Goal: Task Accomplishment & Management: Manage account settings

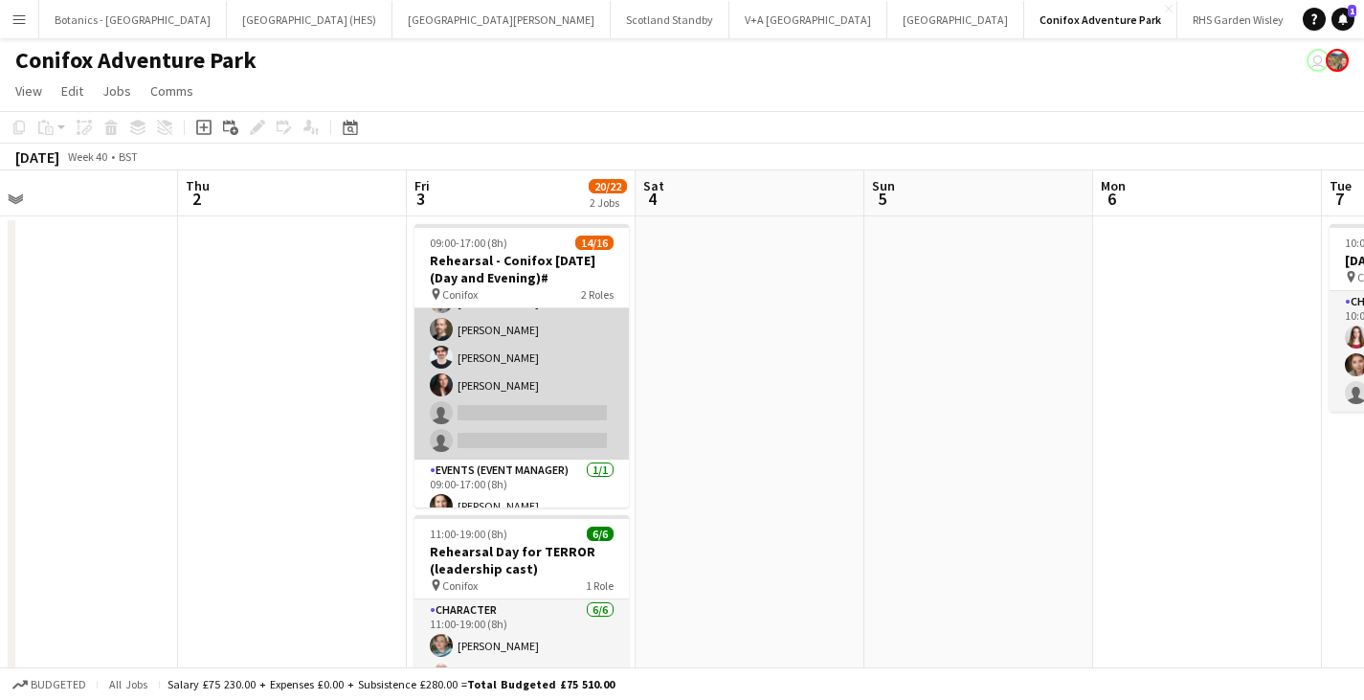
click at [548, 325] on app-card-role "Character 2A 13/15 09:00-16:00 (7h) [PERSON_NAME] [MEDICAL_DATA][PERSON_NAME] […" at bounding box center [521, 224] width 214 height 471
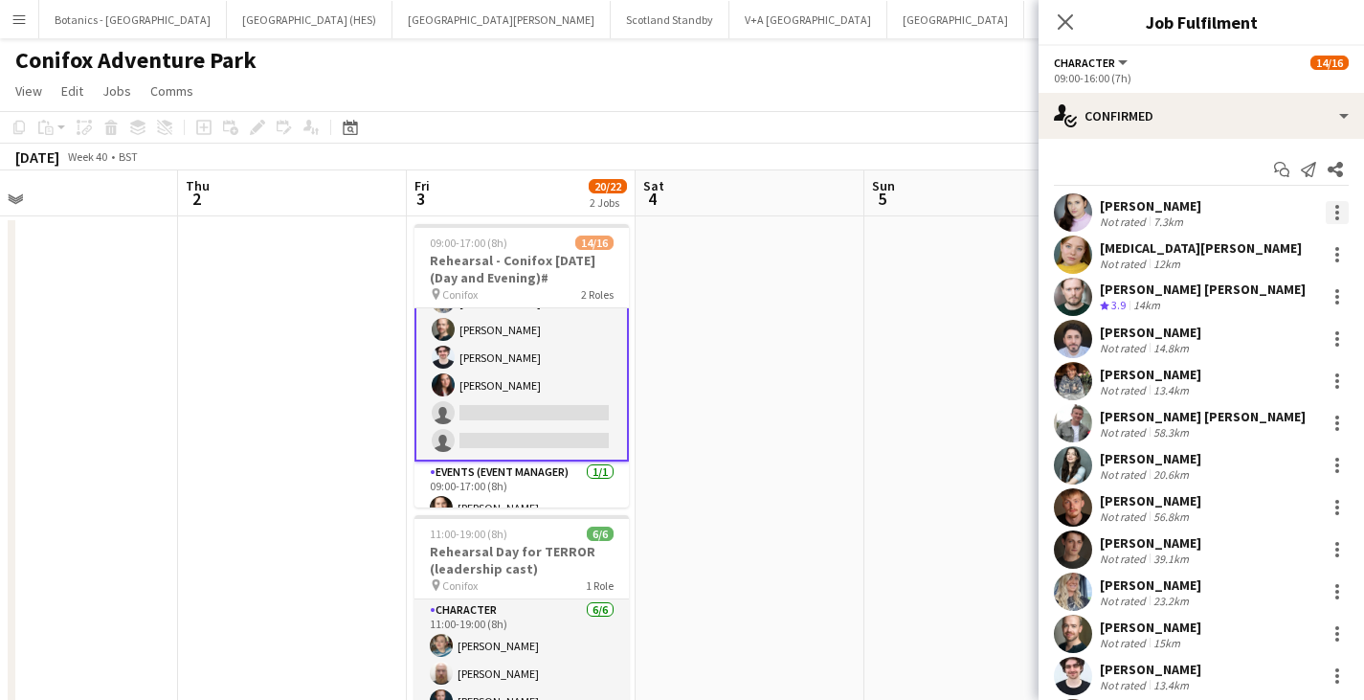
click at [1326, 213] on div at bounding box center [1337, 212] width 23 height 23
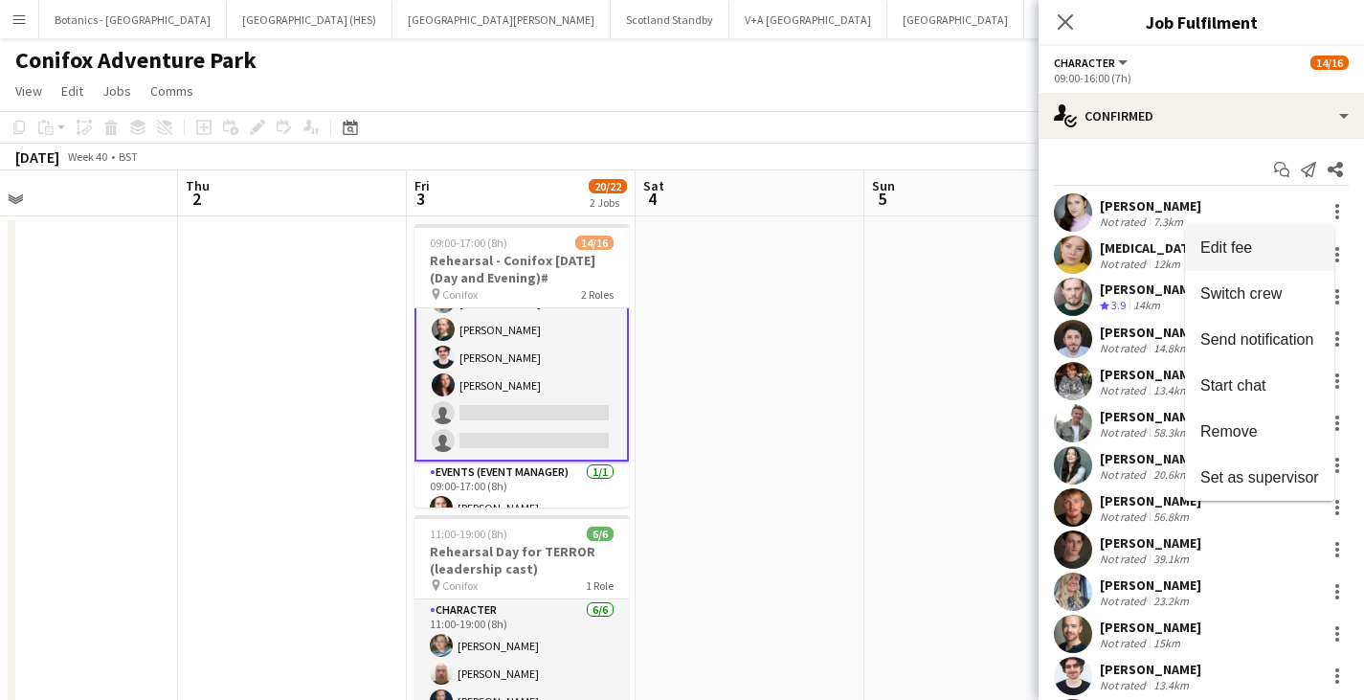
click at [1249, 268] on button "Edit fee" at bounding box center [1259, 248] width 149 height 46
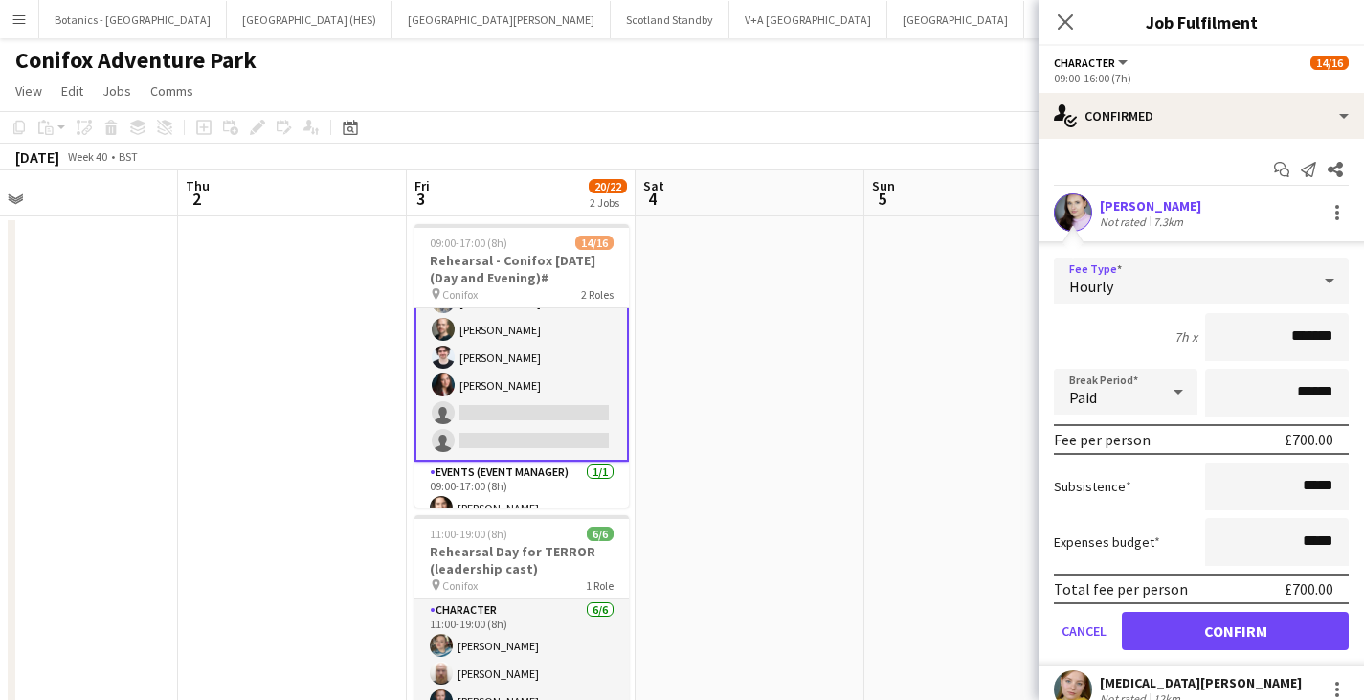
click at [1156, 271] on div "Hourly" at bounding box center [1182, 280] width 257 height 46
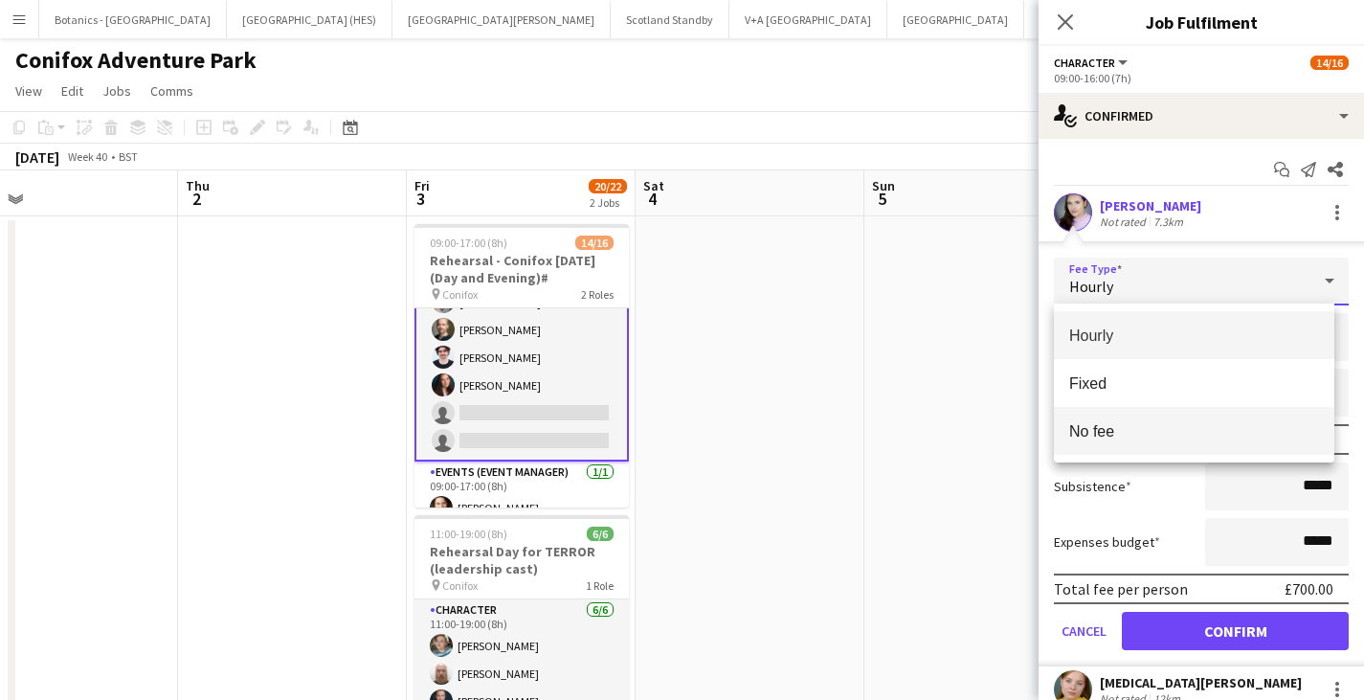
click at [1086, 424] on span "No fee" at bounding box center [1194, 431] width 250 height 18
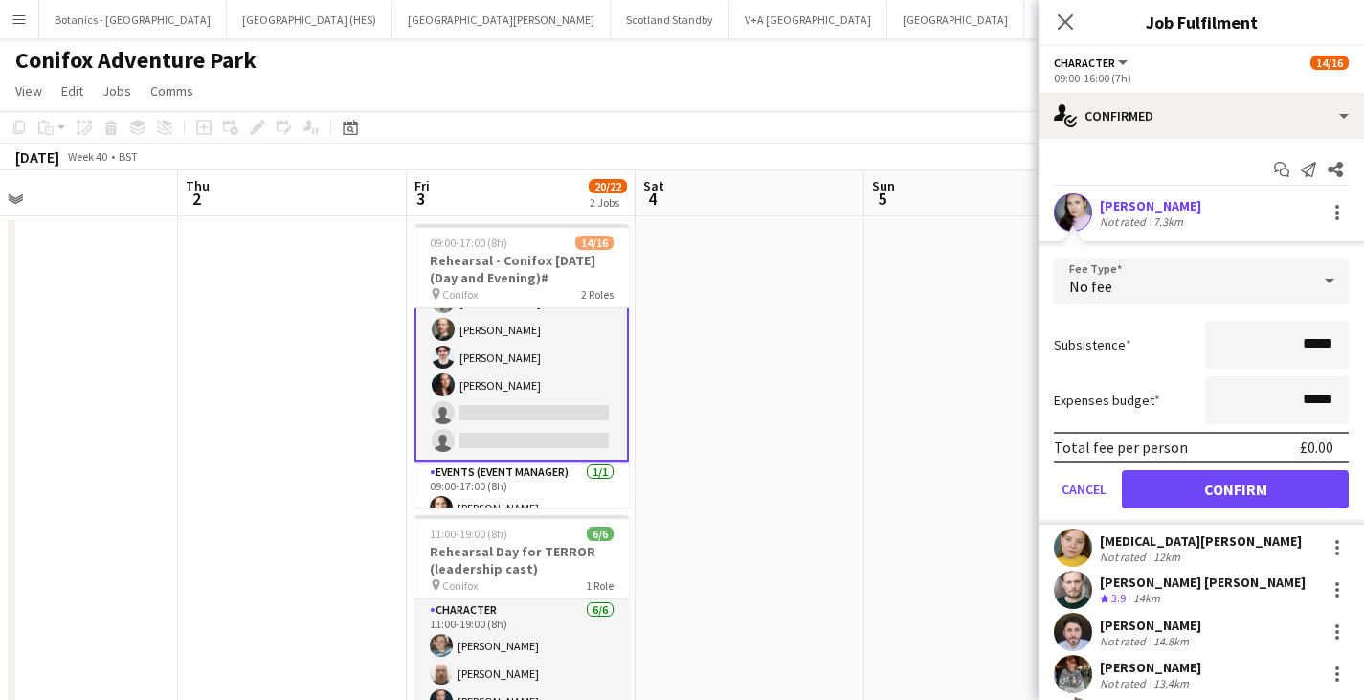
click at [1108, 293] on span "No fee" at bounding box center [1090, 286] width 43 height 19
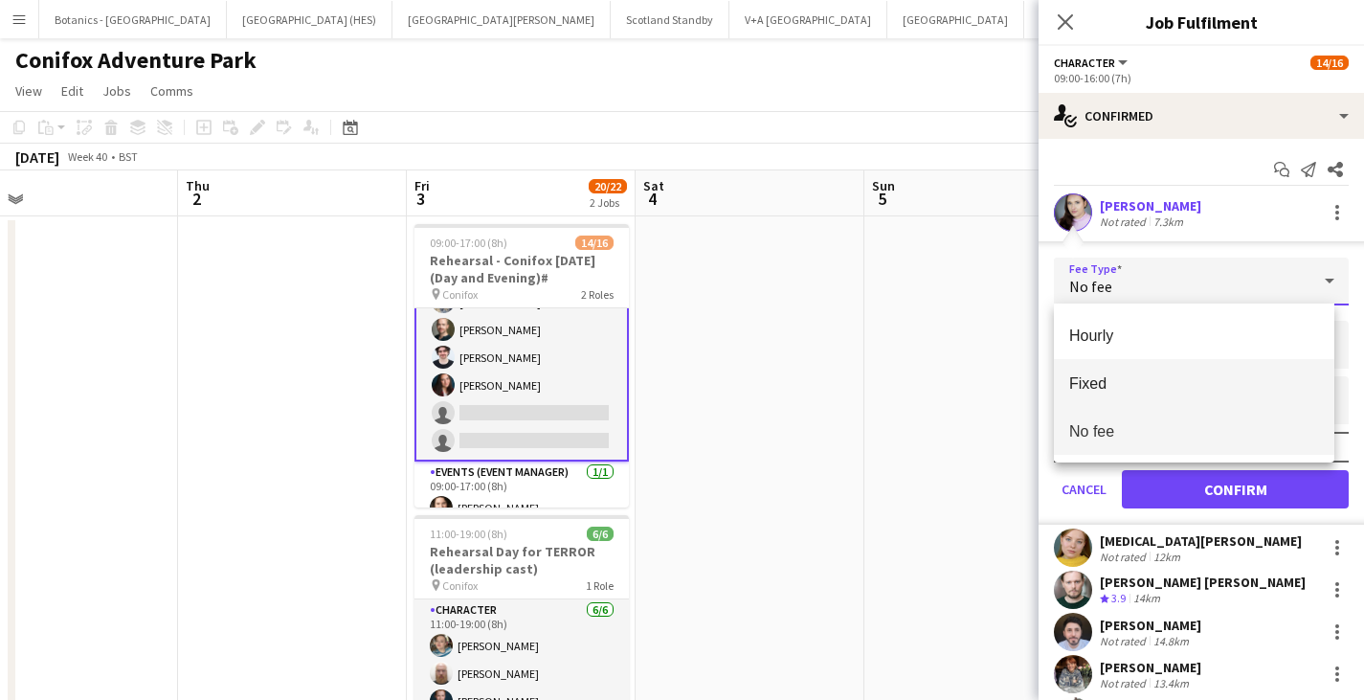
click at [1111, 382] on span "Fixed" at bounding box center [1194, 383] width 250 height 18
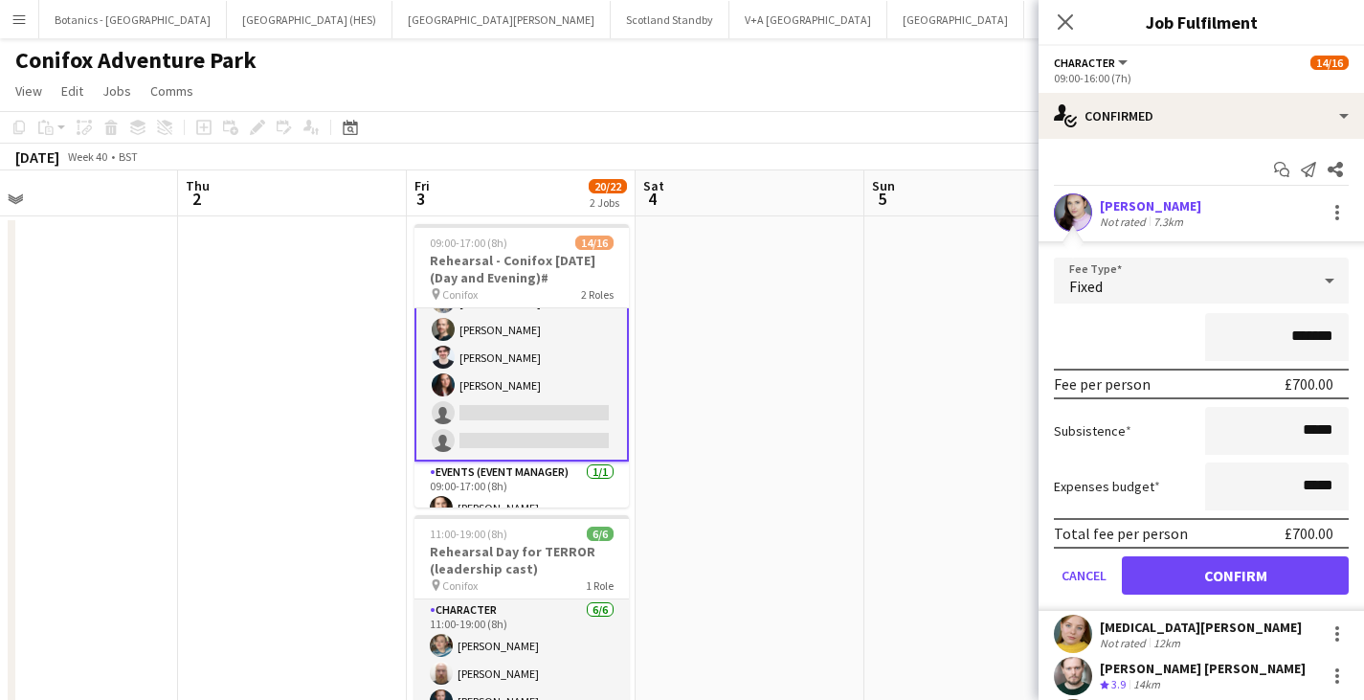
click at [1283, 334] on input "*******" at bounding box center [1277, 337] width 144 height 48
type input "**"
type input "*******"
click at [1116, 351] on div "*******" at bounding box center [1201, 337] width 295 height 48
click at [1277, 575] on button "Confirm" at bounding box center [1235, 575] width 227 height 38
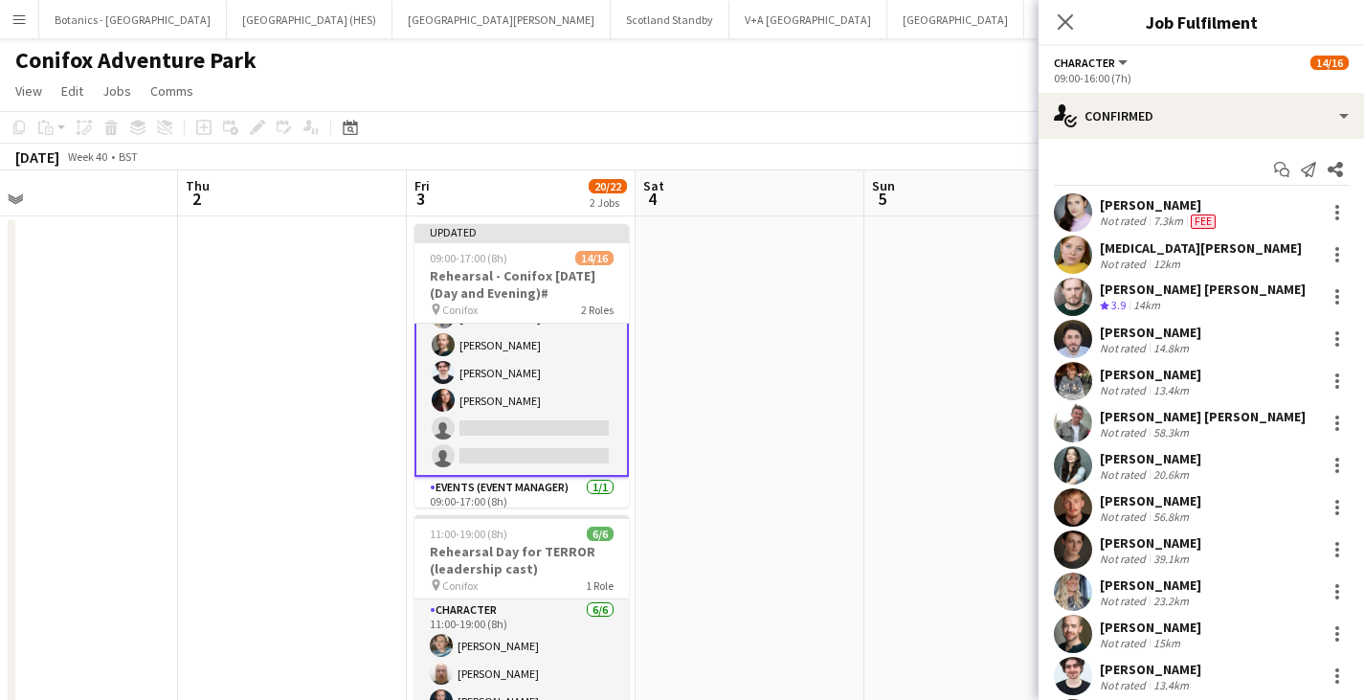
click at [1060, 25] on icon "Close pop-in" at bounding box center [1065, 21] width 15 height 15
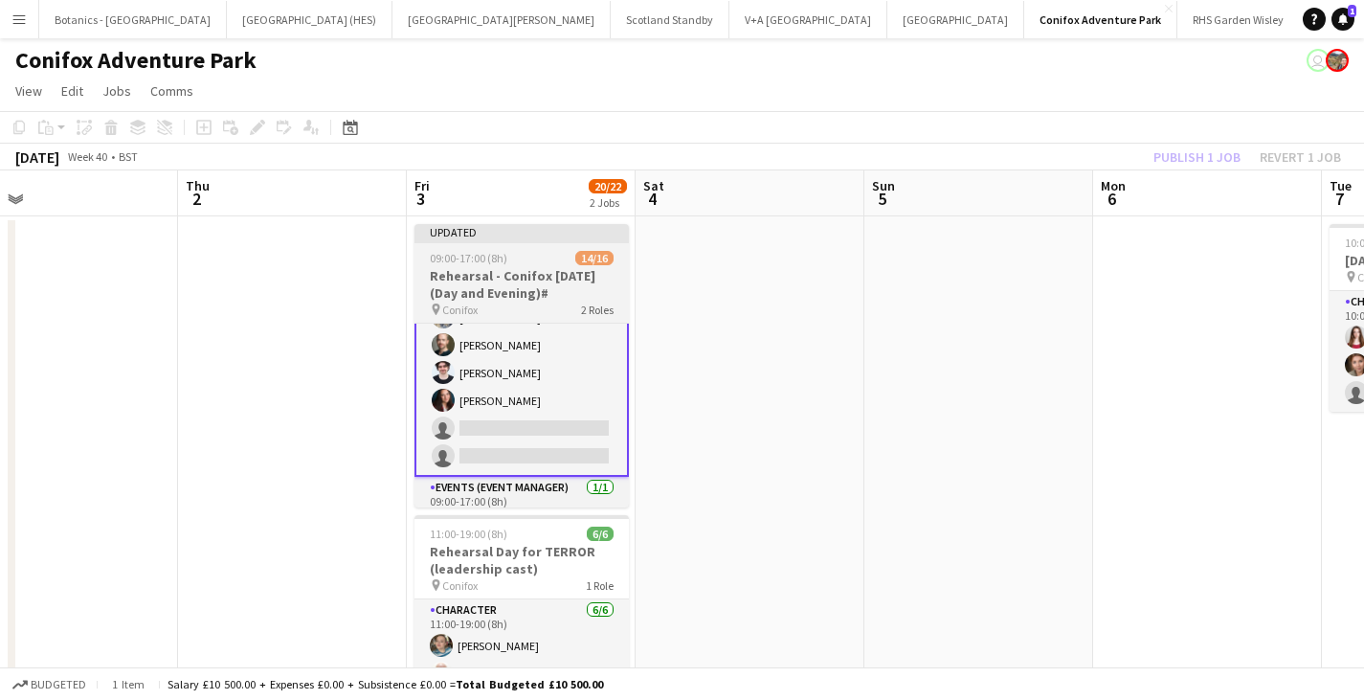
click at [545, 252] on div "09:00-17:00 (8h) 14/16" at bounding box center [521, 258] width 214 height 14
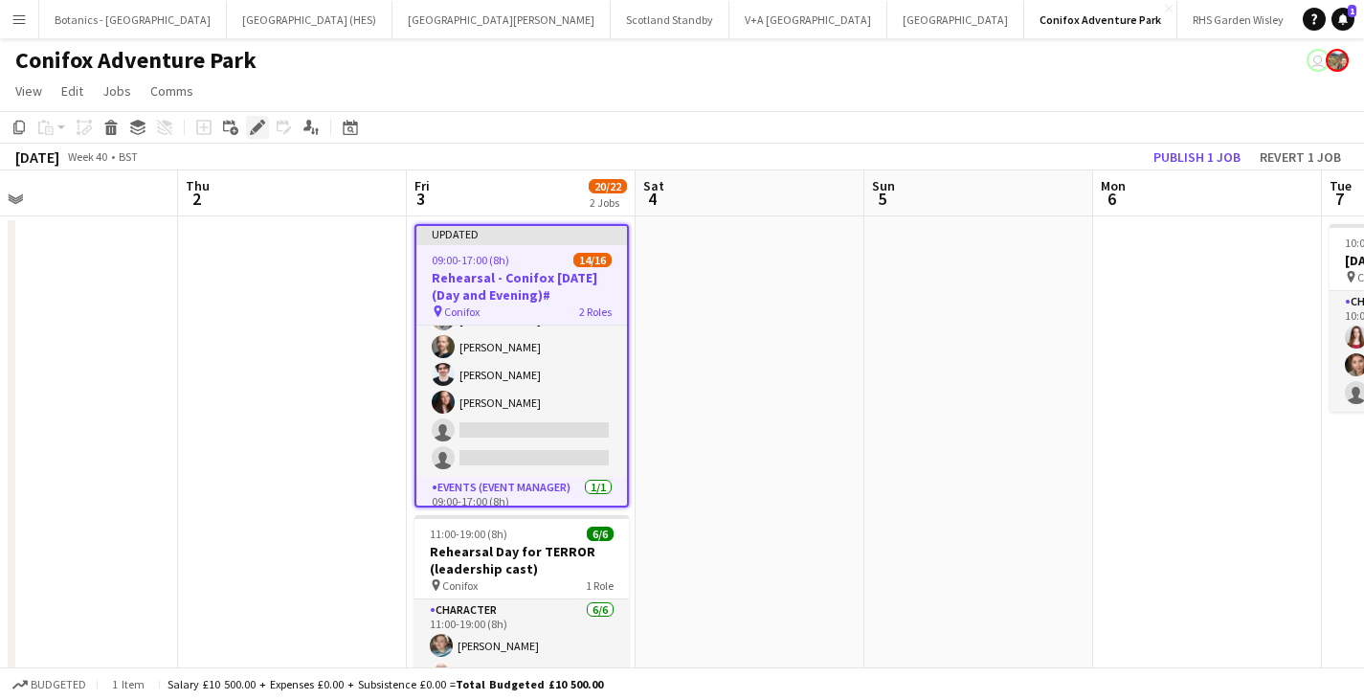
click at [251, 128] on icon "Edit" at bounding box center [257, 127] width 15 height 15
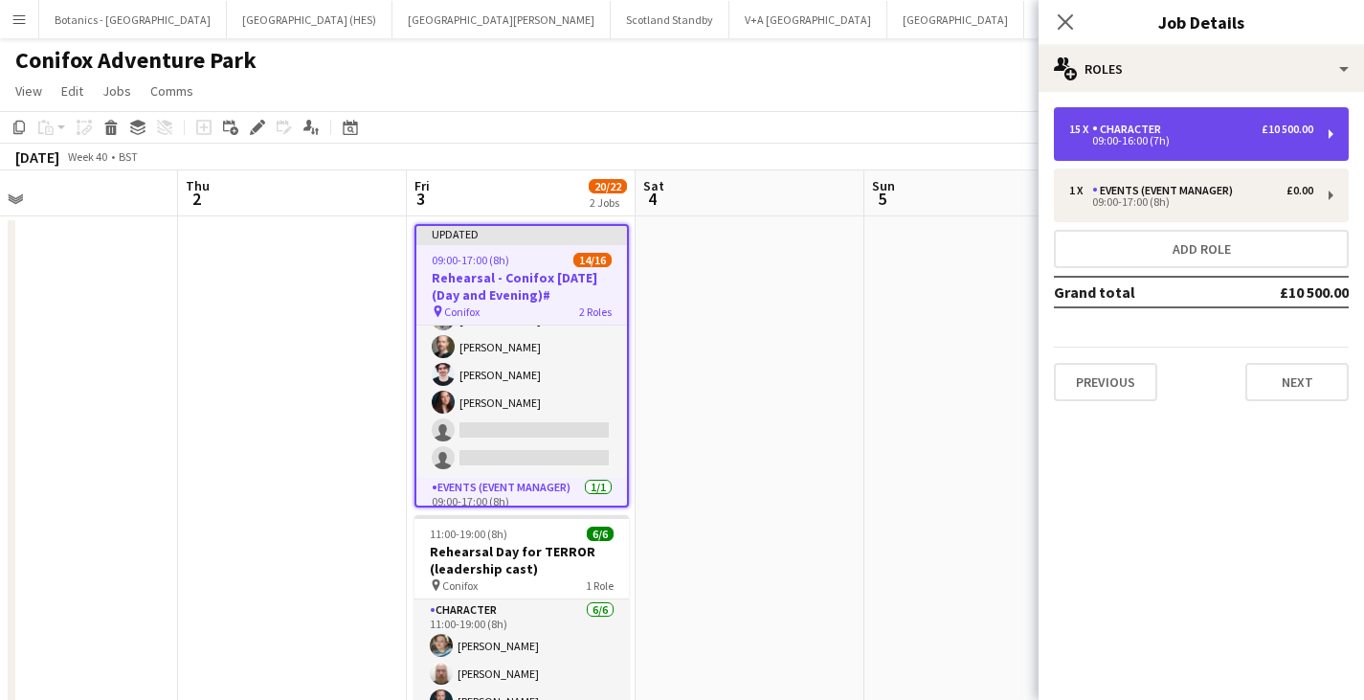
click at [1290, 128] on div "£10 500.00" at bounding box center [1288, 129] width 52 height 13
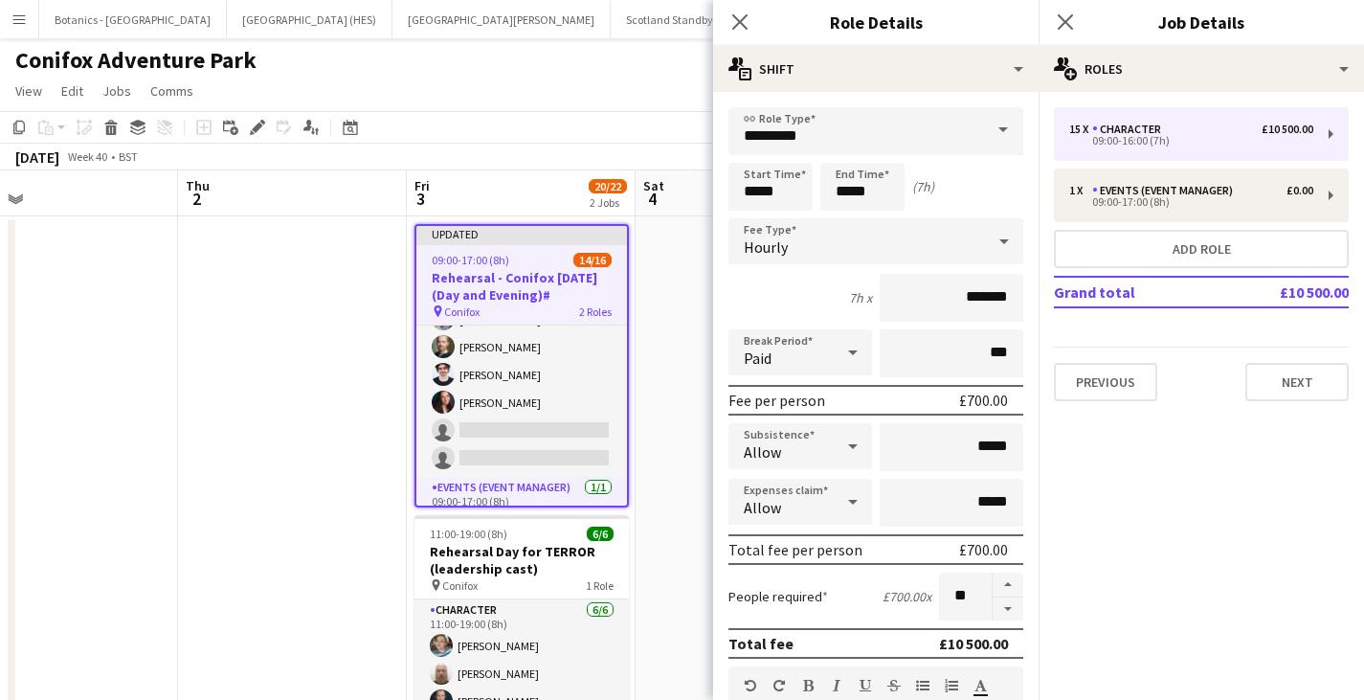
click at [861, 247] on div "Hourly" at bounding box center [856, 241] width 257 height 46
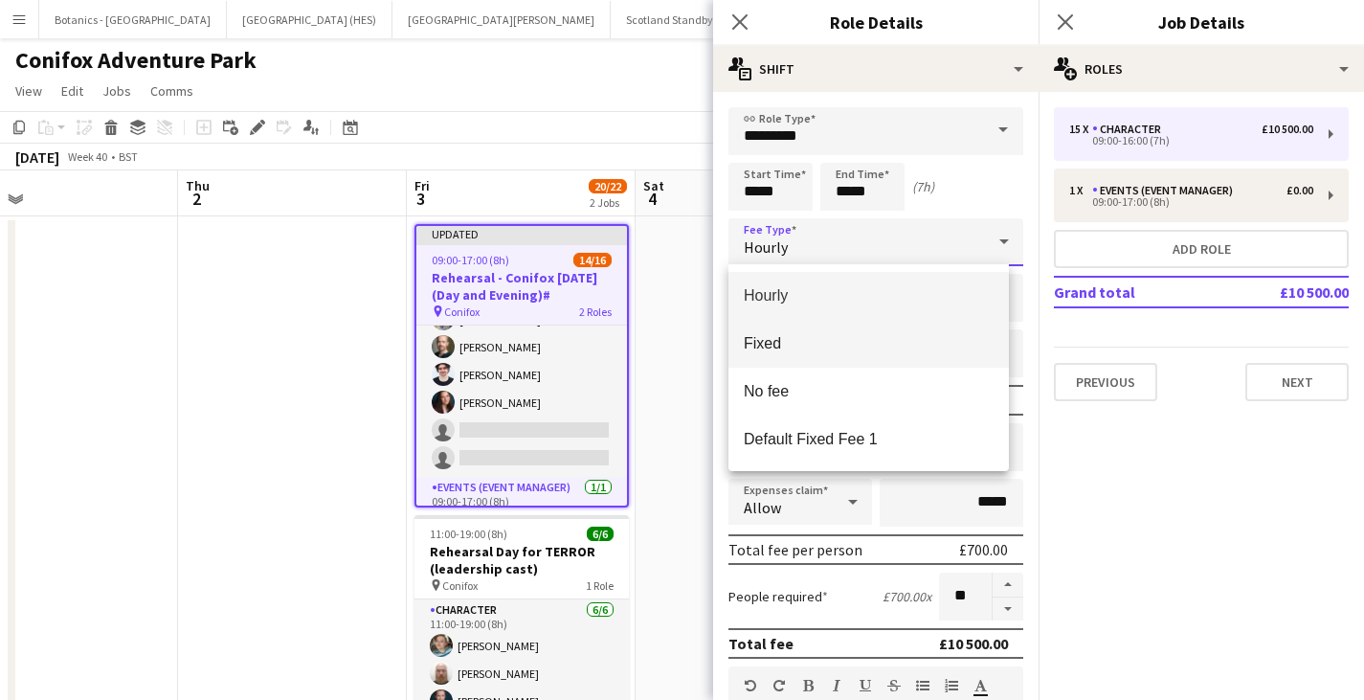
click at [798, 352] on span "Fixed" at bounding box center [869, 343] width 250 height 18
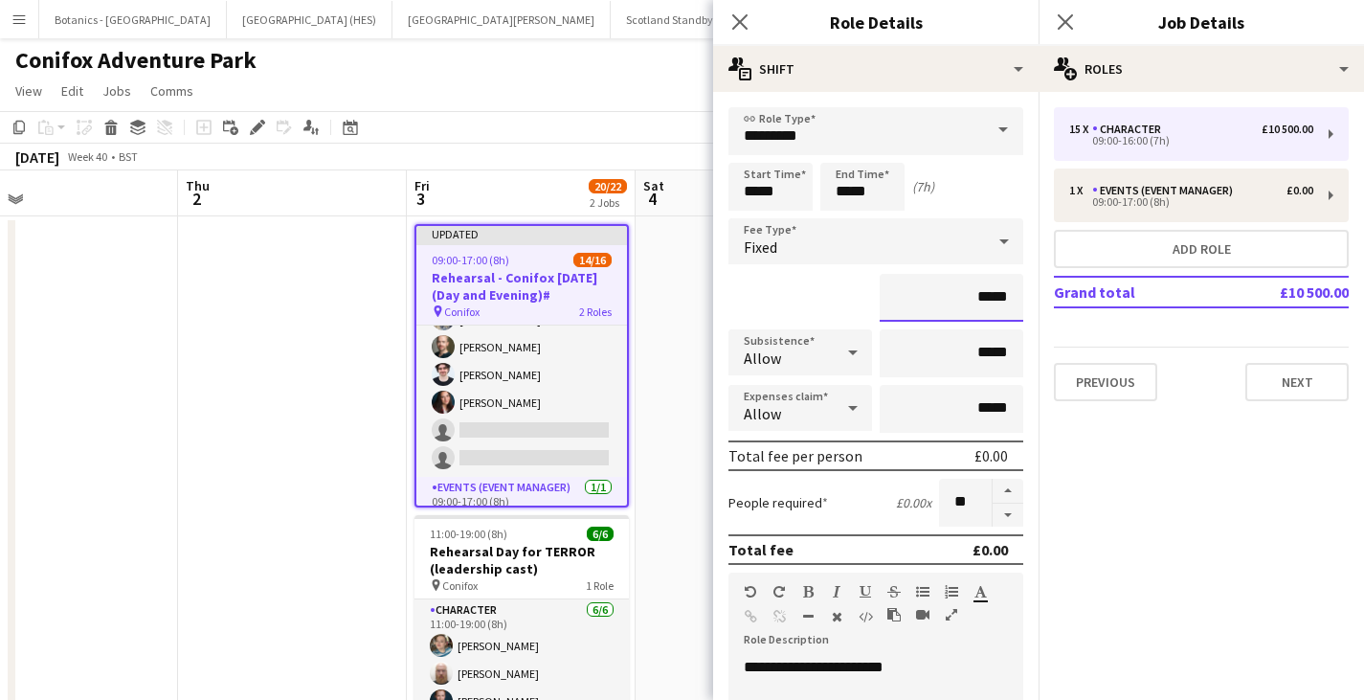
click at [970, 297] on input "*****" at bounding box center [952, 298] width 144 height 48
type input "*******"
click at [880, 524] on div "People required £100.00 x **" at bounding box center [875, 503] width 295 height 48
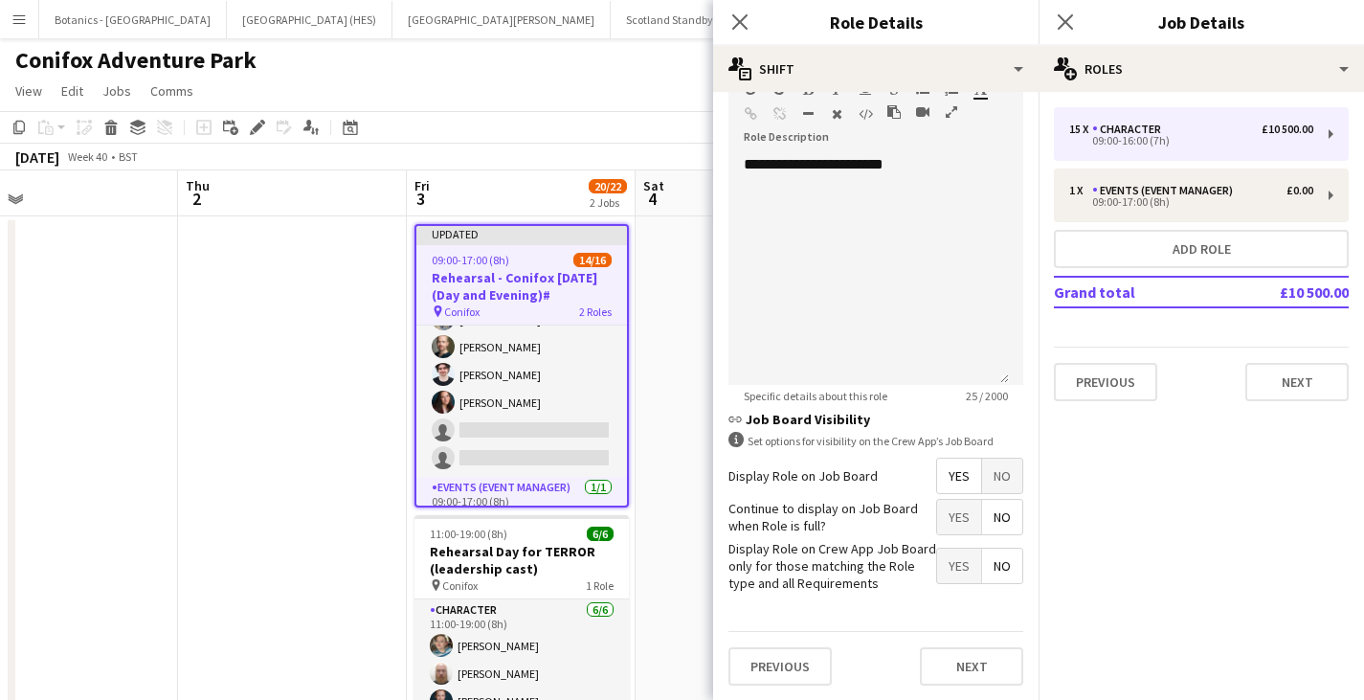
scroll to position [96, 0]
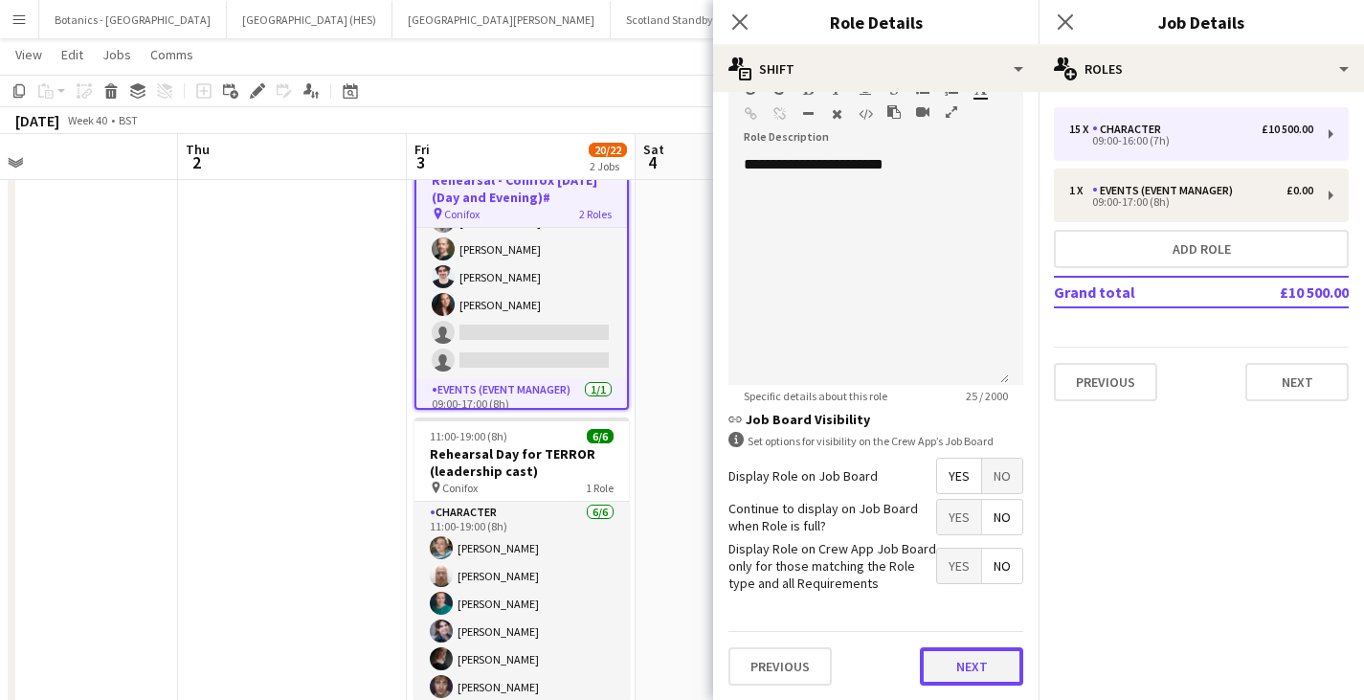
click at [959, 667] on button "Next" at bounding box center [971, 666] width 103 height 38
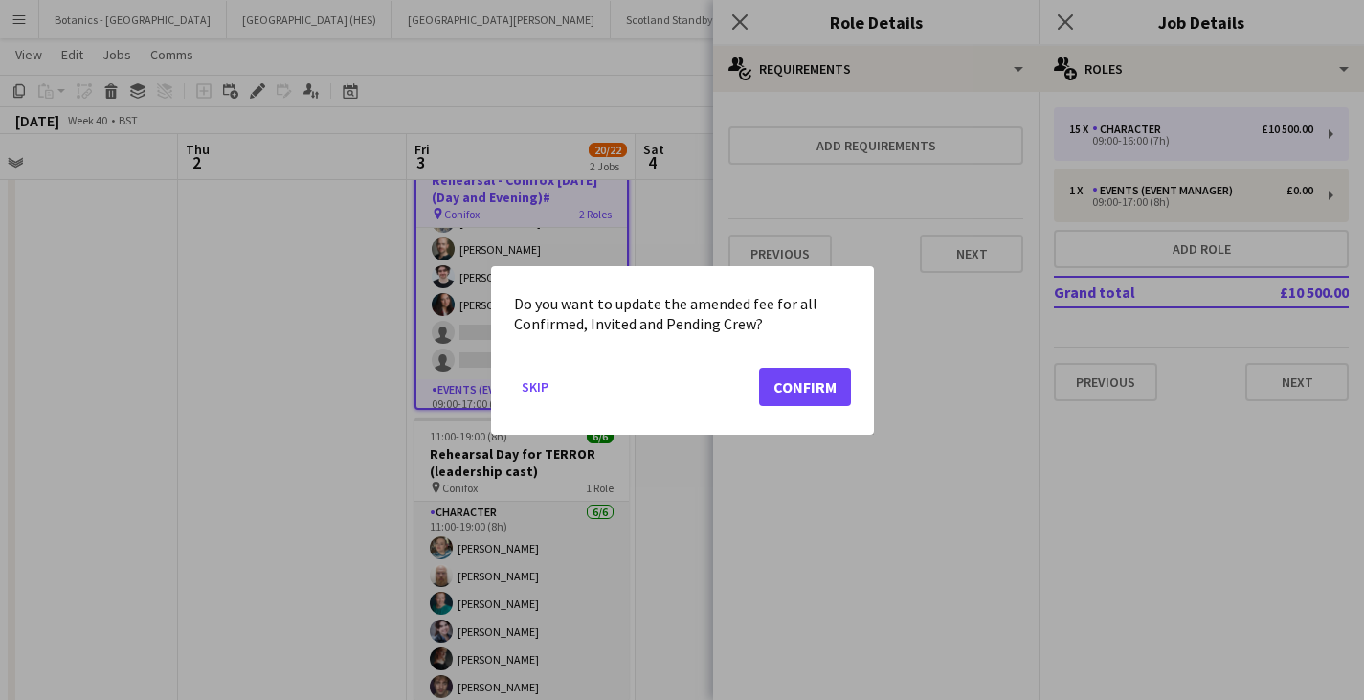
scroll to position [0, 0]
click at [793, 388] on button "Confirm" at bounding box center [805, 386] width 92 height 38
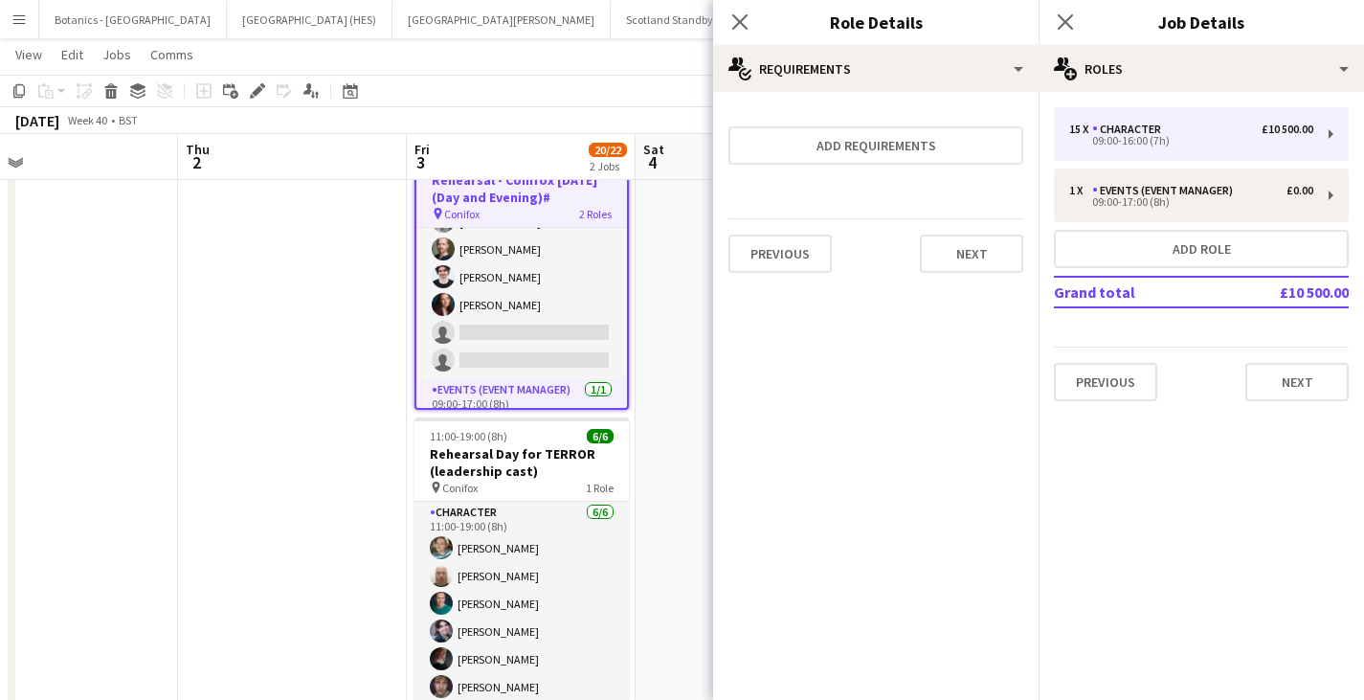
scroll to position [96, 0]
click at [1287, 376] on button "Next" at bounding box center [1296, 382] width 103 height 38
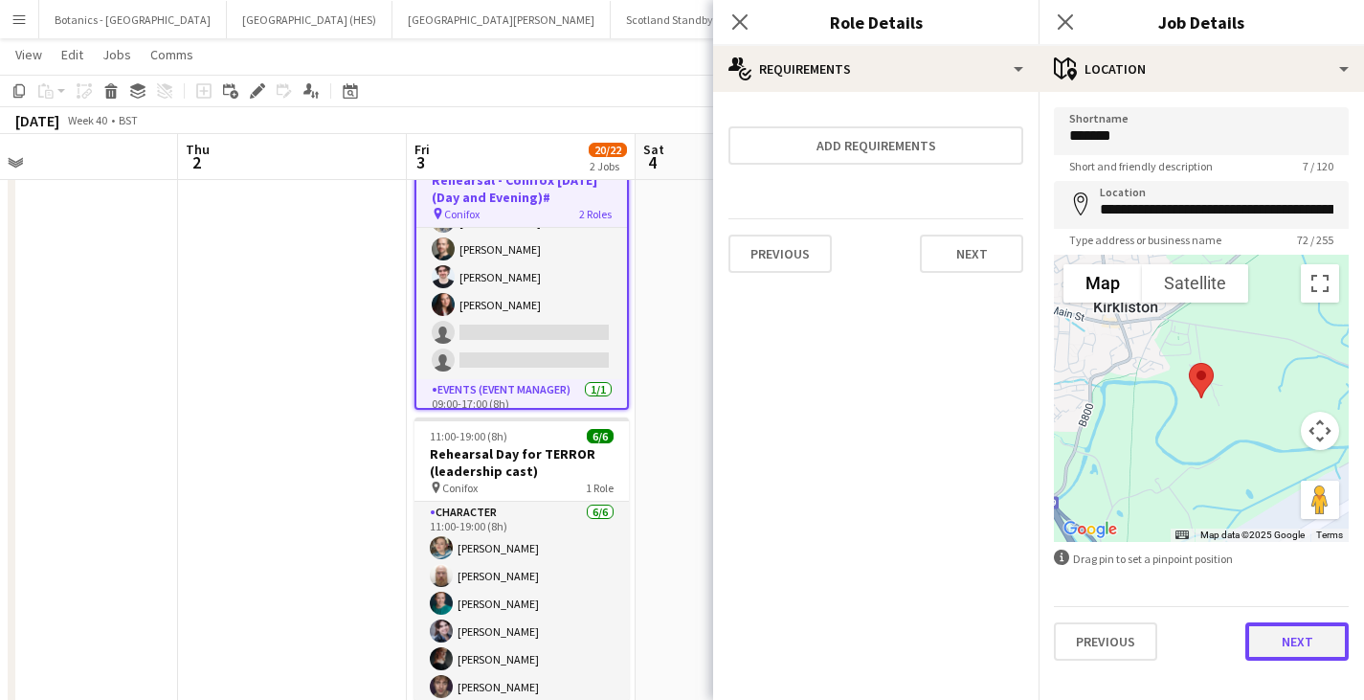
click at [1296, 644] on button "Next" at bounding box center [1296, 641] width 103 height 38
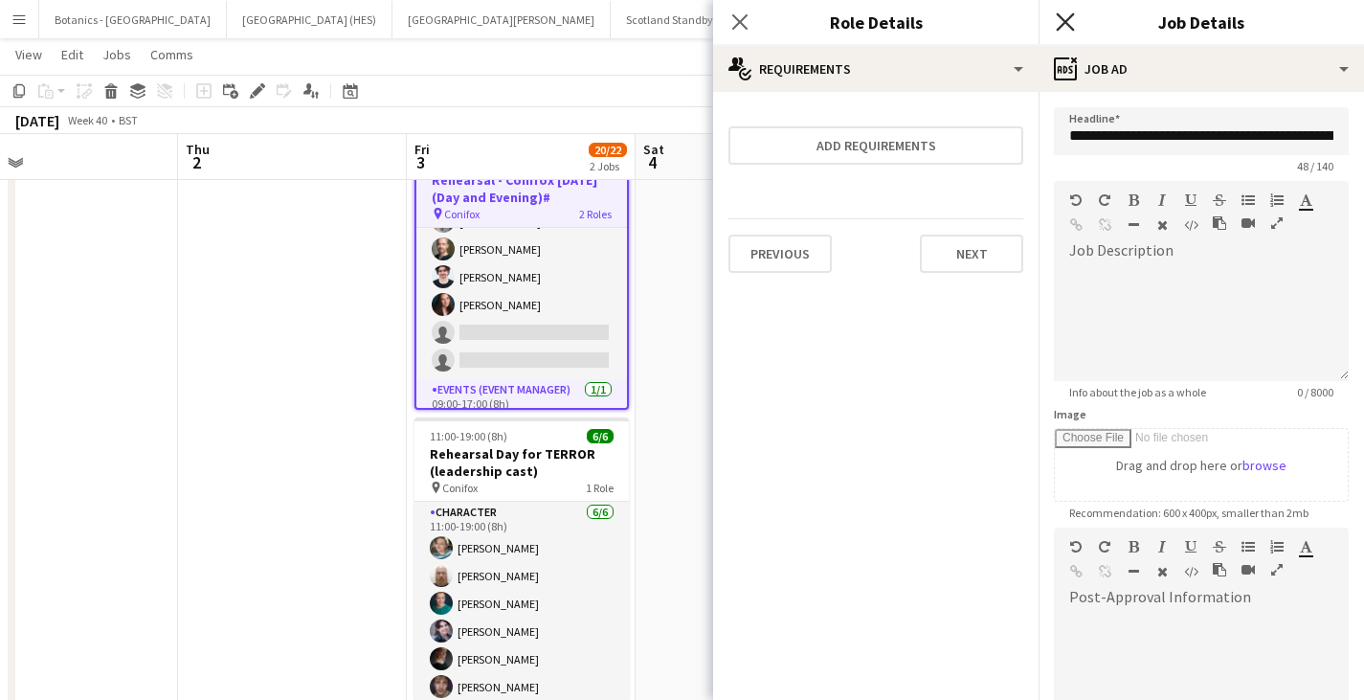
click at [1068, 21] on icon "Close pop-in" at bounding box center [1065, 21] width 18 height 18
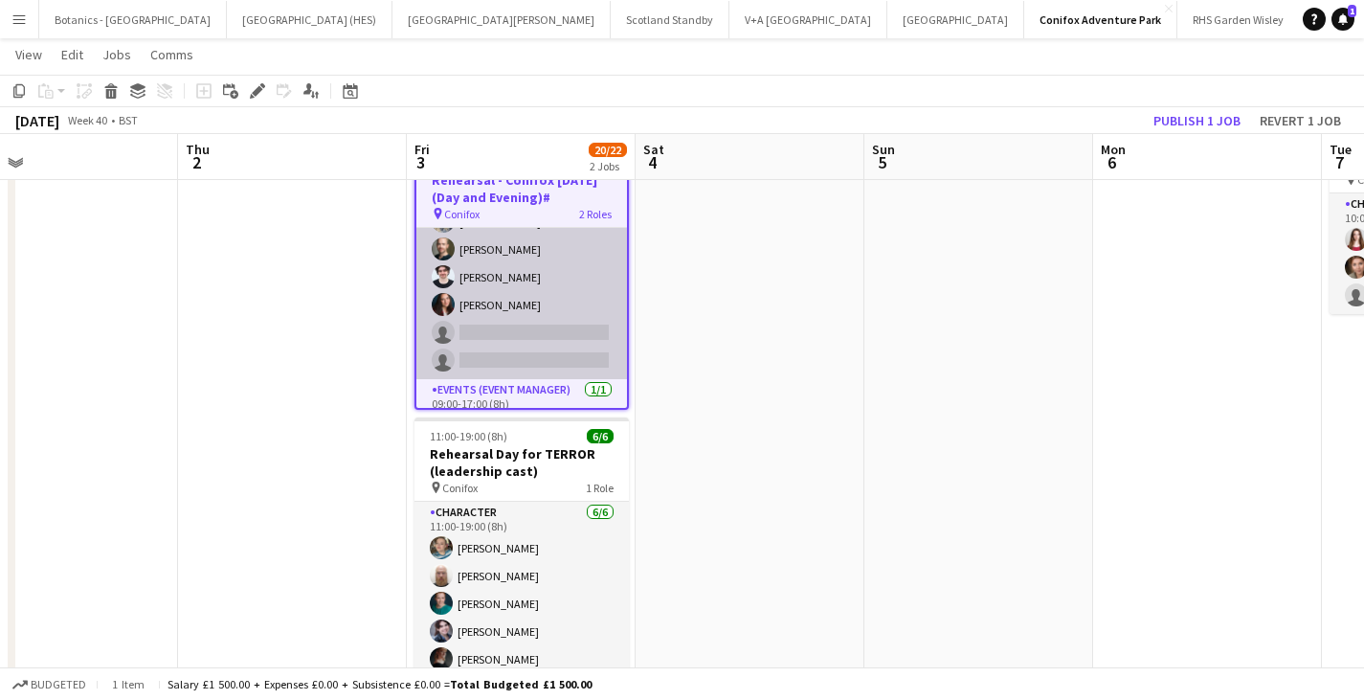
click at [481, 259] on app-card-role "Character 2A 13/15 09:00-16:00 (7h) [PERSON_NAME] [MEDICAL_DATA][PERSON_NAME] […" at bounding box center [521, 143] width 211 height 471
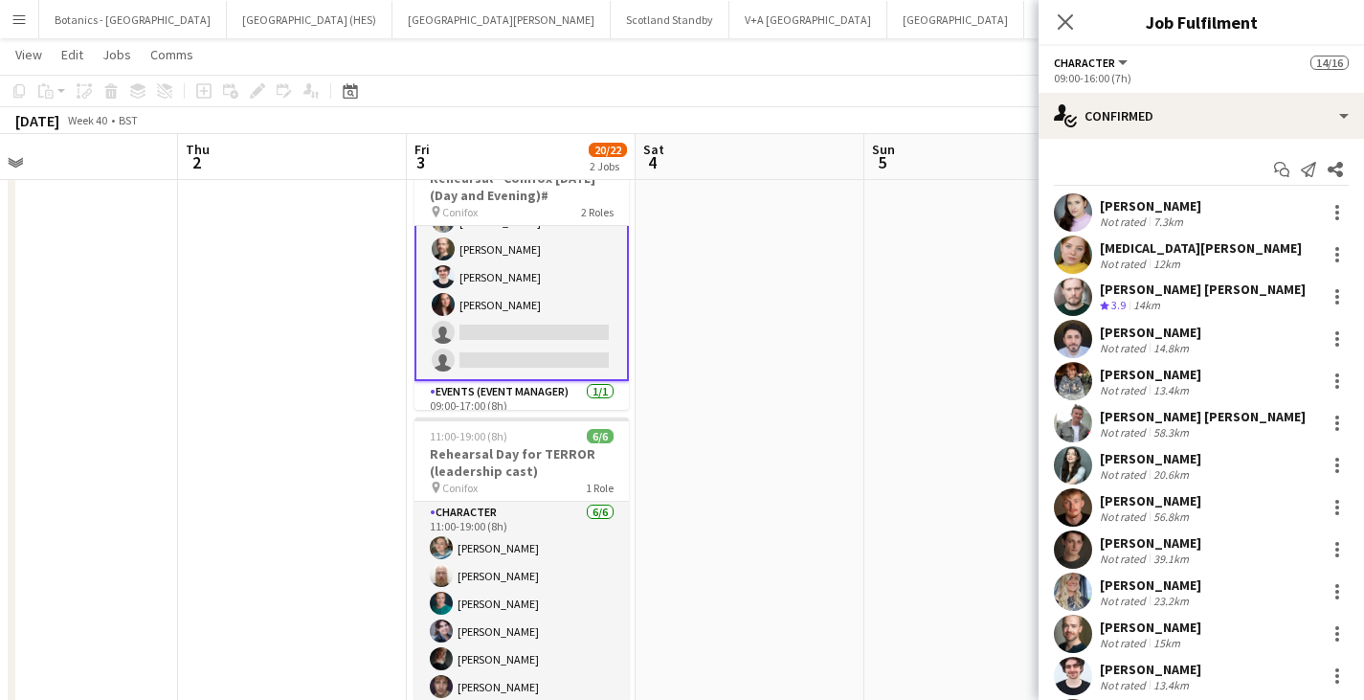
scroll to position [322, 0]
click at [1335, 213] on div at bounding box center [1337, 213] width 4 height 4
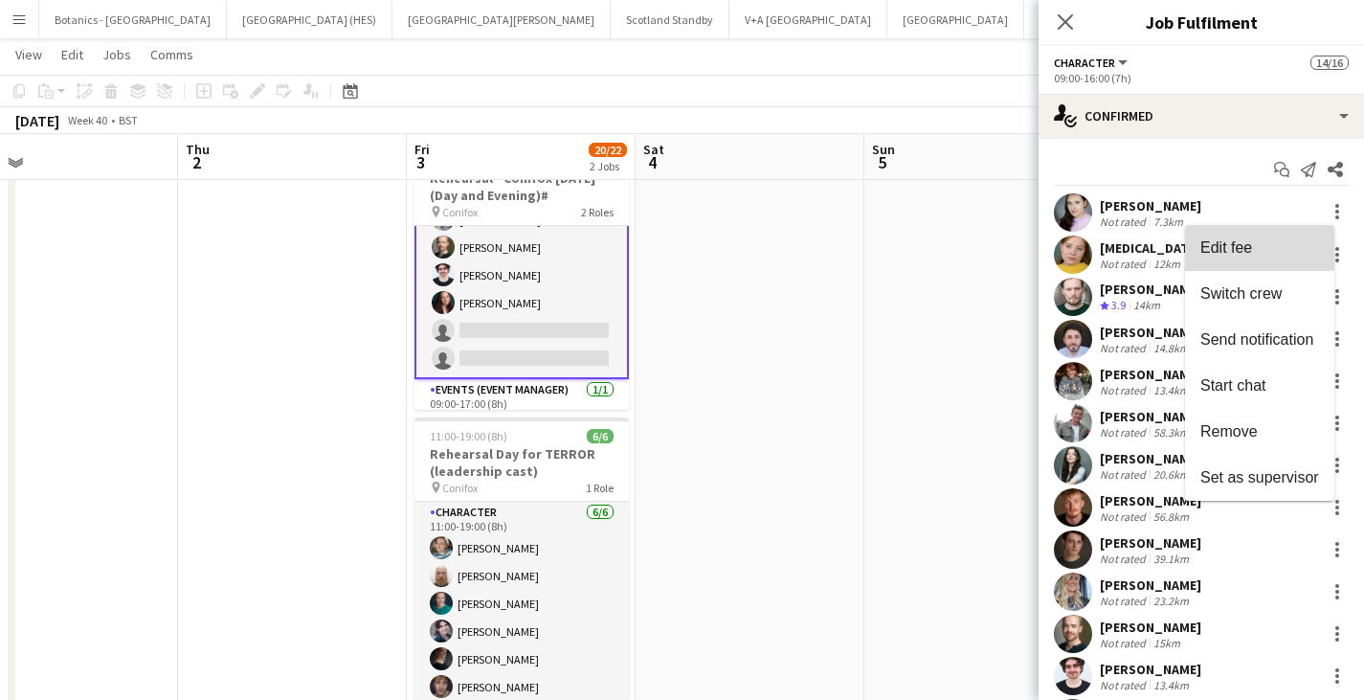
click at [1254, 236] on button "Edit fee" at bounding box center [1259, 248] width 149 height 46
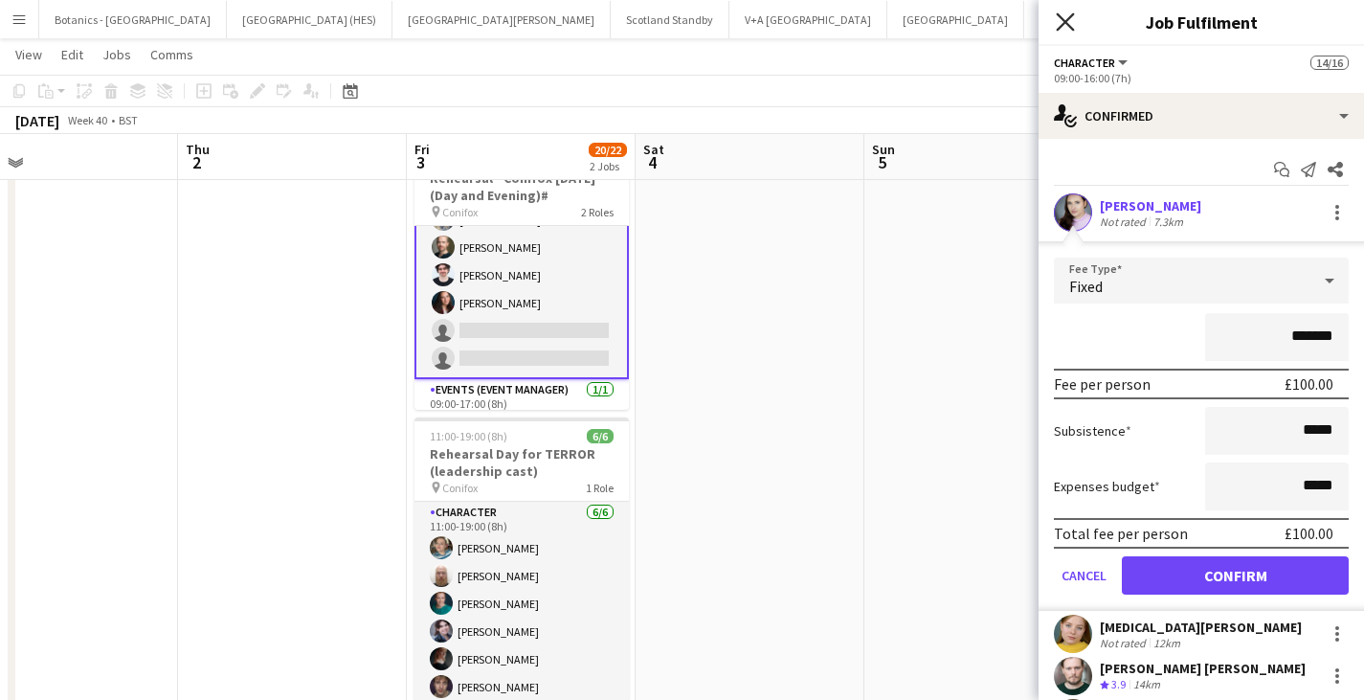
click at [1063, 21] on icon at bounding box center [1065, 21] width 18 height 18
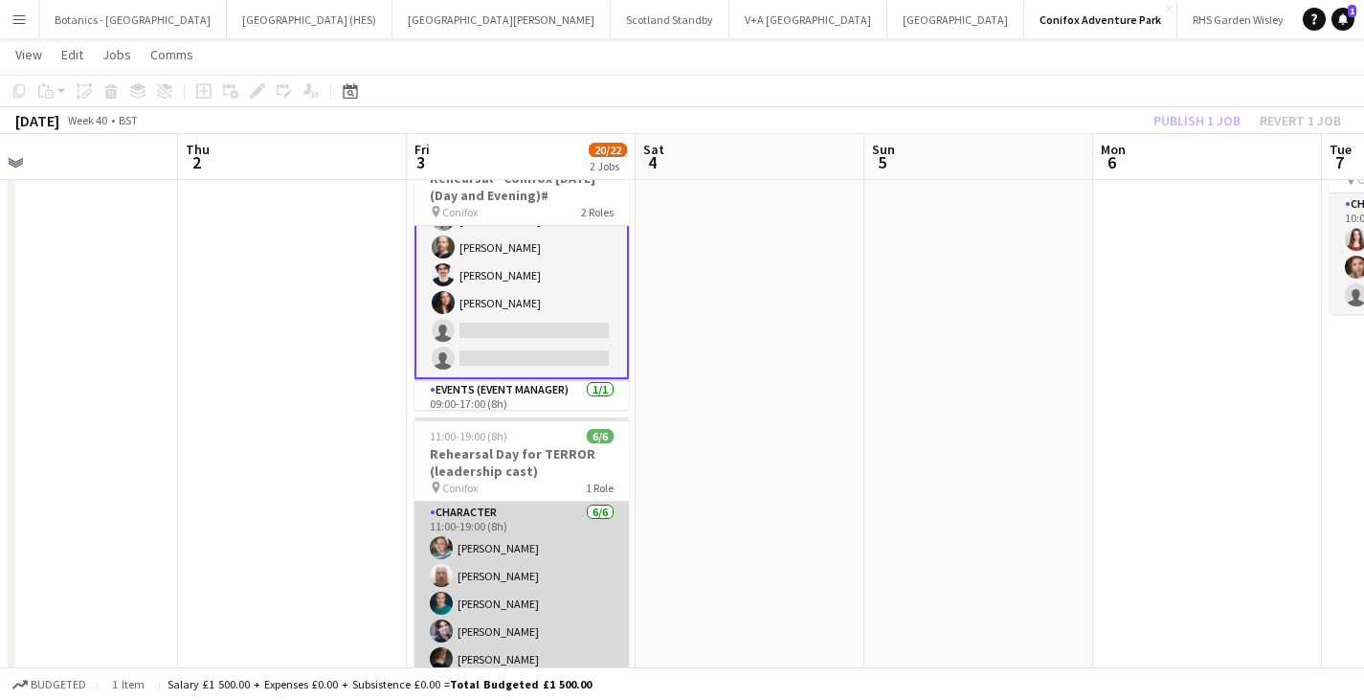
click at [495, 577] on app-card-role "Character [DATE] 11:00-19:00 (8h) [PERSON_NAME] [PERSON_NAME] [PERSON_NAME] [PE…" at bounding box center [521, 604] width 214 height 204
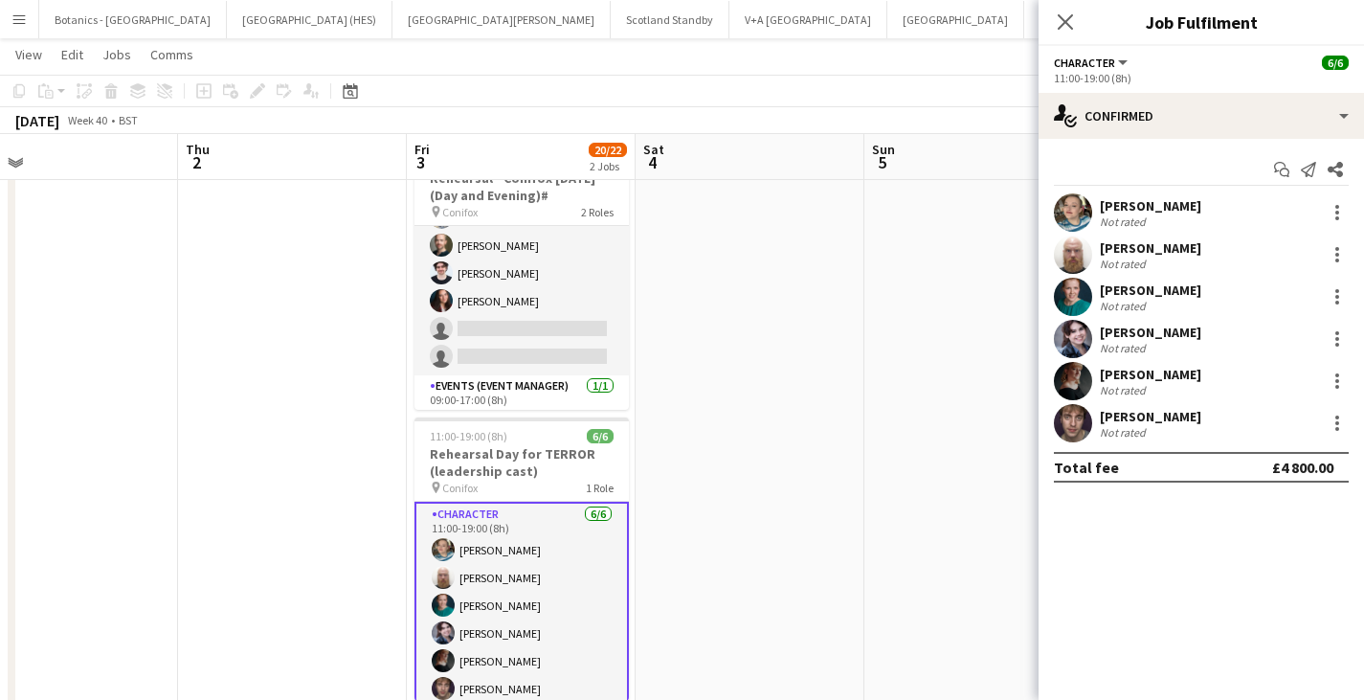
scroll to position [320, 0]
click at [1339, 207] on div at bounding box center [1337, 212] width 23 height 23
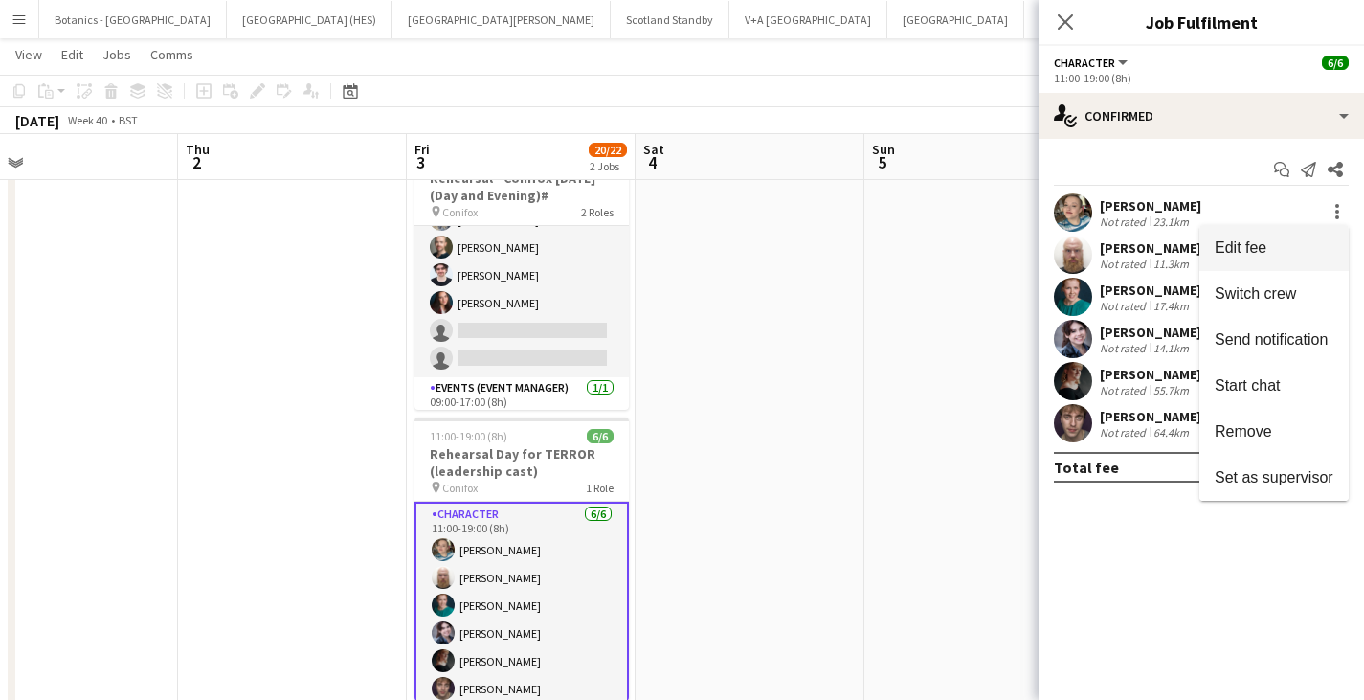
click at [1276, 239] on span "Edit fee" at bounding box center [1274, 247] width 119 height 17
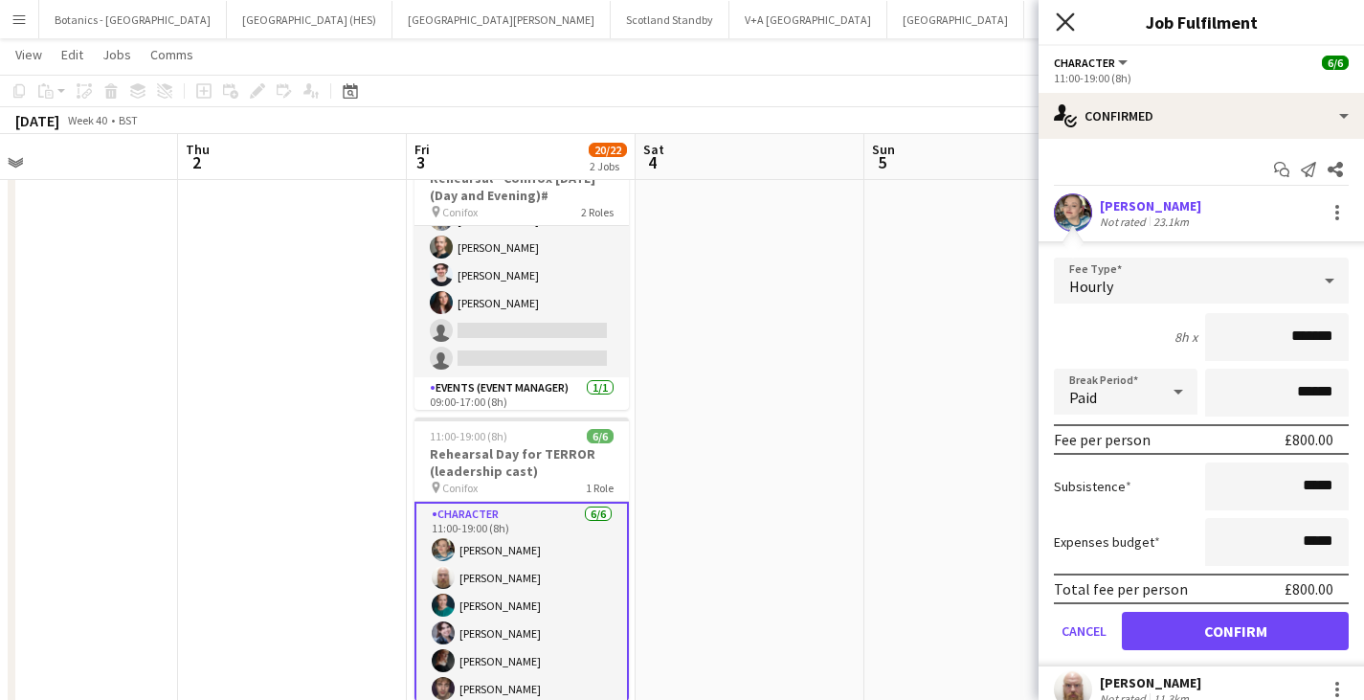
click at [1063, 17] on icon at bounding box center [1065, 21] width 18 height 18
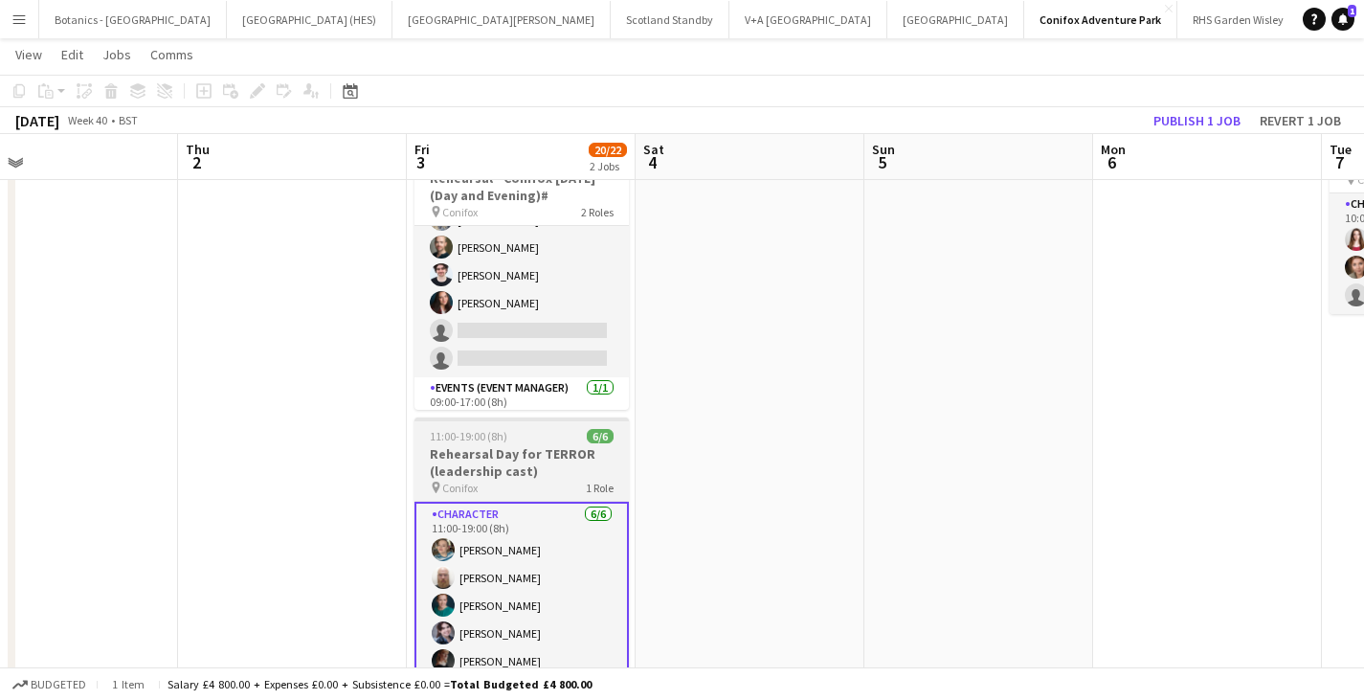
click at [534, 476] on h3 "Rehearsal Day for TERROR (leadership cast)" at bounding box center [521, 462] width 214 height 34
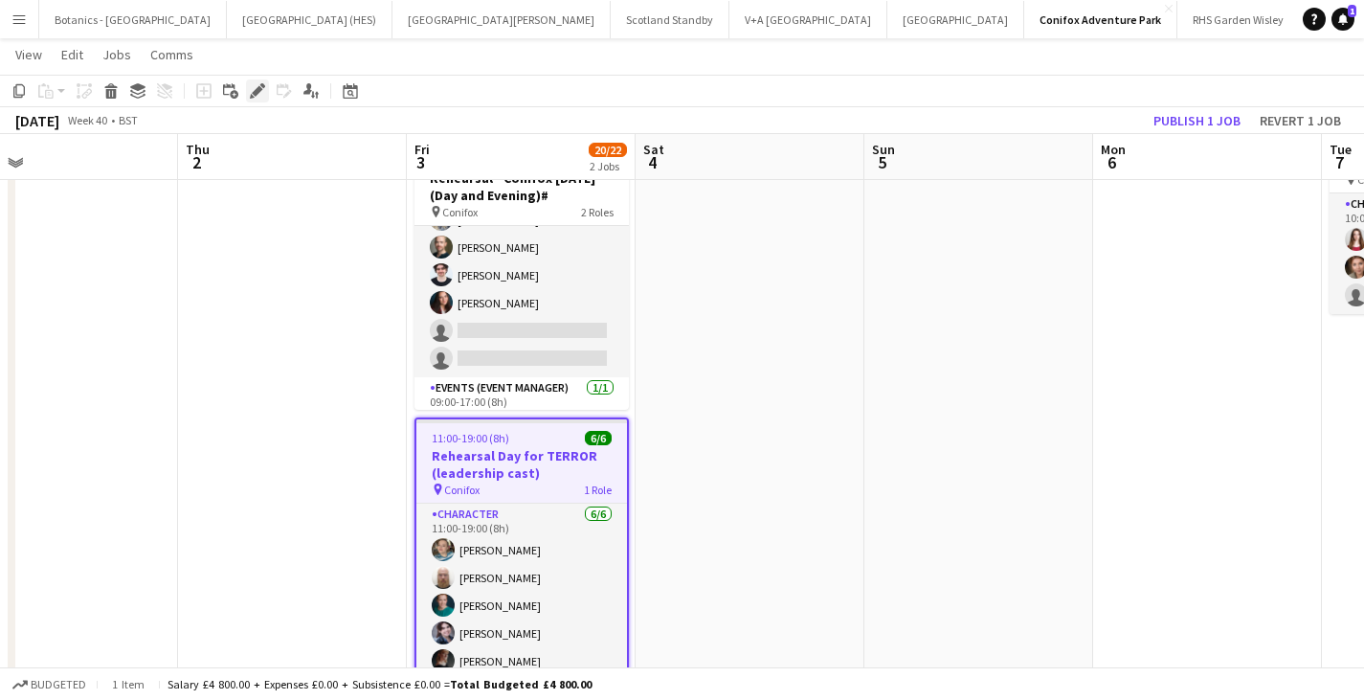
click at [257, 97] on icon "Edit" at bounding box center [257, 90] width 15 height 15
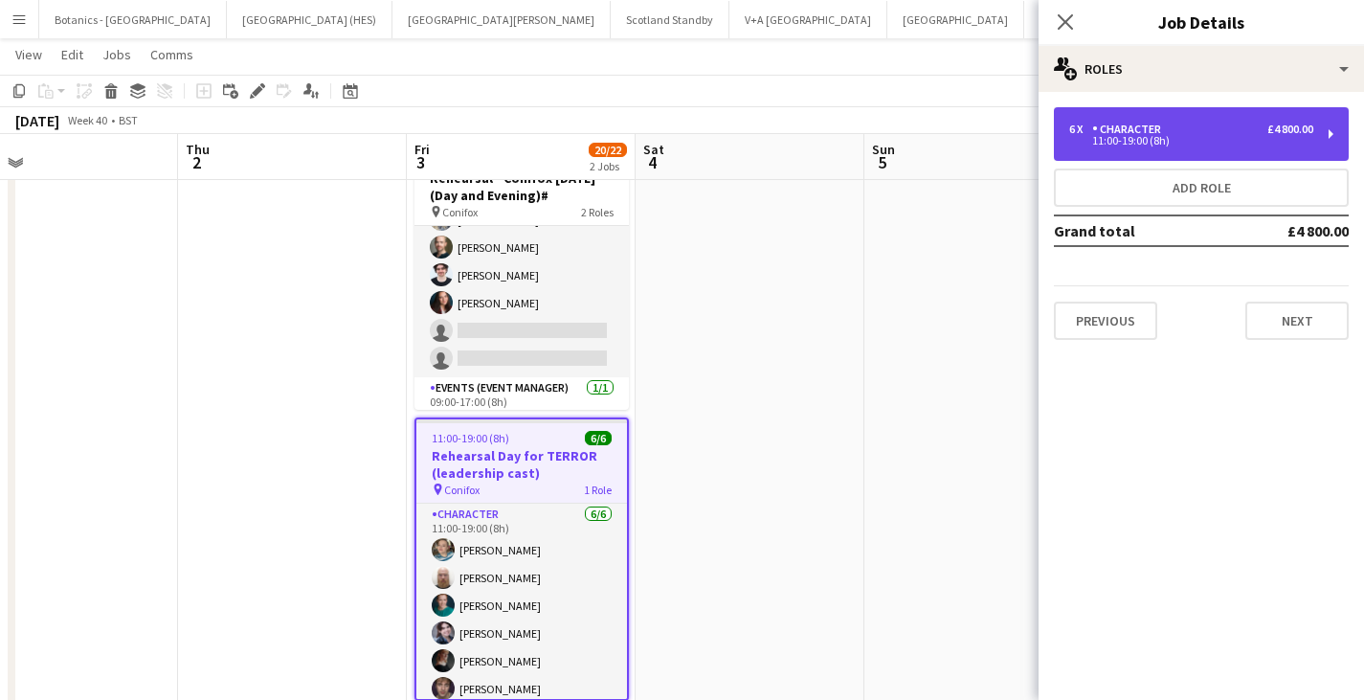
click at [1148, 131] on div "Character" at bounding box center [1130, 129] width 77 height 13
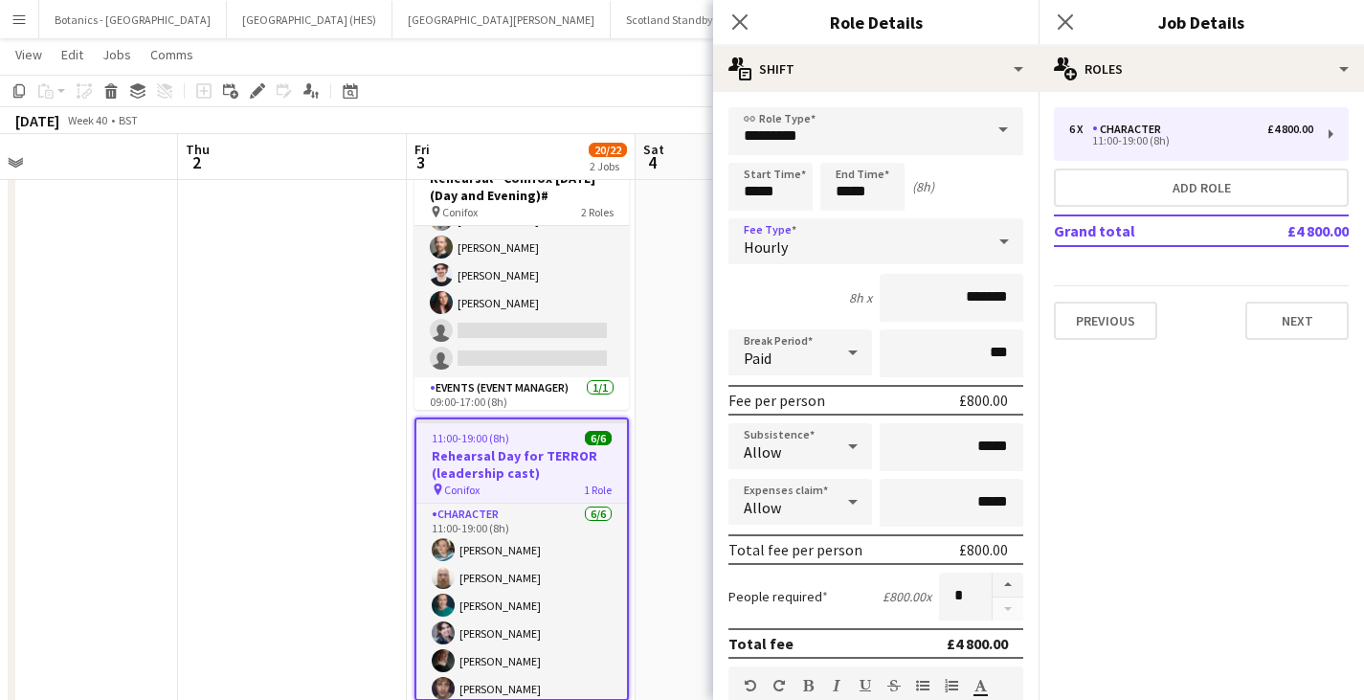
click at [918, 224] on div "Hourly" at bounding box center [856, 241] width 257 height 46
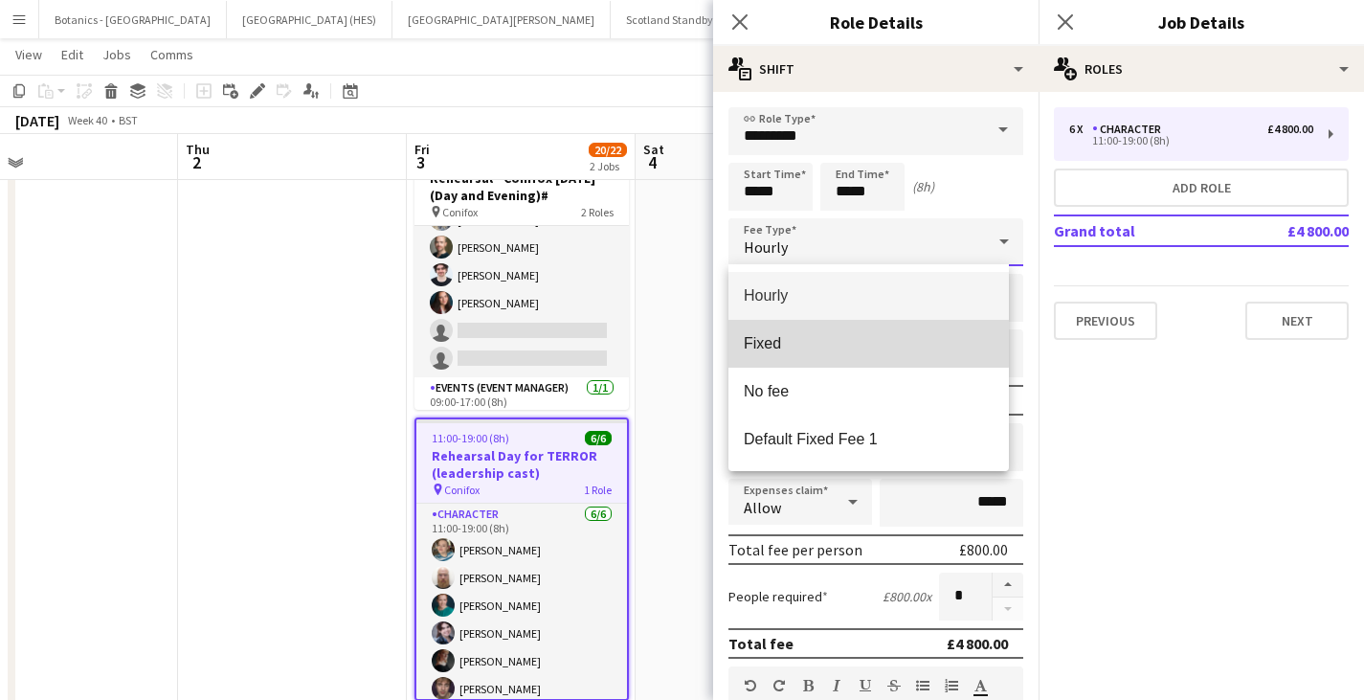
click at [828, 340] on span "Fixed" at bounding box center [869, 343] width 250 height 18
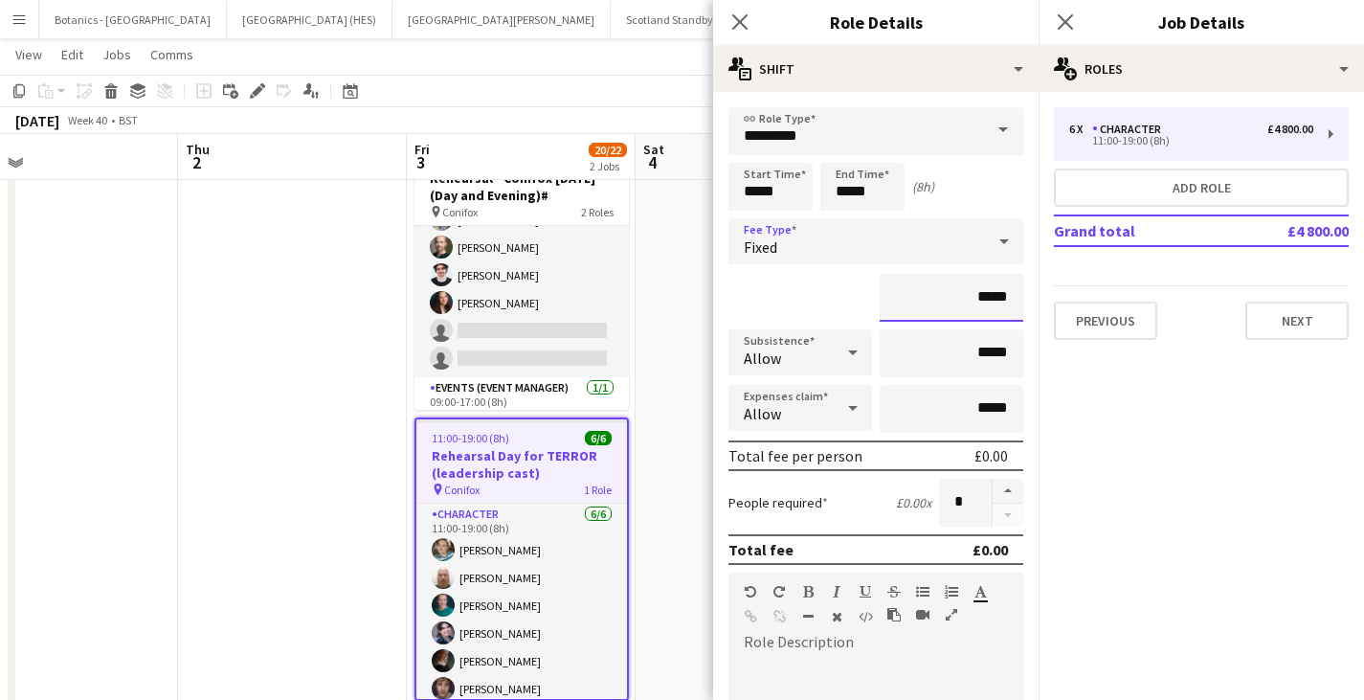
click at [967, 298] on input "*****" at bounding box center [952, 298] width 144 height 48
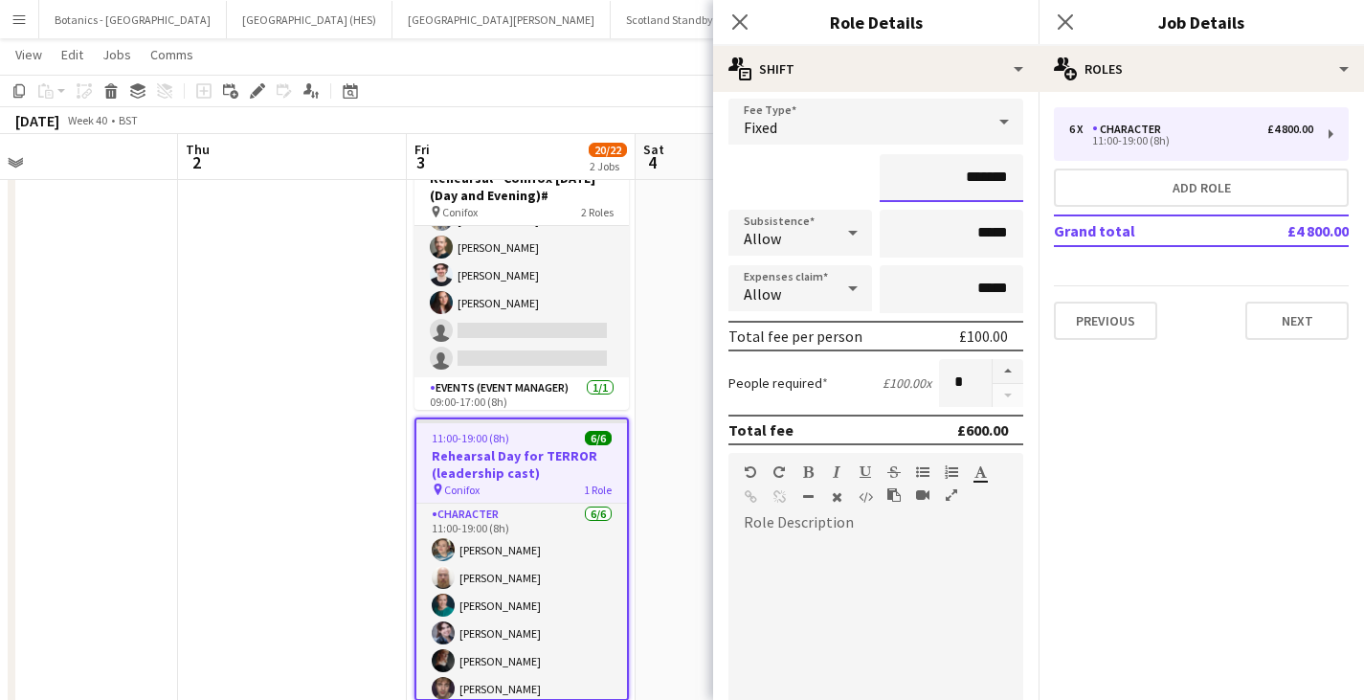
scroll to position [503, 0]
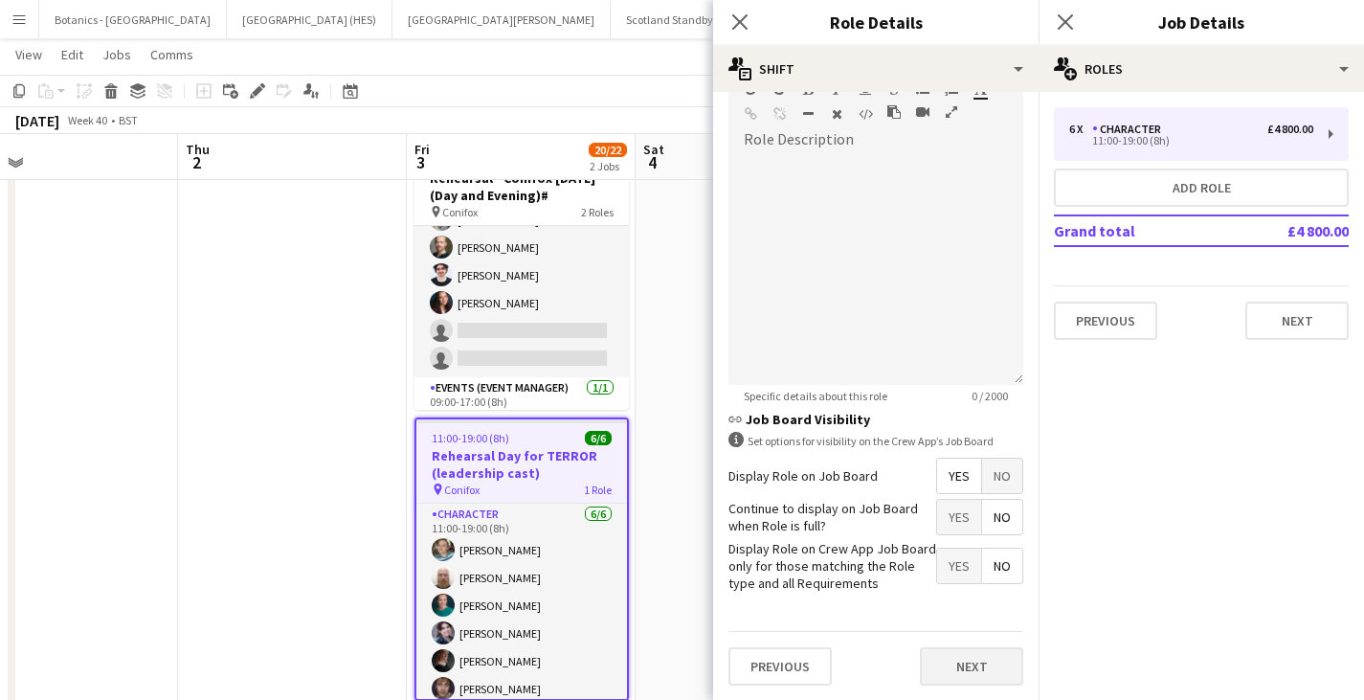
type input "*******"
click at [952, 659] on button "Next" at bounding box center [971, 666] width 103 height 38
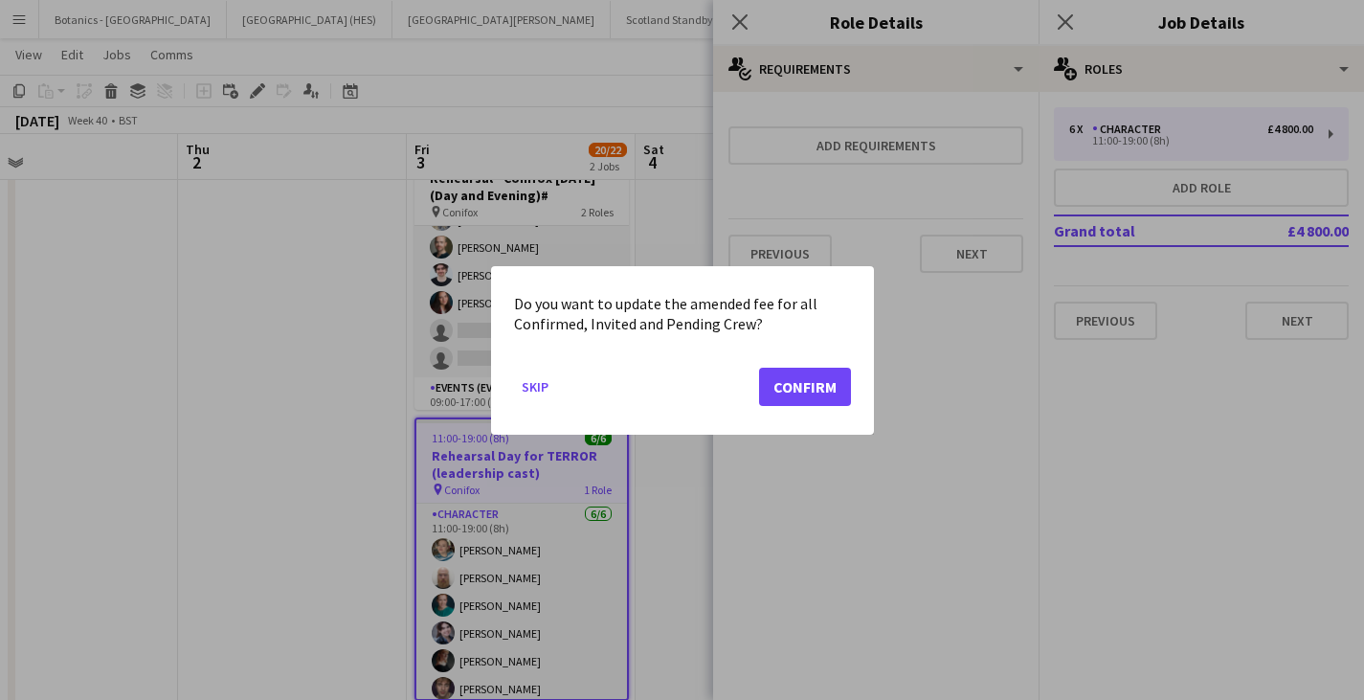
scroll to position [0, 0]
click at [782, 392] on button "Confirm" at bounding box center [805, 386] width 92 height 38
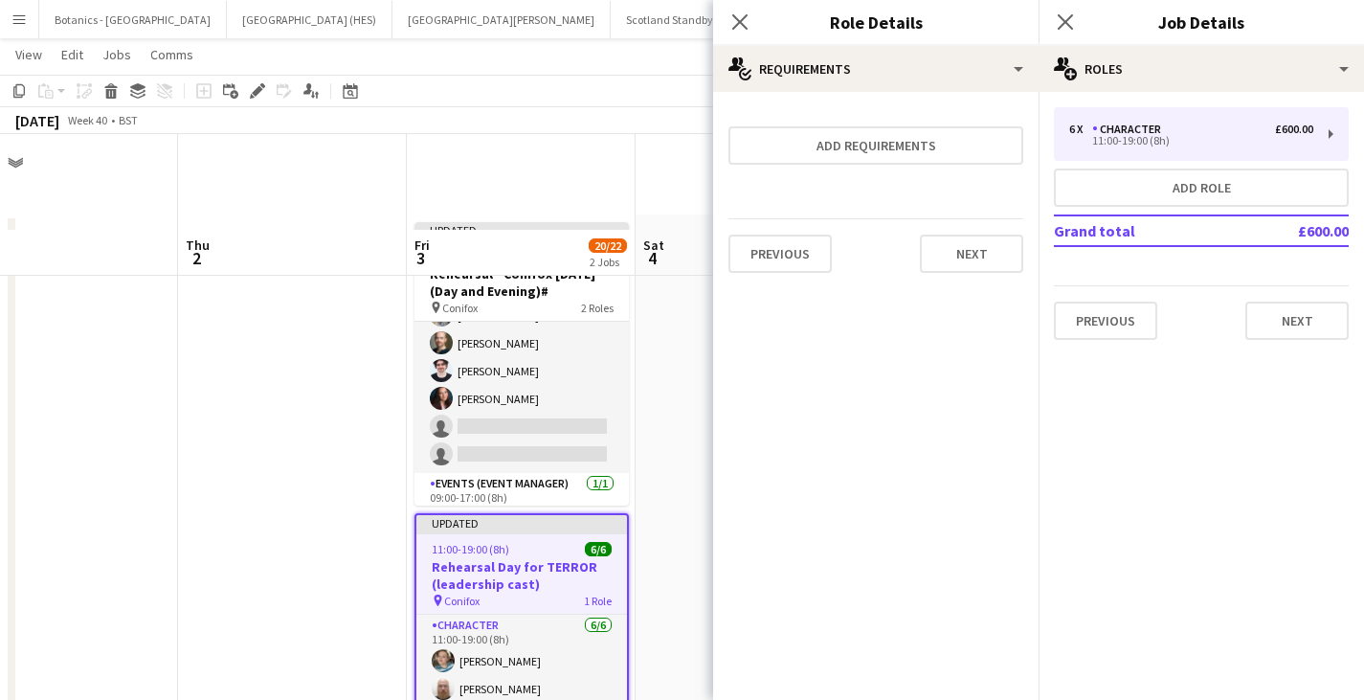
scroll to position [96, 0]
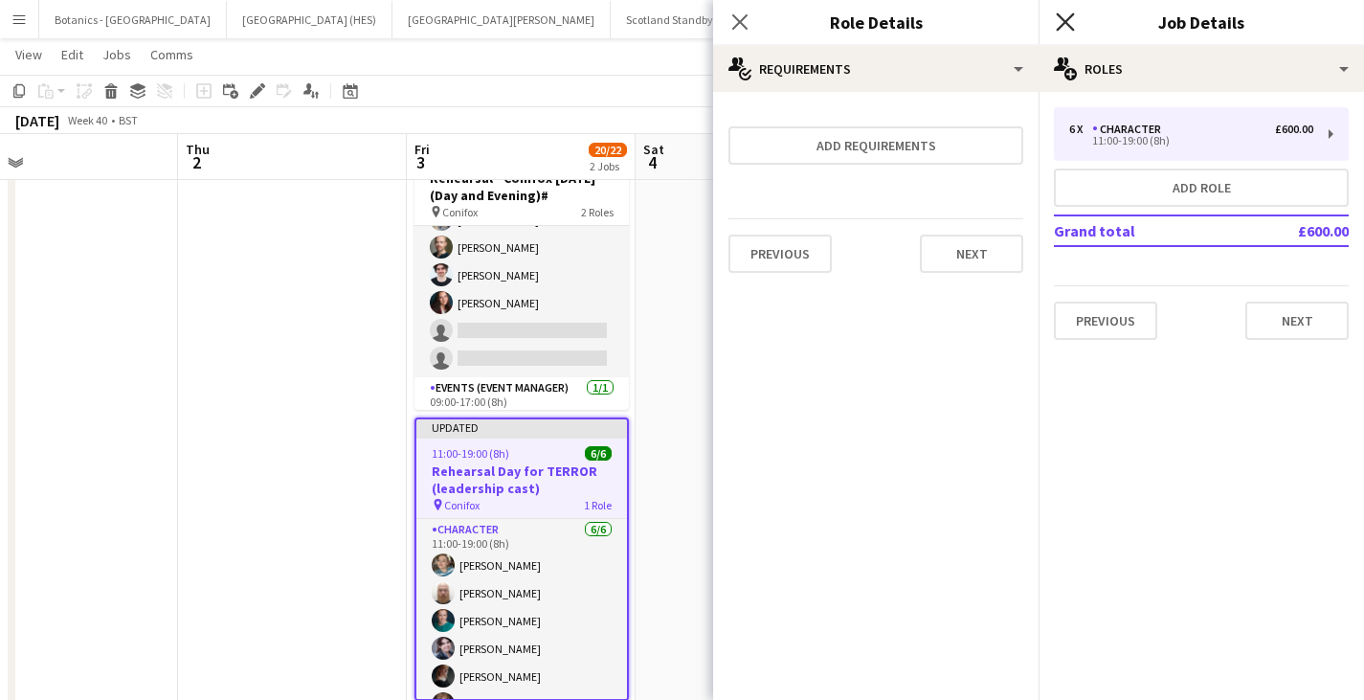
click at [1074, 21] on icon "Close pop-in" at bounding box center [1065, 21] width 18 height 18
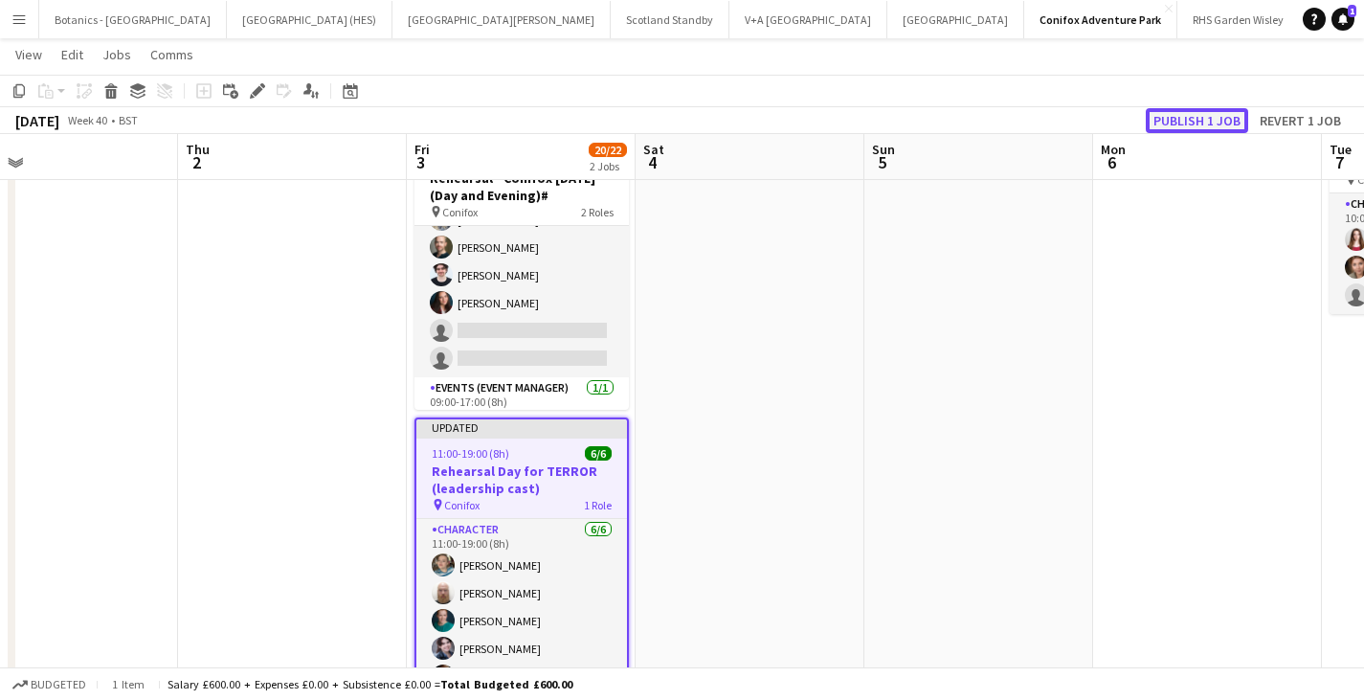
click at [1200, 114] on button "Publish 1 job" at bounding box center [1197, 120] width 102 height 25
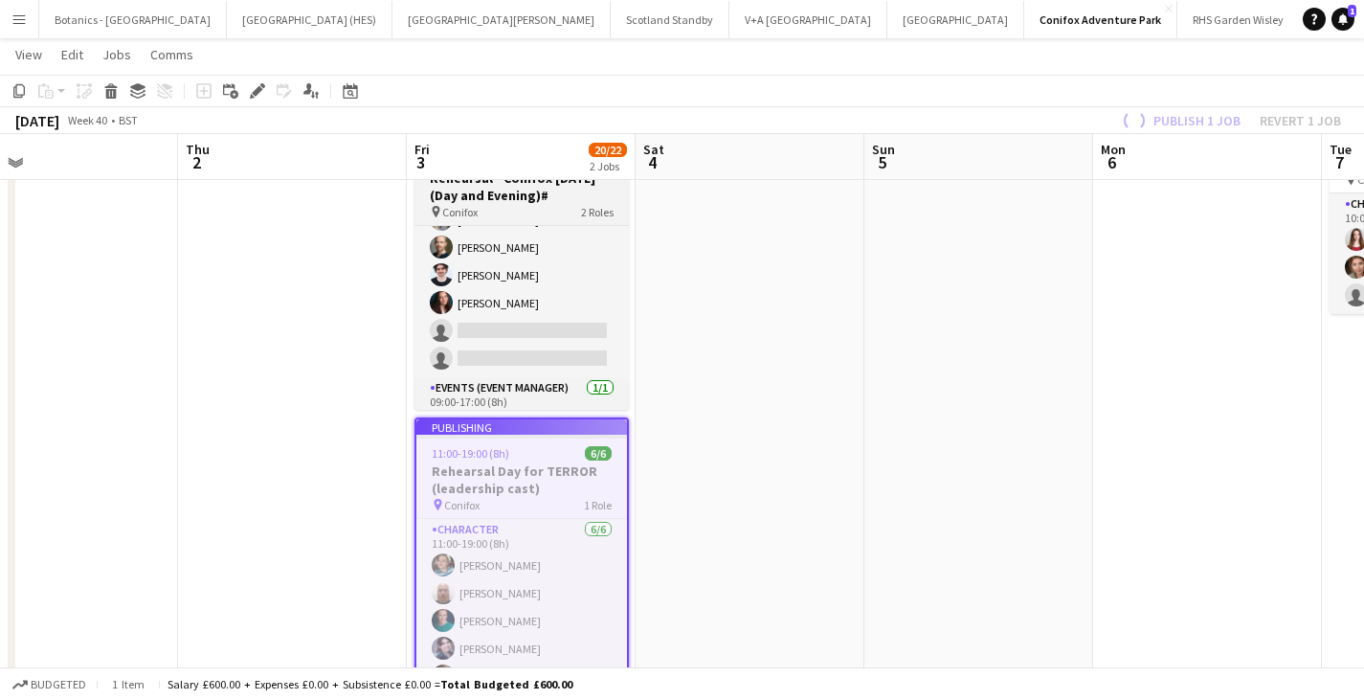
click at [571, 195] on h3 "Rehearsal - Conifox [DATE] (Day and Evening)#" at bounding box center [521, 186] width 214 height 34
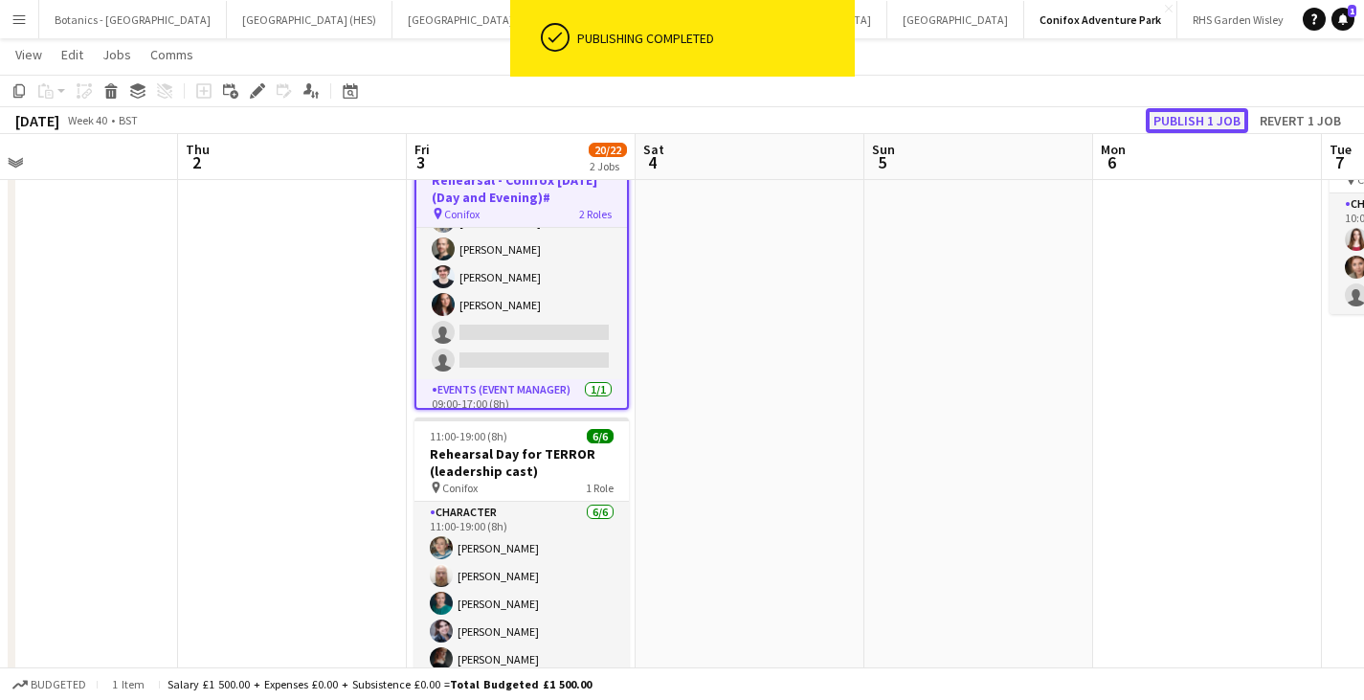
click at [1188, 116] on button "Publish 1 job" at bounding box center [1197, 120] width 102 height 25
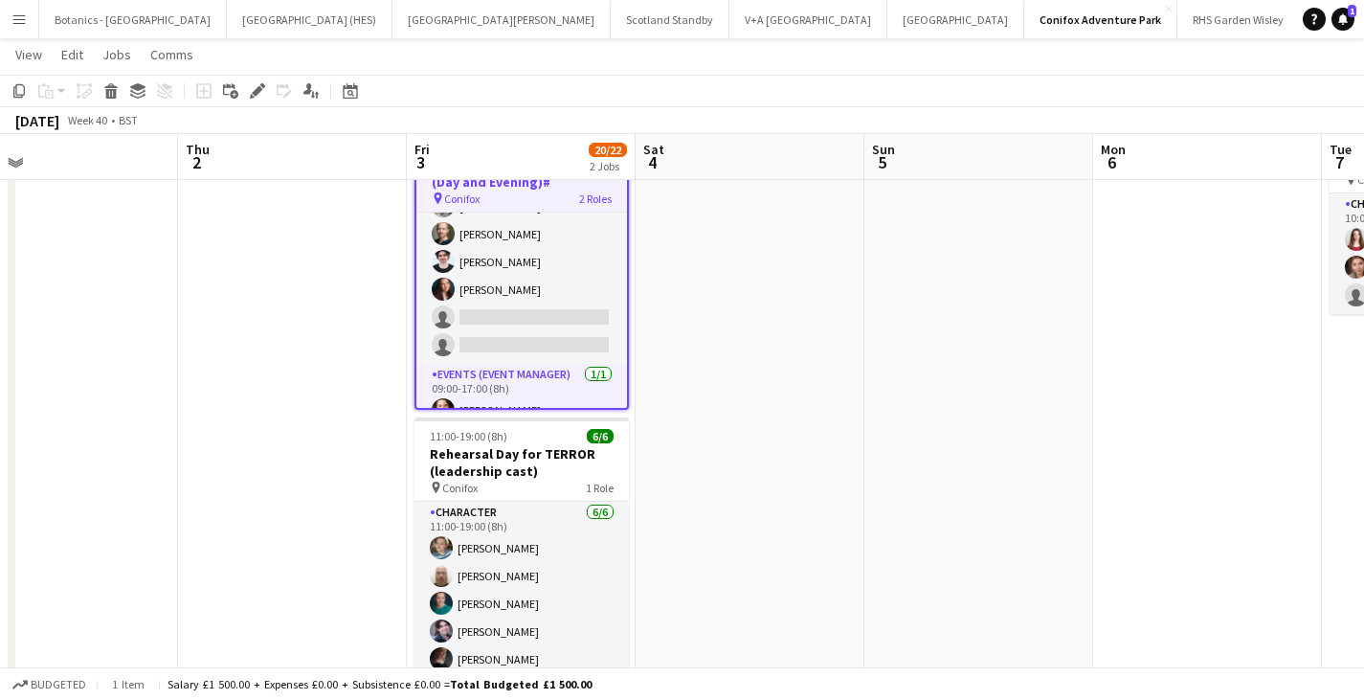
click at [897, 565] on app-date-cell at bounding box center [978, 429] width 229 height 620
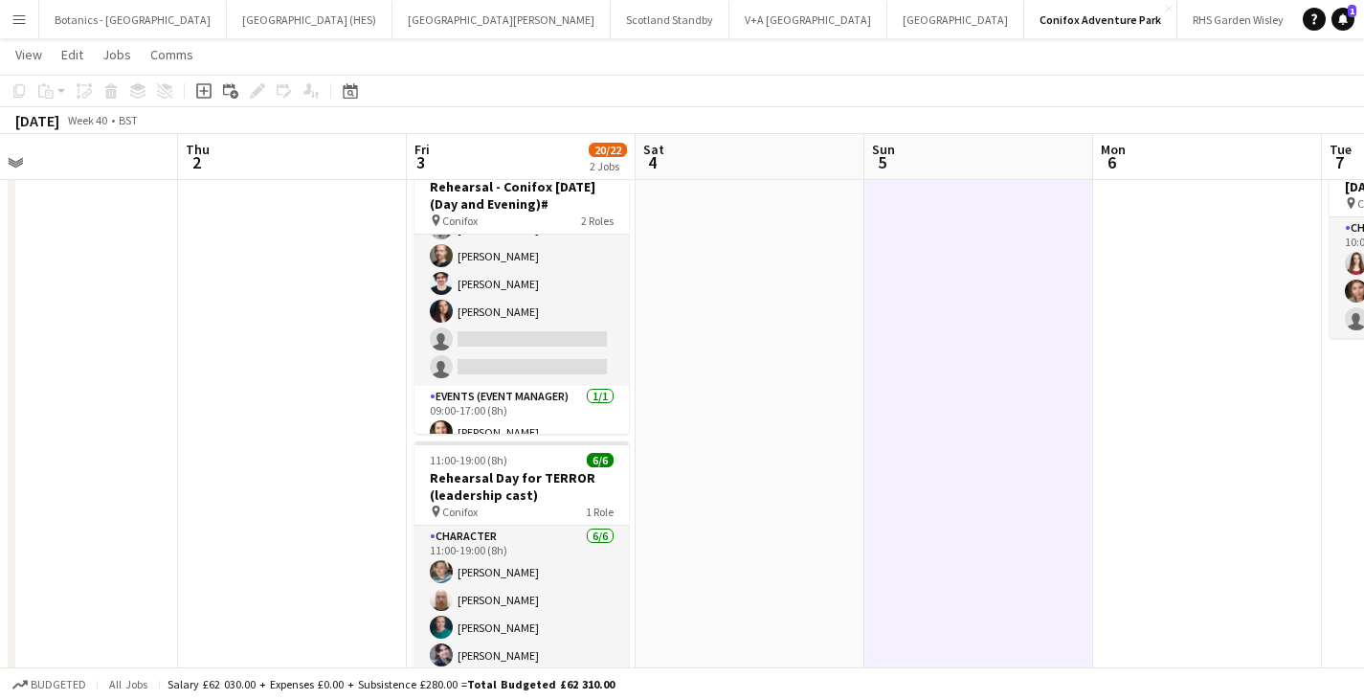
scroll to position [0, 0]
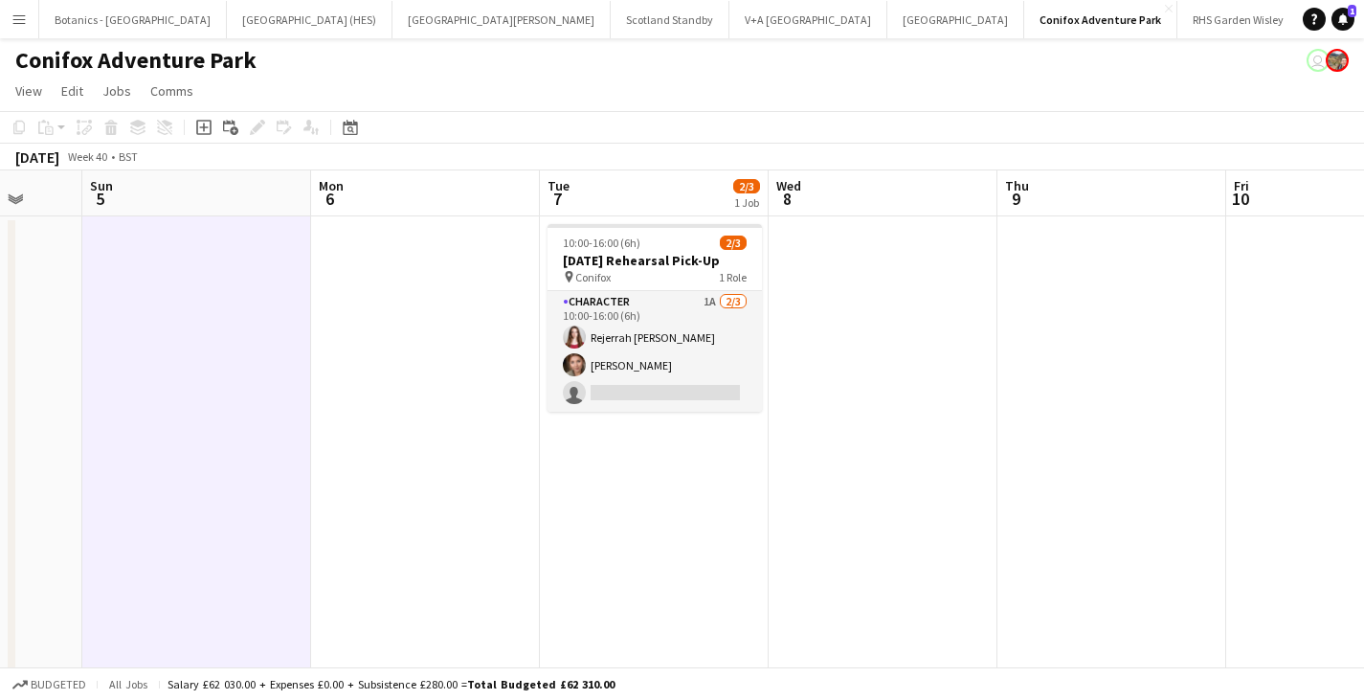
drag, startPoint x: 1224, startPoint y: 427, endPoint x: 388, endPoint y: 439, distance: 836.7
click at [388, 439] on app-calendar-viewport "Wed 1 Thu 2 Fri 3 20/22 2 Jobs Sat 4 Sun 5 Mon 6 Tue 7 2/3 1 Job Wed 8 Thu 9 Fr…" at bounding box center [682, 503] width 1364 height 666
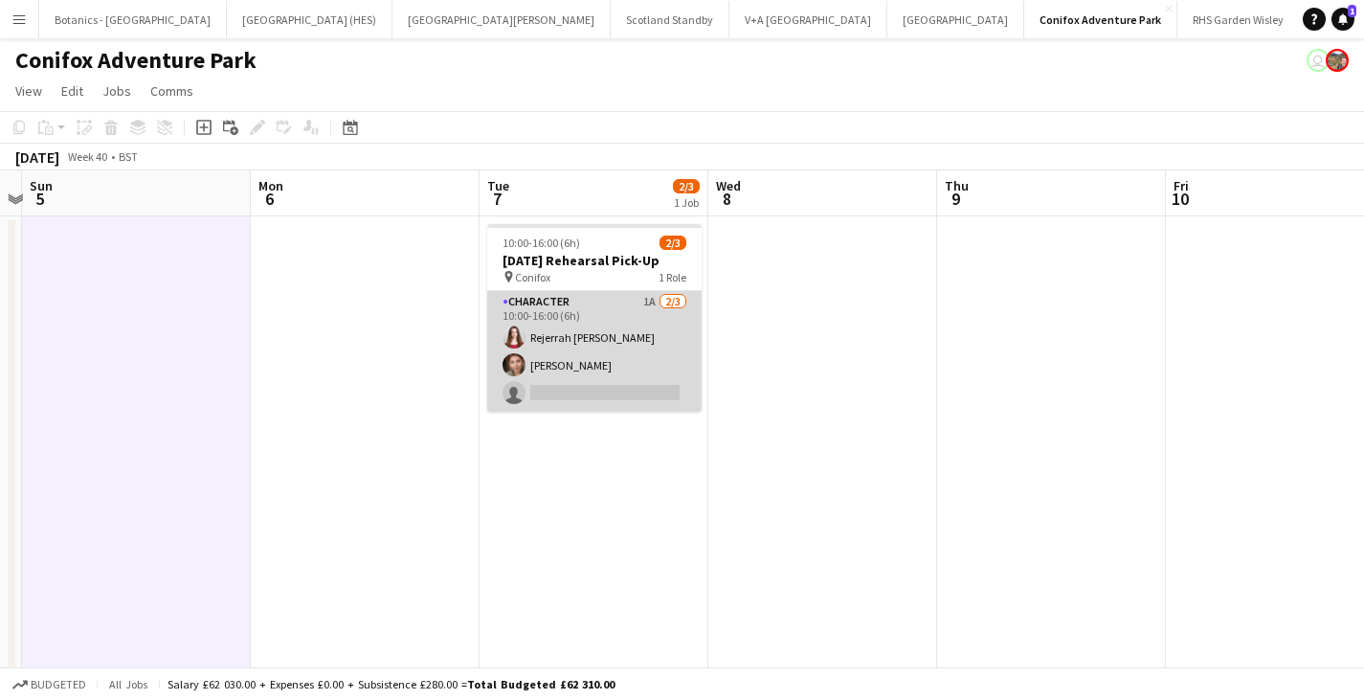
click at [595, 347] on app-card-role "Character 1A [DATE] 10:00-16:00 (6h) [PERSON_NAME] [PERSON_NAME] single-neutral…" at bounding box center [594, 351] width 214 height 121
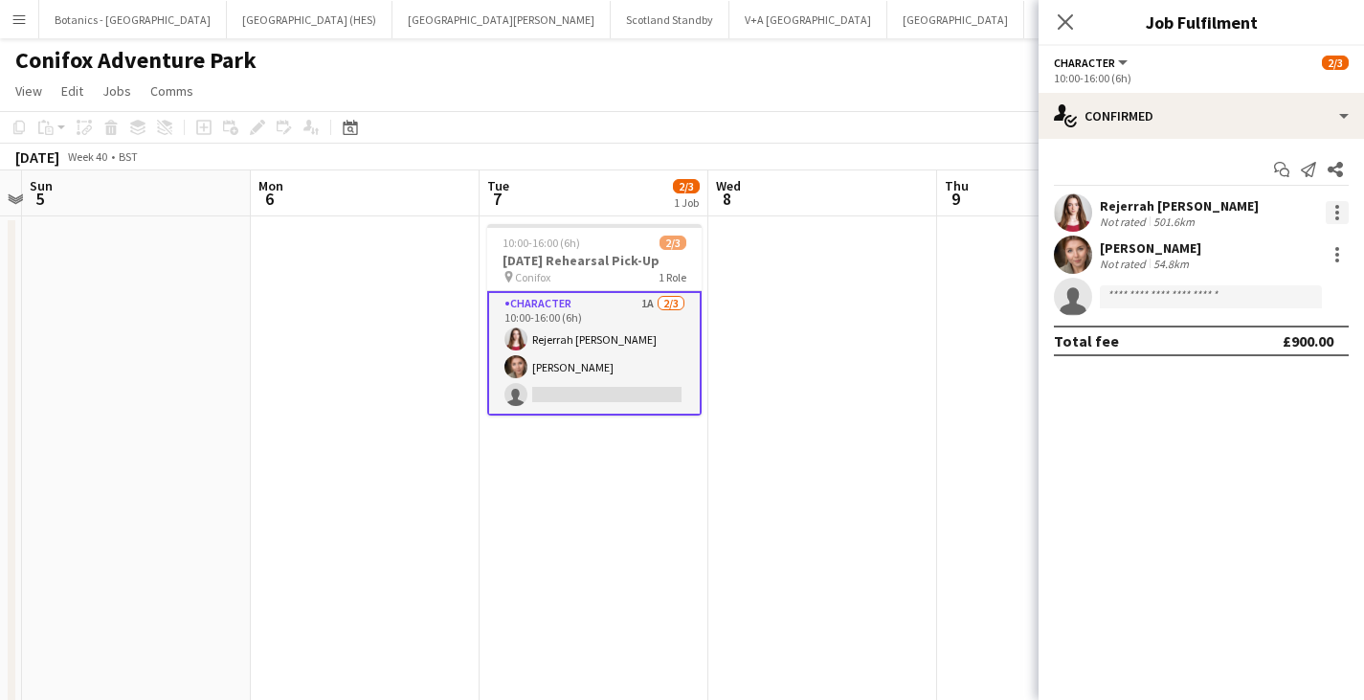
click at [1333, 218] on div at bounding box center [1337, 212] width 23 height 23
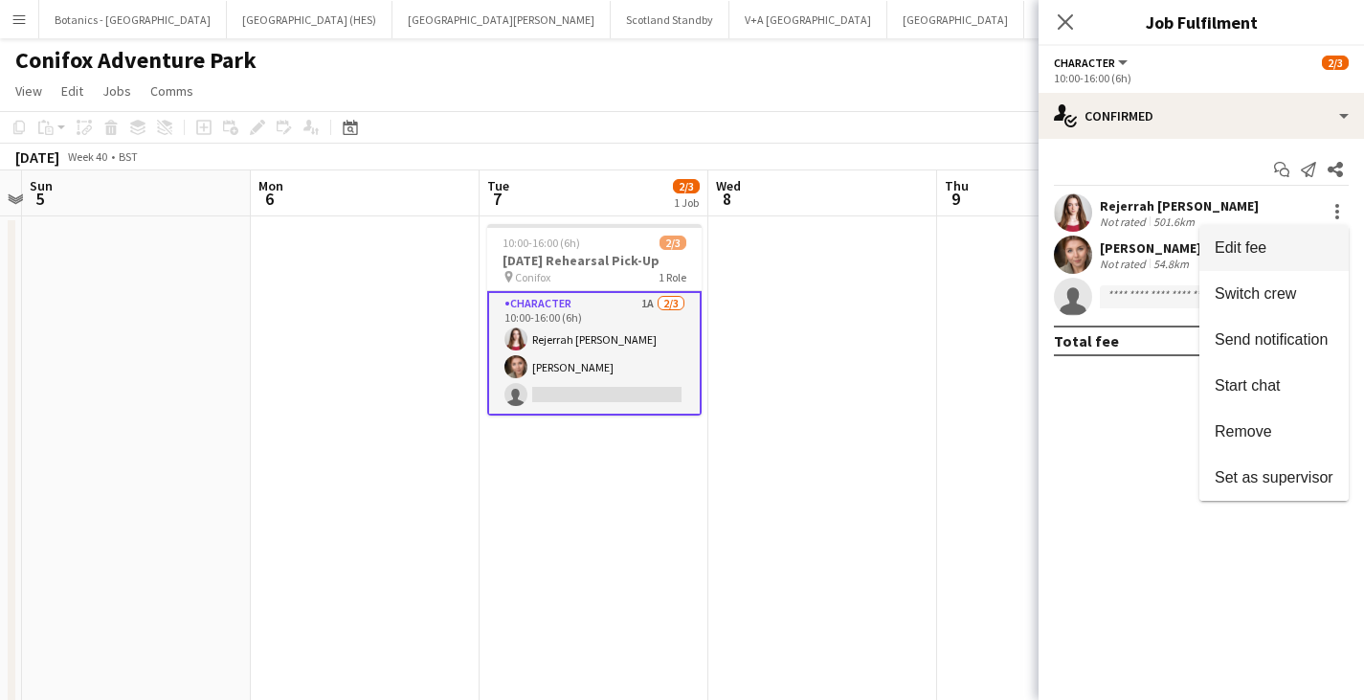
click at [1262, 240] on span "Edit fee" at bounding box center [1241, 247] width 52 height 16
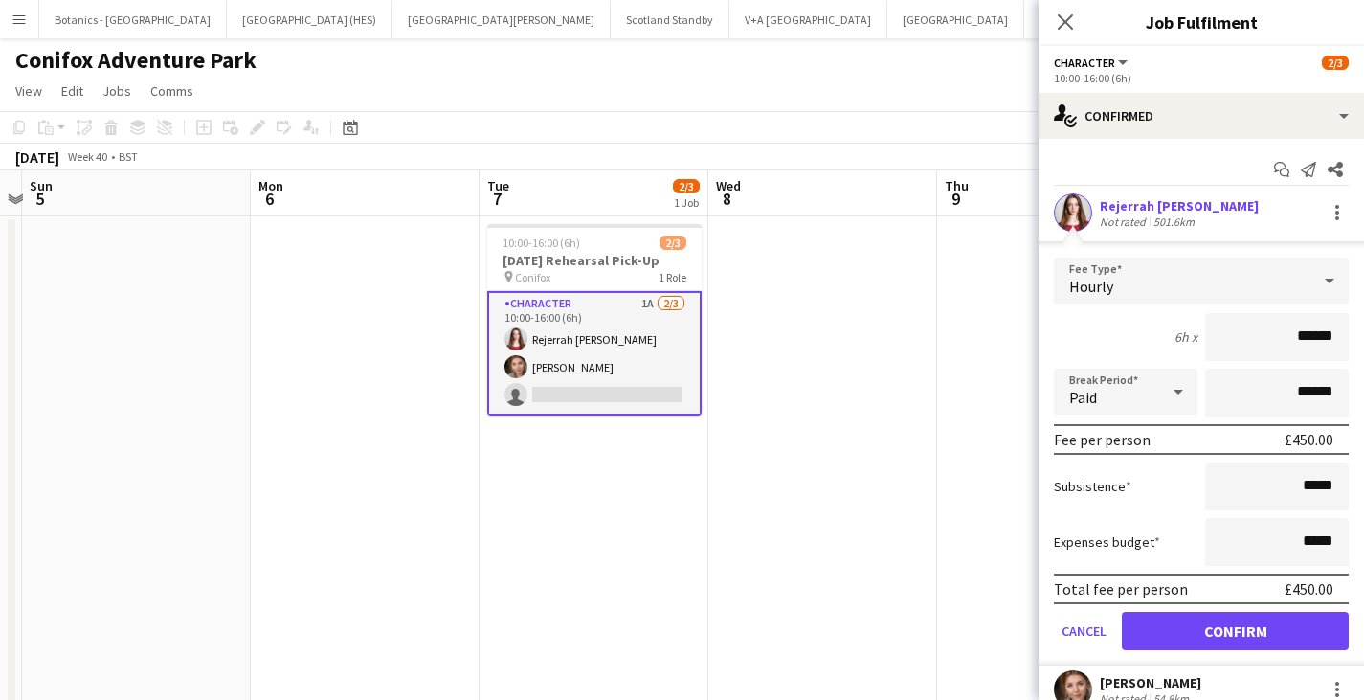
click at [1139, 302] on div "Hourly" at bounding box center [1182, 280] width 257 height 46
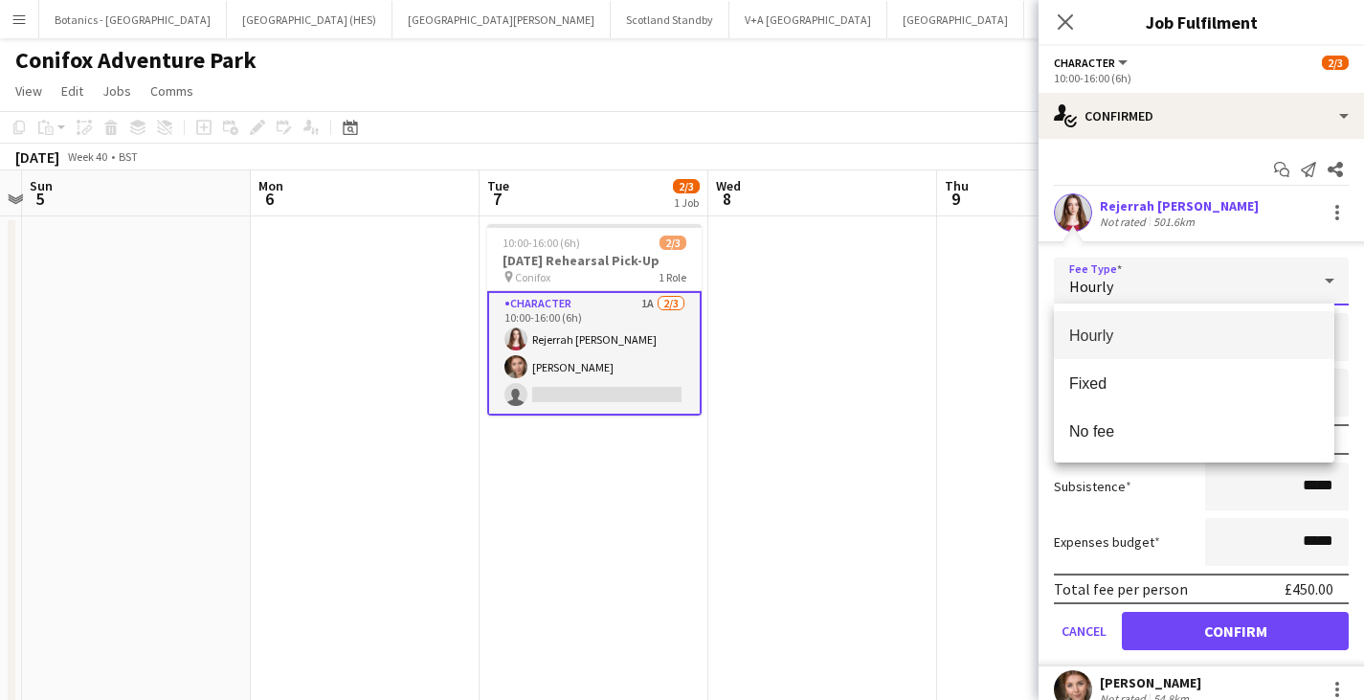
click at [1141, 274] on div at bounding box center [682, 350] width 1364 height 700
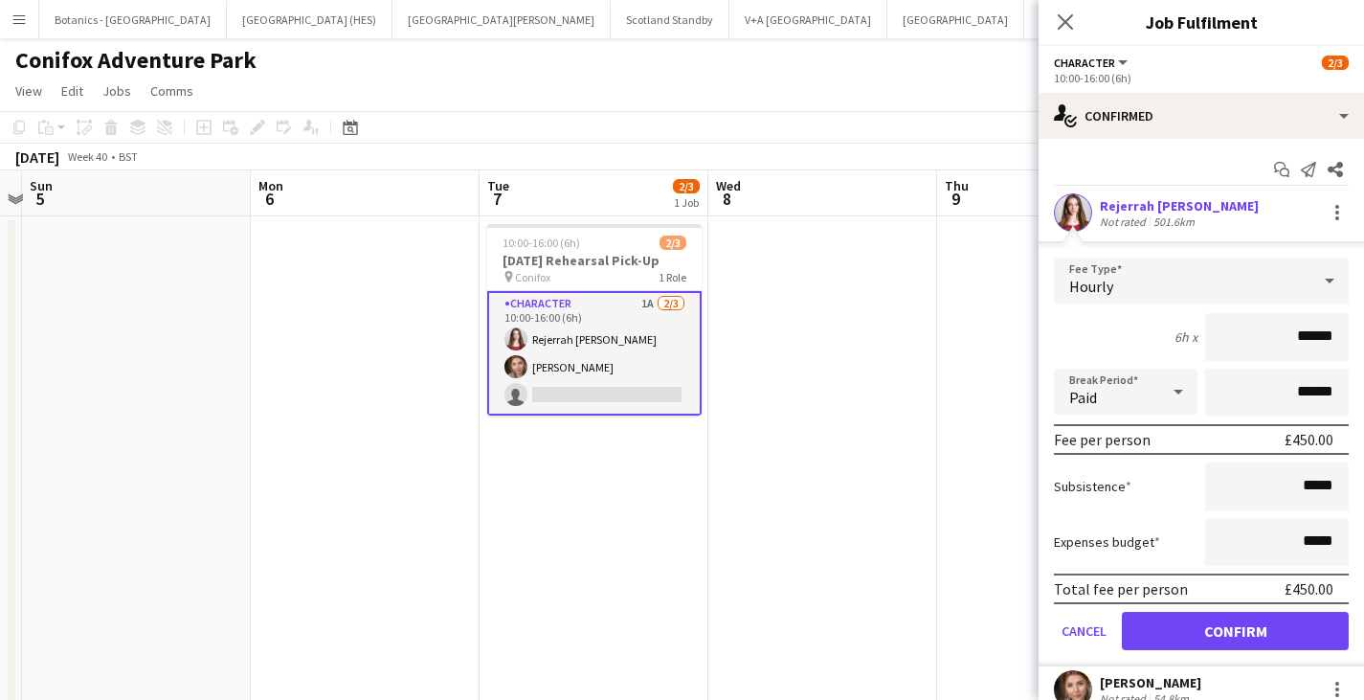
click at [1127, 272] on div "Hourly" at bounding box center [1182, 280] width 257 height 46
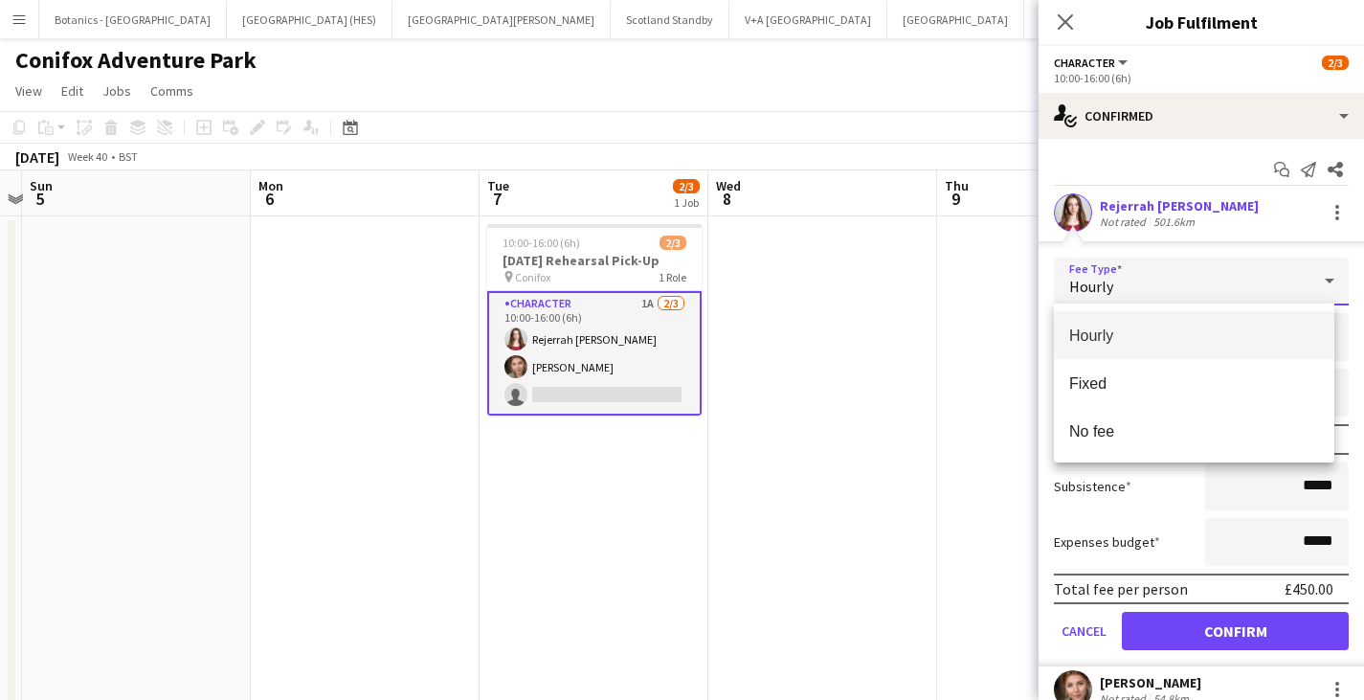
click at [1127, 272] on div at bounding box center [682, 350] width 1364 height 700
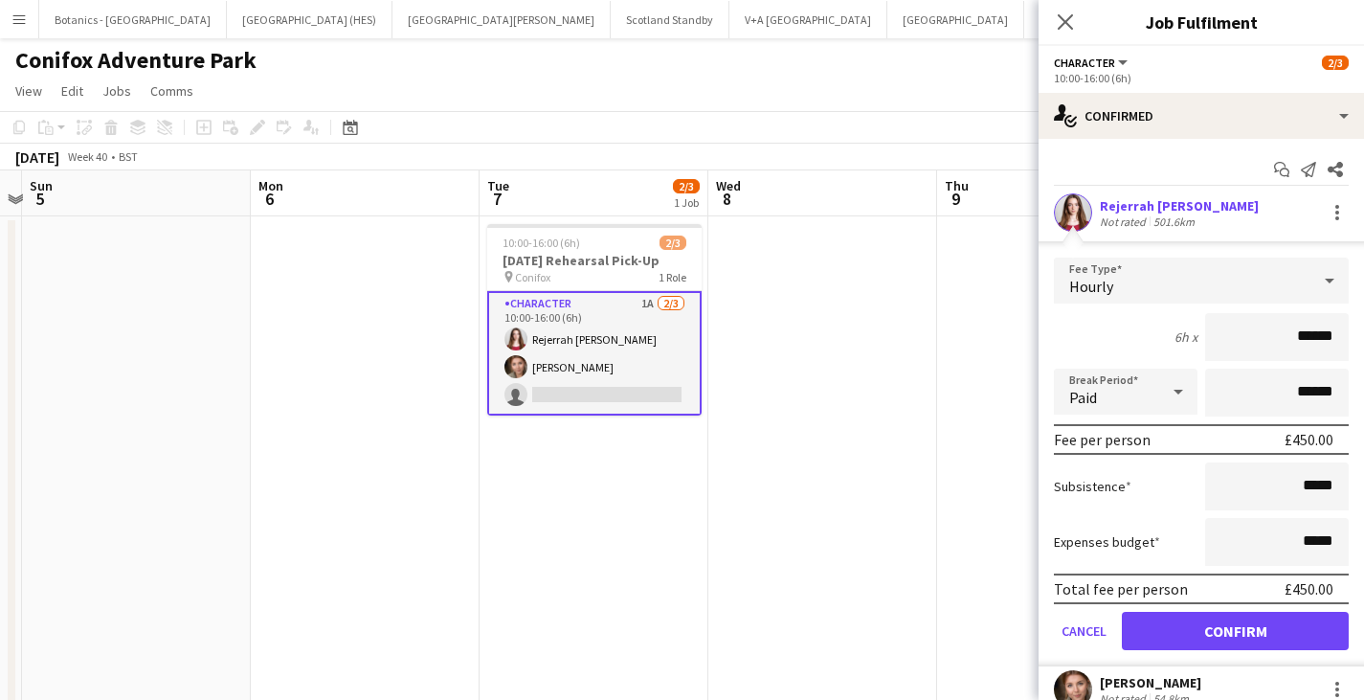
click at [575, 257] on h3 "[DATE] Rehearsal Pick-Up" at bounding box center [594, 260] width 214 height 17
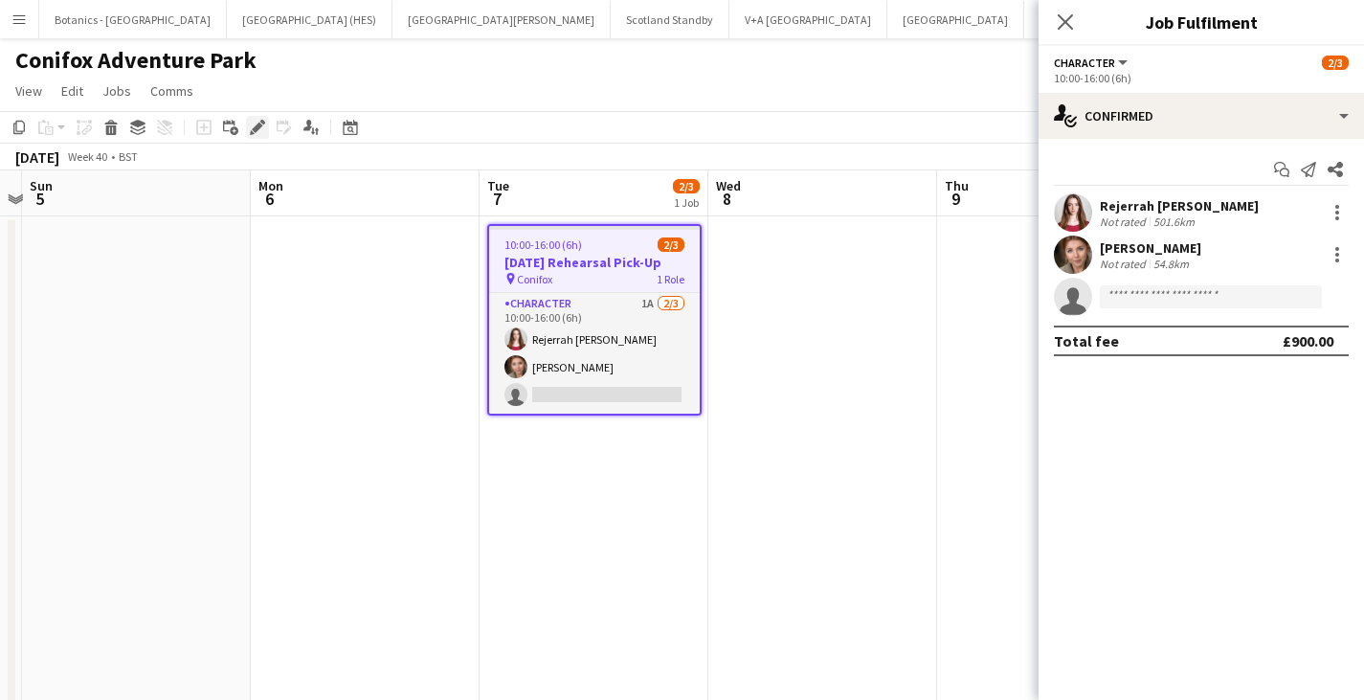
click at [264, 129] on icon "Edit" at bounding box center [257, 127] width 15 height 15
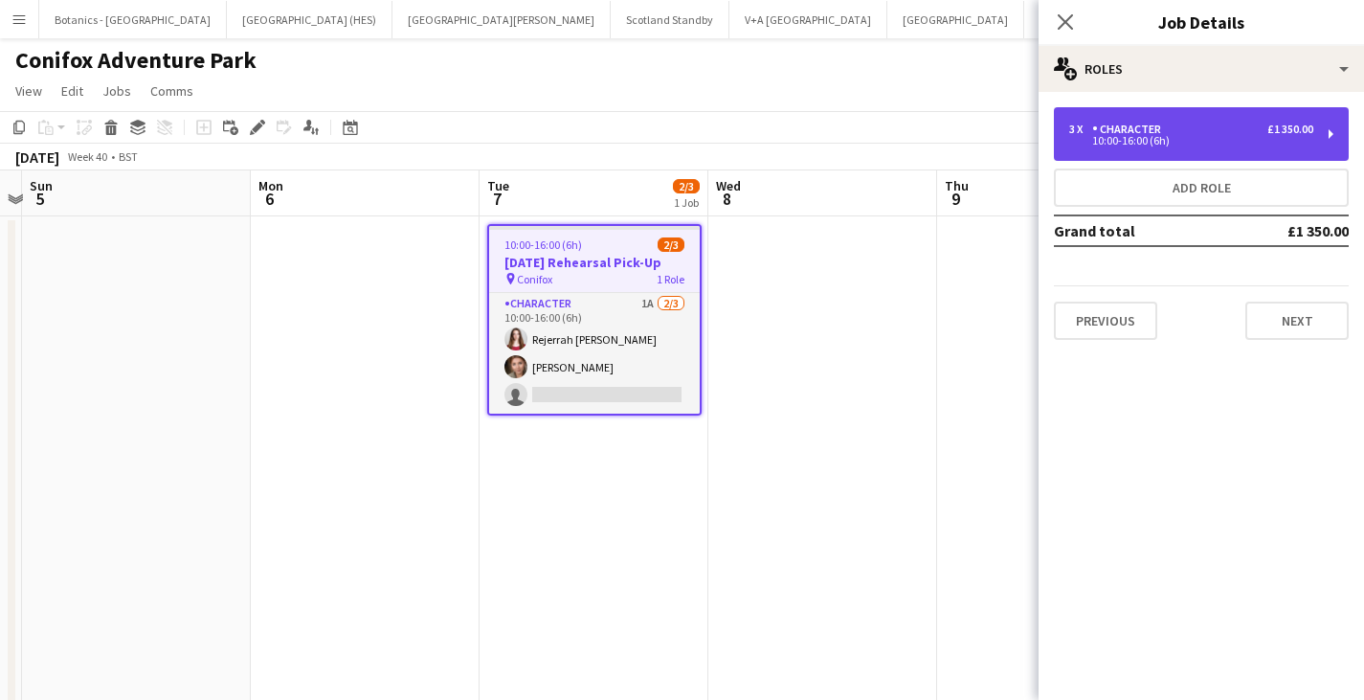
click at [1282, 142] on div "10:00-16:00 (6h)" at bounding box center [1191, 141] width 244 height 10
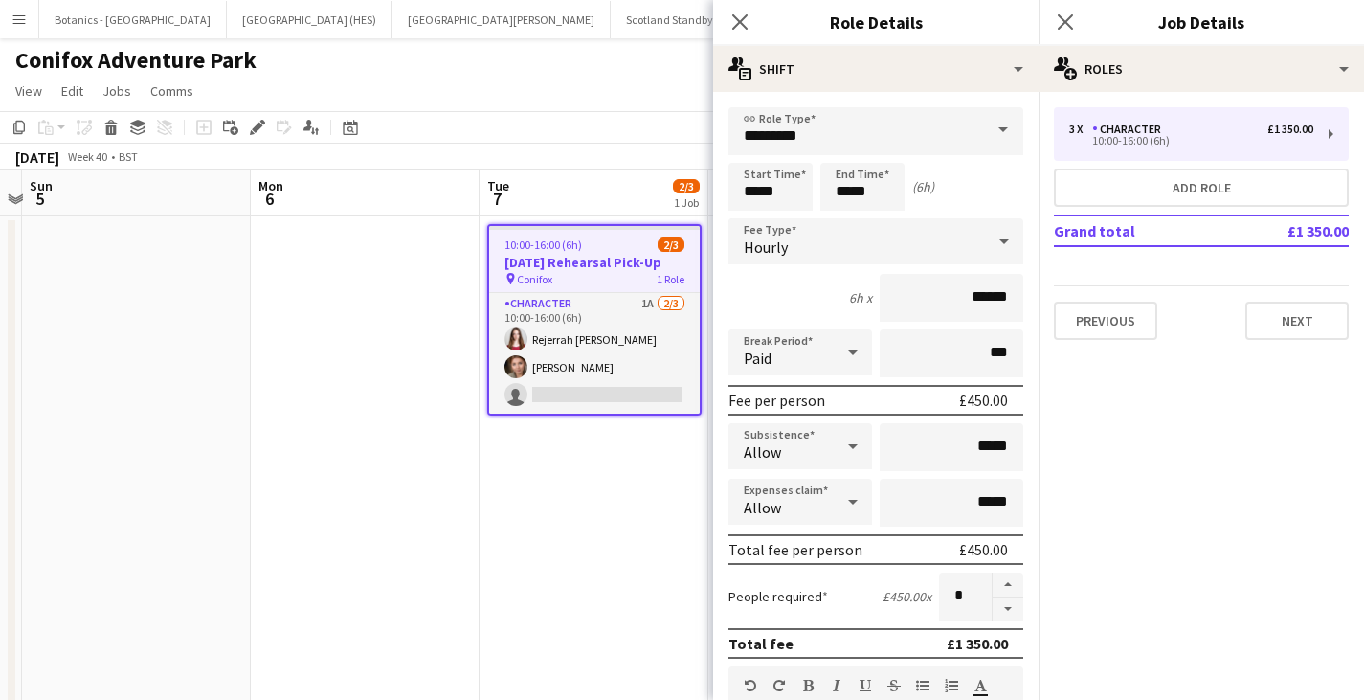
click at [878, 251] on div "Hourly" at bounding box center [856, 241] width 257 height 46
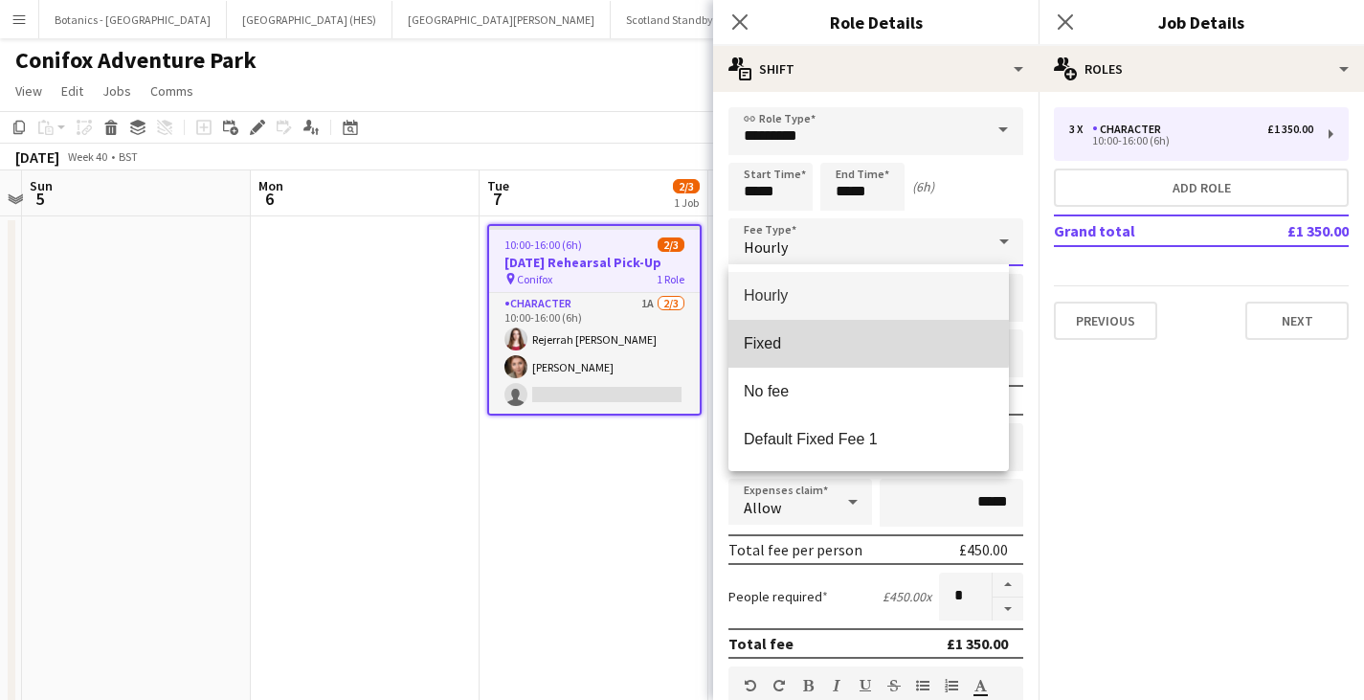
click at [841, 334] on span "Fixed" at bounding box center [869, 343] width 250 height 18
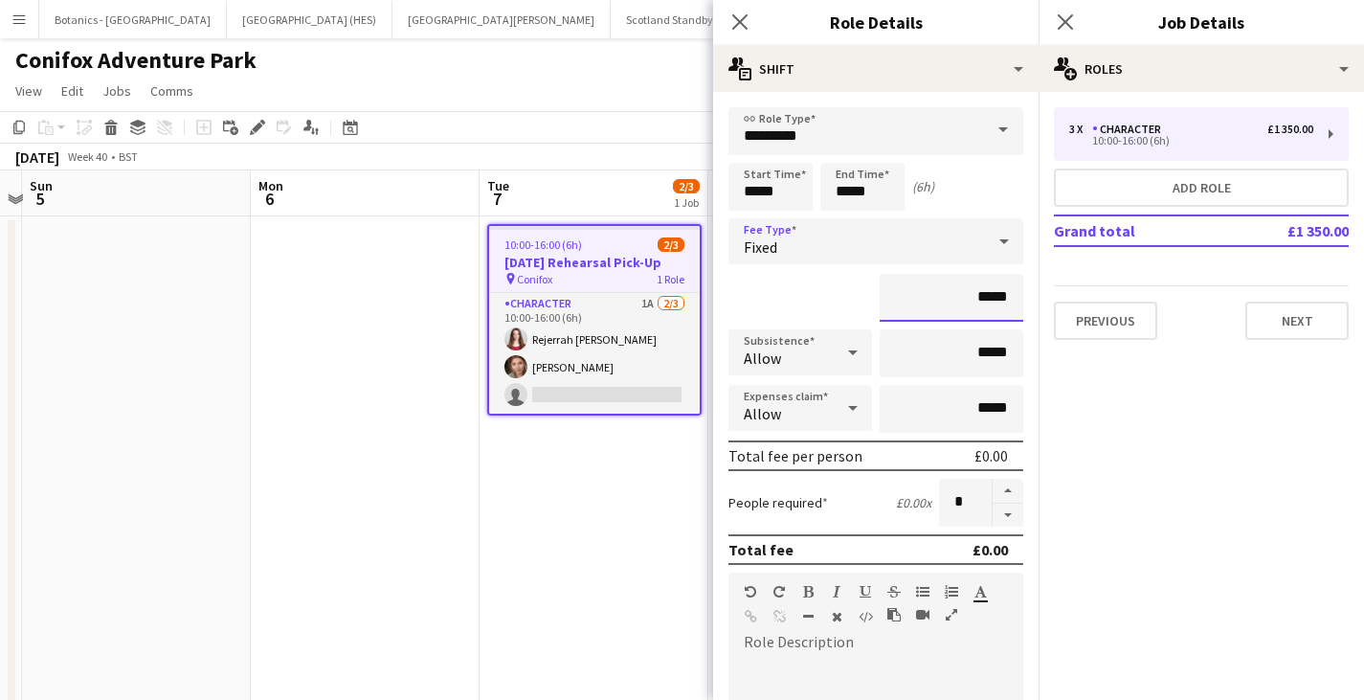
click at [967, 302] on input "*****" at bounding box center [952, 298] width 144 height 48
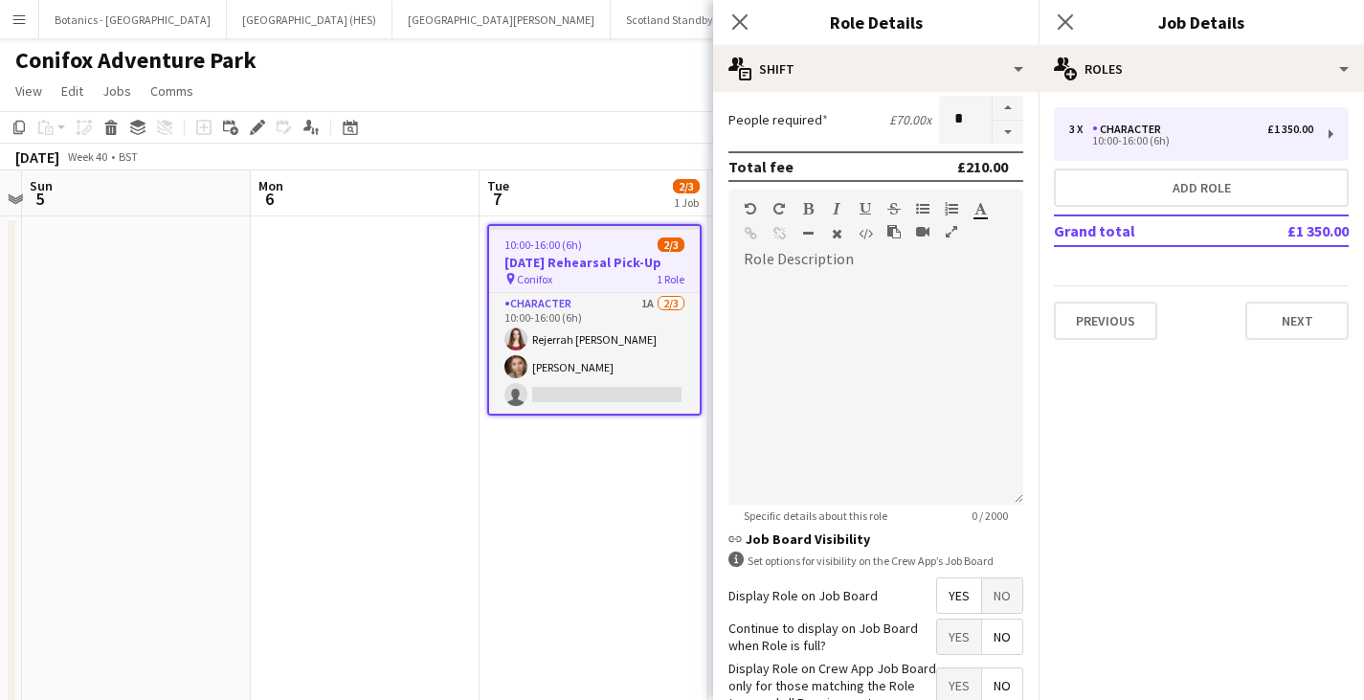
scroll to position [503, 0]
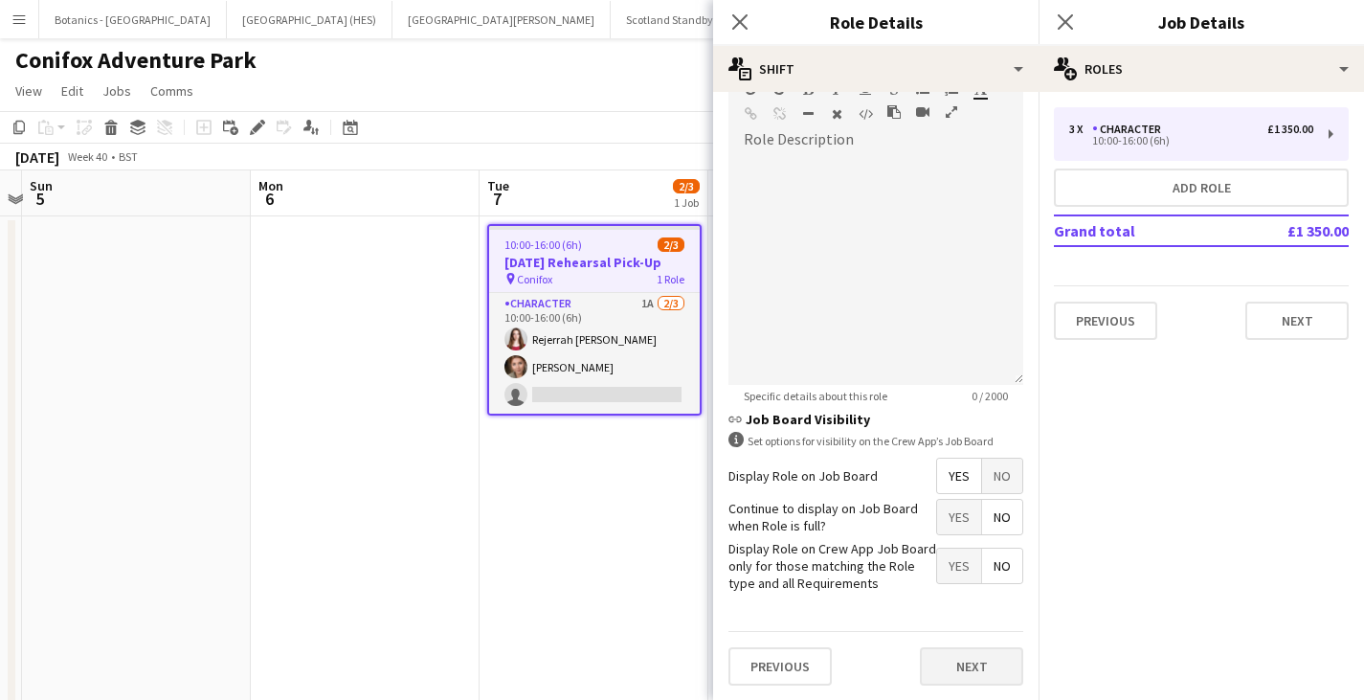
type input "******"
click at [960, 675] on button "Next" at bounding box center [971, 666] width 103 height 38
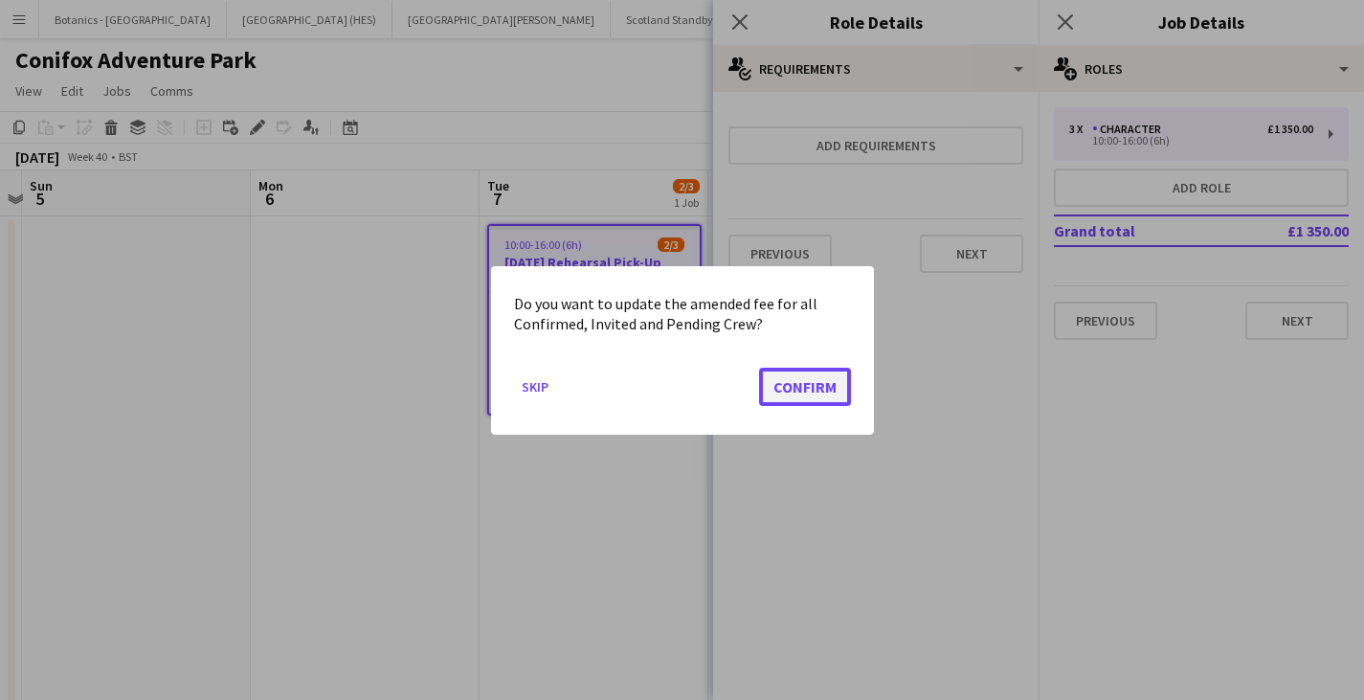
click at [818, 385] on button "Confirm" at bounding box center [805, 386] width 92 height 38
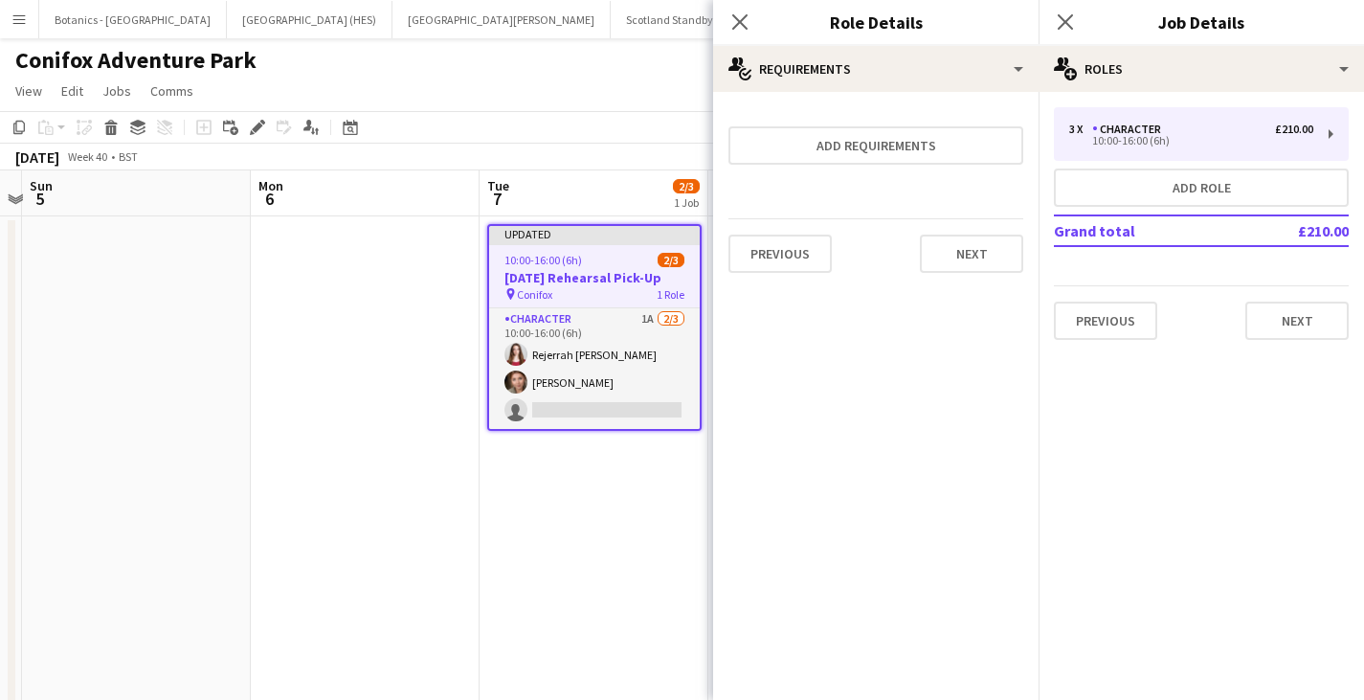
click at [652, 520] on app-date-cell "Updated 10:00-16:00 (6h) 2/3 [DATE] Rehearsal Pick-Up pin Conifox 1 Role Charac…" at bounding box center [594, 526] width 229 height 620
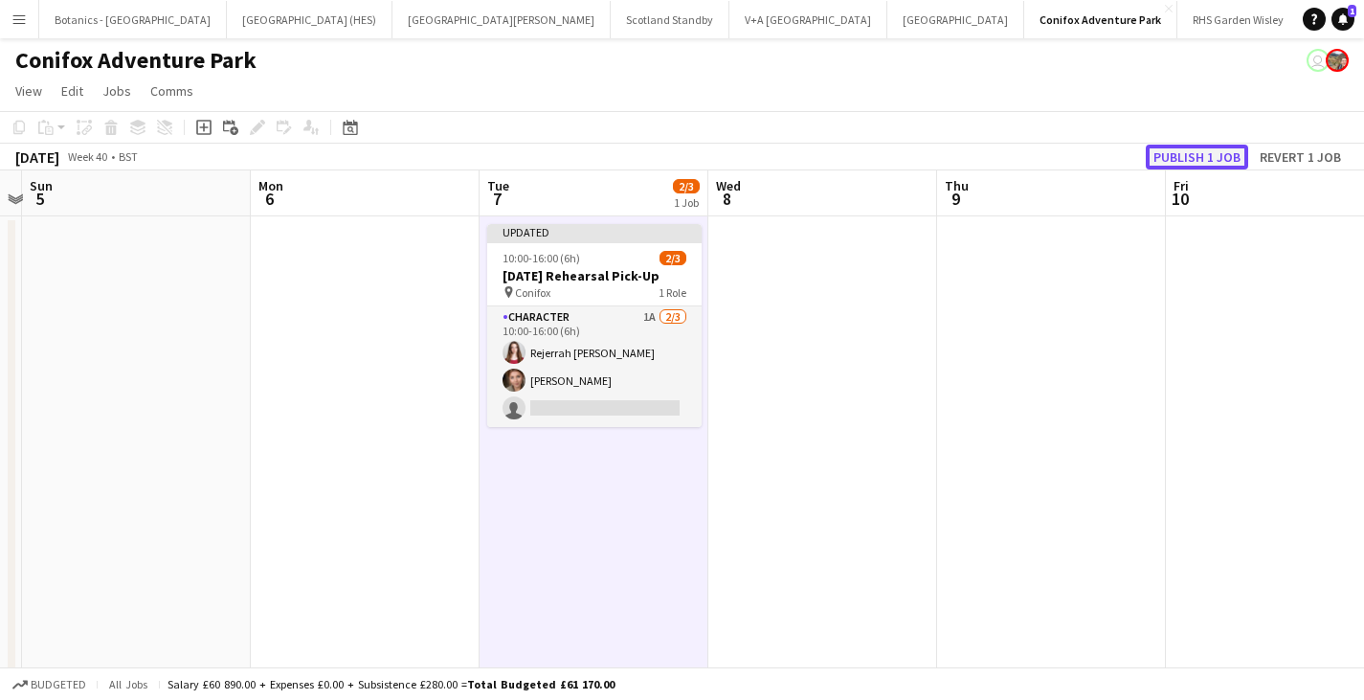
click at [1172, 156] on button "Publish 1 job" at bounding box center [1197, 157] width 102 height 25
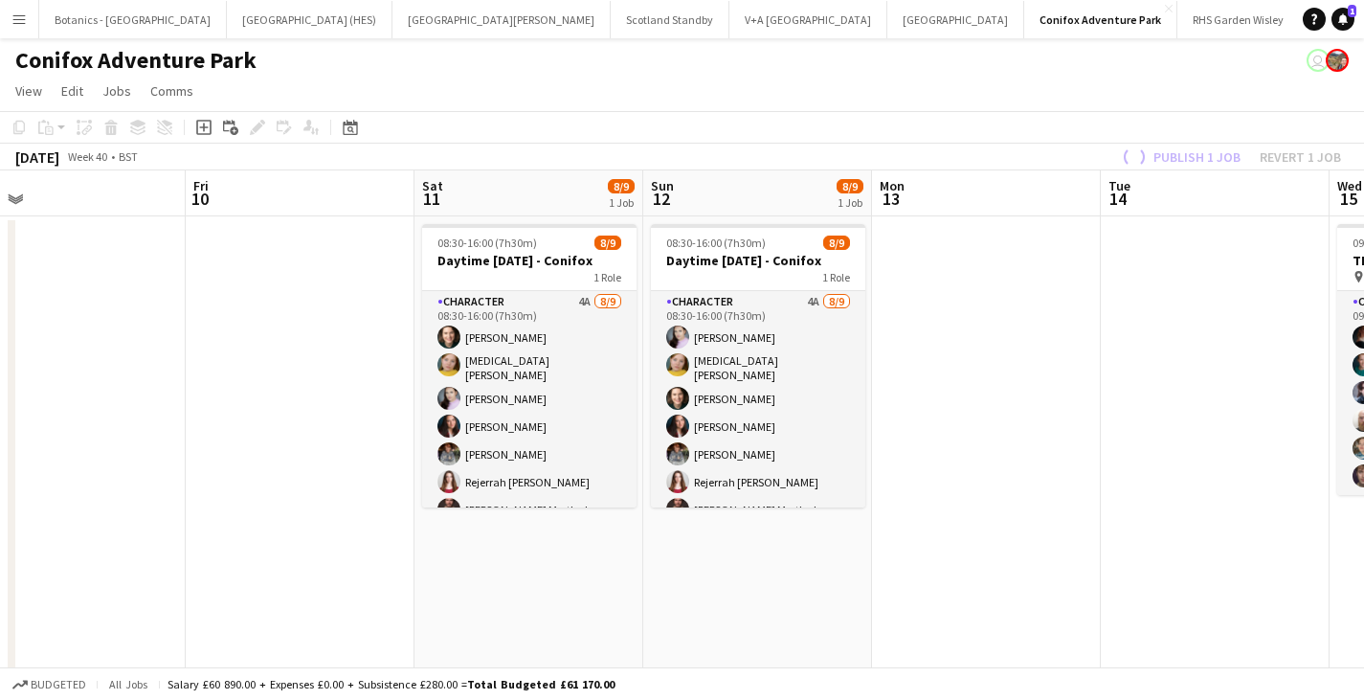
drag, startPoint x: 1242, startPoint y: 443, endPoint x: 253, endPoint y: 491, distance: 990.9
click at [254, 491] on app-calendar-viewport "Mon 6 Tue 7 2/3 1 Job Wed 8 Thu 9 Fri 10 Sat 11 8/9 1 Job Sun 12 8/9 1 Job Mon …" at bounding box center [682, 503] width 1364 height 666
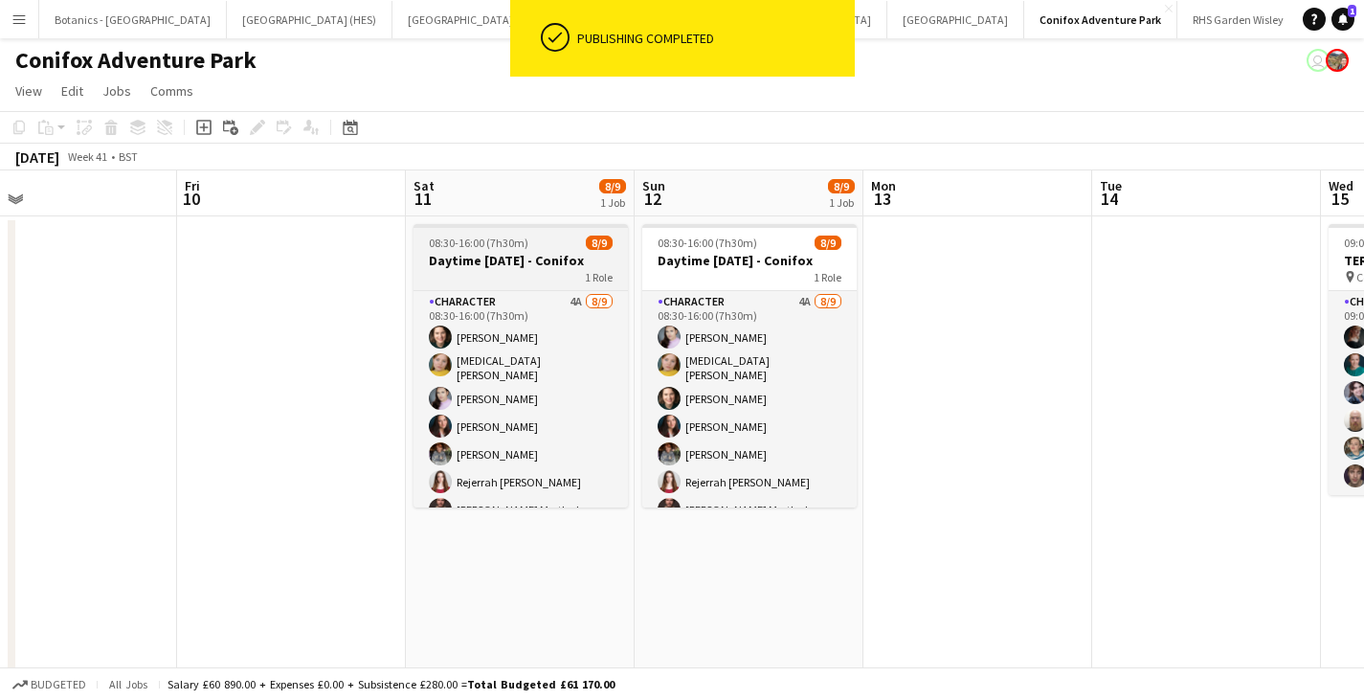
click at [508, 288] on app-job-card "08:30-16:00 (7h30m) 8/9 Daytime [DATE] - Conifox 1 Role Character 4A [DATE] 08:…" at bounding box center [521, 365] width 214 height 283
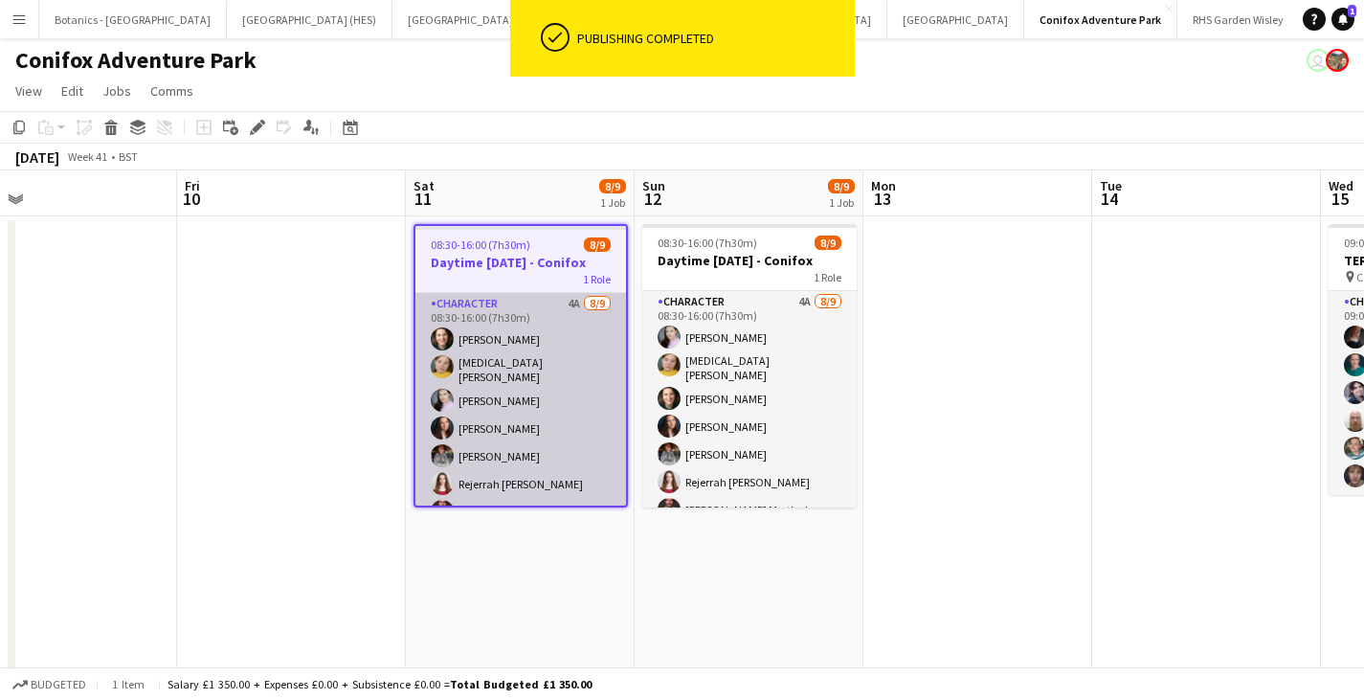
click at [531, 357] on app-card-role "Character 4A [DATE] 08:30-16:00 (7h30m) [PERSON_NAME] [MEDICAL_DATA][PERSON_NAM…" at bounding box center [520, 439] width 211 height 293
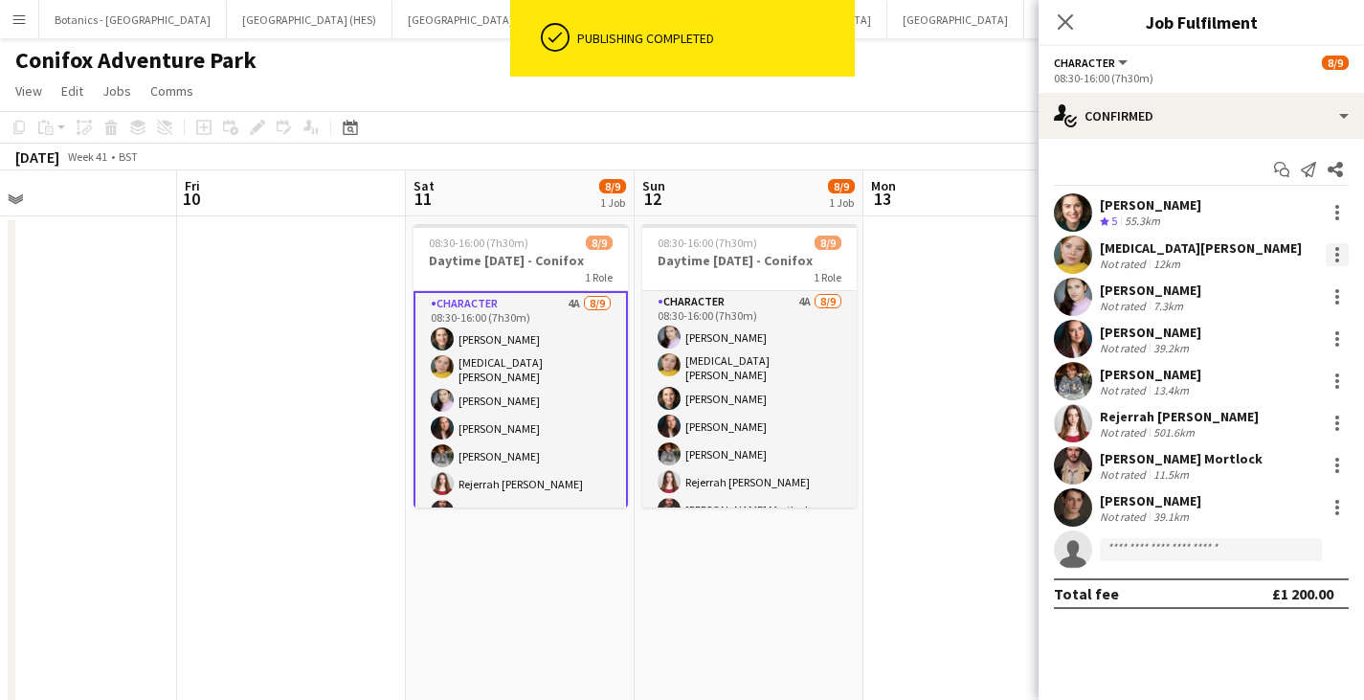
click at [1346, 250] on div at bounding box center [1337, 254] width 23 height 23
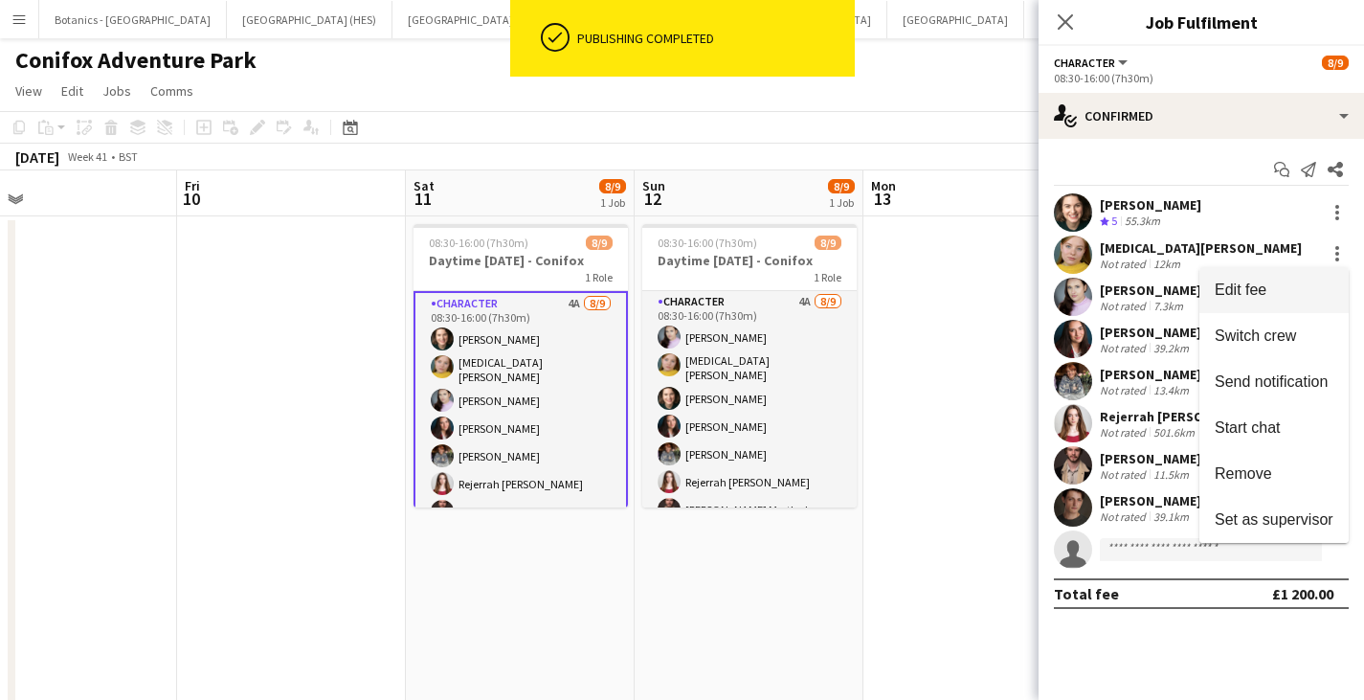
click at [1278, 288] on span "Edit fee" at bounding box center [1274, 289] width 119 height 17
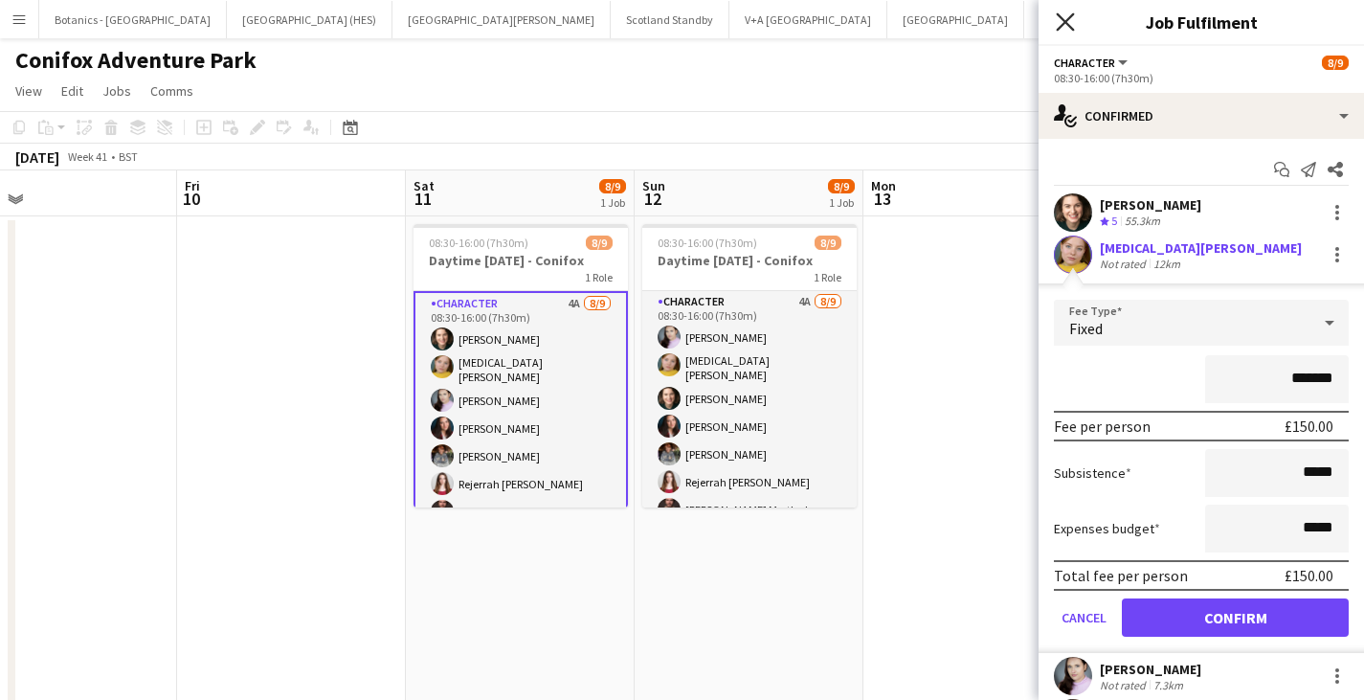
click at [1066, 23] on icon at bounding box center [1065, 21] width 18 height 18
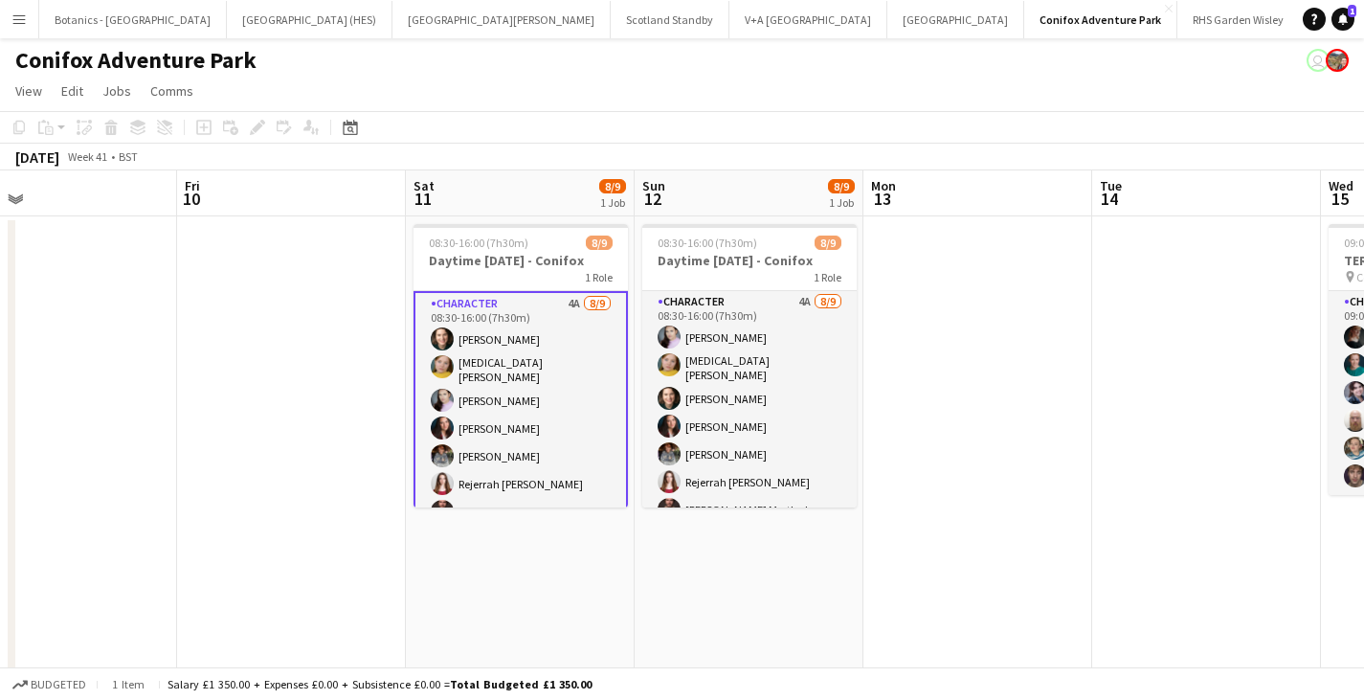
click at [938, 480] on app-date-cell at bounding box center [977, 526] width 229 height 620
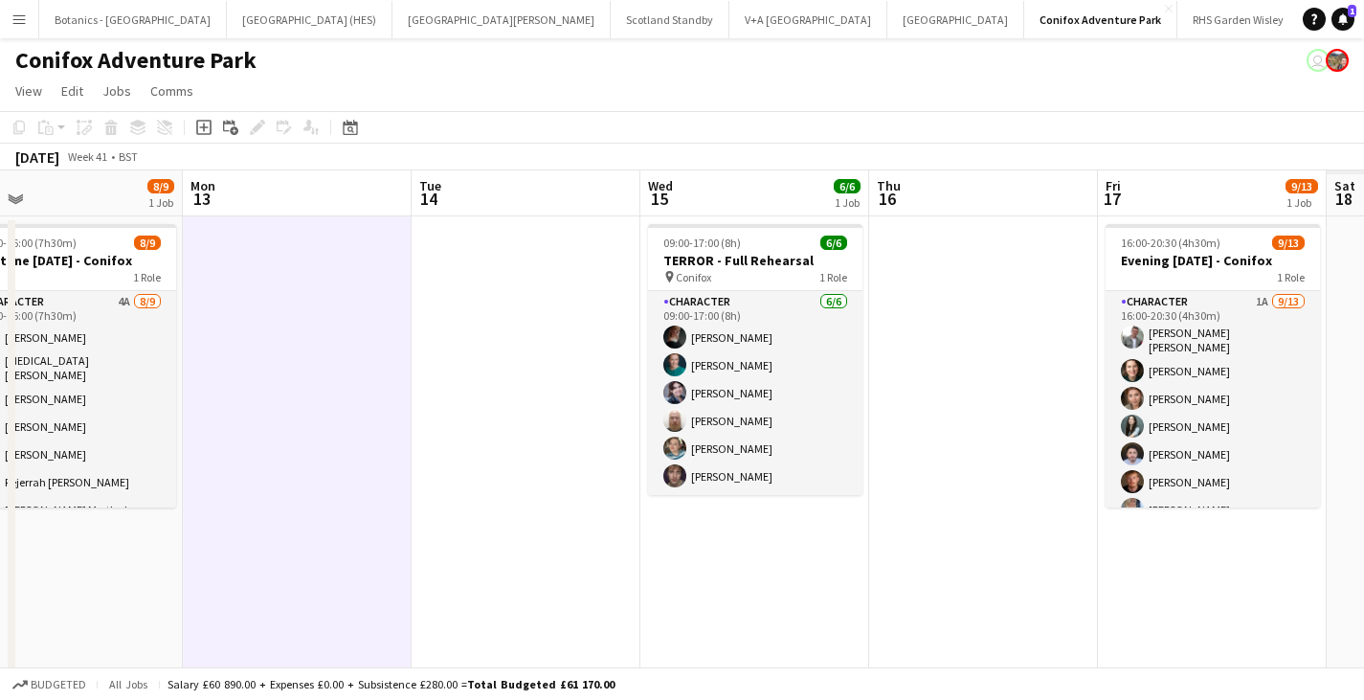
drag, startPoint x: 1172, startPoint y: 514, endPoint x: 645, endPoint y: 504, distance: 526.6
click at [468, 535] on app-calendar-viewport "Thu 9 Fri 10 Sat 11 8/9 1 Job Sun 12 8/9 1 Job Mon 13 Tue 14 Wed 15 6/6 1 Job T…" at bounding box center [682, 503] width 1364 height 666
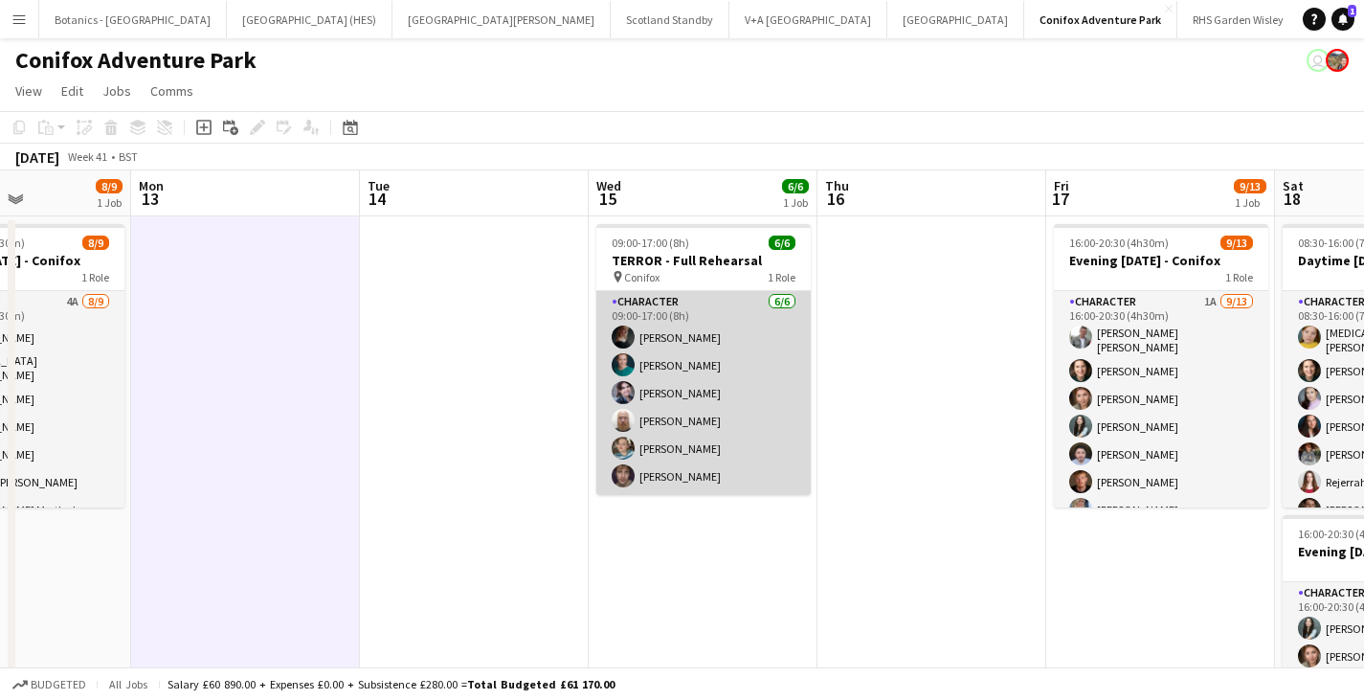
click at [724, 400] on app-card-role "Character [DATE] 09:00-17:00 (8h) [PERSON_NAME] [PERSON_NAME] [PERSON_NAME] [PE…" at bounding box center [703, 393] width 214 height 204
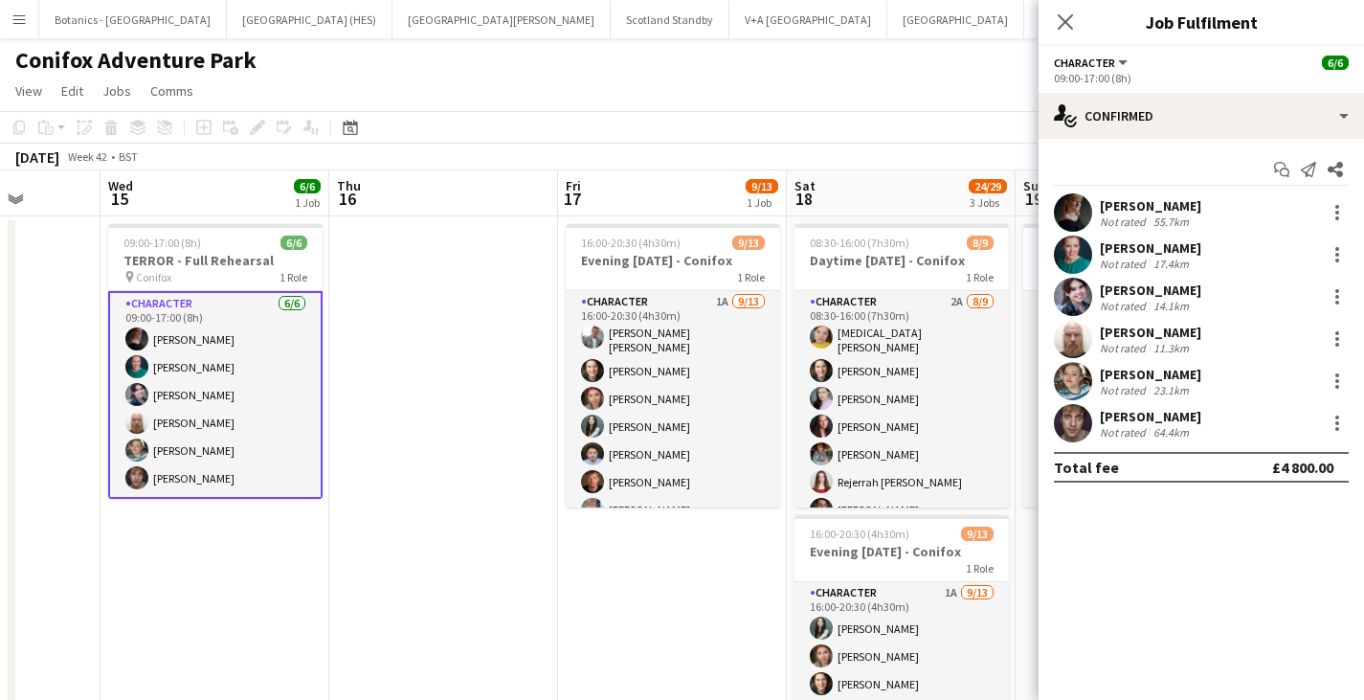
scroll to position [0, 631]
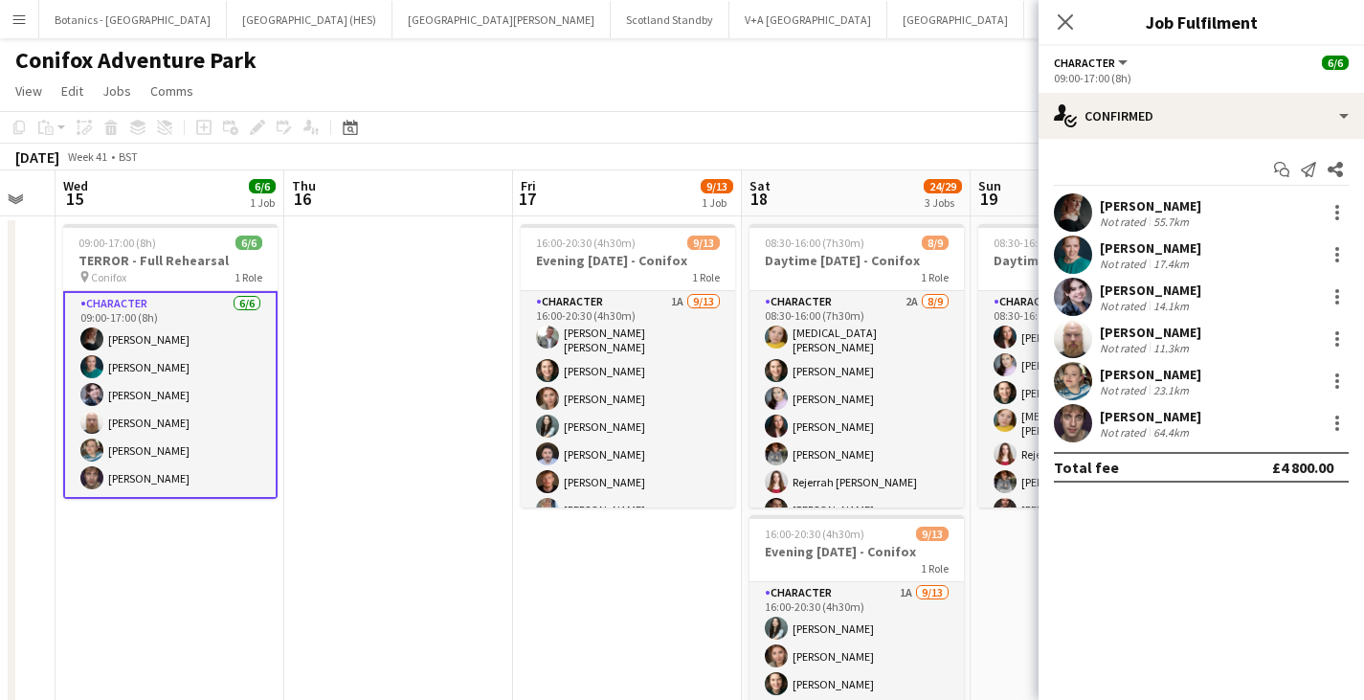
drag, startPoint x: 928, startPoint y: 537, endPoint x: 394, endPoint y: 532, distance: 533.2
click at [394, 532] on app-calendar-viewport "Sun 12 8/9 1 Job Mon 13 Tue 14 Wed 15 6/6 1 Job Thu 16 Fri 17 9/13 1 Job Sat 18…" at bounding box center [682, 648] width 1364 height 957
click at [1337, 221] on div at bounding box center [1337, 212] width 23 height 23
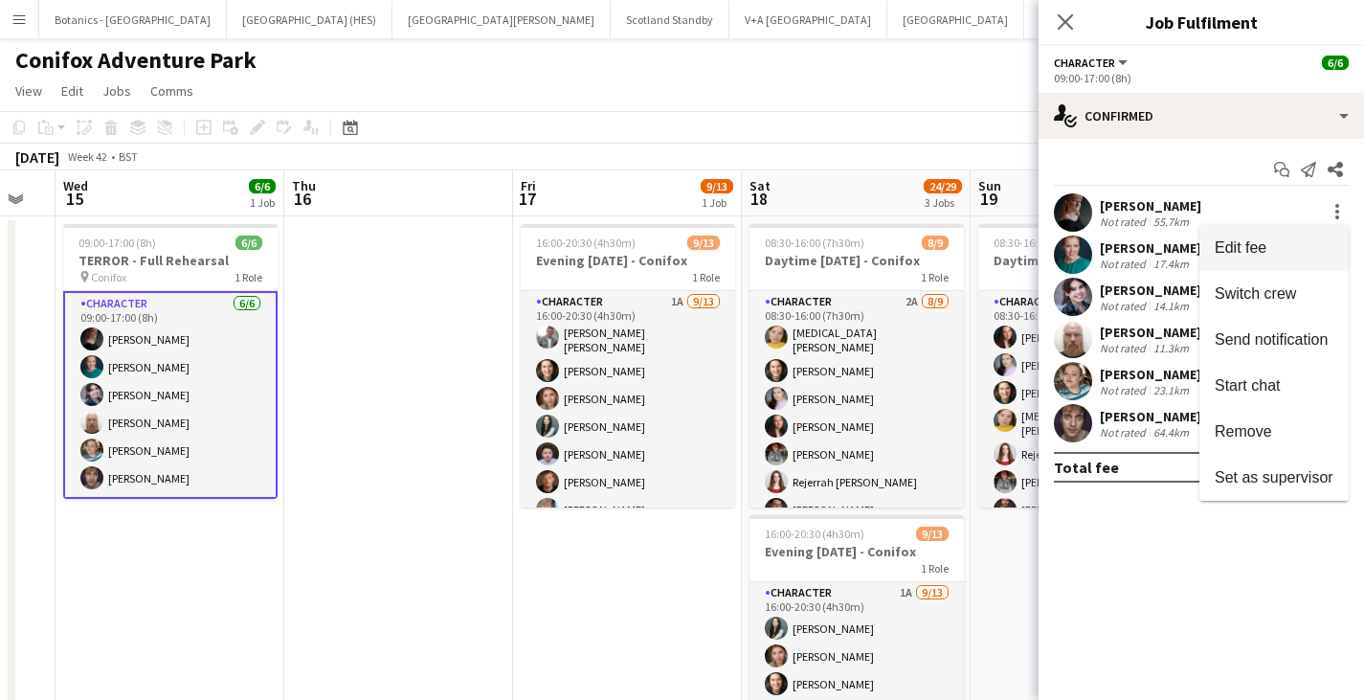
click at [1312, 237] on button "Edit fee" at bounding box center [1273, 248] width 149 height 46
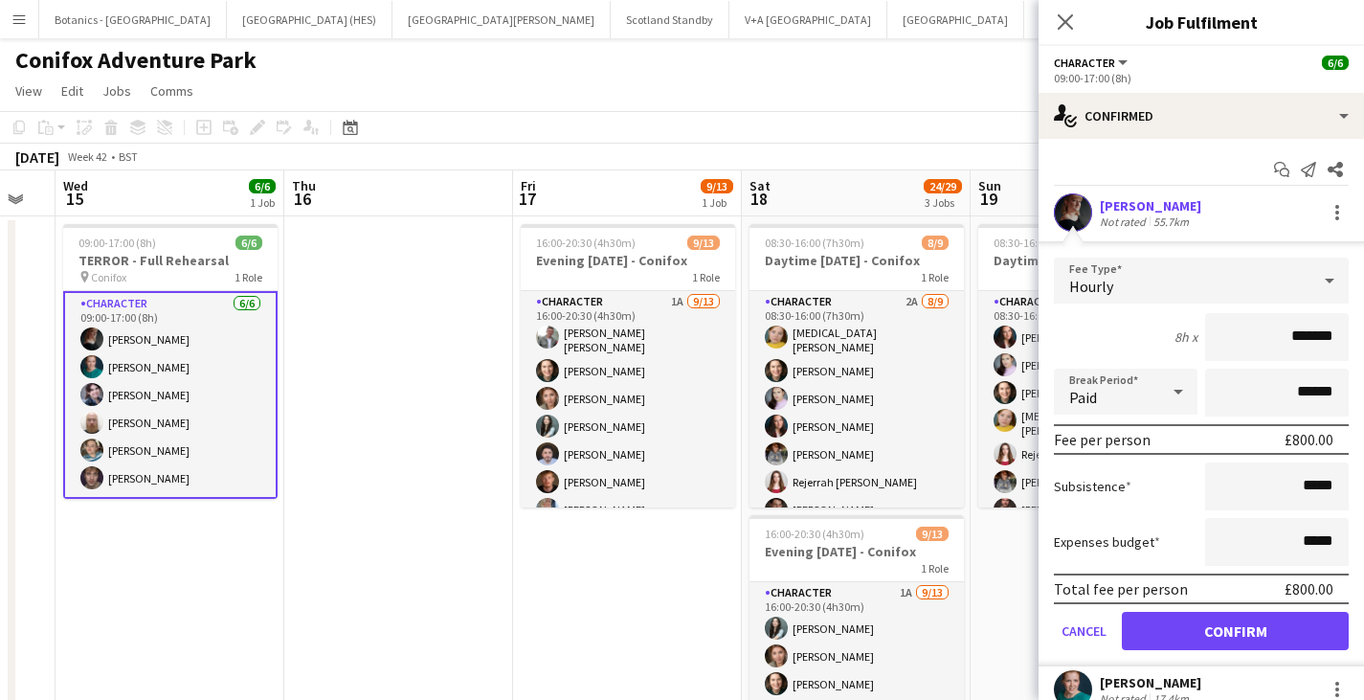
click at [1063, 17] on icon "Close pop-in" at bounding box center [1065, 21] width 15 height 15
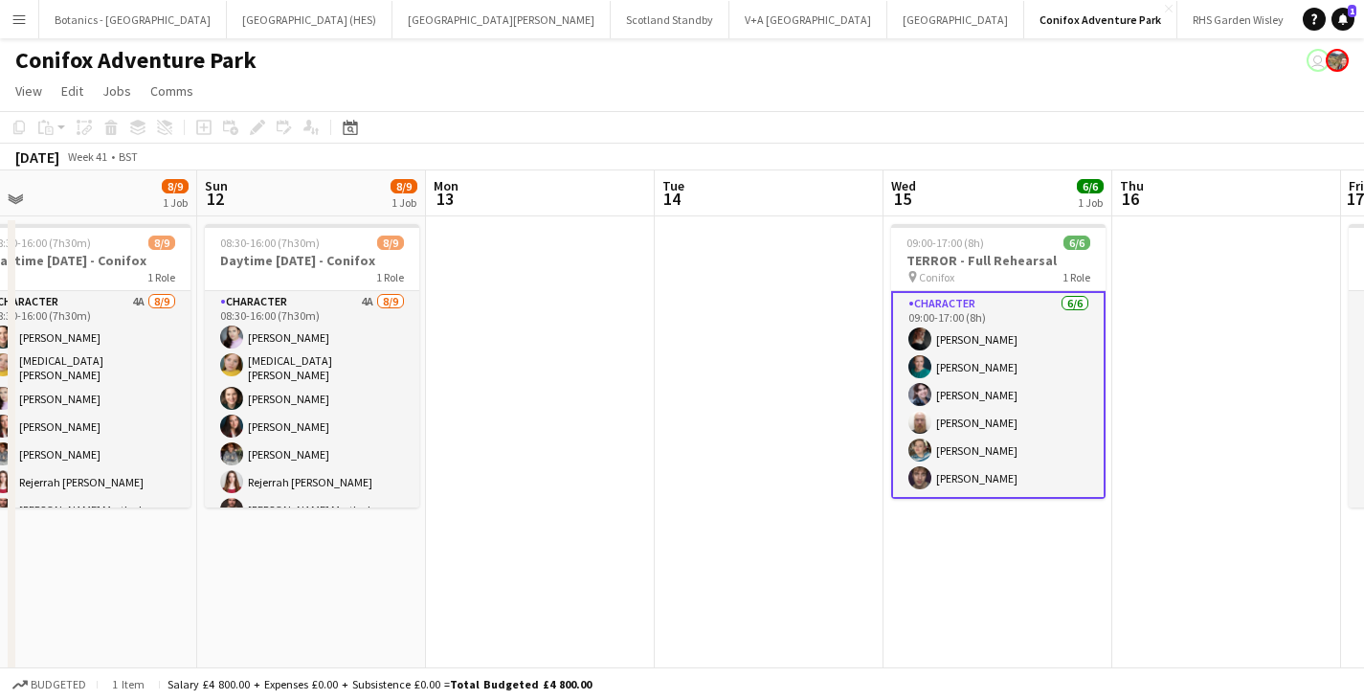
drag, startPoint x: 372, startPoint y: 586, endPoint x: 1200, endPoint y: 550, distance: 828.8
click at [1200, 550] on app-calendar-viewport "Thu 9 Fri 10 Sat 11 8/9 1 Job Sun 12 8/9 1 Job Mon 13 Tue 14 Wed 15 6/6 1 Job T…" at bounding box center [682, 648] width 1364 height 957
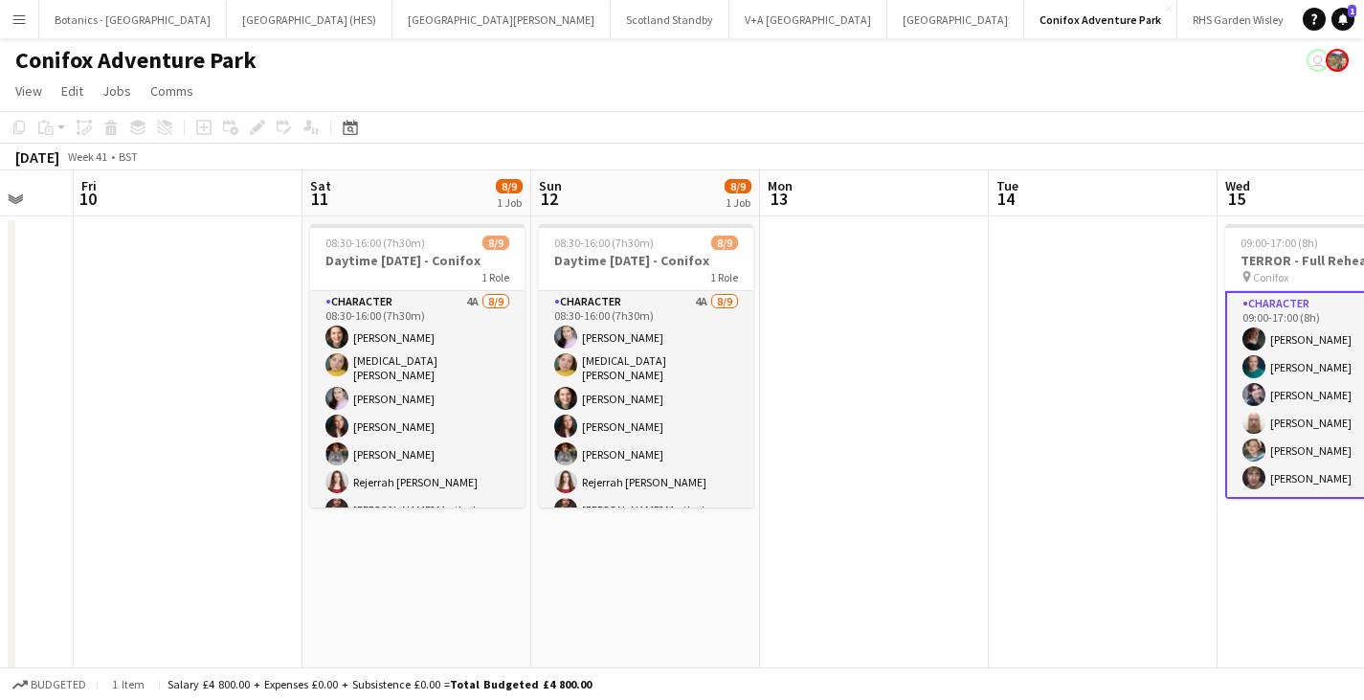
drag, startPoint x: 508, startPoint y: 537, endPoint x: 1014, endPoint y: 523, distance: 505.6
click at [1061, 531] on app-calendar-viewport "Wed 8 Thu 9 Fri 10 Sat 11 8/9 1 Job Sun 12 8/9 1 Job Mon 13 Tue 14 Wed 15 6/6 1…" at bounding box center [682, 648] width 1364 height 957
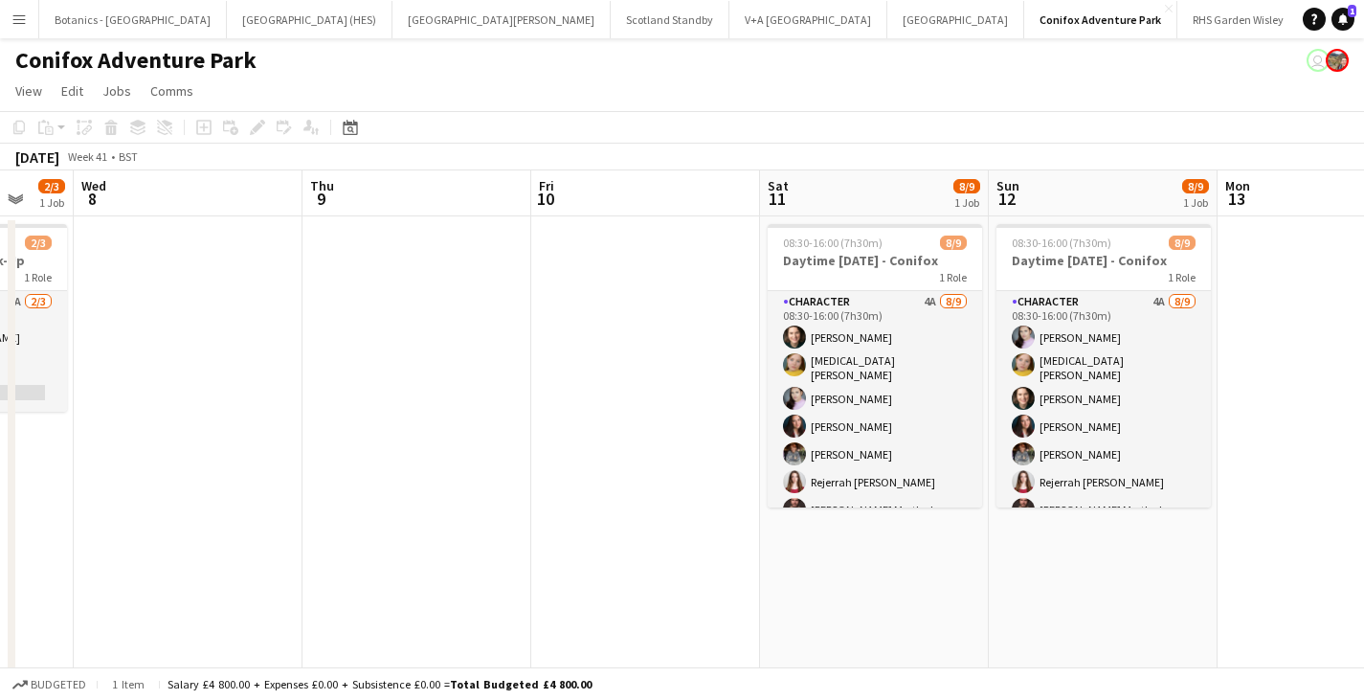
scroll to position [0, 612]
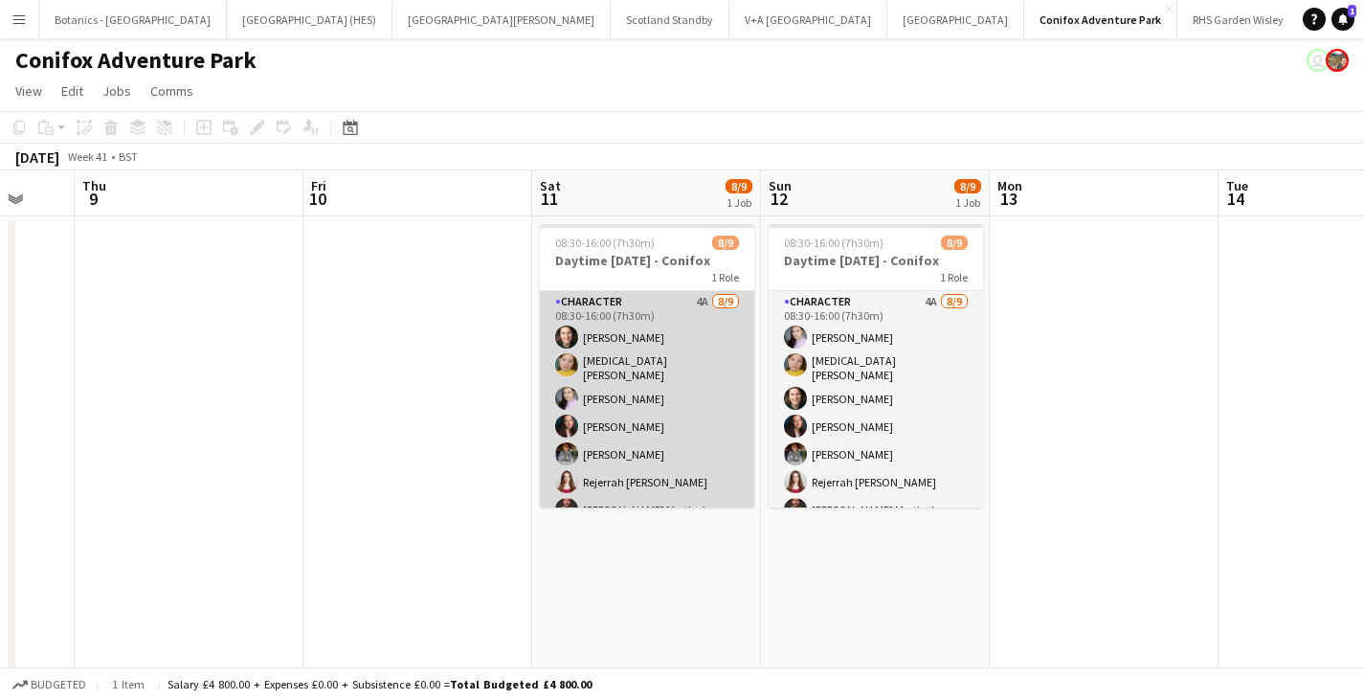
click at [603, 323] on app-card-role "Character 4A [DATE] 08:30-16:00 (7h30m) [PERSON_NAME] [MEDICAL_DATA][PERSON_NAM…" at bounding box center [647, 437] width 214 height 293
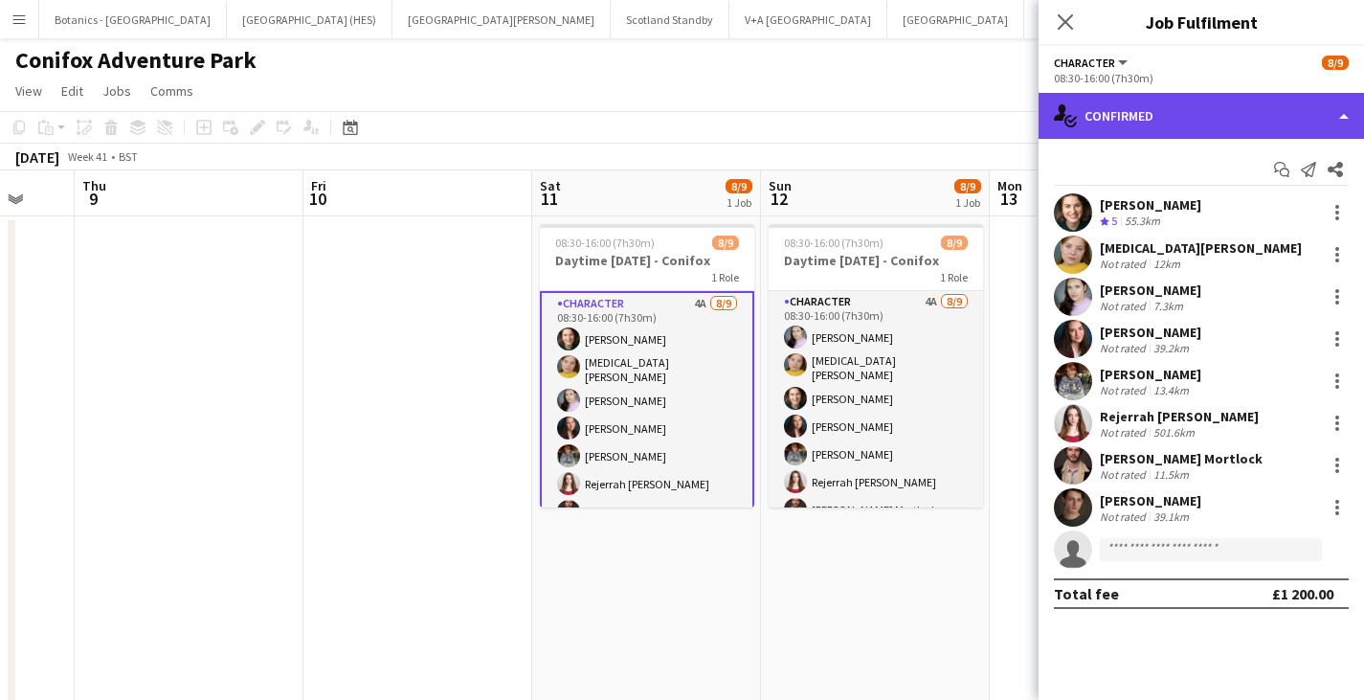
click at [1176, 110] on div "single-neutral-actions-check-2 Confirmed" at bounding box center [1201, 116] width 325 height 46
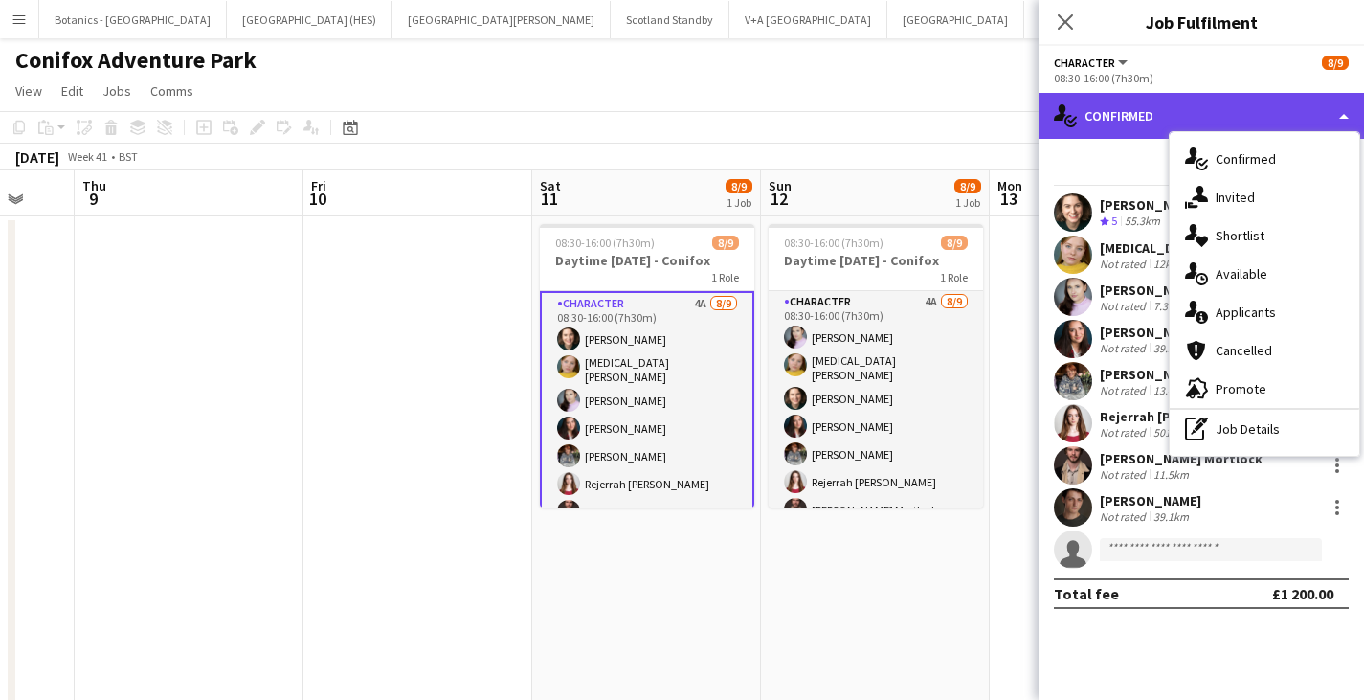
click at [1176, 110] on div "single-neutral-actions-check-2 Confirmed" at bounding box center [1201, 116] width 325 height 46
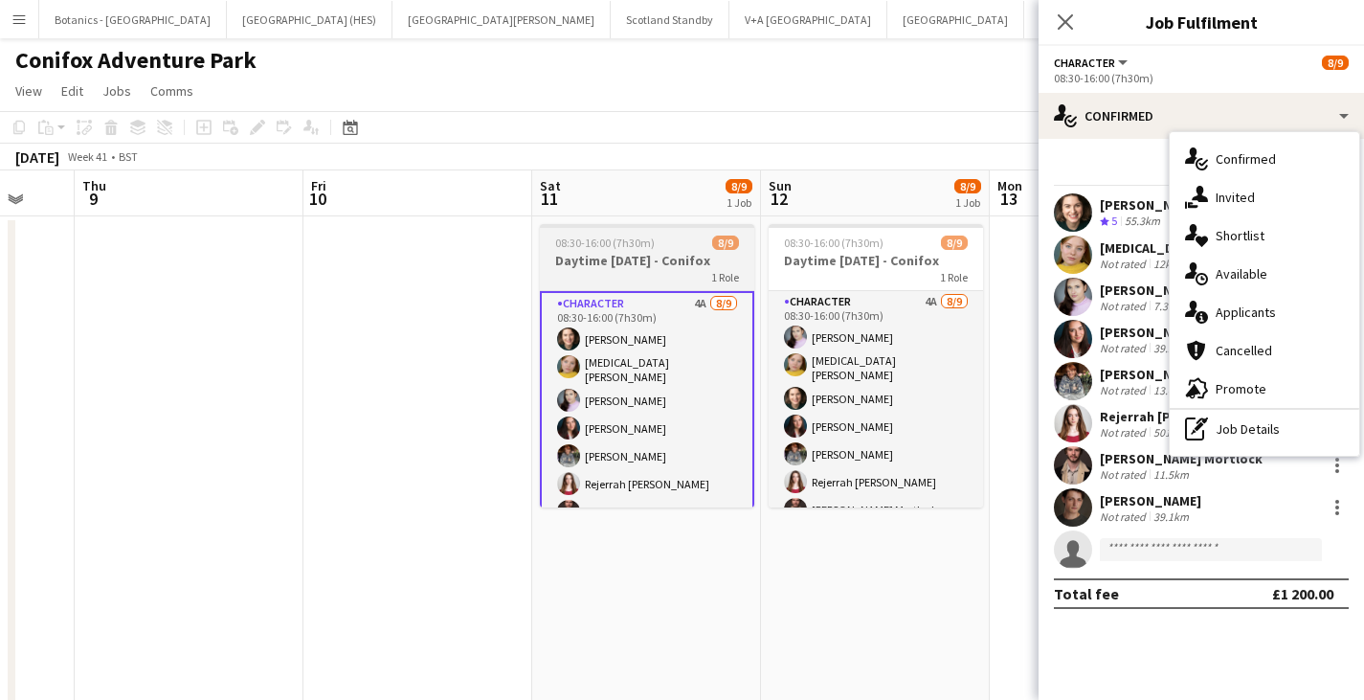
click at [620, 249] on span "08:30-16:00 (7h30m)" at bounding box center [605, 242] width 100 height 14
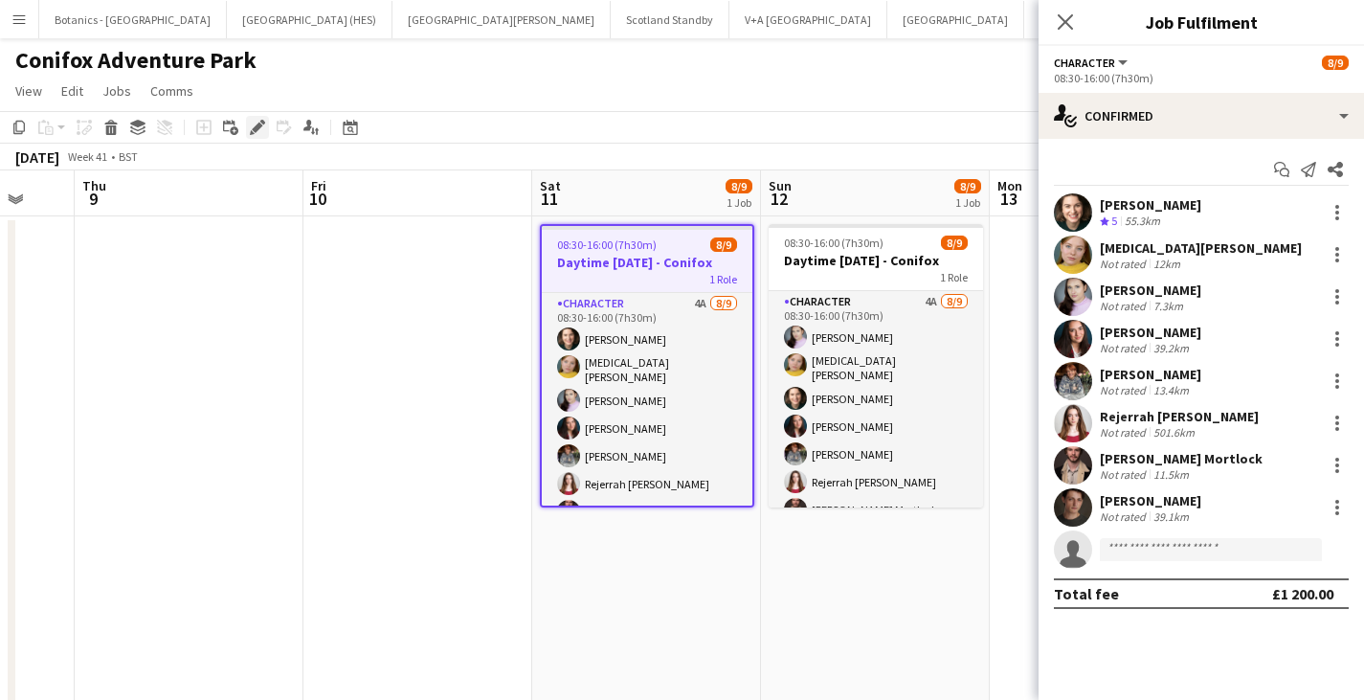
click at [260, 122] on icon "Edit" at bounding box center [257, 127] width 15 height 15
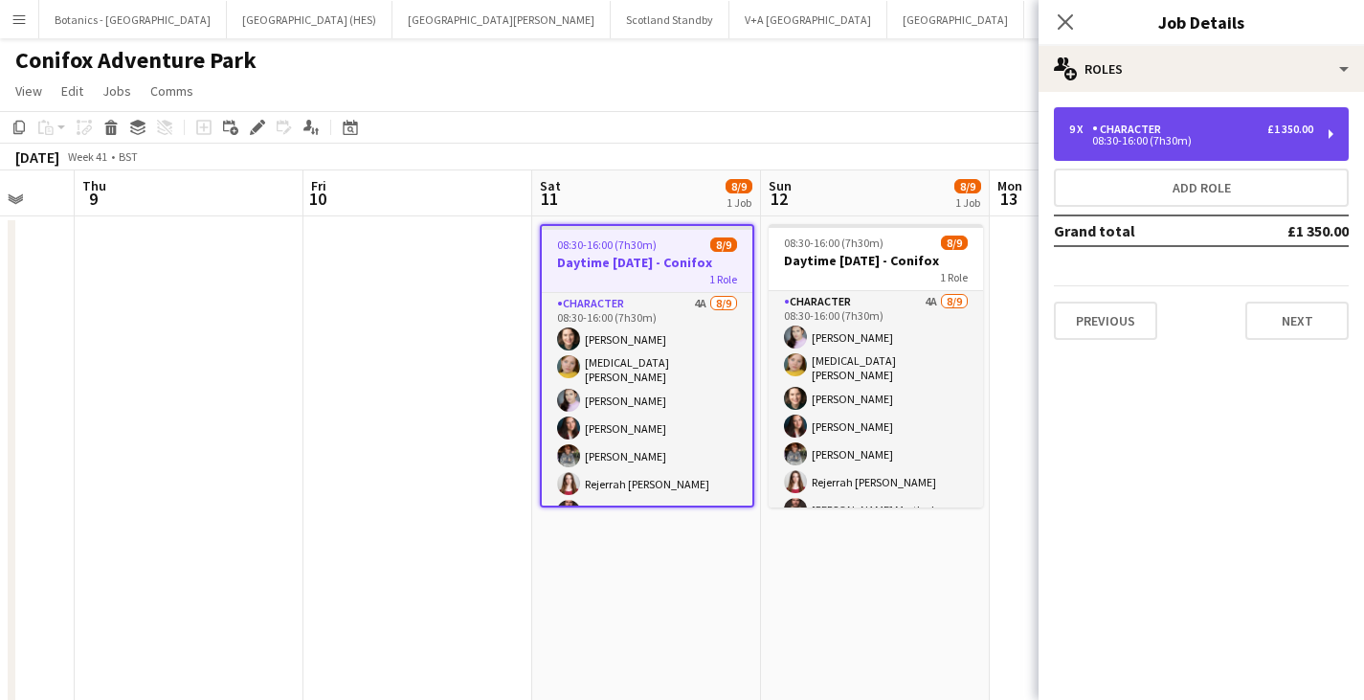
click at [1300, 129] on div "£1 350.00" at bounding box center [1290, 129] width 46 height 13
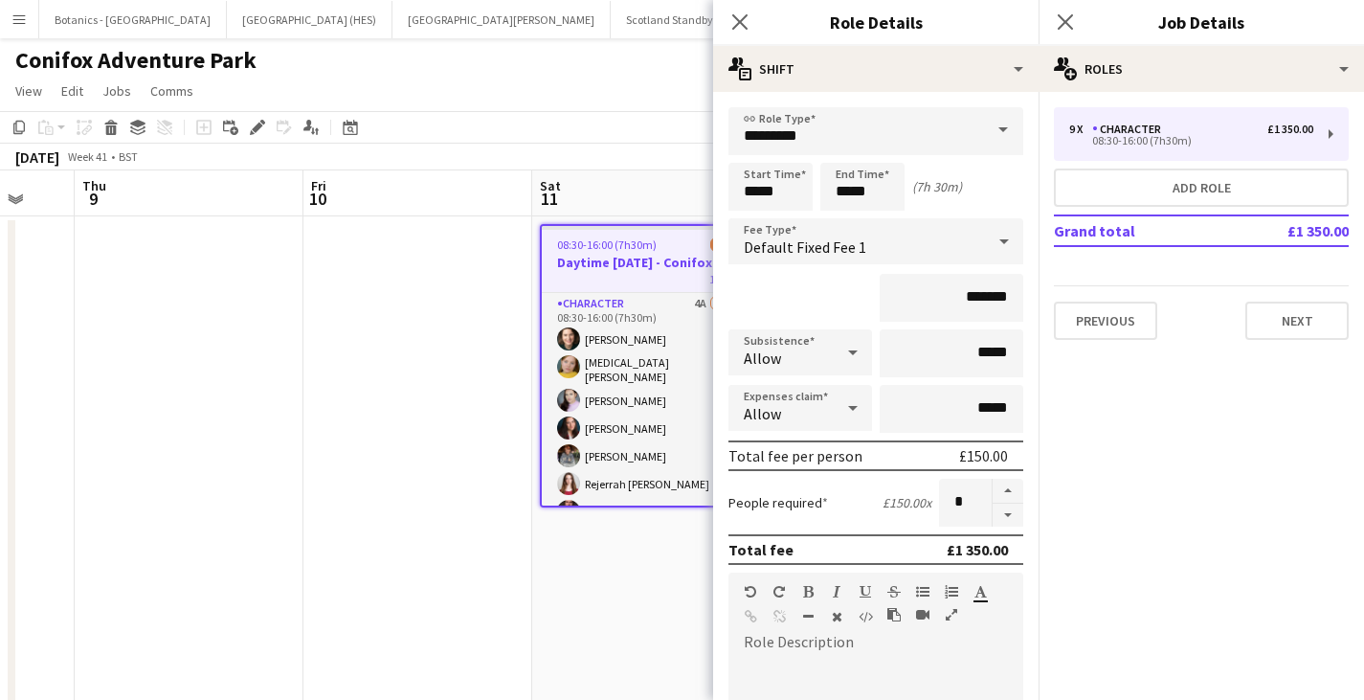
click at [961, 247] on div "Default Fixed Fee 1" at bounding box center [856, 241] width 257 height 46
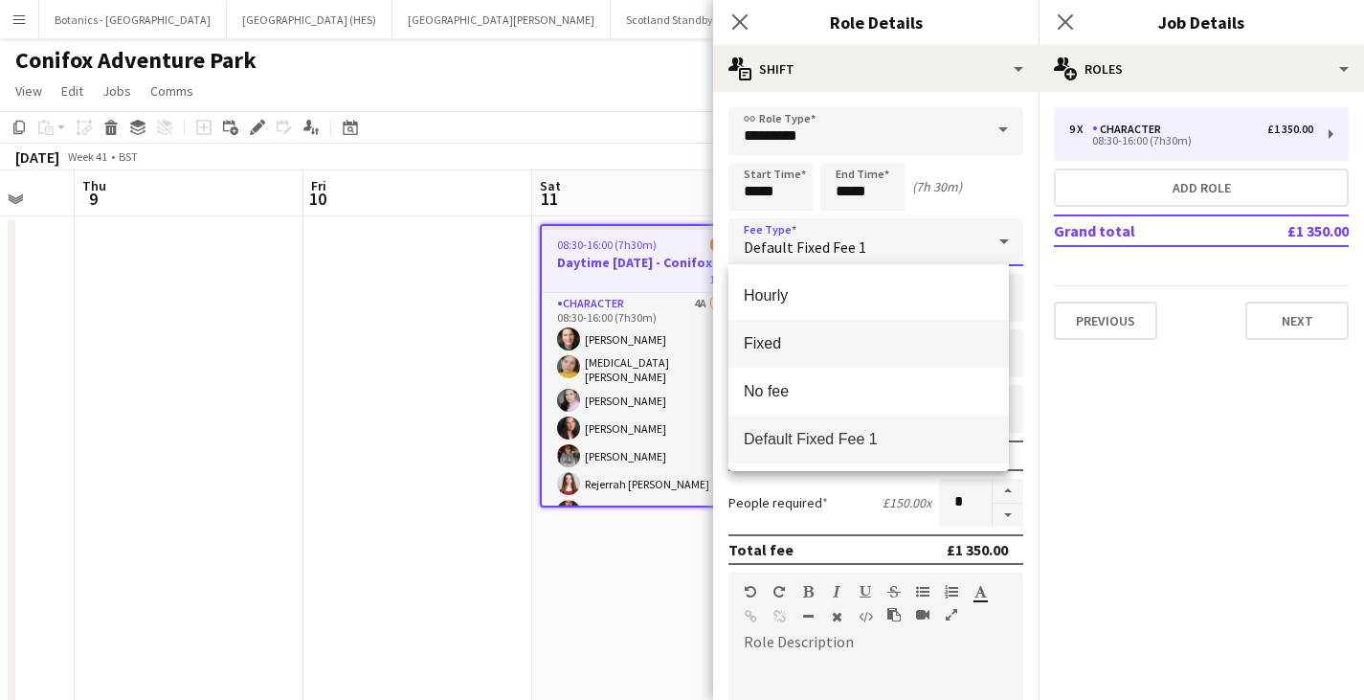
click at [868, 331] on mat-option "Fixed" at bounding box center [868, 344] width 280 height 48
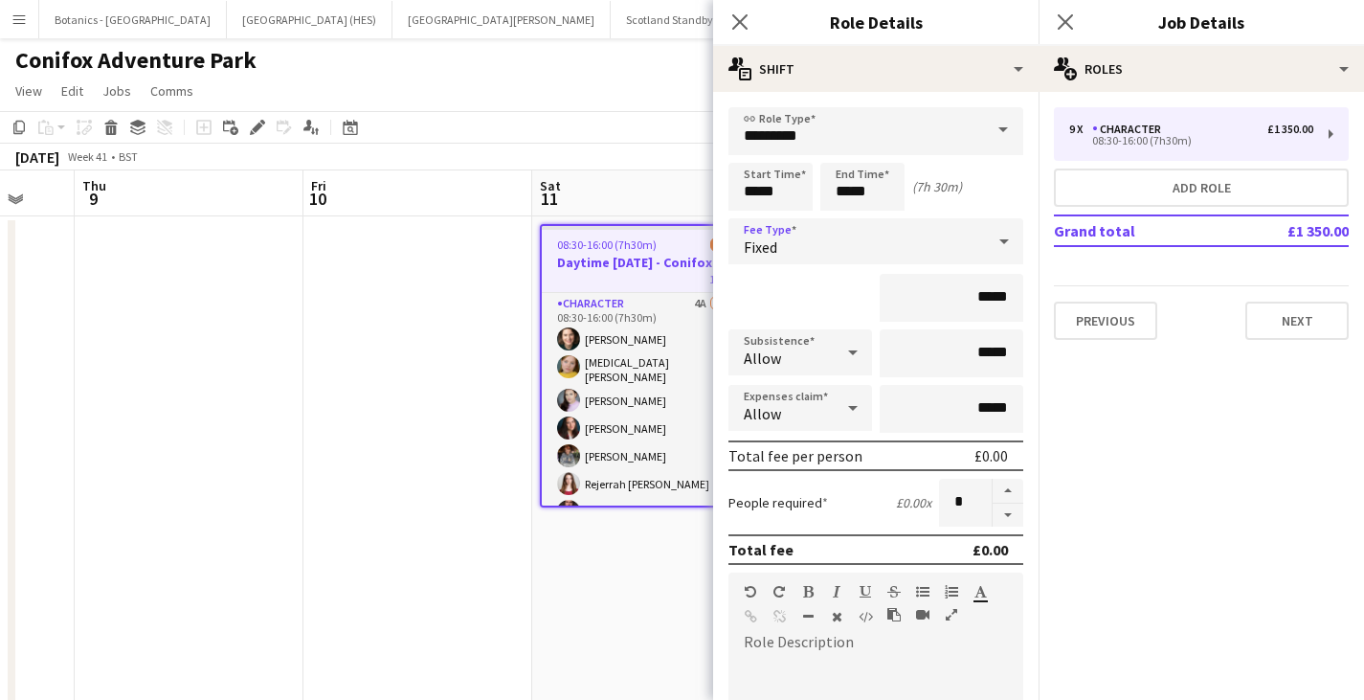
click at [851, 242] on div "Fixed" at bounding box center [856, 241] width 257 height 46
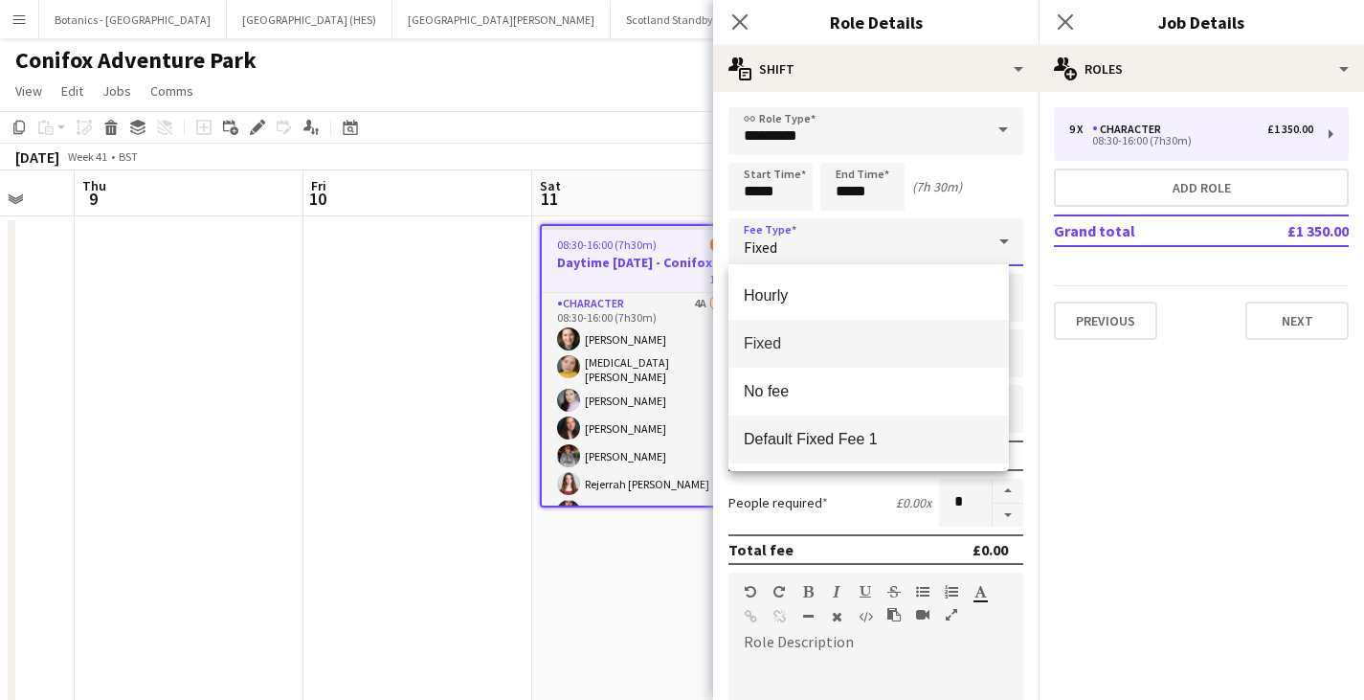
click at [830, 449] on mat-option "Default Fixed Fee 1" at bounding box center [868, 439] width 280 height 48
type input "*******"
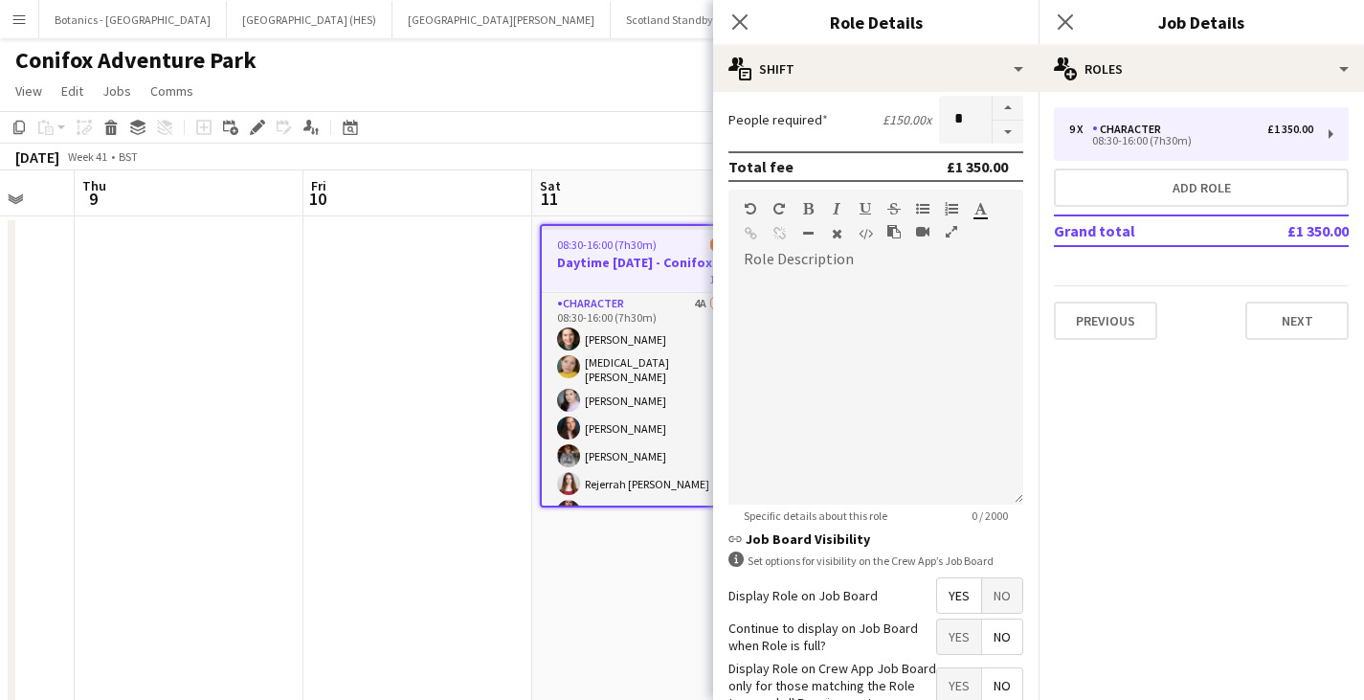
scroll to position [503, 0]
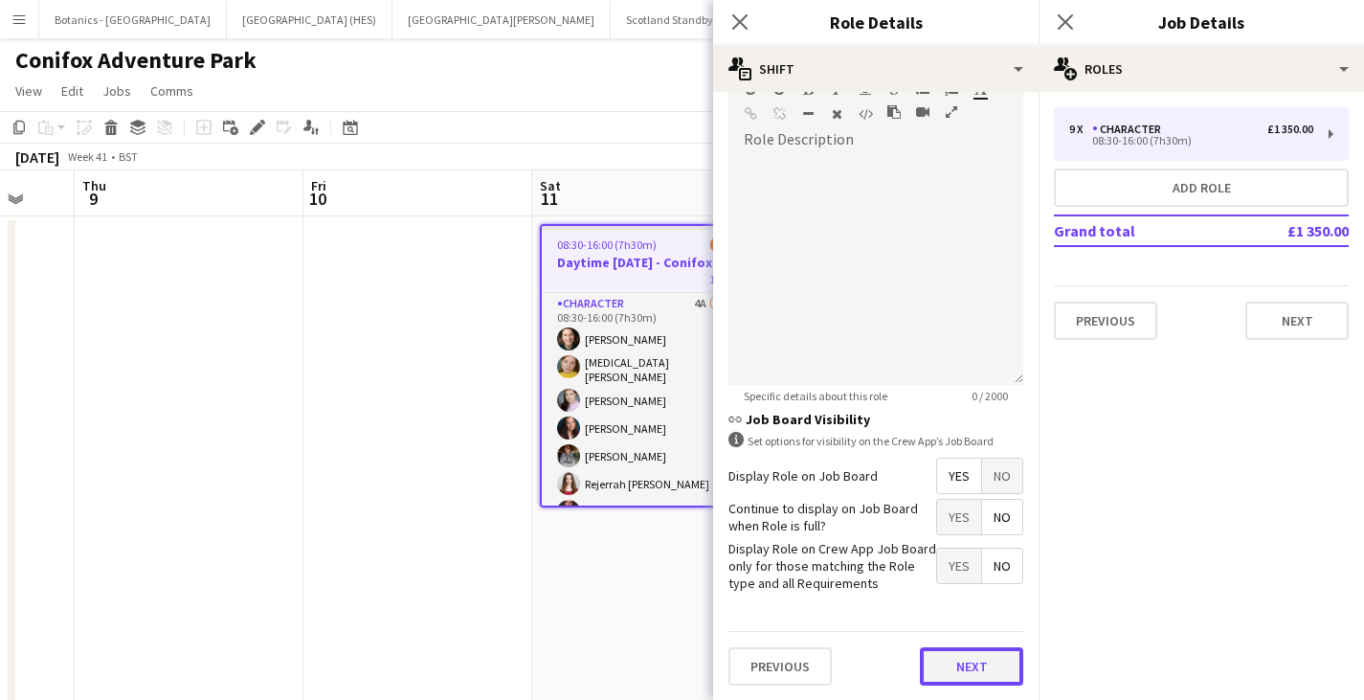
click at [934, 664] on button "Next" at bounding box center [971, 666] width 103 height 38
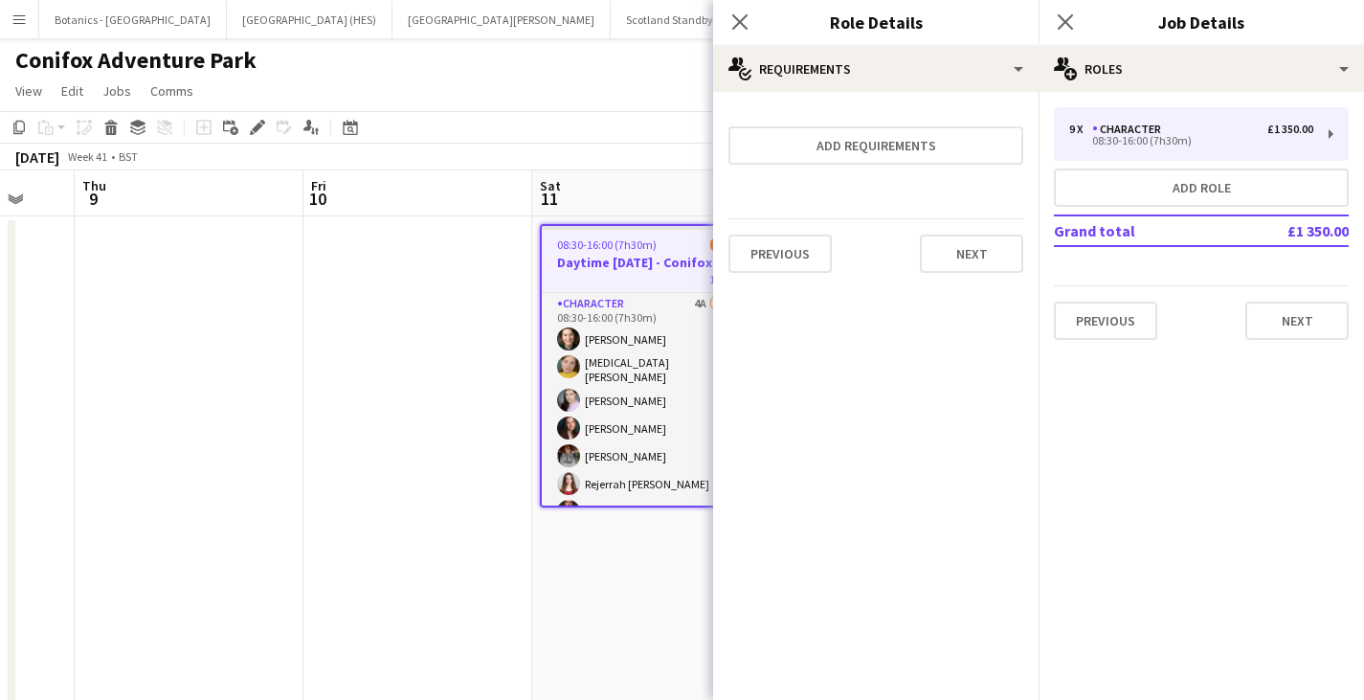
click at [625, 603] on app-date-cell "08:30-16:00 (7h30m) 8/9 Daytime [DATE] - Conifox 1 Role Character 4A [DATE] 08:…" at bounding box center [646, 671] width 229 height 911
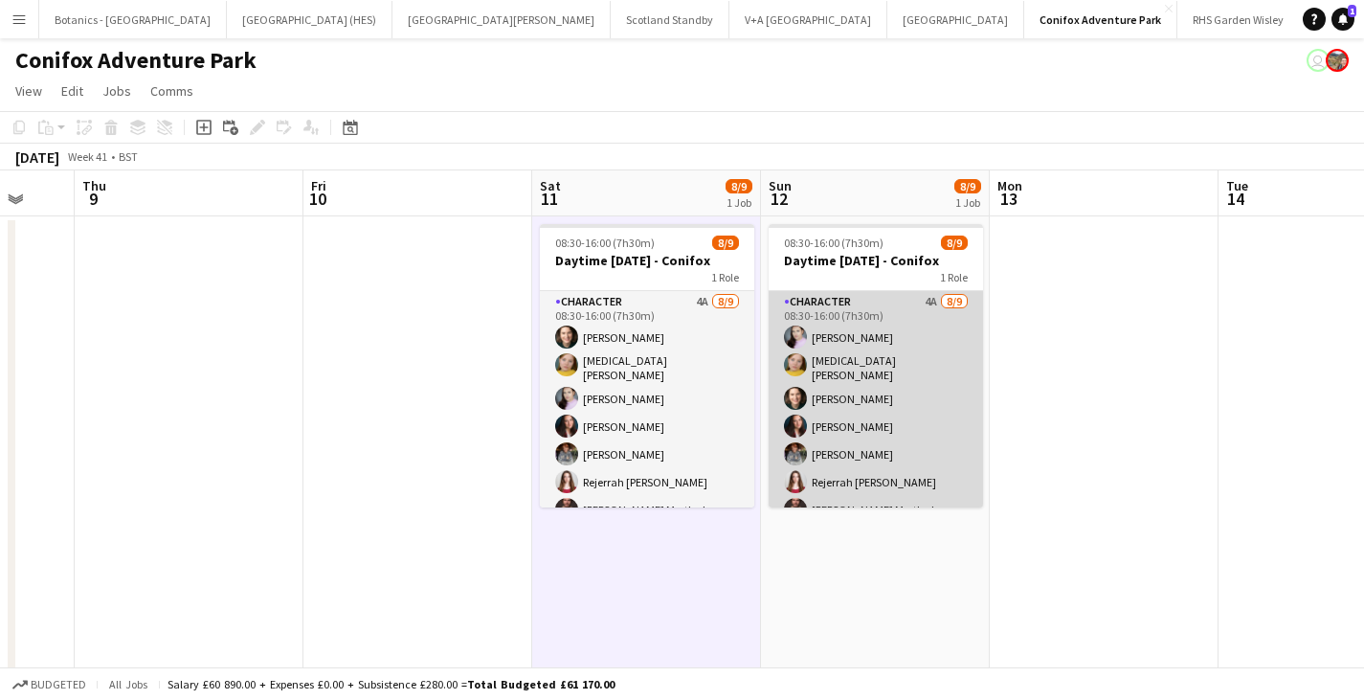
click at [895, 322] on app-card-role "Character 4A [DATE] 08:30-16:00 (7h30m) [PERSON_NAME] [MEDICAL_DATA][PERSON_NAM…" at bounding box center [876, 437] width 214 height 293
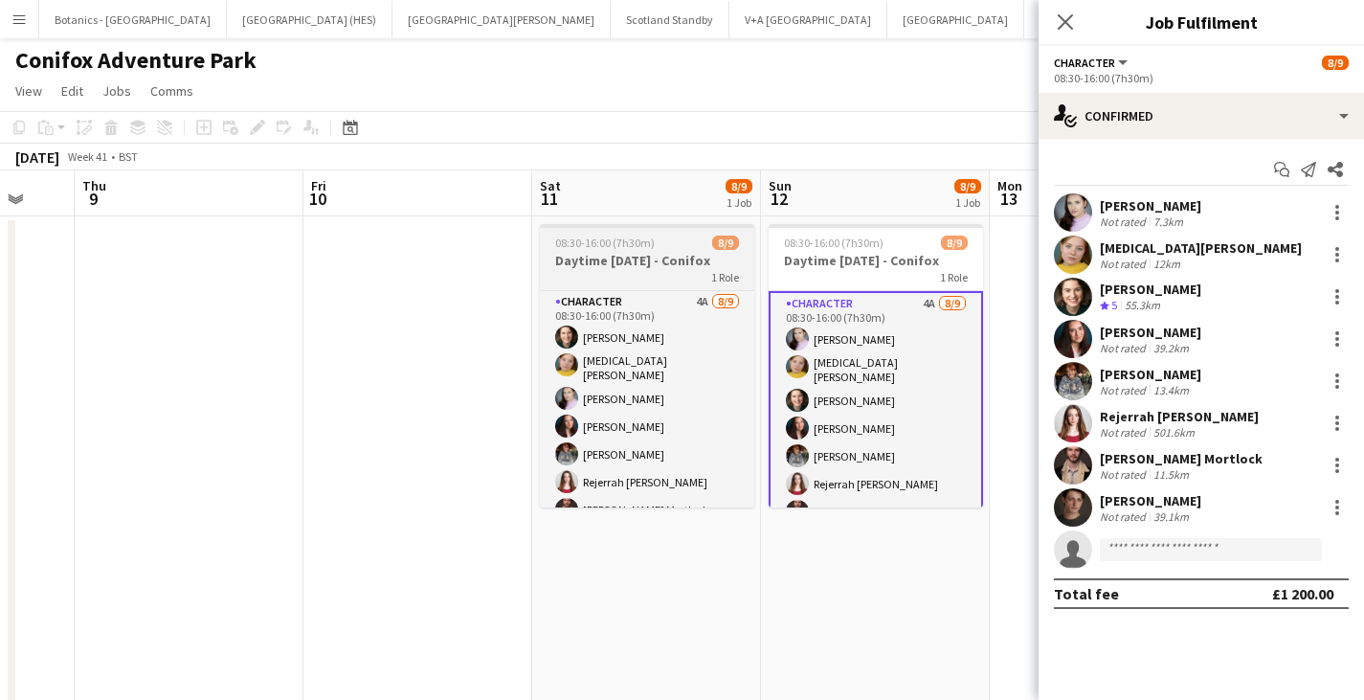
drag, startPoint x: 855, startPoint y: 250, endPoint x: 740, endPoint y: 247, distance: 114.9
click at [855, 250] on app-job-card "08:30-16:00 (7h30m) 8/9 Daytime [DATE] - Conifox 1 Role Character 4A [DATE] 08:…" at bounding box center [876, 365] width 214 height 283
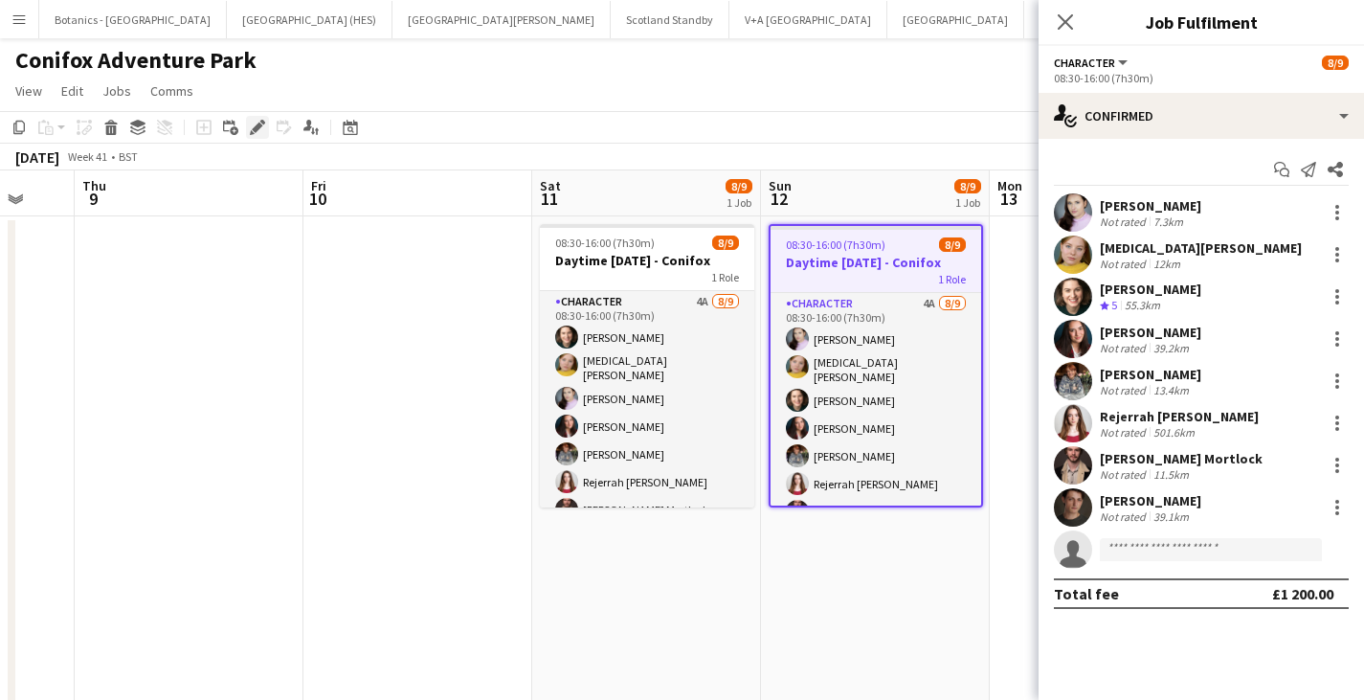
click at [261, 120] on icon "Edit" at bounding box center [257, 127] width 15 height 15
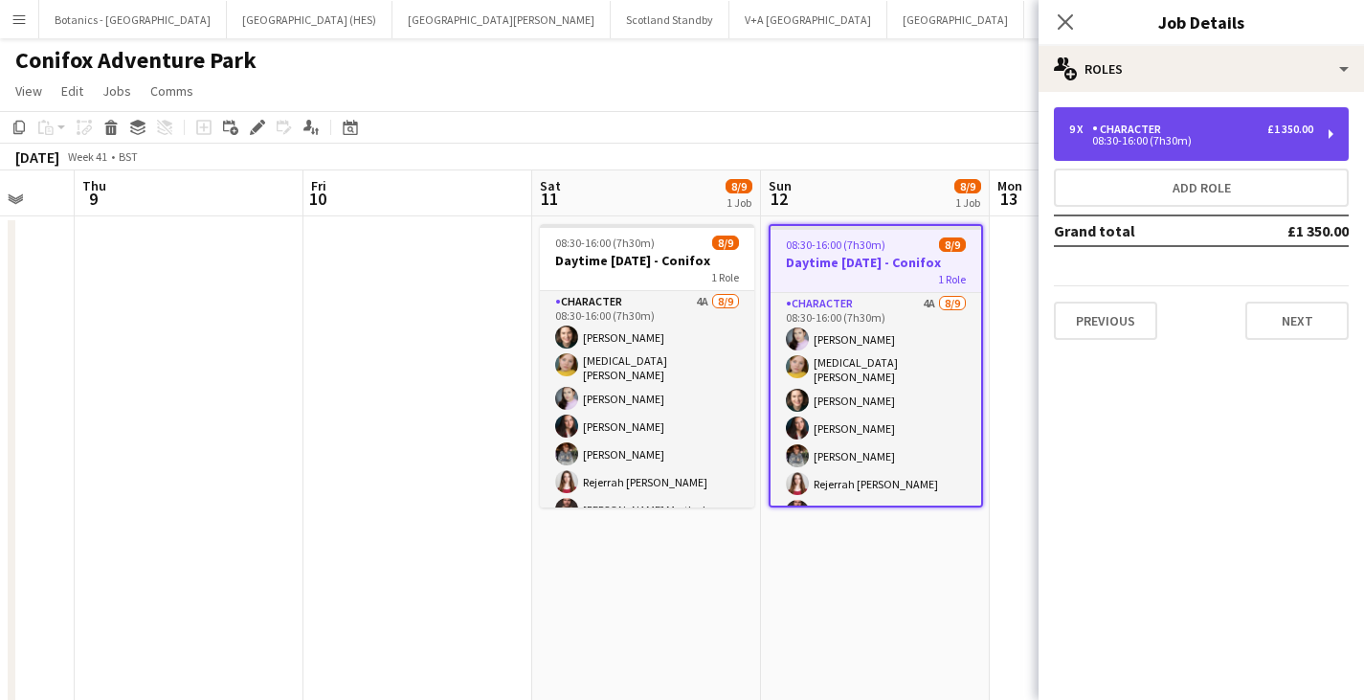
click at [1175, 141] on div "08:30-16:00 (7h30m)" at bounding box center [1191, 141] width 244 height 10
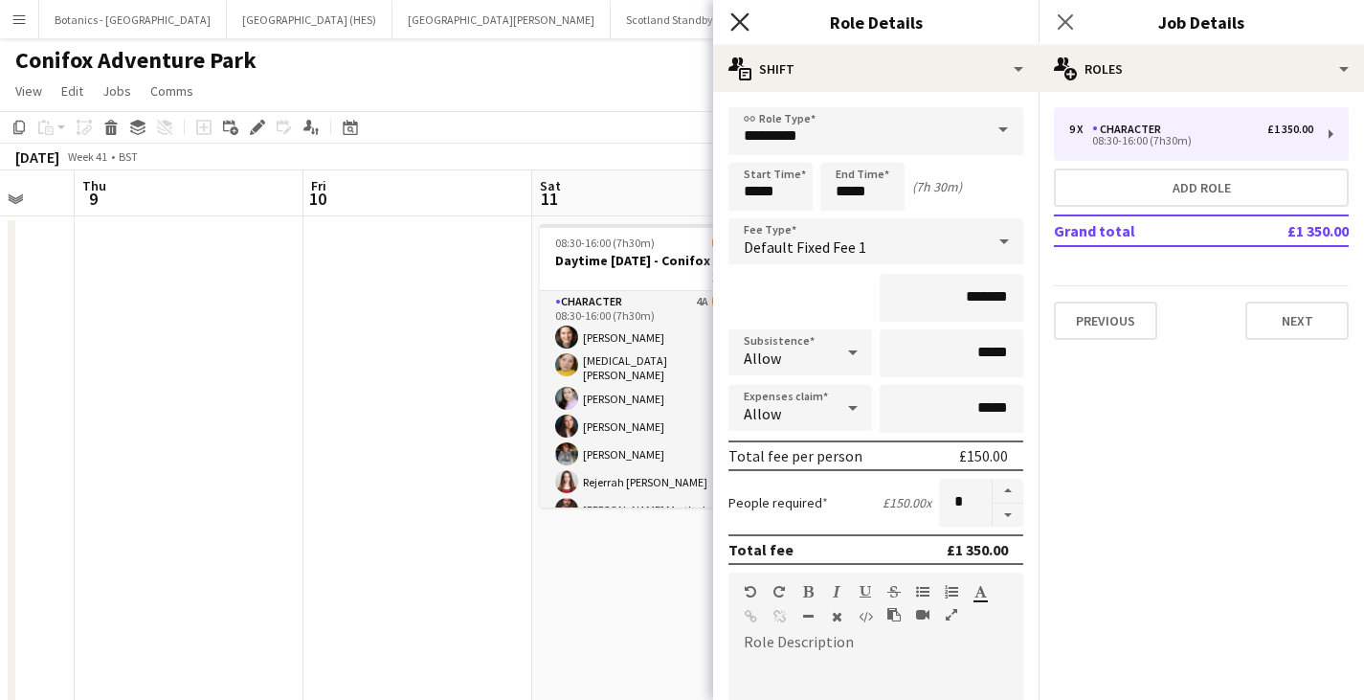
click at [746, 17] on icon "Close pop-in" at bounding box center [739, 21] width 18 height 18
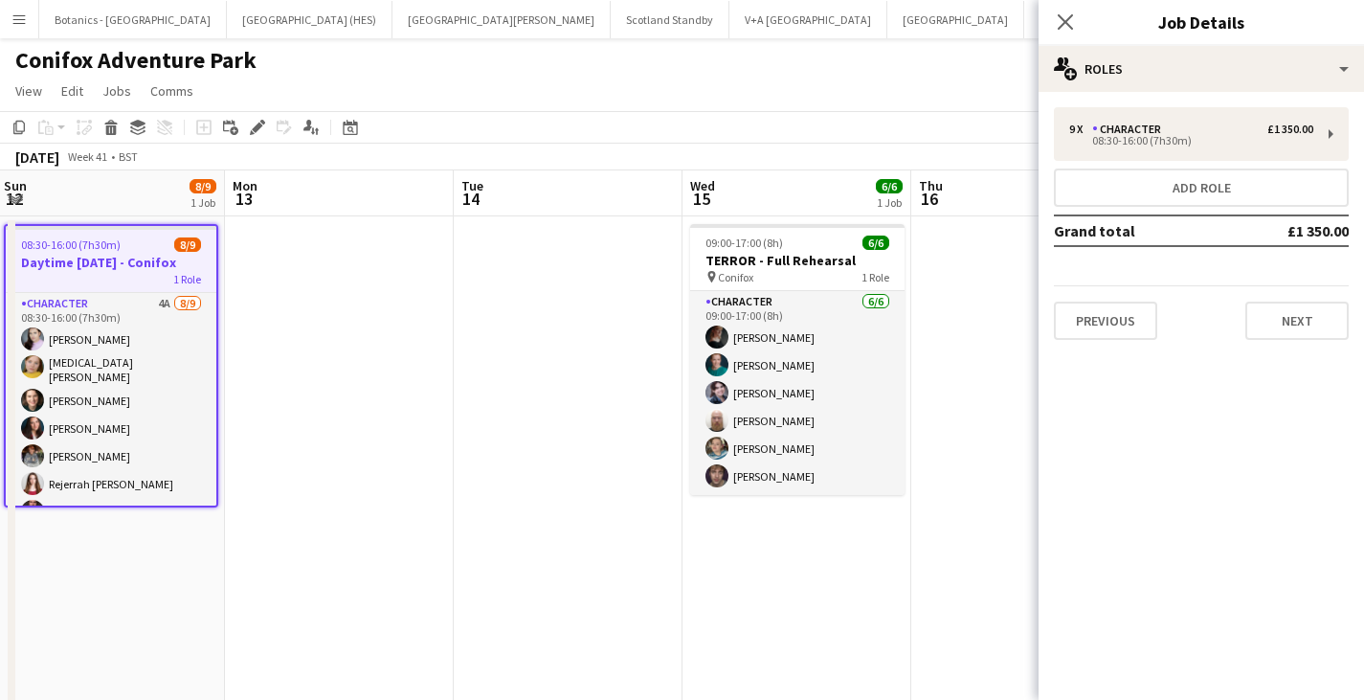
scroll to position [0, 699]
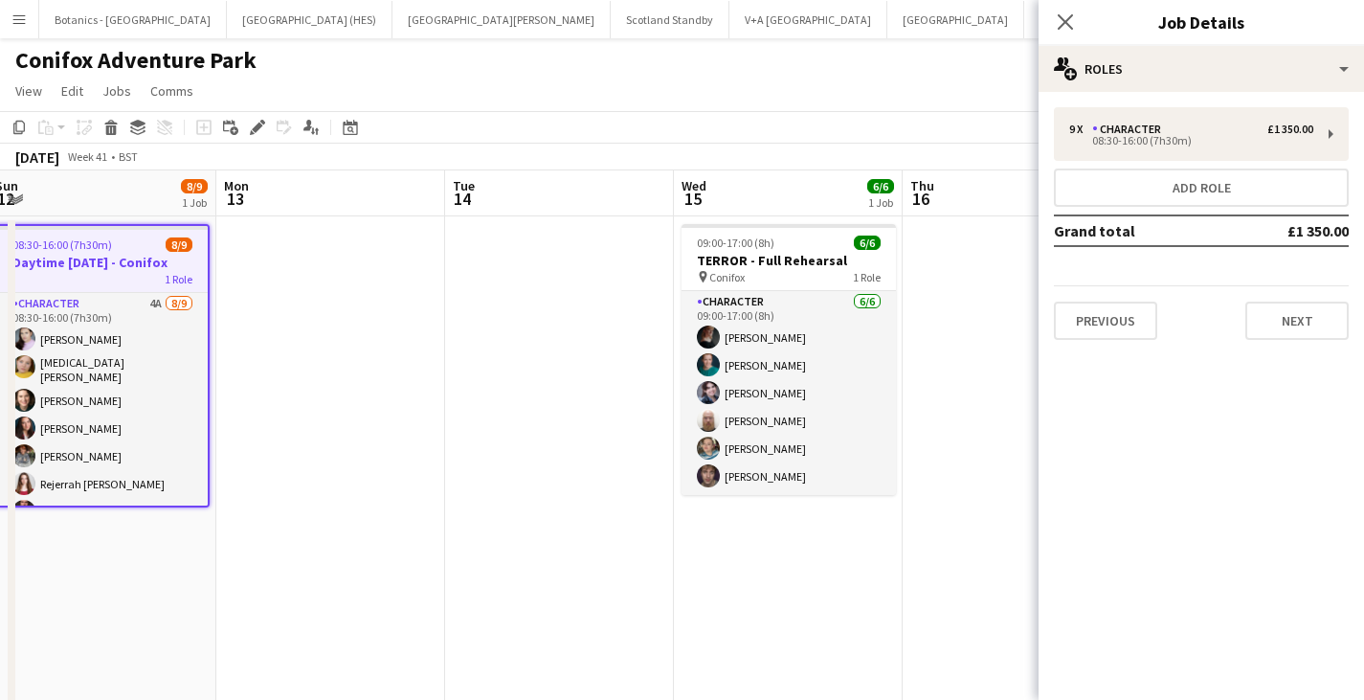
drag, startPoint x: 918, startPoint y: 607, endPoint x: 178, endPoint y: 605, distance: 739.9
click at [145, 615] on app-calendar-viewport "Thu 9 Fri 10 Sat 11 8/9 1 Job Sun 12 8/9 1 Job Mon 13 Tue 14 Wed 15 6/6 1 Job T…" at bounding box center [682, 648] width 1364 height 957
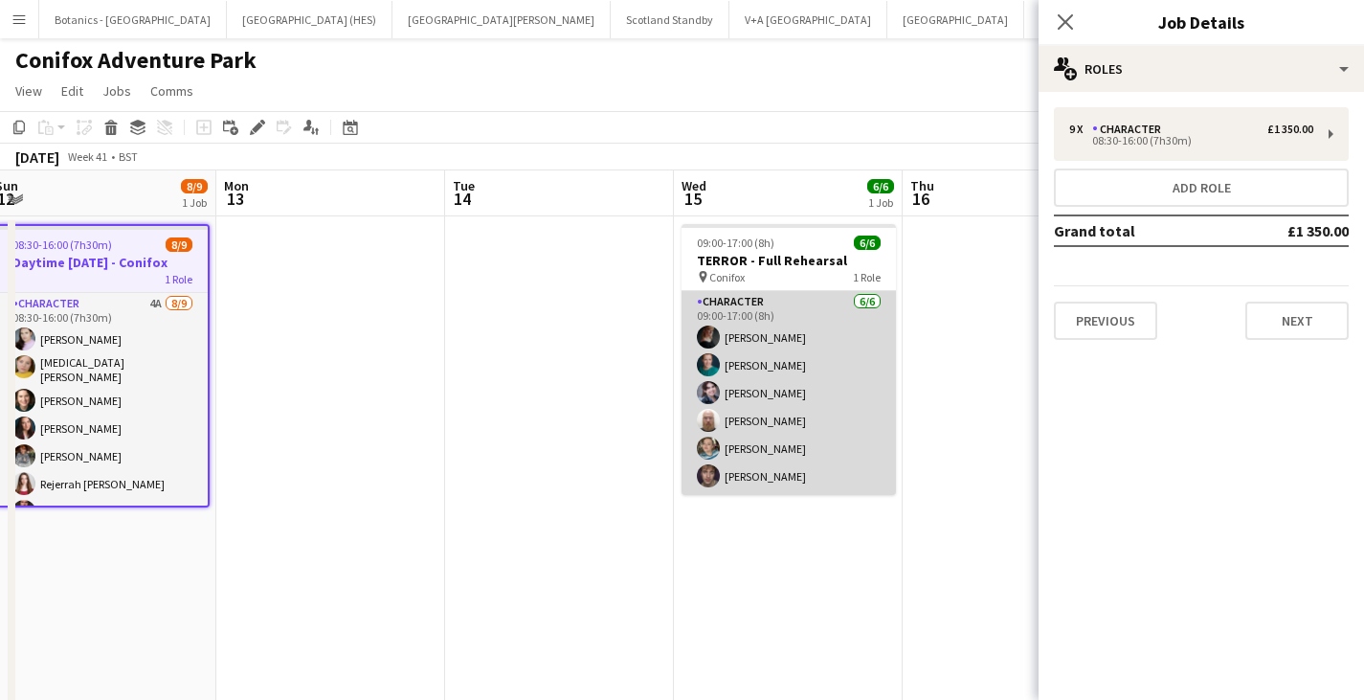
click at [793, 334] on app-card-role "Character [DATE] 09:00-17:00 (8h) [PERSON_NAME] [PERSON_NAME] [PERSON_NAME] [PE…" at bounding box center [789, 393] width 214 height 204
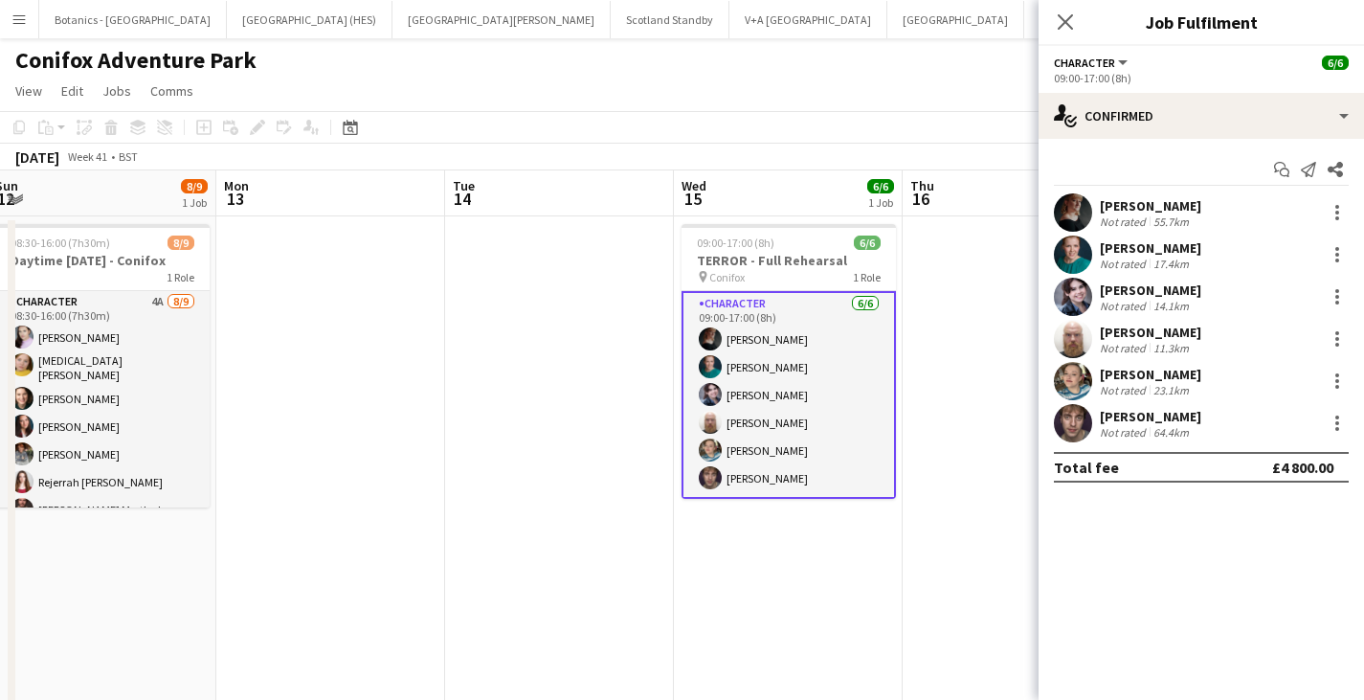
drag, startPoint x: 763, startPoint y: 223, endPoint x: 594, endPoint y: 229, distance: 168.6
click at [763, 222] on app-date-cell "09:00-17:00 (8h) 6/6 TERROR - Full Rehearsal pin Conifox 1 Role Character [DATE…" at bounding box center [788, 671] width 229 height 911
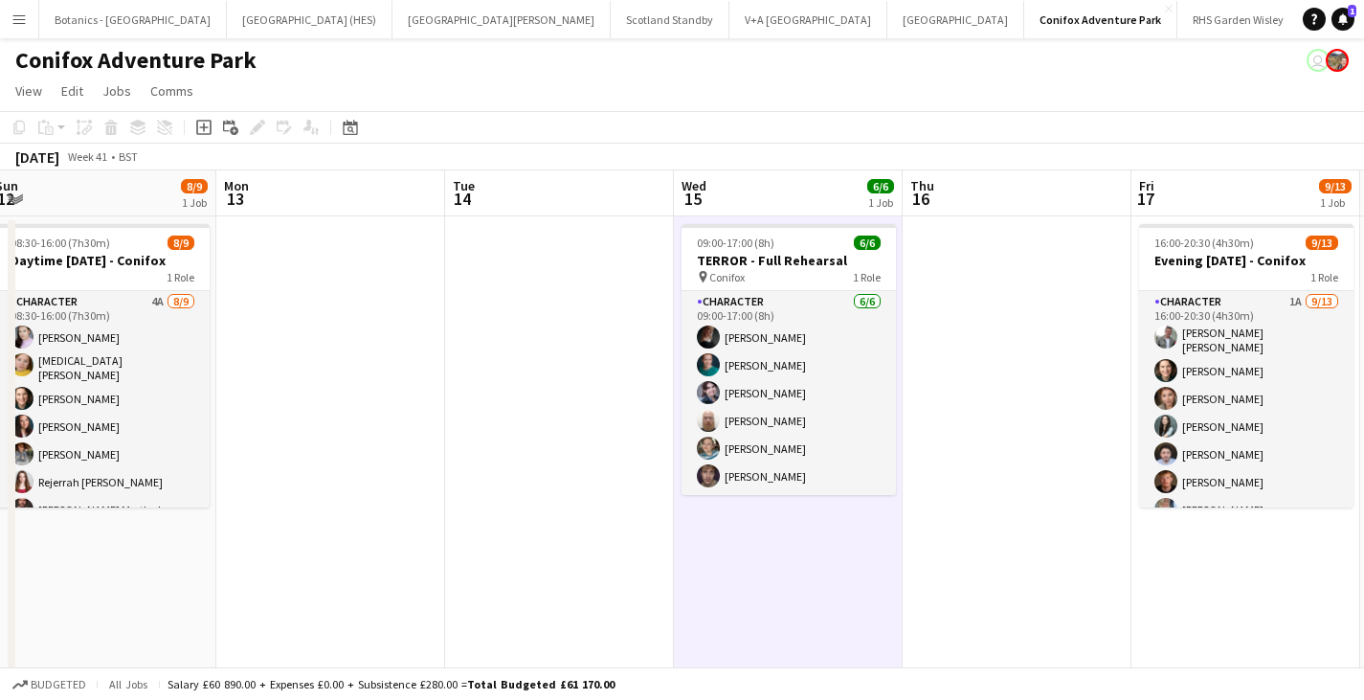
drag, startPoint x: 873, startPoint y: 252, endPoint x: 626, endPoint y: 223, distance: 248.6
click at [874, 252] on h3 "TERROR - Full Rehearsal" at bounding box center [789, 260] width 214 height 17
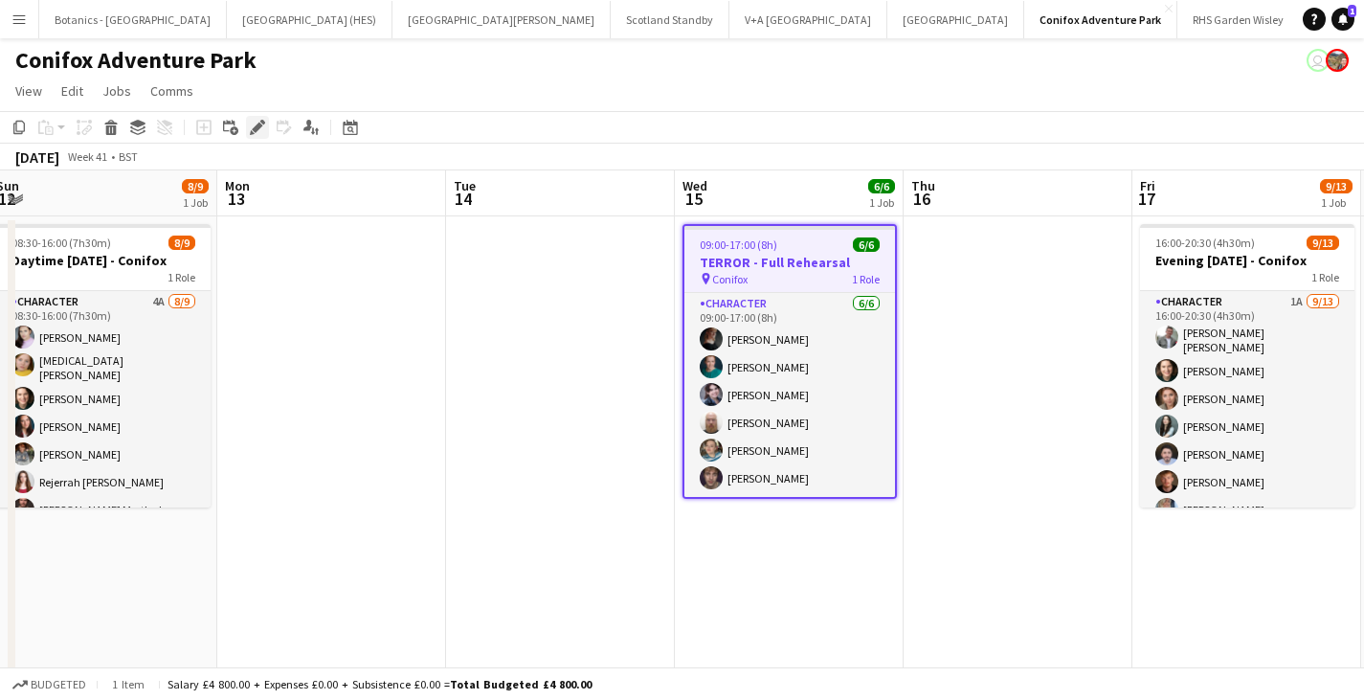
click at [257, 128] on icon at bounding box center [257, 128] width 11 height 11
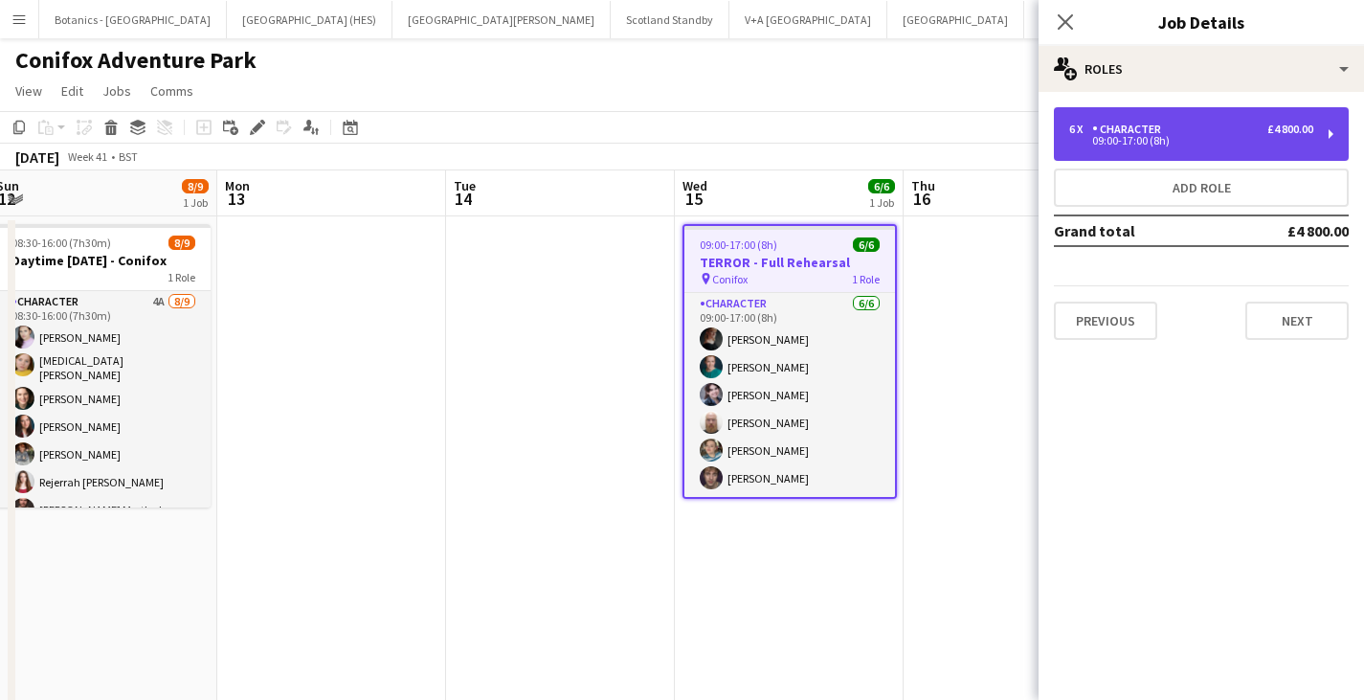
click at [1204, 139] on div "09:00-17:00 (8h)" at bounding box center [1191, 141] width 244 height 10
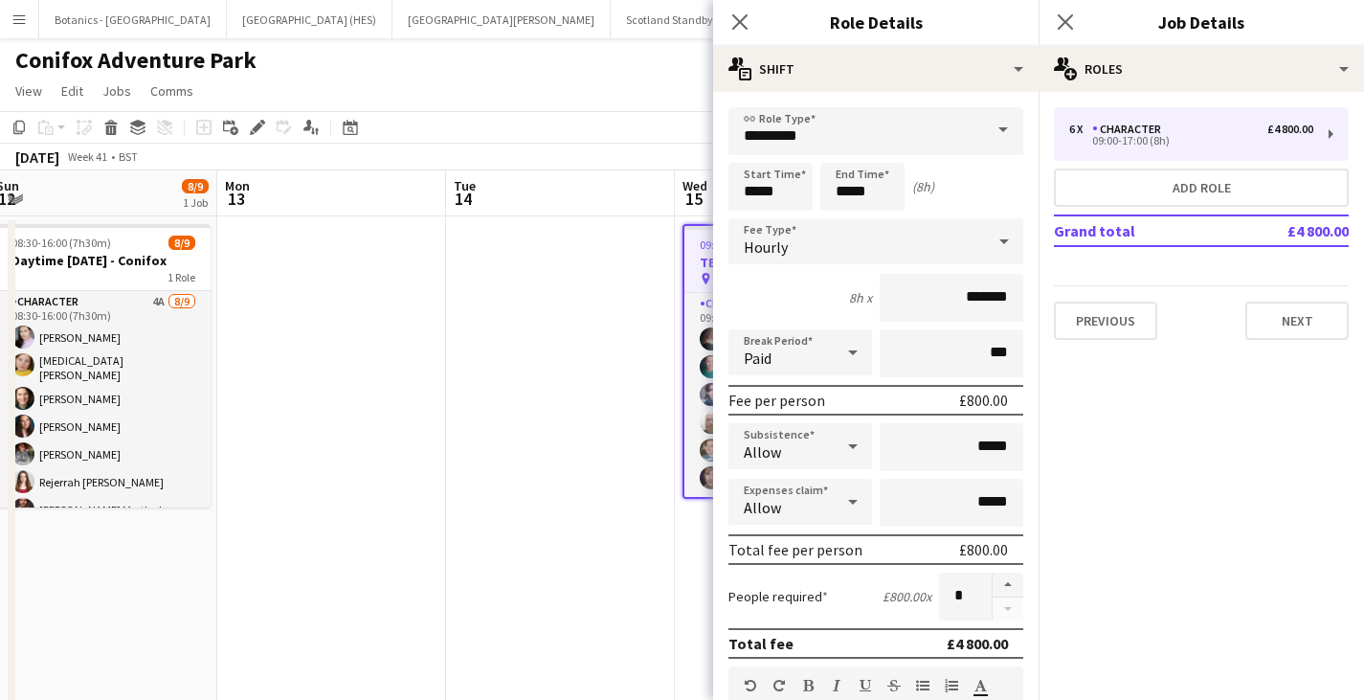
click at [815, 254] on div "Hourly" at bounding box center [856, 241] width 257 height 46
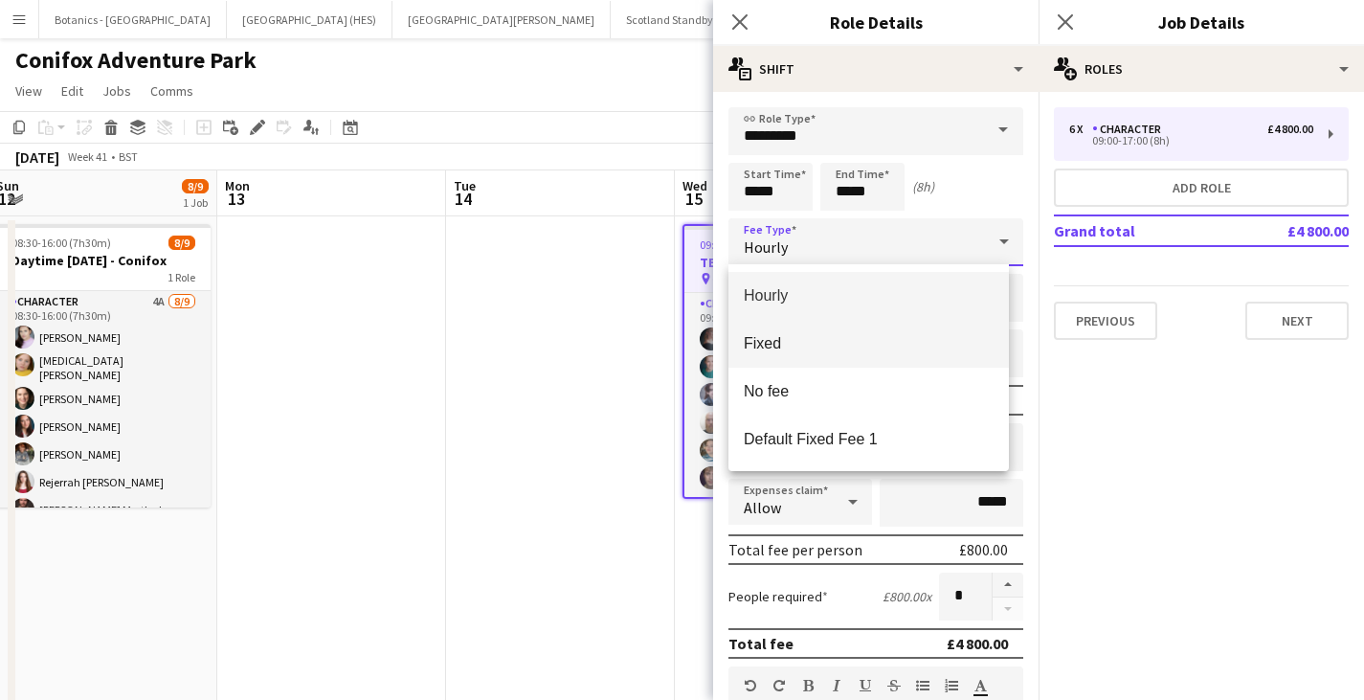
click at [811, 326] on mat-option "Fixed" at bounding box center [868, 344] width 280 height 48
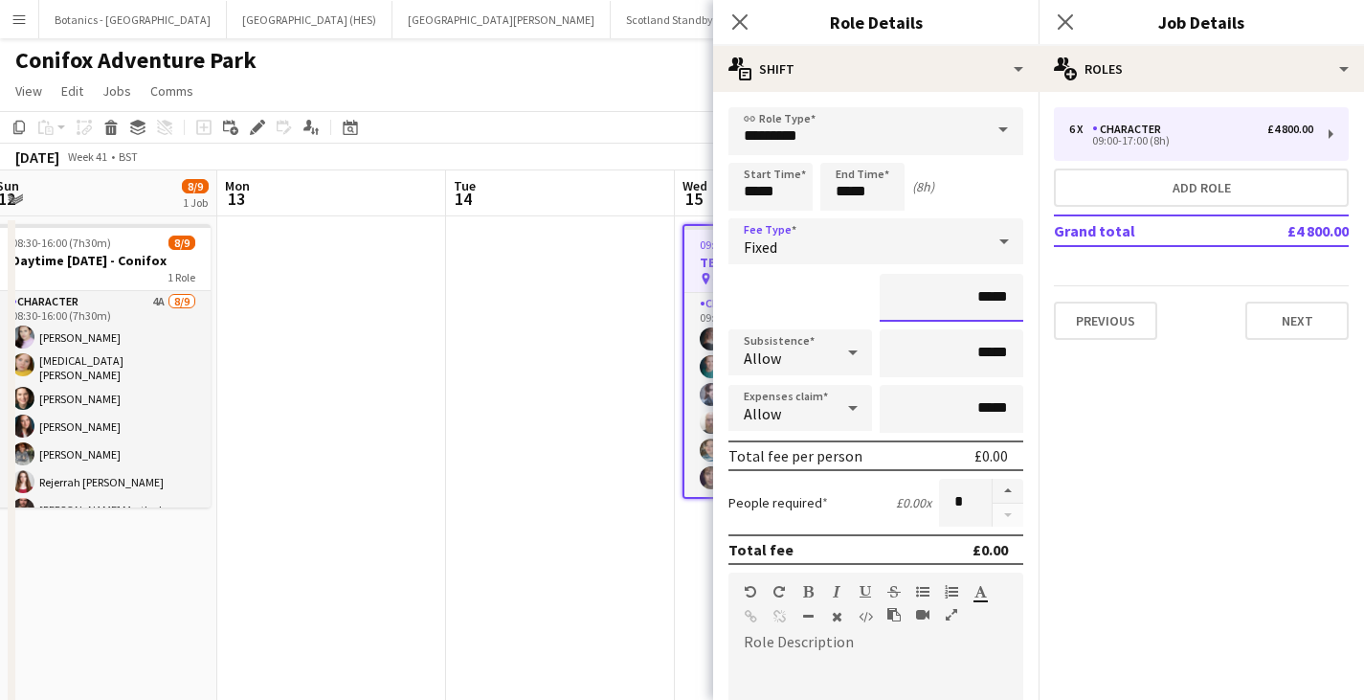
click at [970, 295] on input "*****" at bounding box center [952, 298] width 144 height 48
type input "*******"
drag, startPoint x: 967, startPoint y: 358, endPoint x: 1009, endPoint y: 361, distance: 42.2
click at [967, 358] on input "*****" at bounding box center [952, 353] width 144 height 48
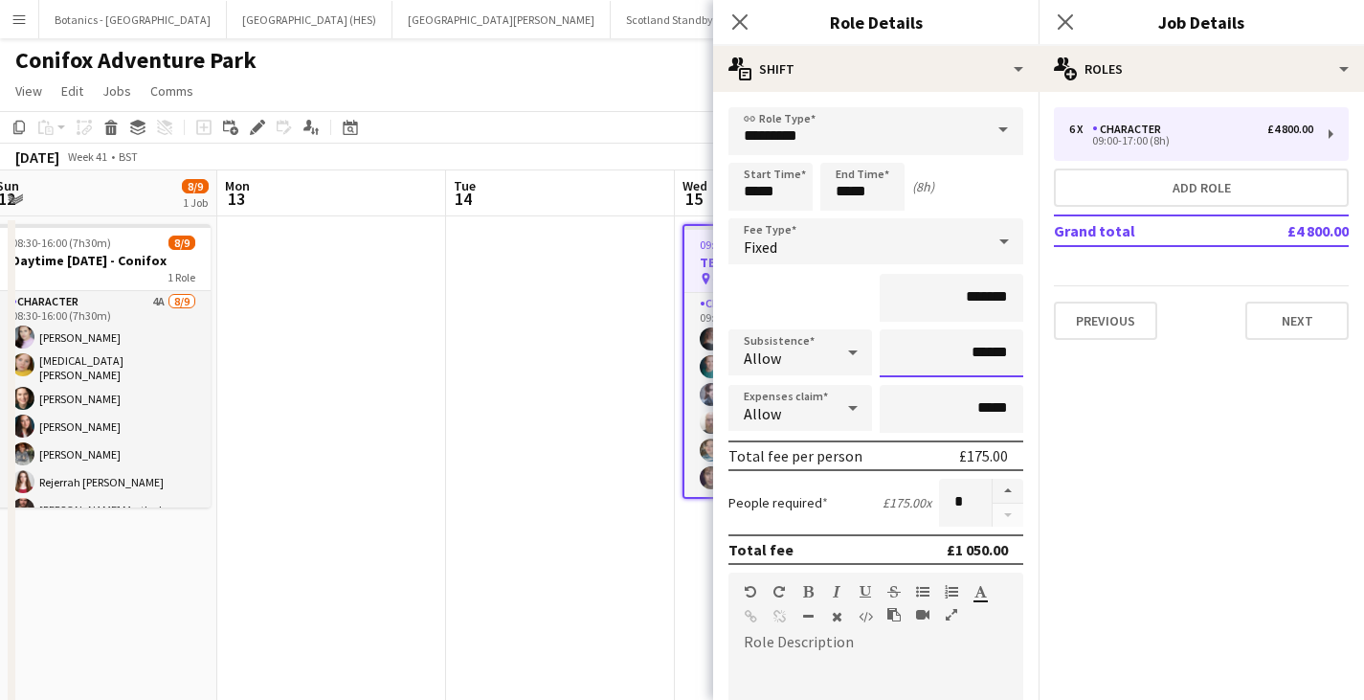
type input "******"
click at [958, 642] on div "Standard Heading 1 Heading 2 Heading 3 Heading 4 Heading 5 Heading 6 Heading 7 …" at bounding box center [875, 608] width 295 height 72
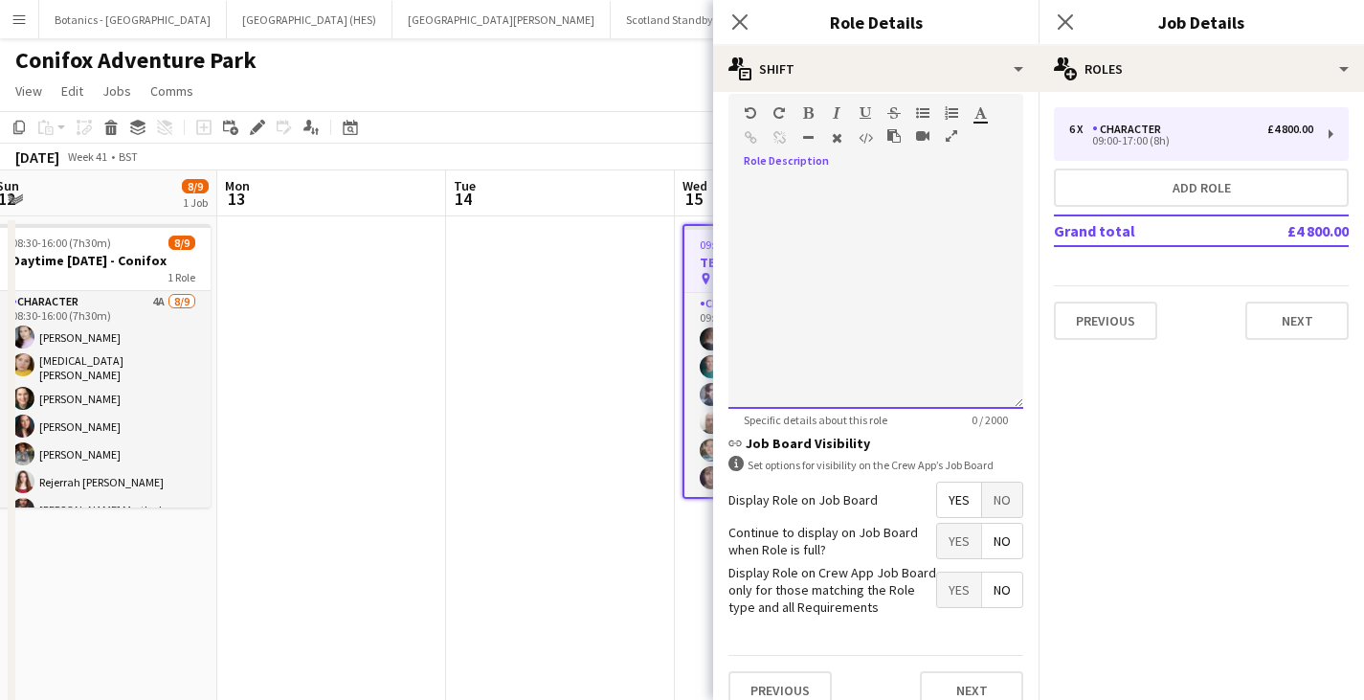
scroll to position [503, 0]
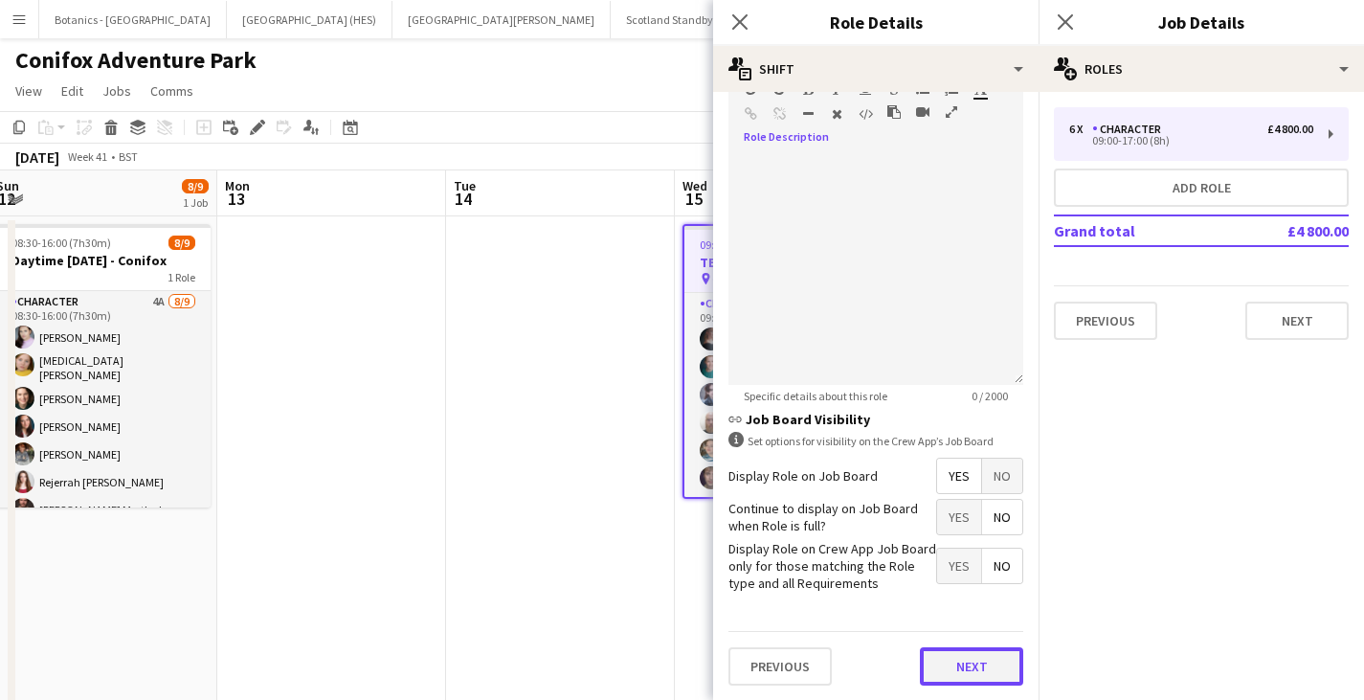
click at [954, 656] on button "Next" at bounding box center [971, 666] width 103 height 38
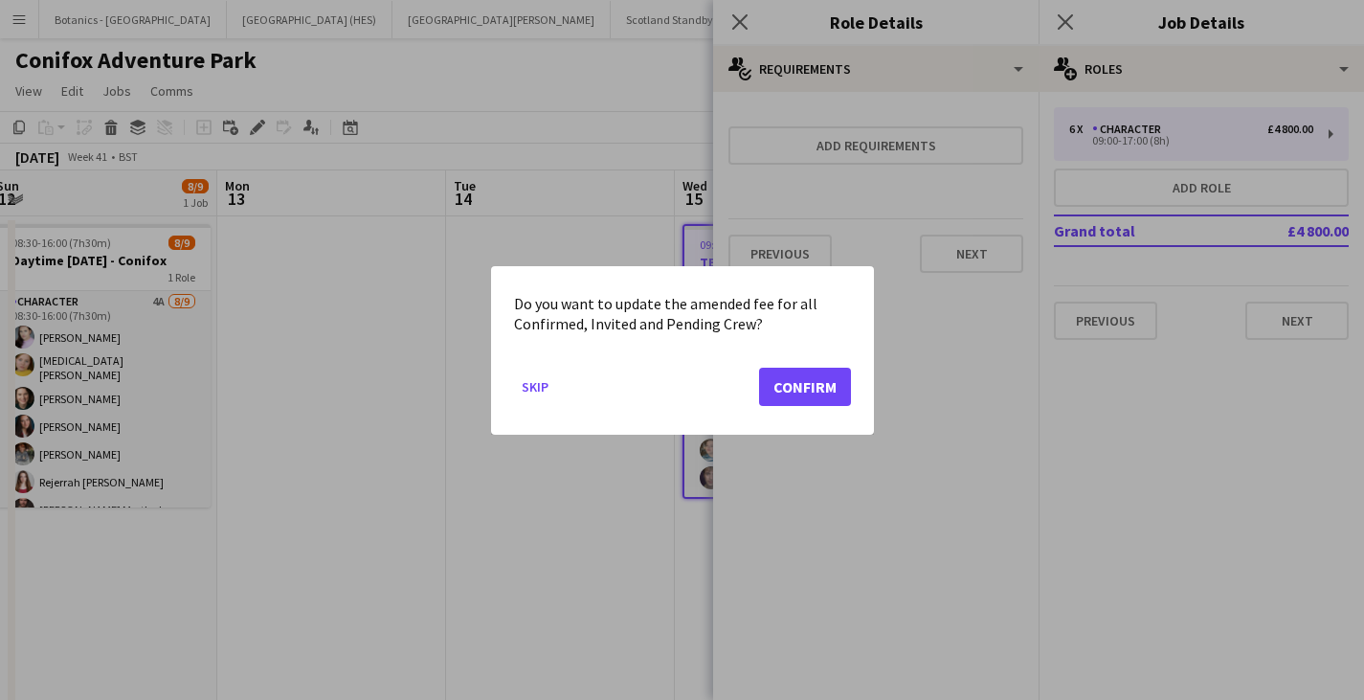
scroll to position [0, 0]
click at [804, 374] on button "Confirm" at bounding box center [805, 386] width 92 height 38
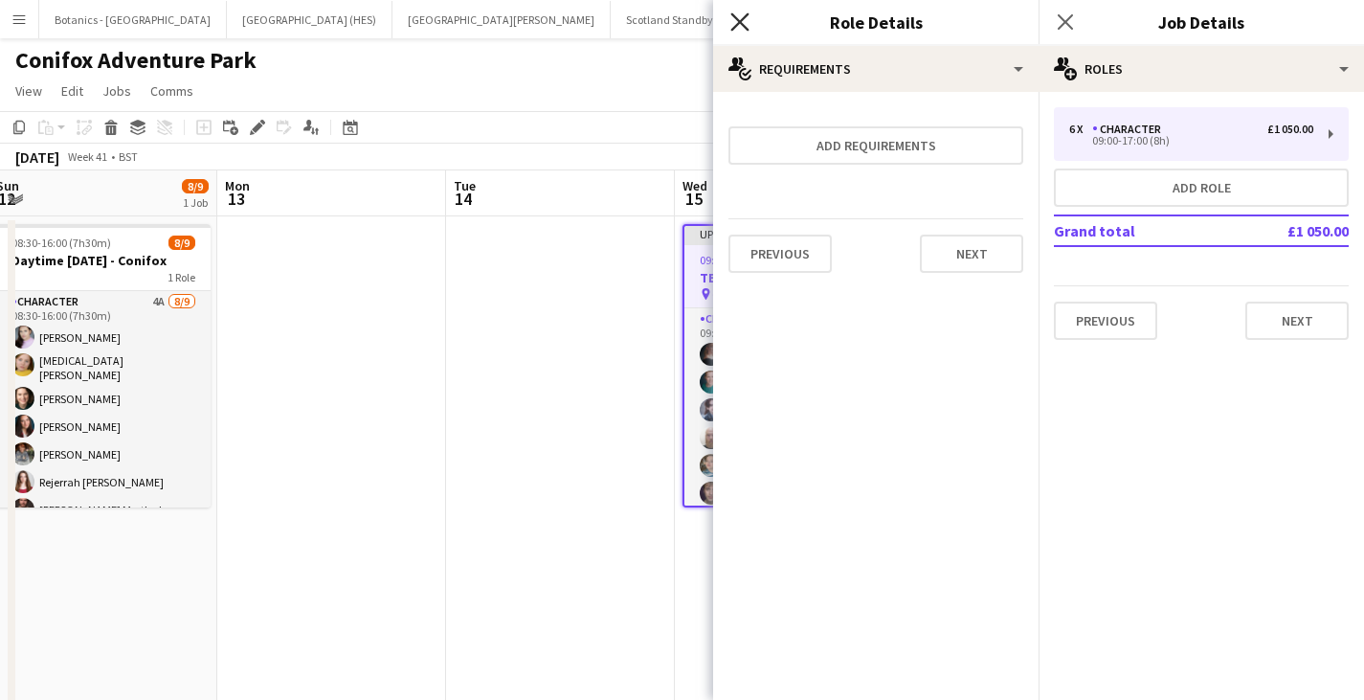
click at [744, 20] on icon "Close pop-in" at bounding box center [739, 21] width 18 height 18
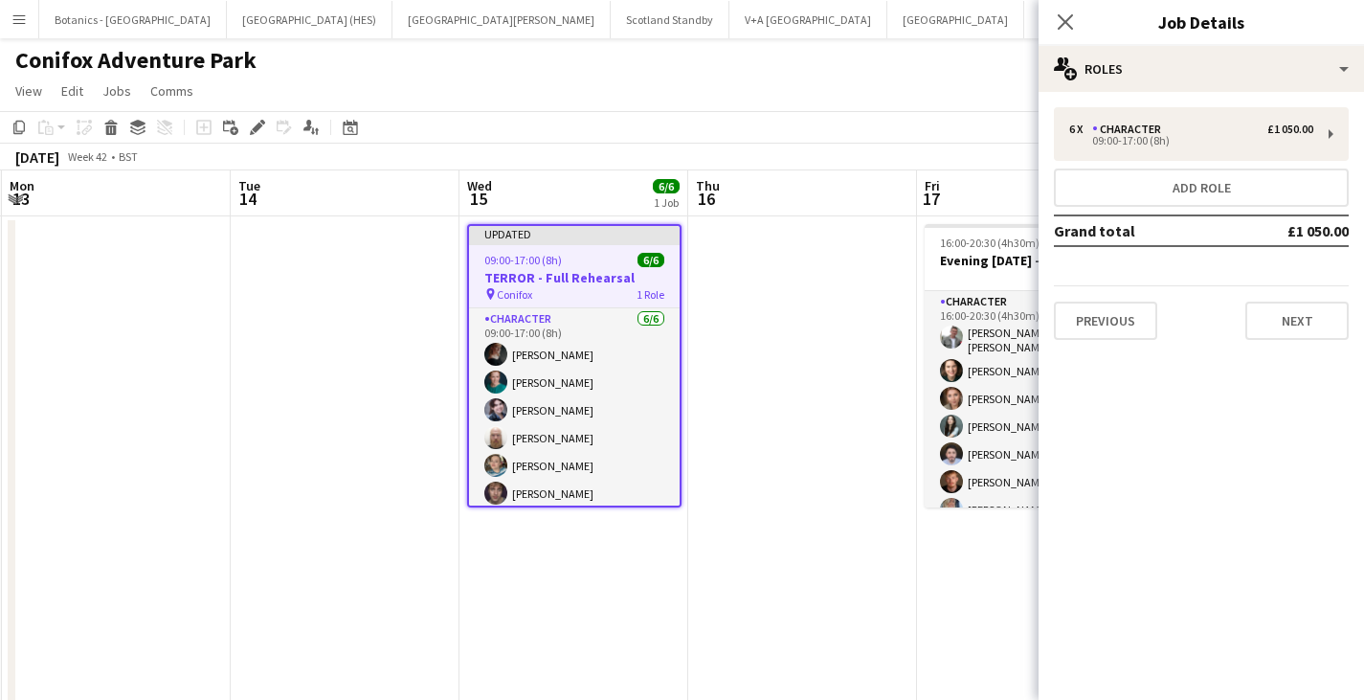
drag, startPoint x: 916, startPoint y: 574, endPoint x: 698, endPoint y: 561, distance: 218.7
click at [698, 561] on app-calendar-viewport "Fri 10 Sat 11 8/9 1 Job Sun 12 8/9 1 Job Mon 13 Tue 14 Wed 15 6/6 1 Job Thu 16 …" at bounding box center [682, 648] width 1364 height 957
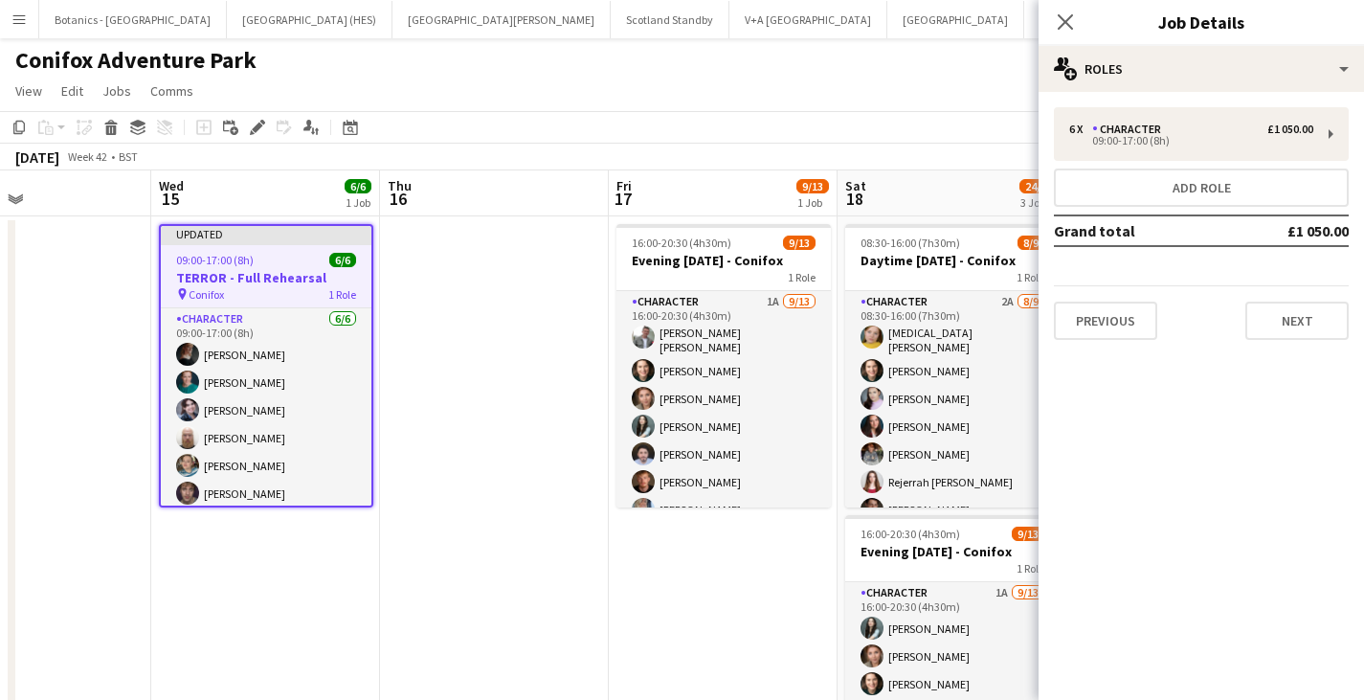
drag, startPoint x: 861, startPoint y: 537, endPoint x: 555, endPoint y: 541, distance: 306.3
click at [555, 541] on app-calendar-viewport "Sat 11 8/9 1 Job Sun 12 8/9 1 Job Mon 13 Tue 14 Wed 15 6/6 1 Job Thu 16 Fri 17 …" at bounding box center [682, 648] width 1364 height 957
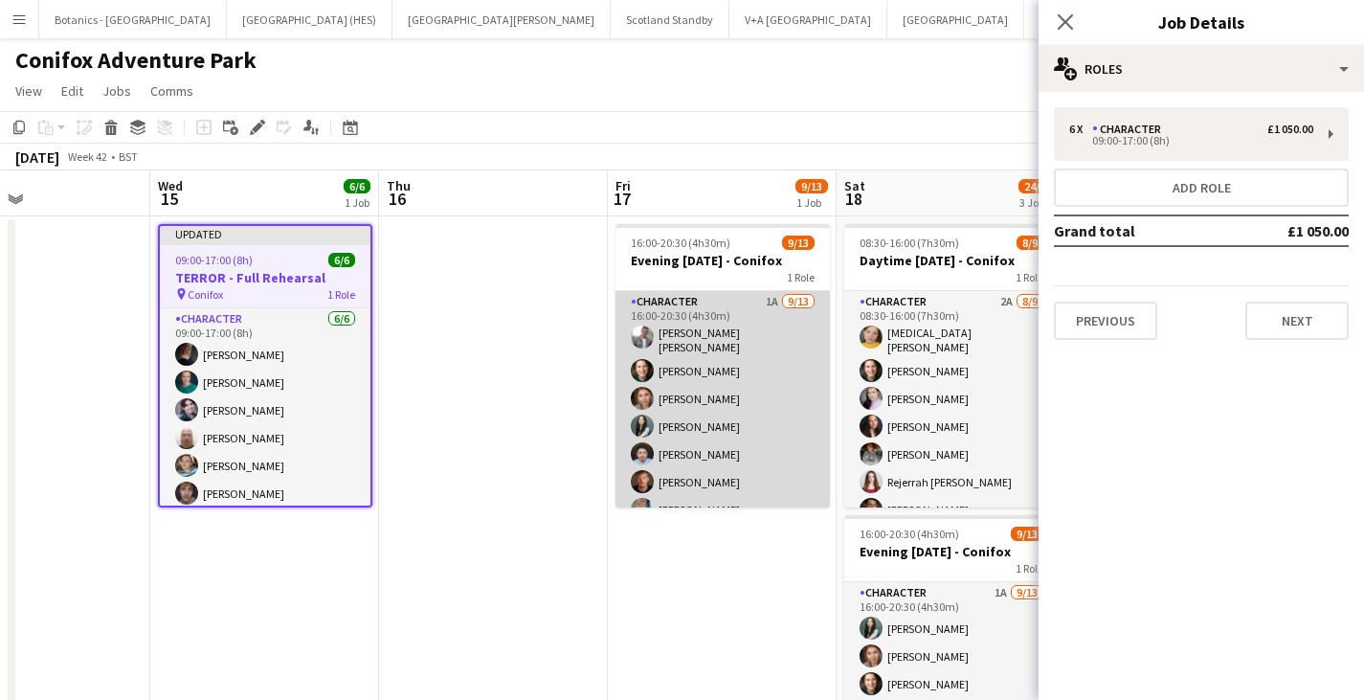
click at [773, 344] on app-card-role "Character 1A [DATE] 16:00-20:30 (4h30m) [PERSON_NAME] [PERSON_NAME] [PERSON_NAM…" at bounding box center [722, 493] width 214 height 404
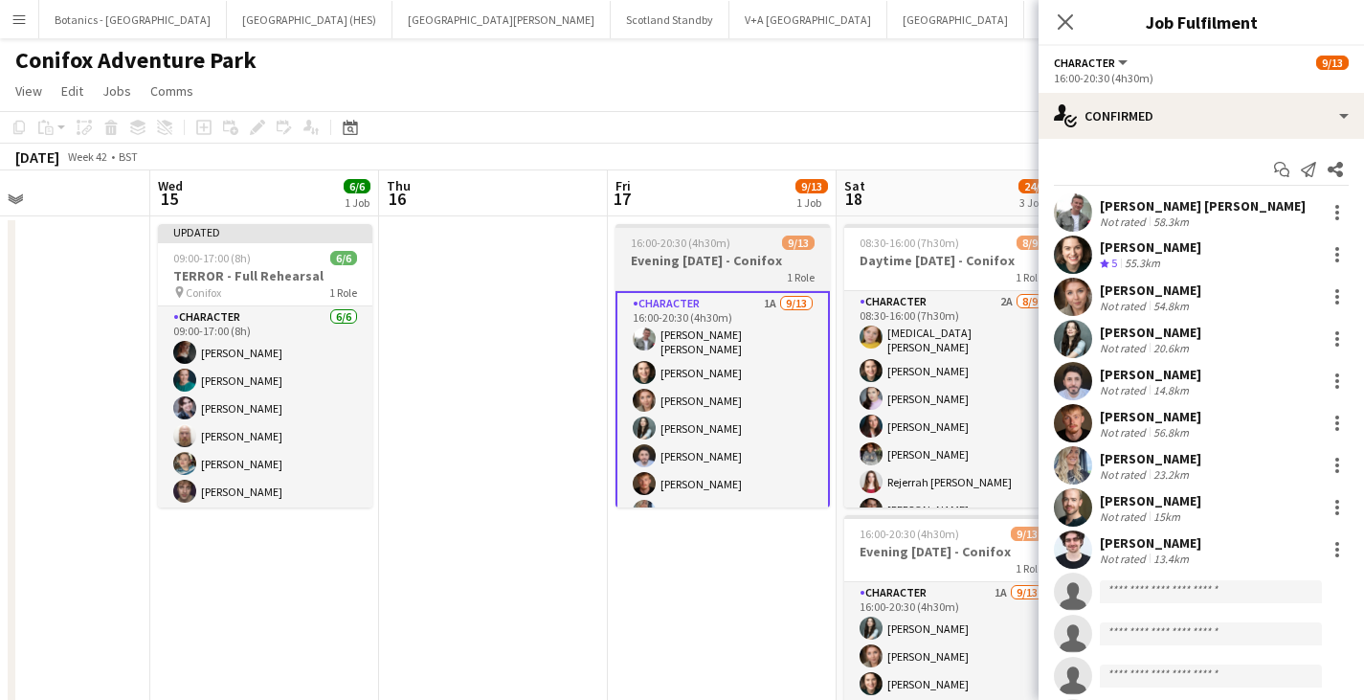
click at [698, 260] on h3 "Evening [DATE] - Conifox" at bounding box center [722, 260] width 214 height 17
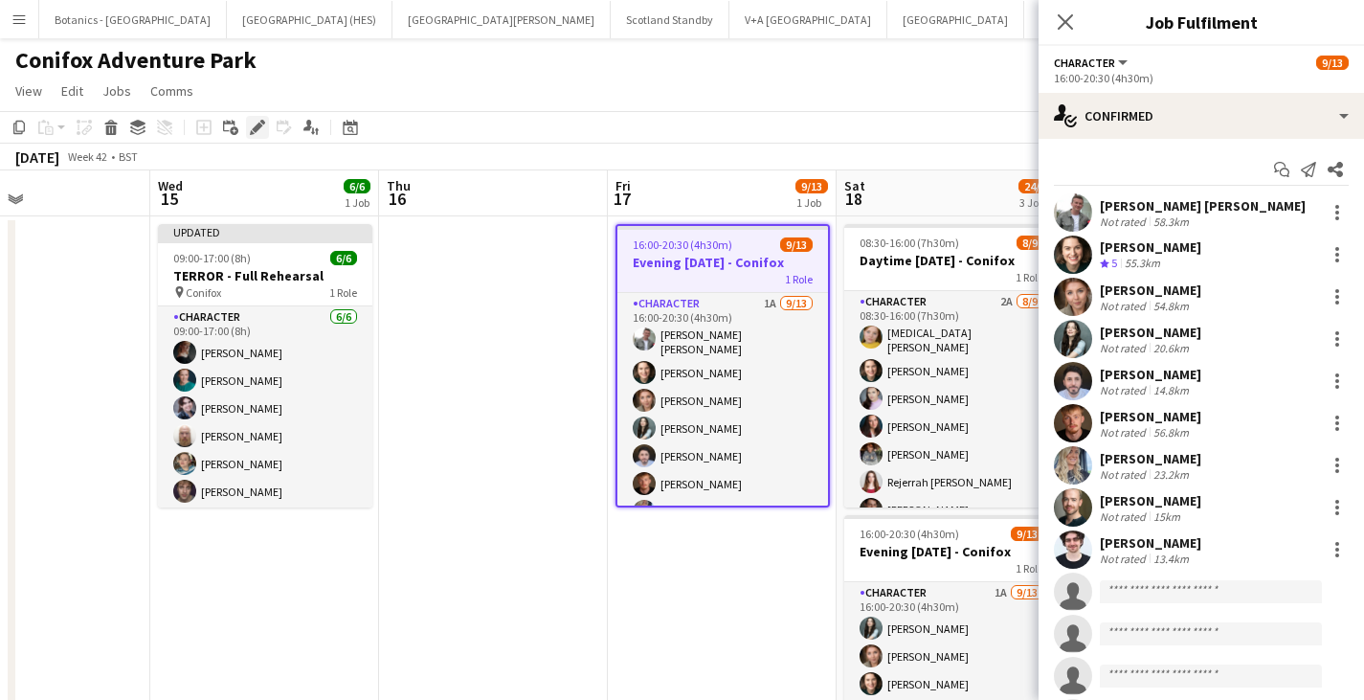
click at [258, 132] on icon "Edit" at bounding box center [257, 127] width 15 height 15
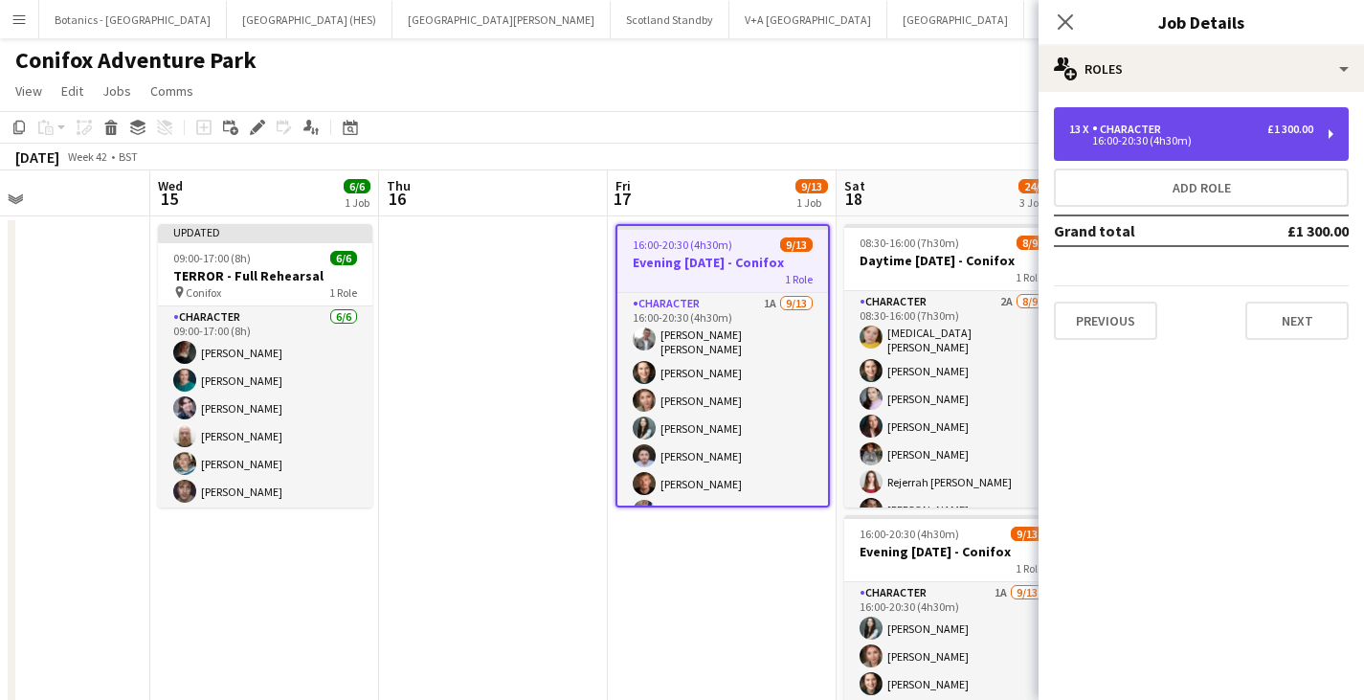
click at [1226, 128] on div "13 x Character £1 300.00" at bounding box center [1191, 129] width 244 height 13
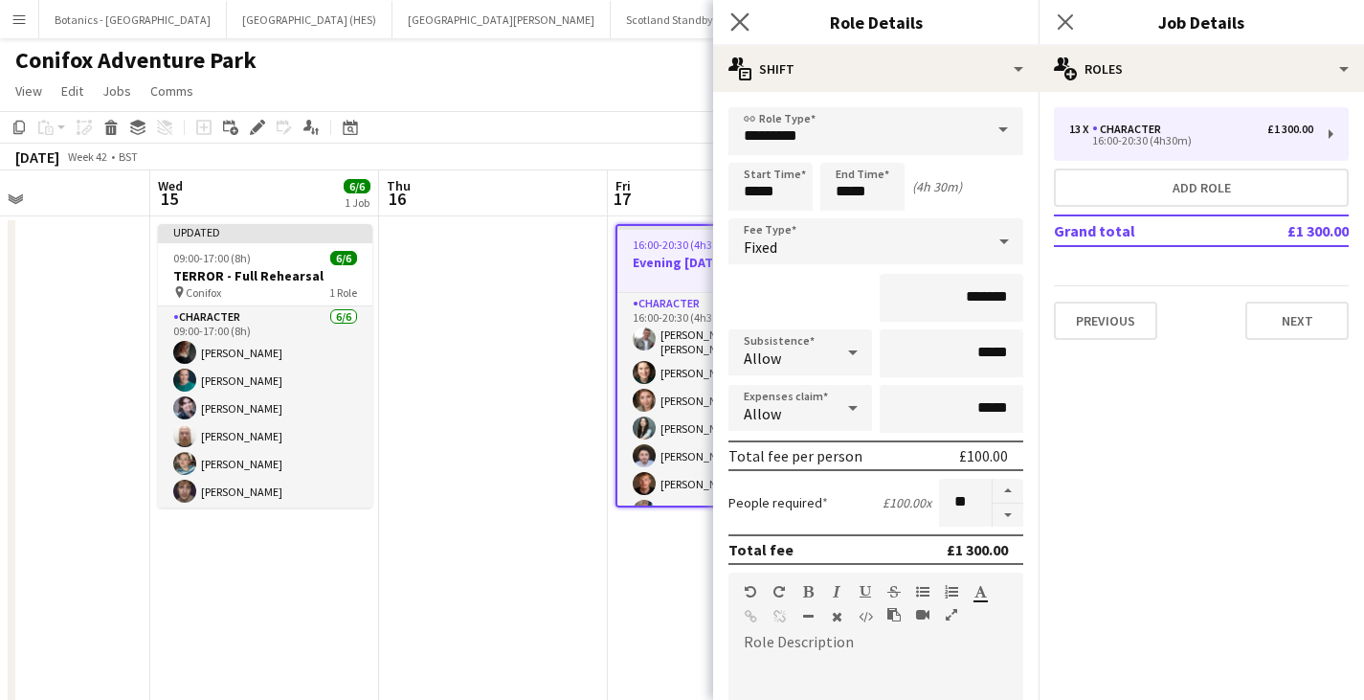
click at [750, 13] on app-icon "Close pop-in" at bounding box center [741, 23] width 28 height 28
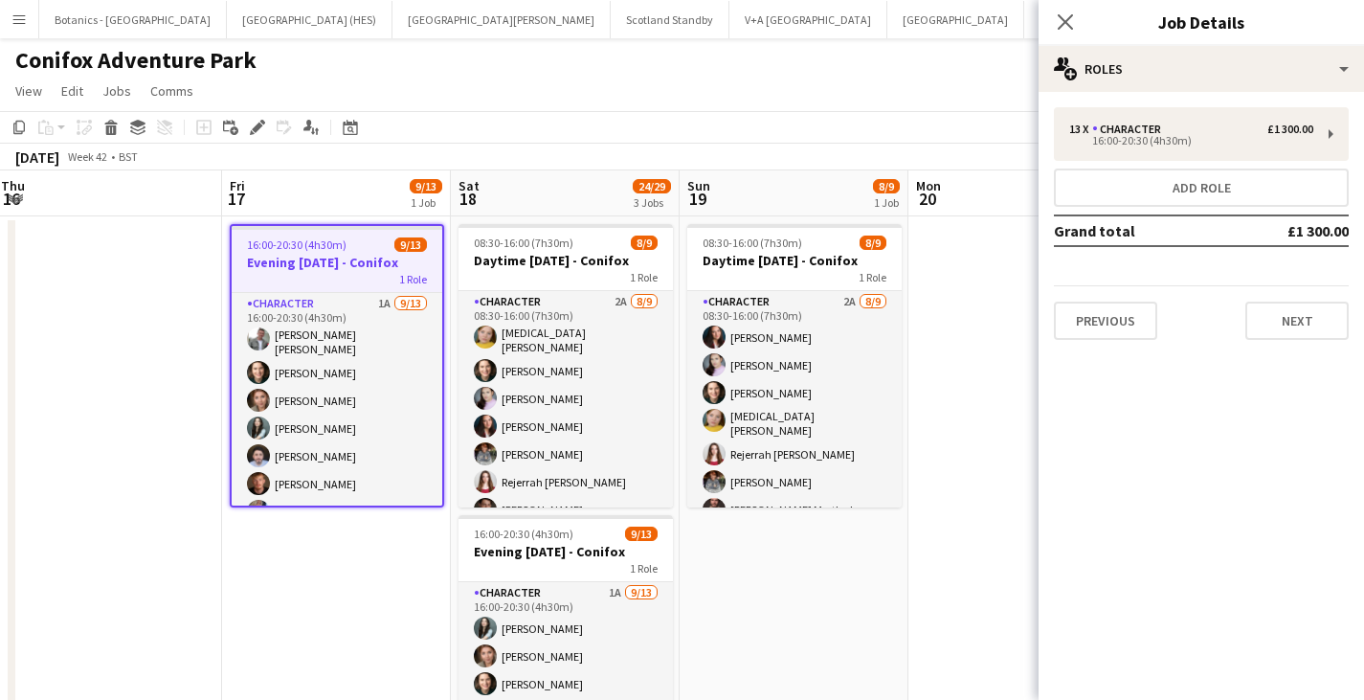
drag, startPoint x: 778, startPoint y: 542, endPoint x: 382, endPoint y: 525, distance: 396.7
click at [382, 525] on app-calendar-viewport "Mon 13 Tue 14 Wed 15 6/6 1 Job Thu 16 Fri 17 9/13 1 Job Sat 18 24/29 3 Jobs Sun…" at bounding box center [682, 648] width 1364 height 957
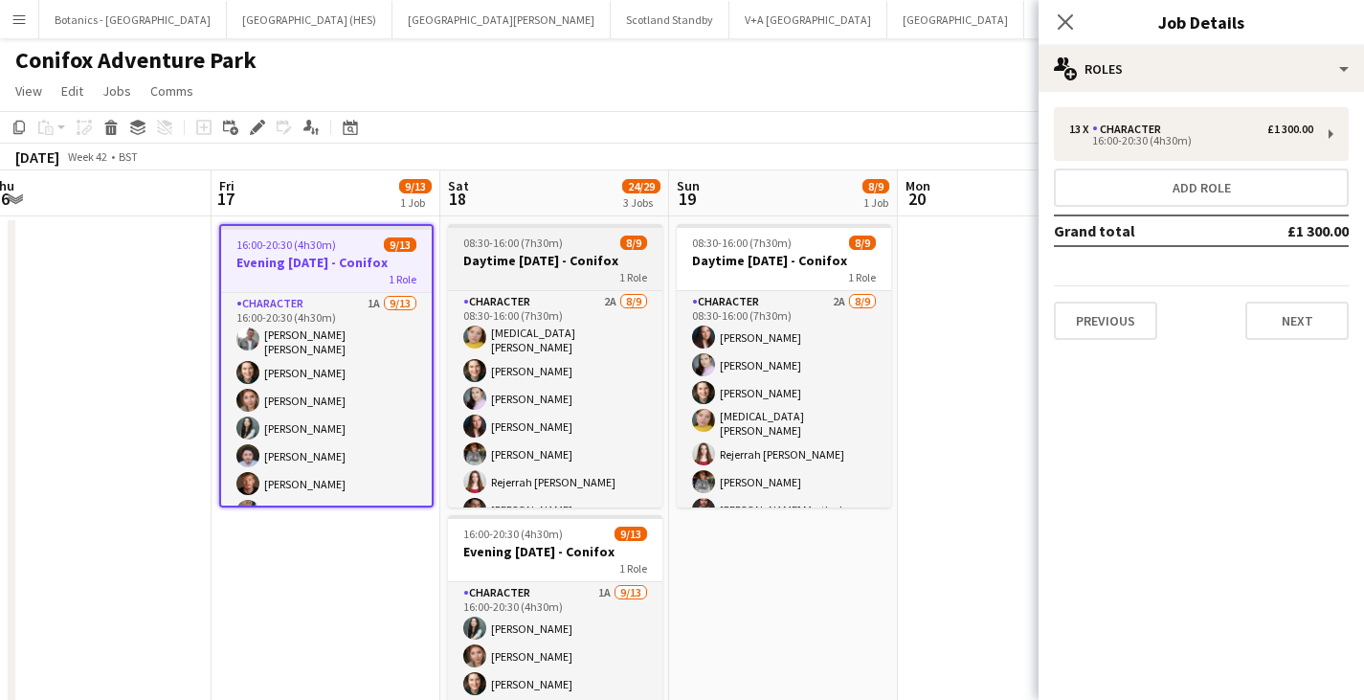
click at [569, 255] on h3 "Daytime [DATE] - Conifox" at bounding box center [555, 260] width 214 height 17
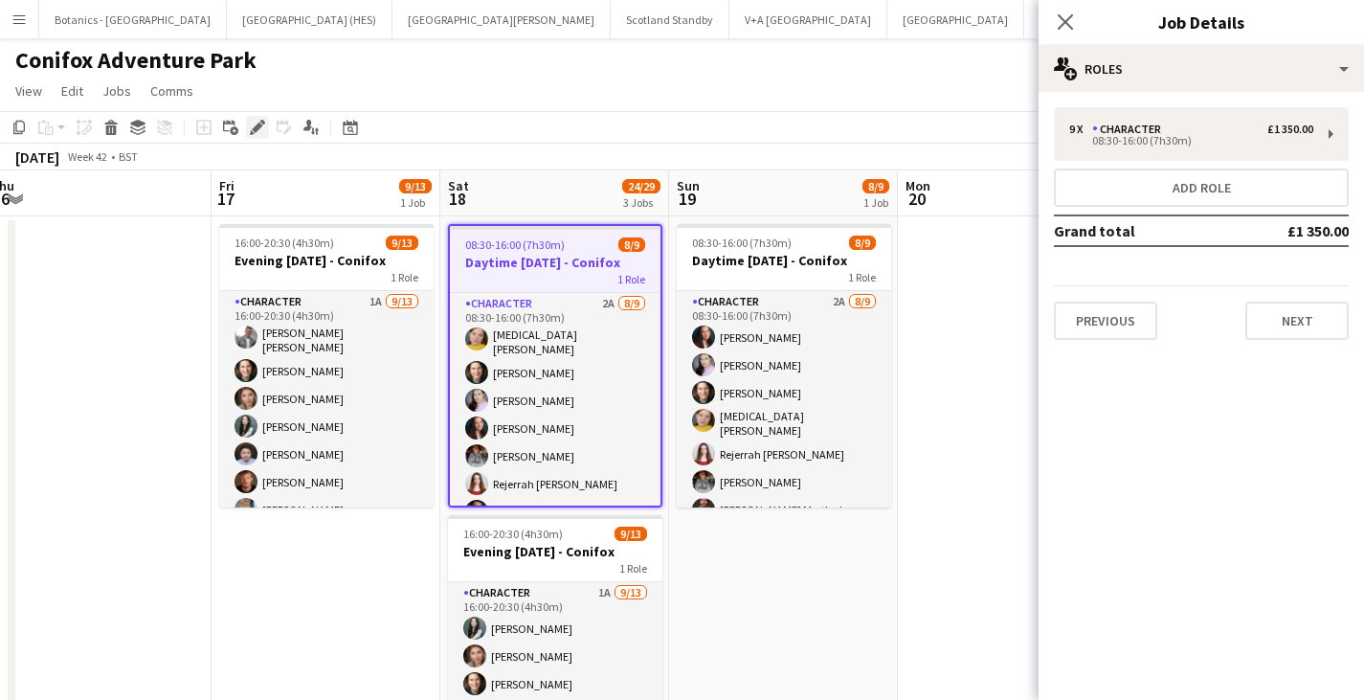
click at [260, 125] on icon at bounding box center [257, 128] width 11 height 11
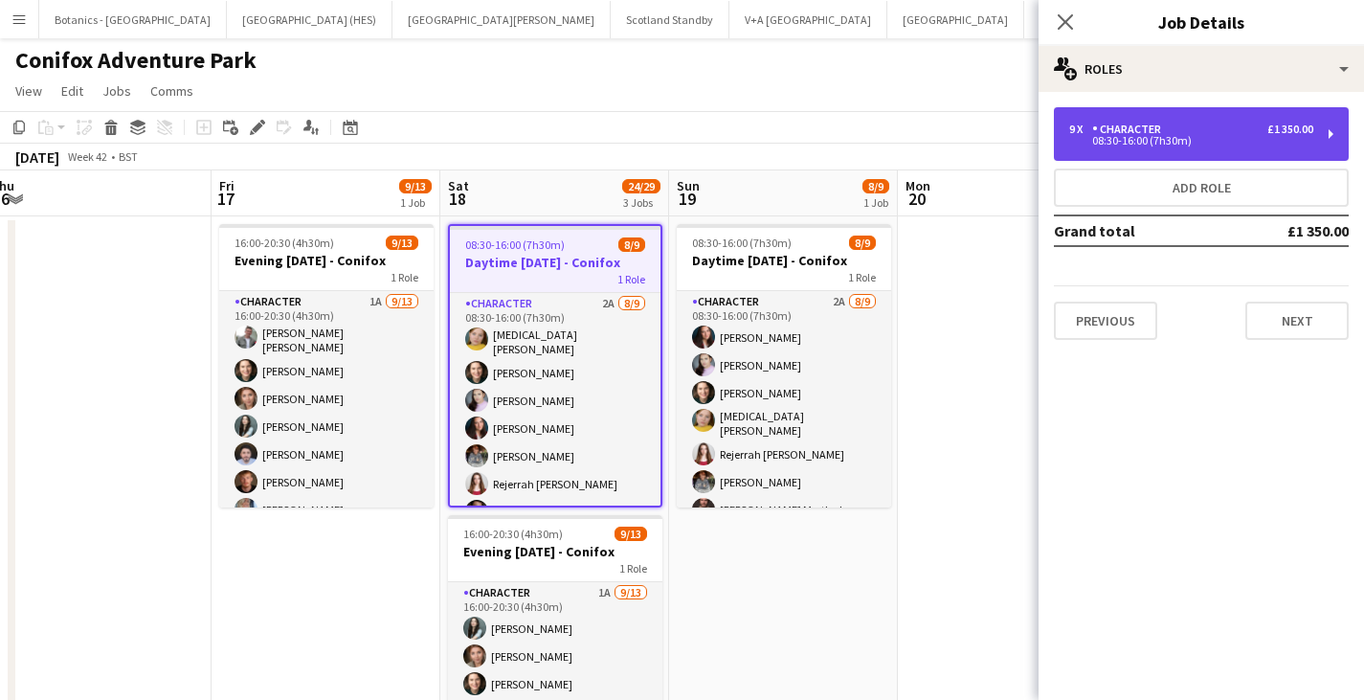
click at [1190, 137] on div "08:30-16:00 (7h30m)" at bounding box center [1191, 141] width 244 height 10
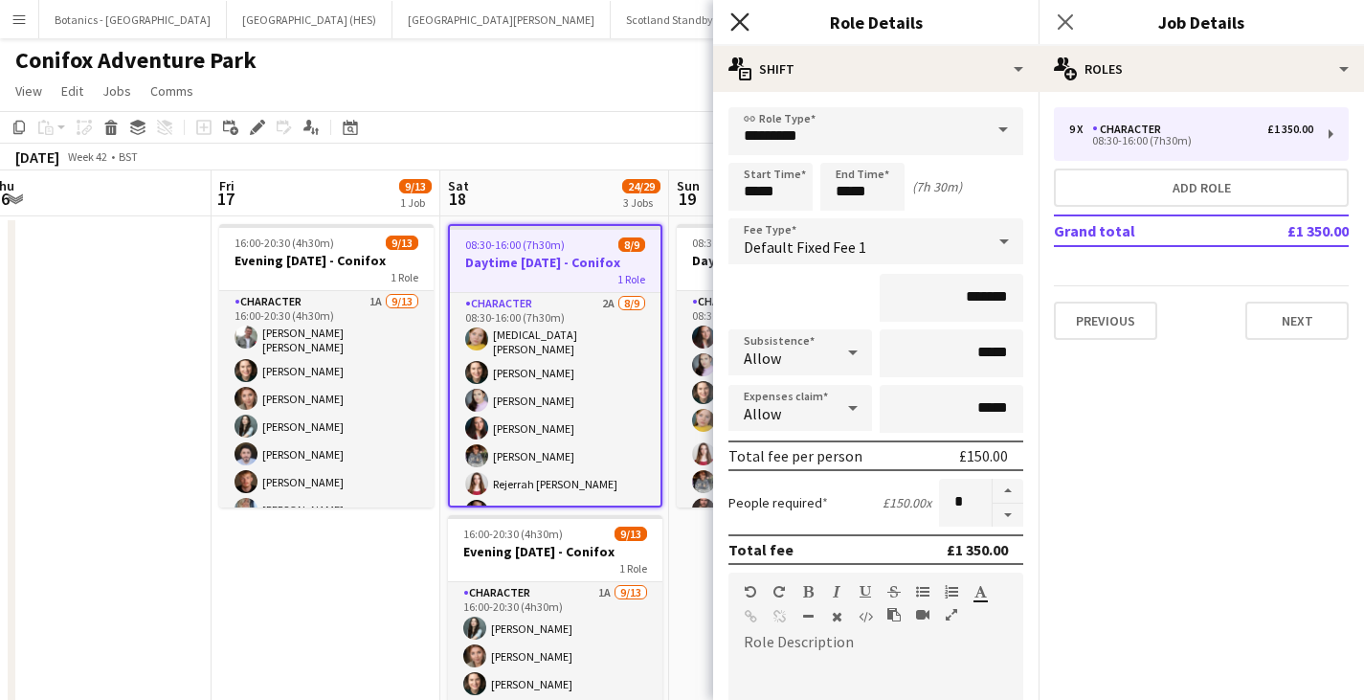
click at [733, 14] on icon at bounding box center [739, 21] width 18 height 18
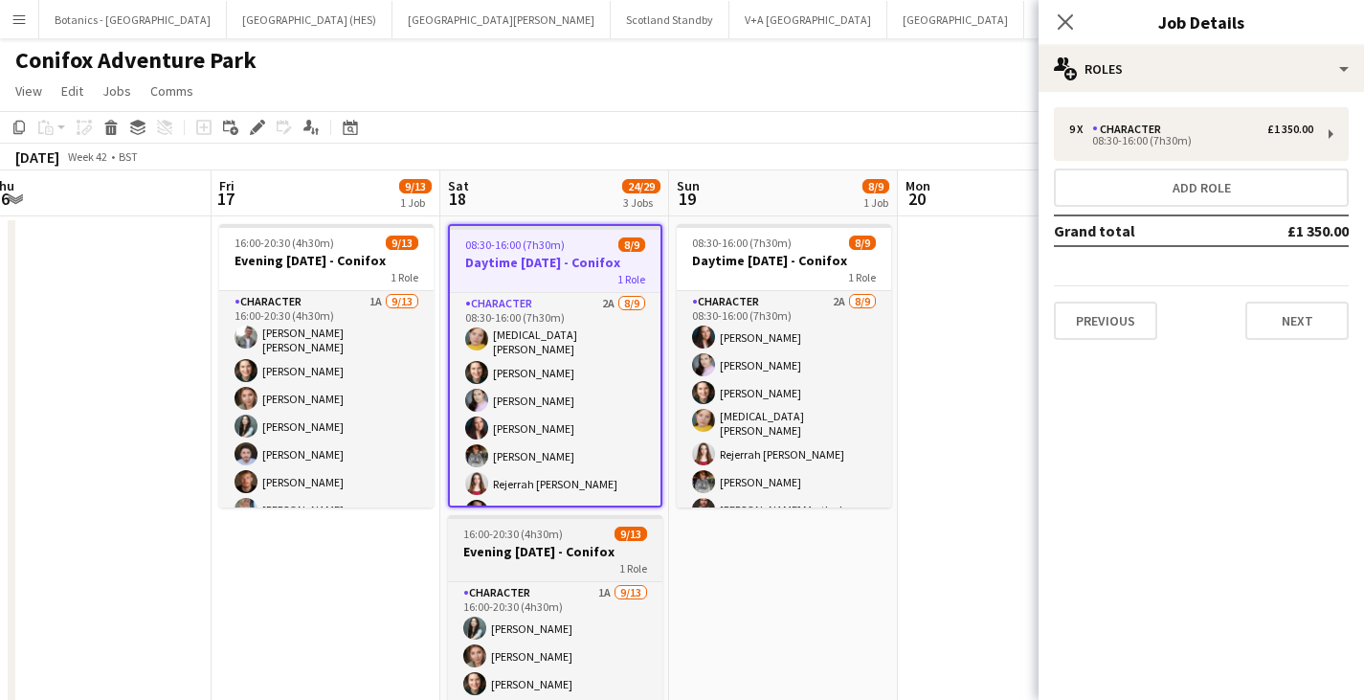
click at [503, 549] on h3 "Evening [DATE] - Conifox" at bounding box center [555, 551] width 214 height 17
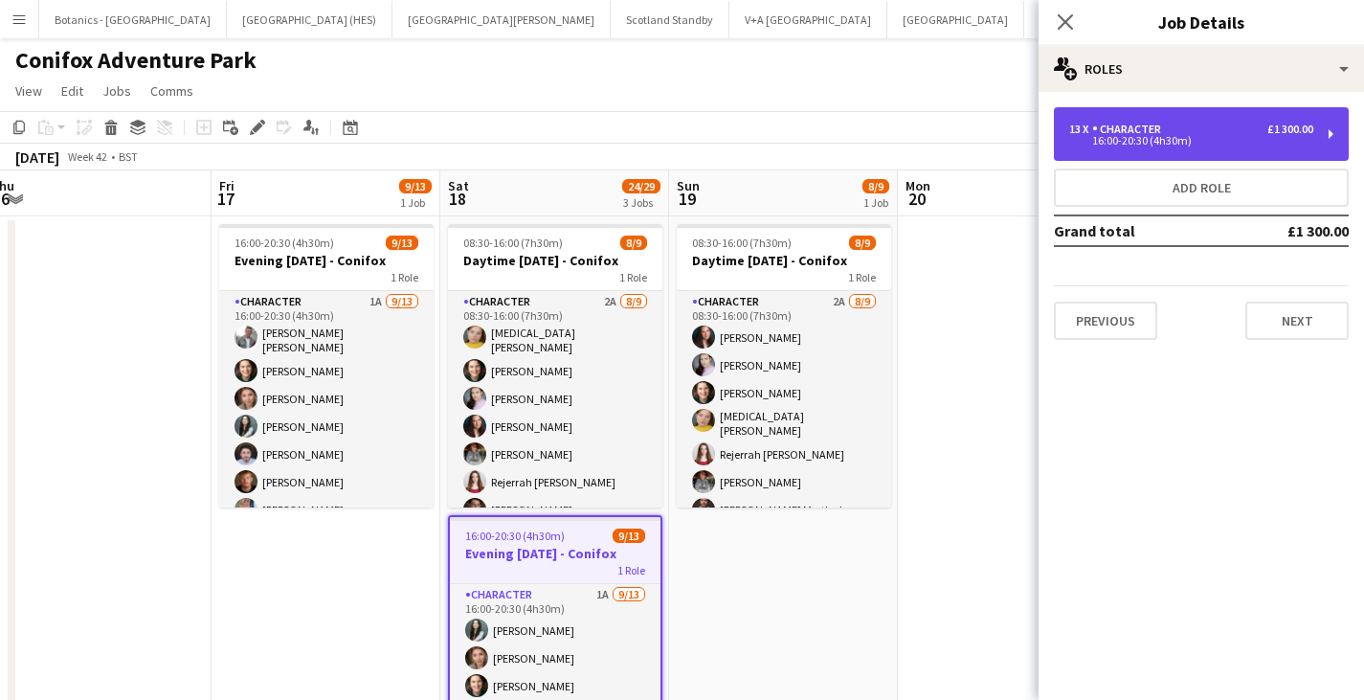
click at [1190, 116] on div "13 x Character £1 300.00 16:00-20:30 (4h30m)" at bounding box center [1201, 134] width 295 height 54
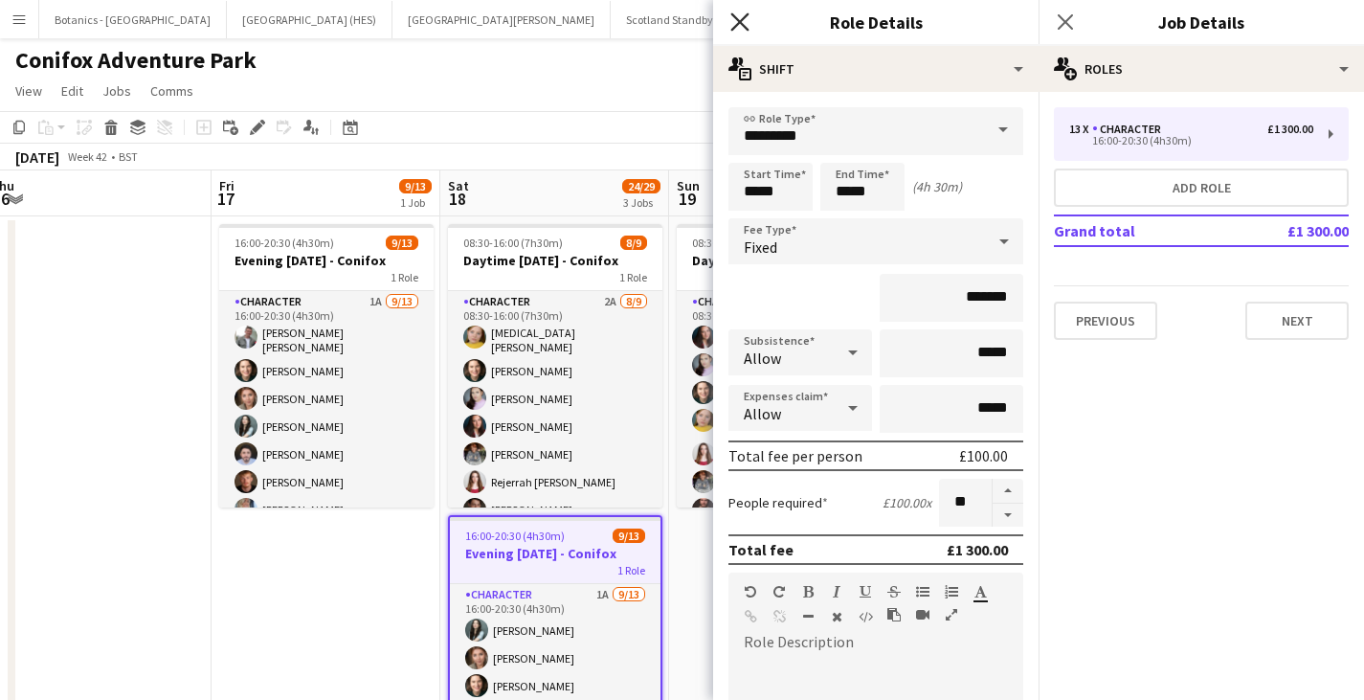
click at [740, 20] on icon at bounding box center [739, 21] width 18 height 18
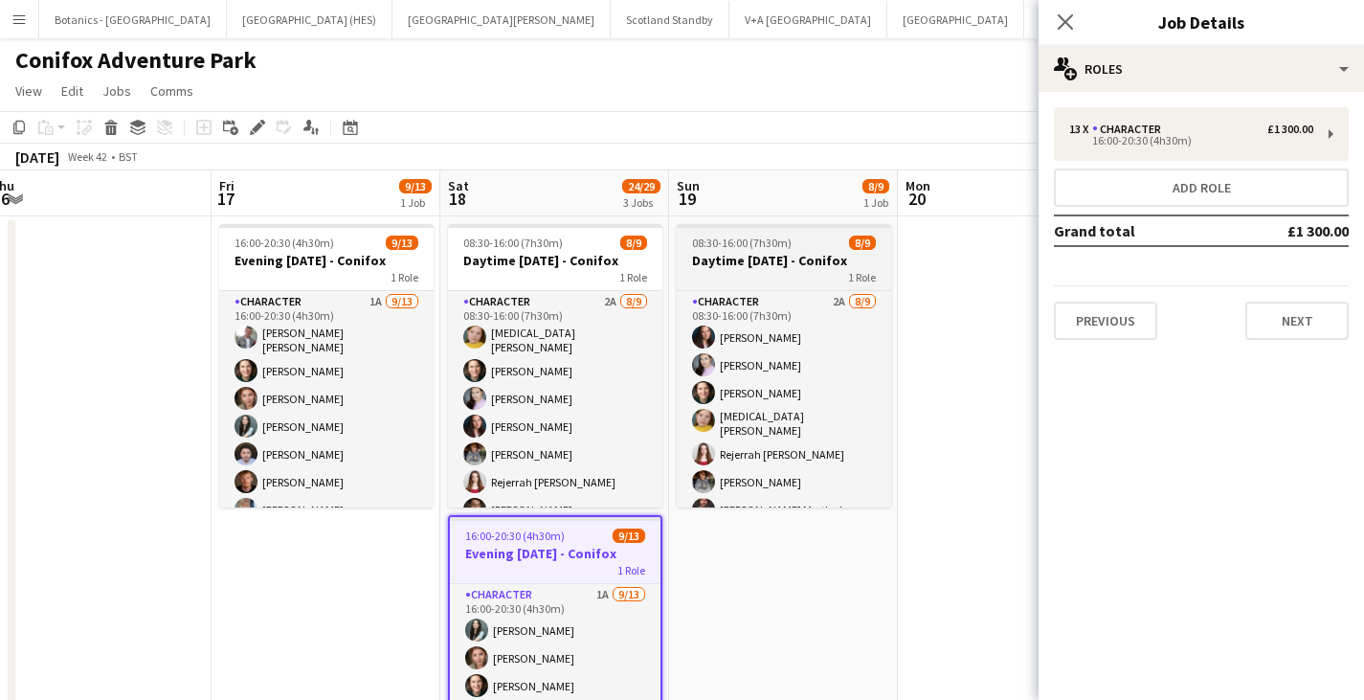
click at [786, 243] on span "08:30-16:00 (7h30m)" at bounding box center [742, 242] width 100 height 14
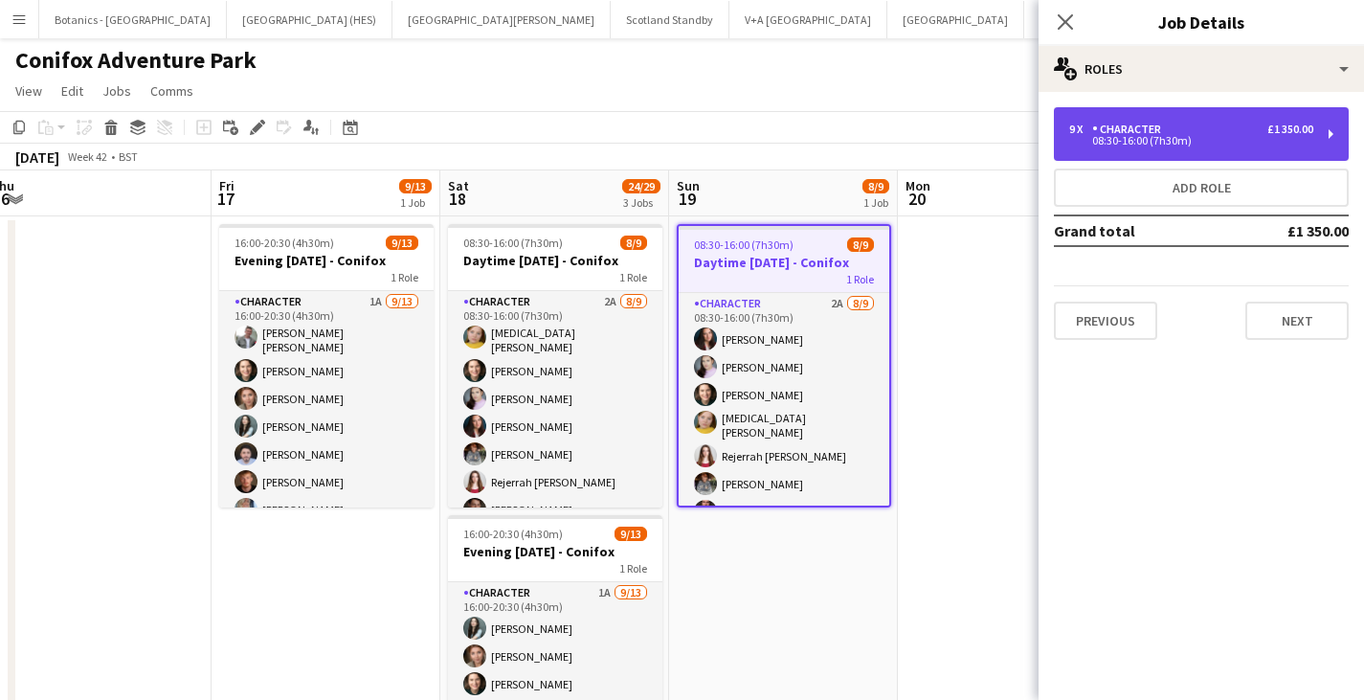
click at [1196, 134] on div "9 x Character £1 350.00" at bounding box center [1191, 129] width 244 height 13
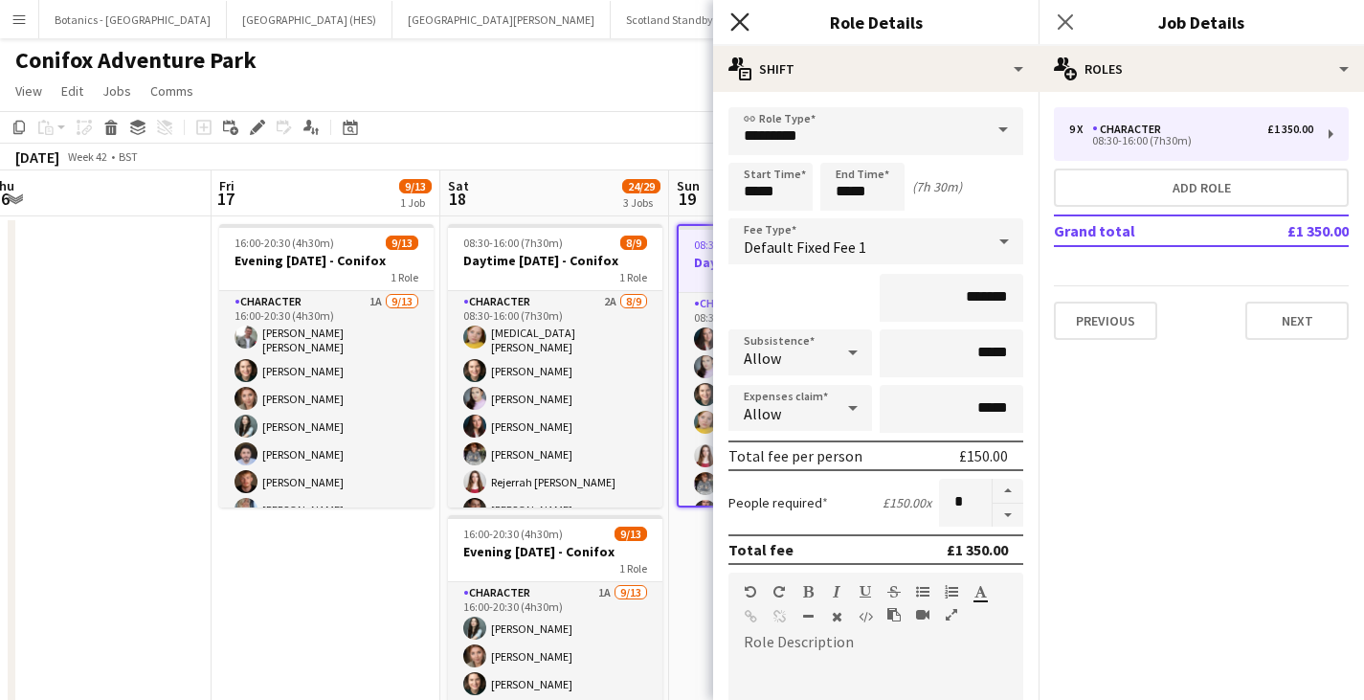
click at [735, 21] on icon "Close pop-in" at bounding box center [739, 21] width 18 height 18
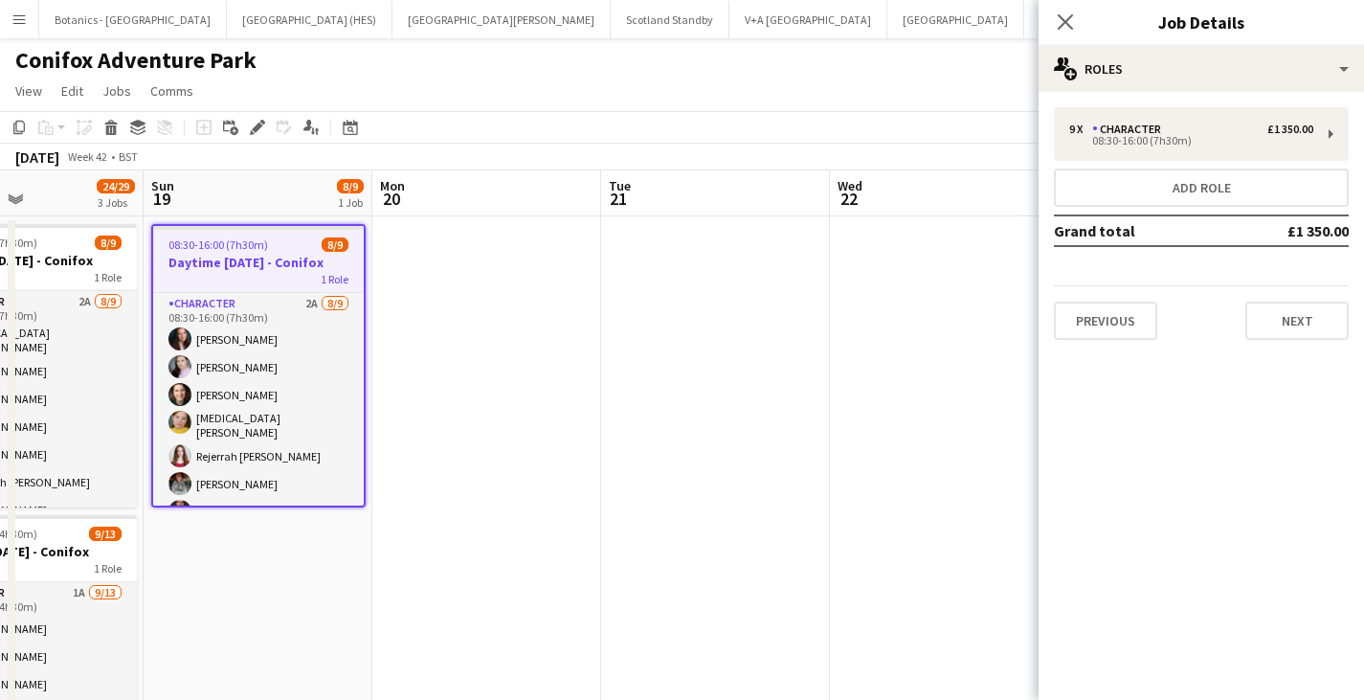
drag, startPoint x: 965, startPoint y: 555, endPoint x: 227, endPoint y: 552, distance: 738.0
click at [209, 563] on app-calendar-viewport "Wed 15 6/6 1 Job Thu 16 Fri 17 9/13 1 Job Sat 18 24/29 3 Jobs Sun 19 8/9 1 Job …" at bounding box center [682, 648] width 1364 height 957
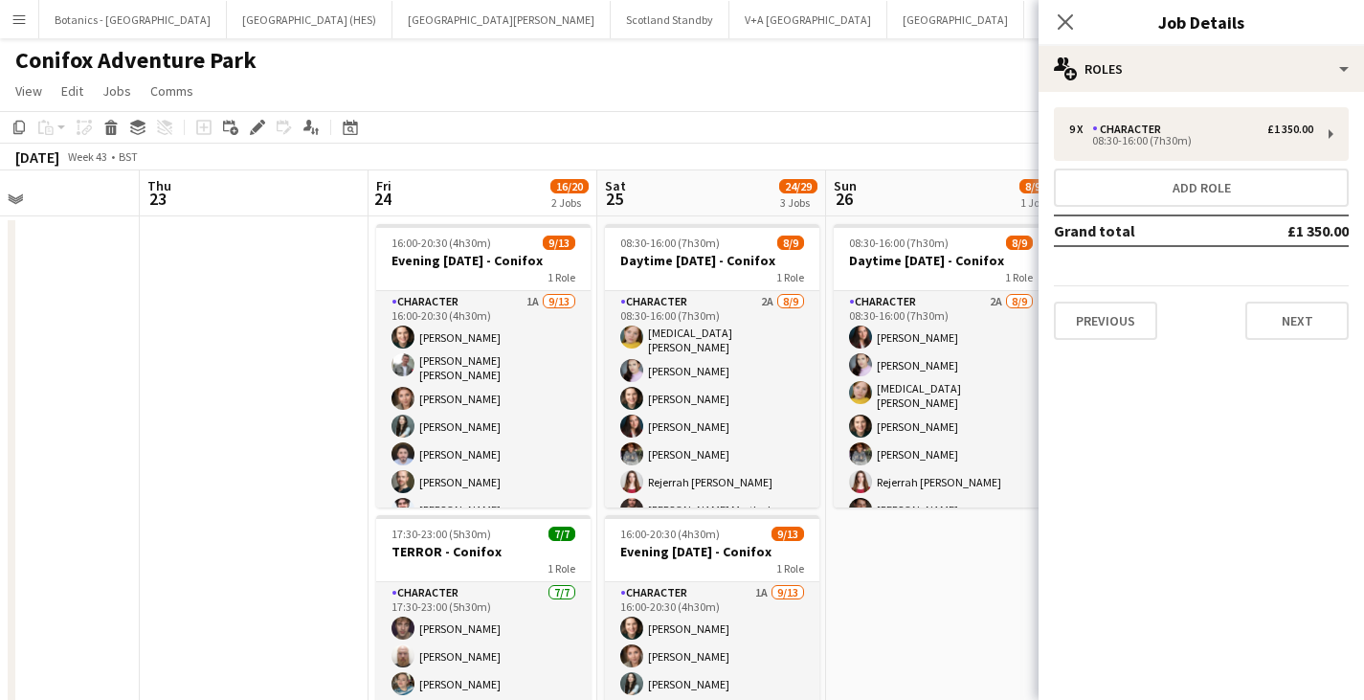
scroll to position [0, 587]
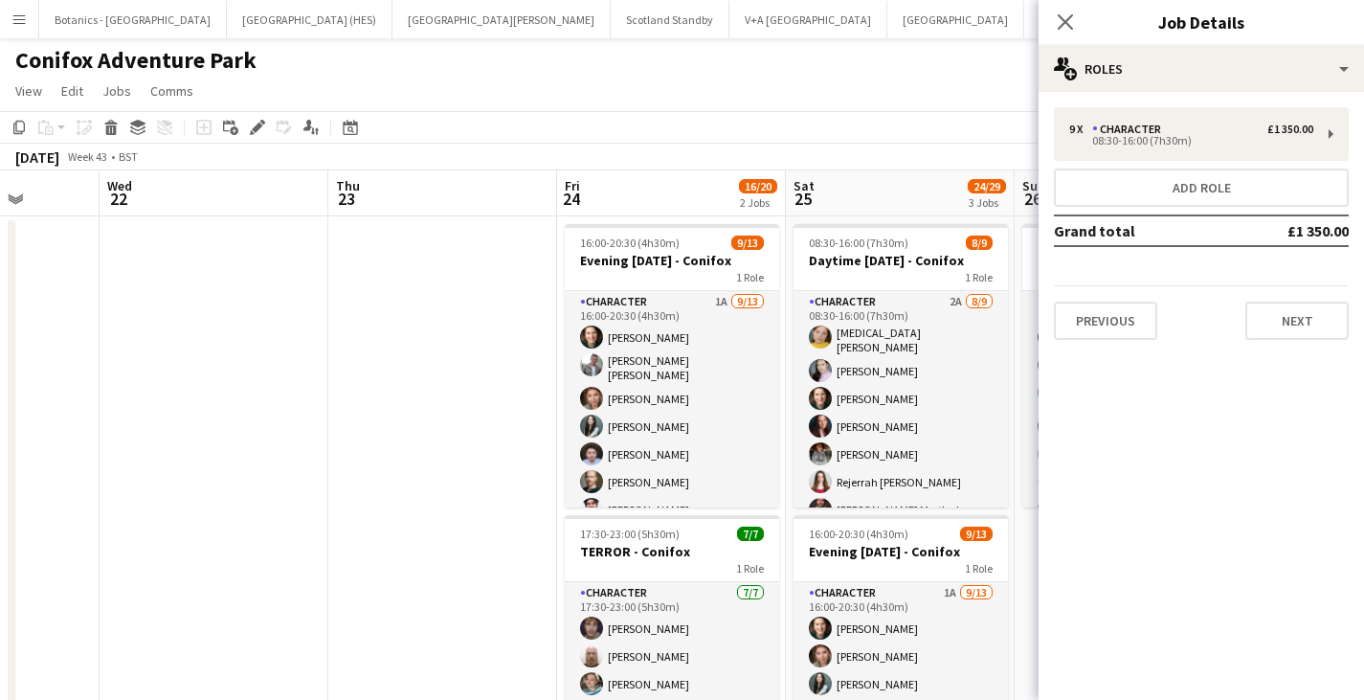
drag, startPoint x: 706, startPoint y: 506, endPoint x: 458, endPoint y: 504, distance: 248.9
click at [207, 516] on app-calendar-viewport "Sun 19 8/9 1 Job Mon 20 Tue 21 Wed 22 Thu 23 Fri 24 16/20 2 Jobs Sat 25 24/29 3…" at bounding box center [682, 648] width 1364 height 957
click at [688, 250] on app-job-card "16:00-20:30 (4h30m) 9/13 Evening [DATE] - Conifox 1 Role Character 1A [DATE] 16…" at bounding box center [672, 365] width 214 height 283
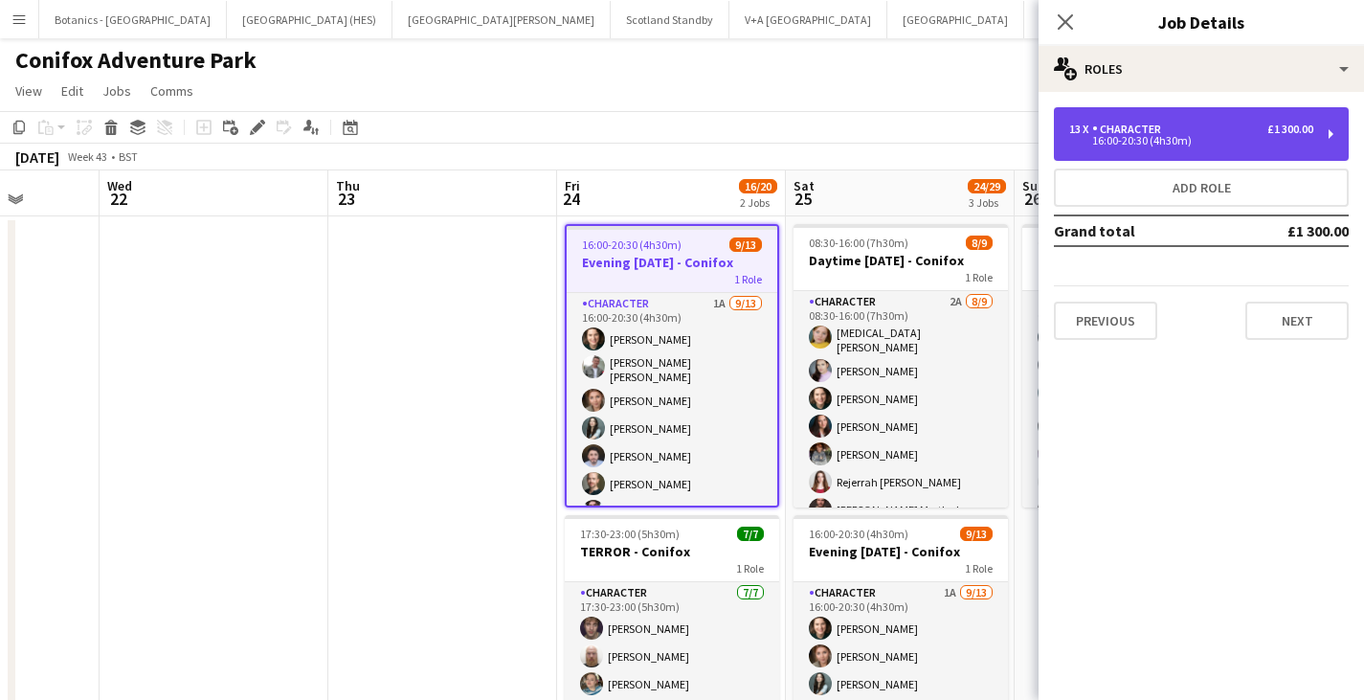
click at [1200, 143] on div "16:00-20:30 (4h30m)" at bounding box center [1191, 141] width 244 height 10
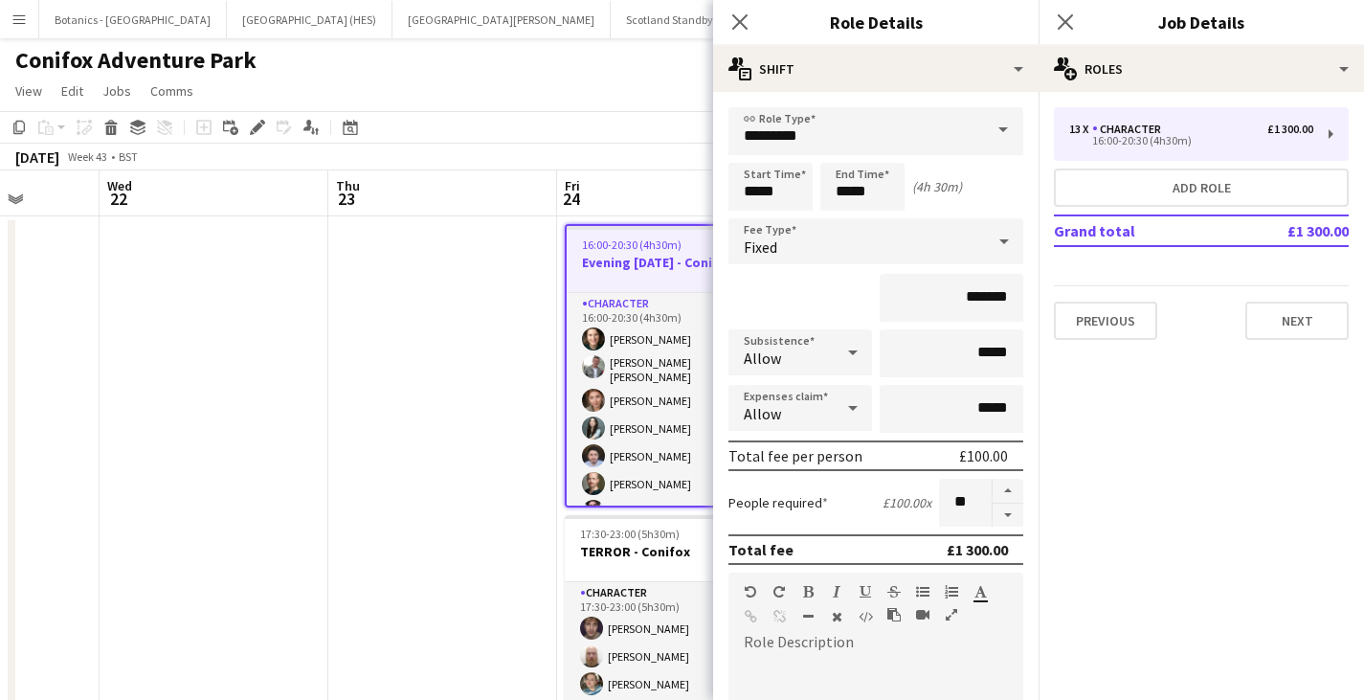
click at [733, 8] on div "Close pop-in" at bounding box center [740, 22] width 54 height 44
click at [740, 22] on icon at bounding box center [739, 21] width 18 height 18
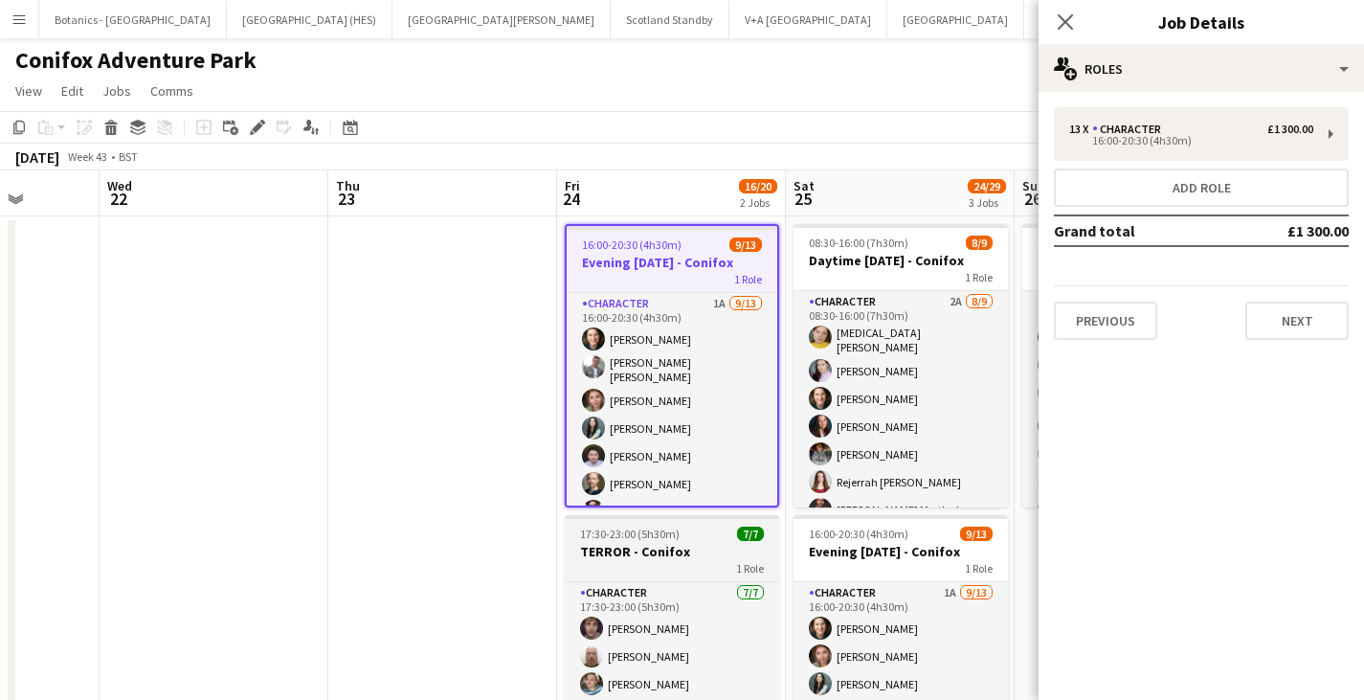
click at [677, 541] on app-job-card "17:30-23:00 (5h30m) 7/7 TERROR - Conifox 1 Role Character [DATE] 17:30-23:00 (5…" at bounding box center [672, 656] width 214 height 283
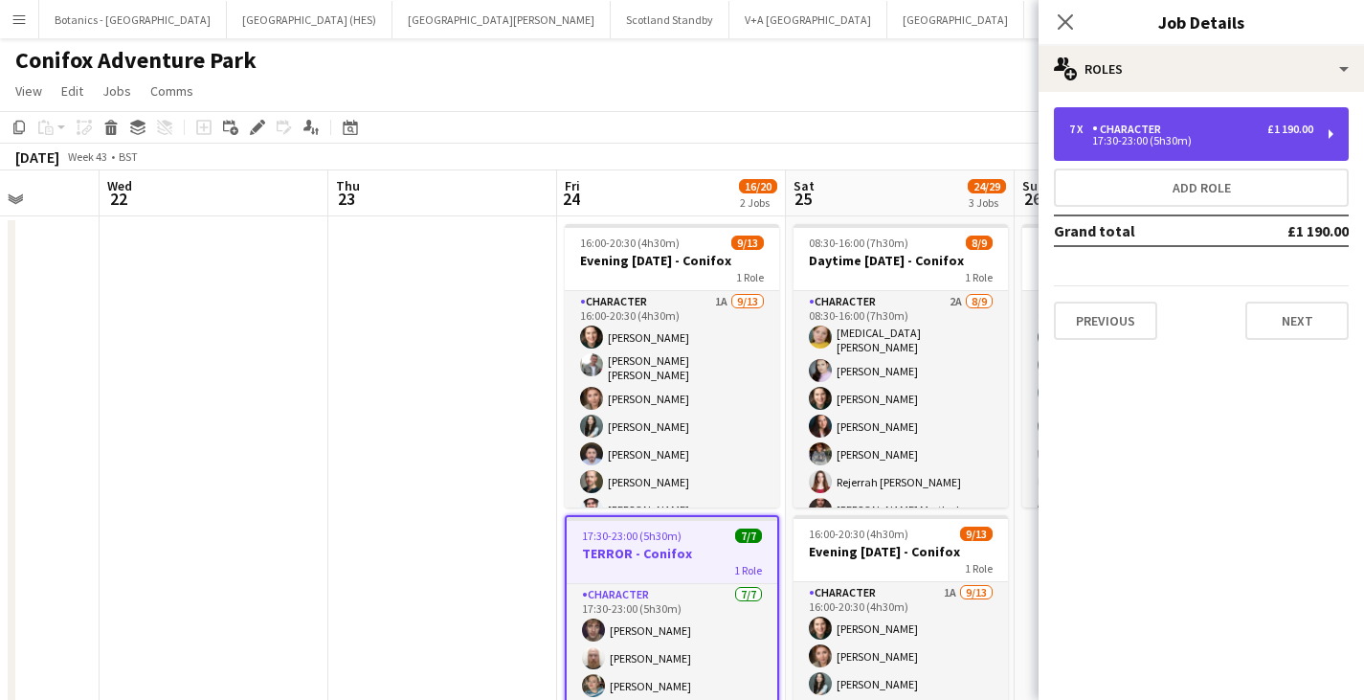
click at [1188, 129] on div "7 x Character £1 190.00" at bounding box center [1191, 129] width 244 height 13
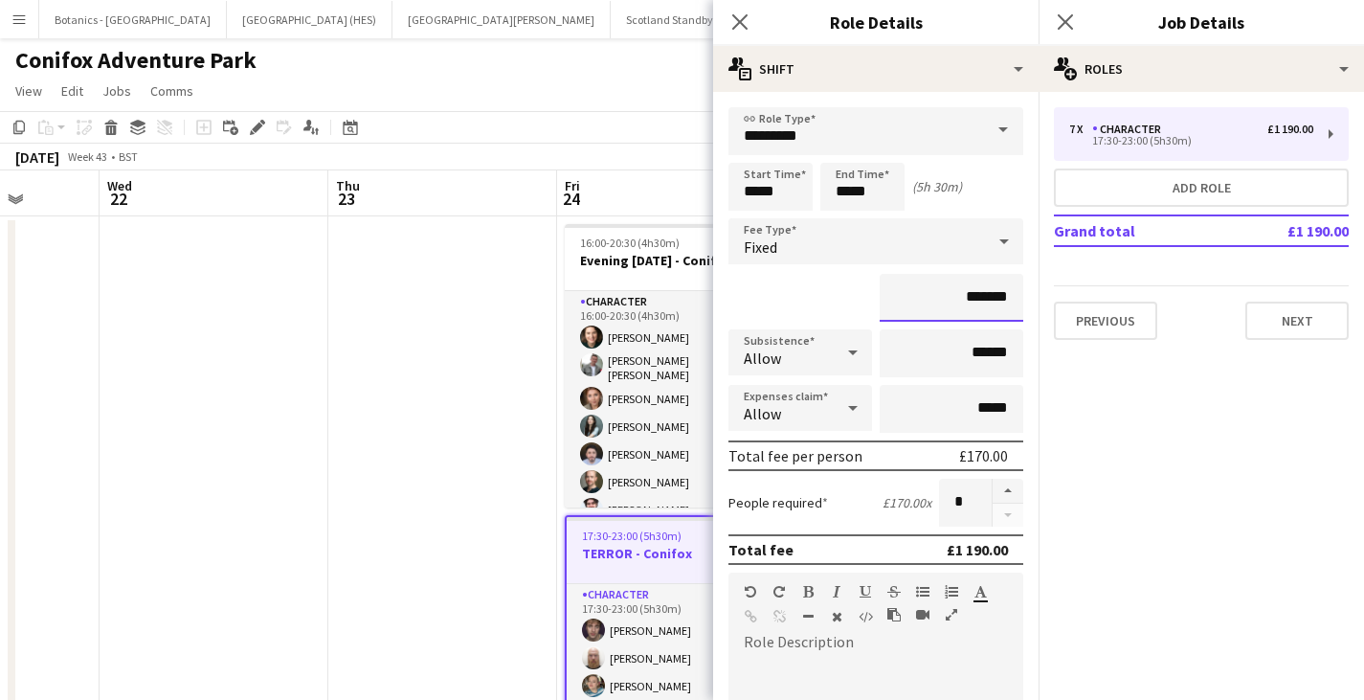
click at [975, 292] on input "*******" at bounding box center [952, 298] width 144 height 48
type input "*******"
click at [747, 26] on icon "Close pop-in" at bounding box center [739, 21] width 18 height 18
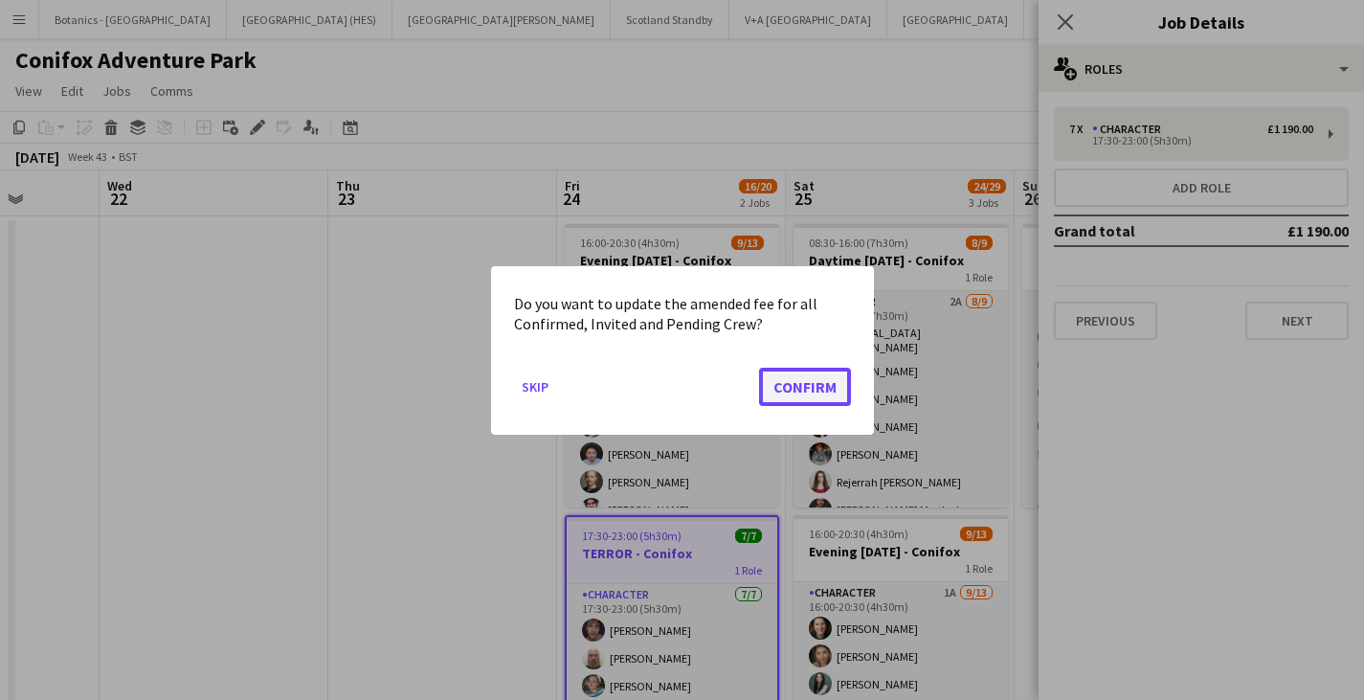
click at [784, 391] on button "Confirm" at bounding box center [805, 386] width 92 height 38
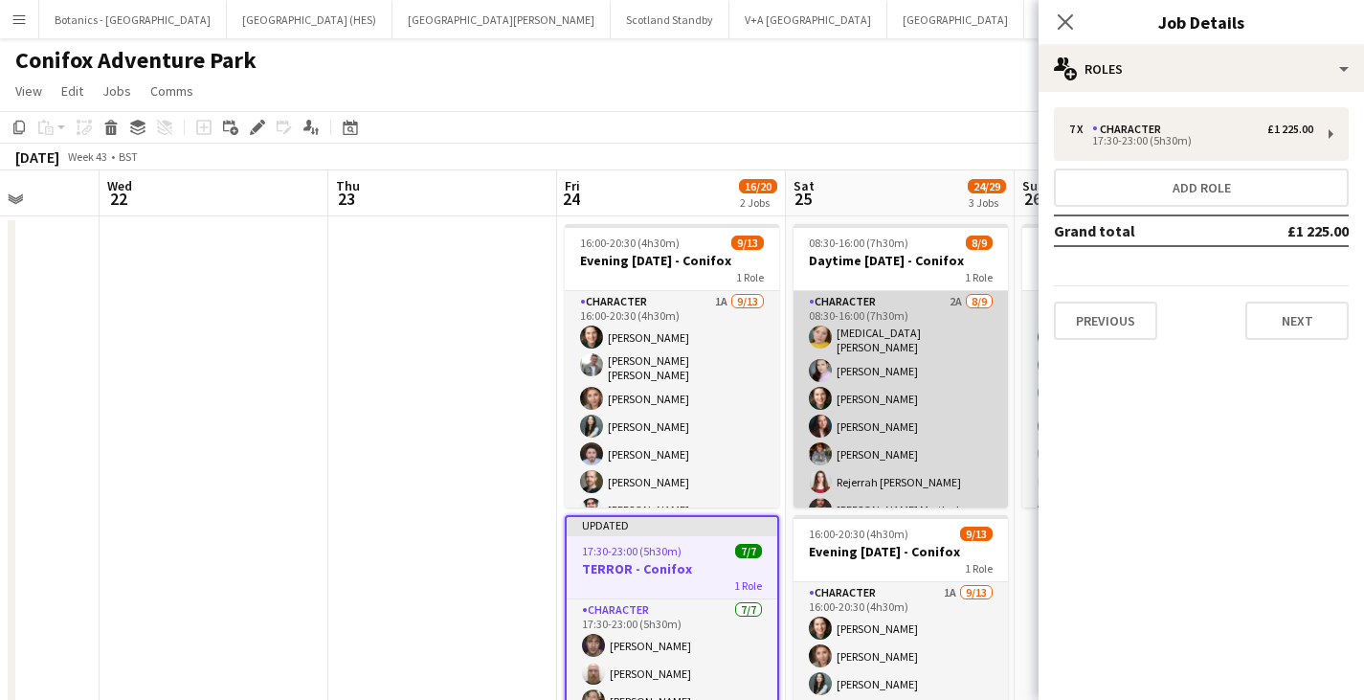
click at [901, 331] on app-card-role "Character 2A [DATE] 08:30-16:00 (7h30m) [MEDICAL_DATA][PERSON_NAME] [PERSON_NAM…" at bounding box center [901, 437] width 214 height 293
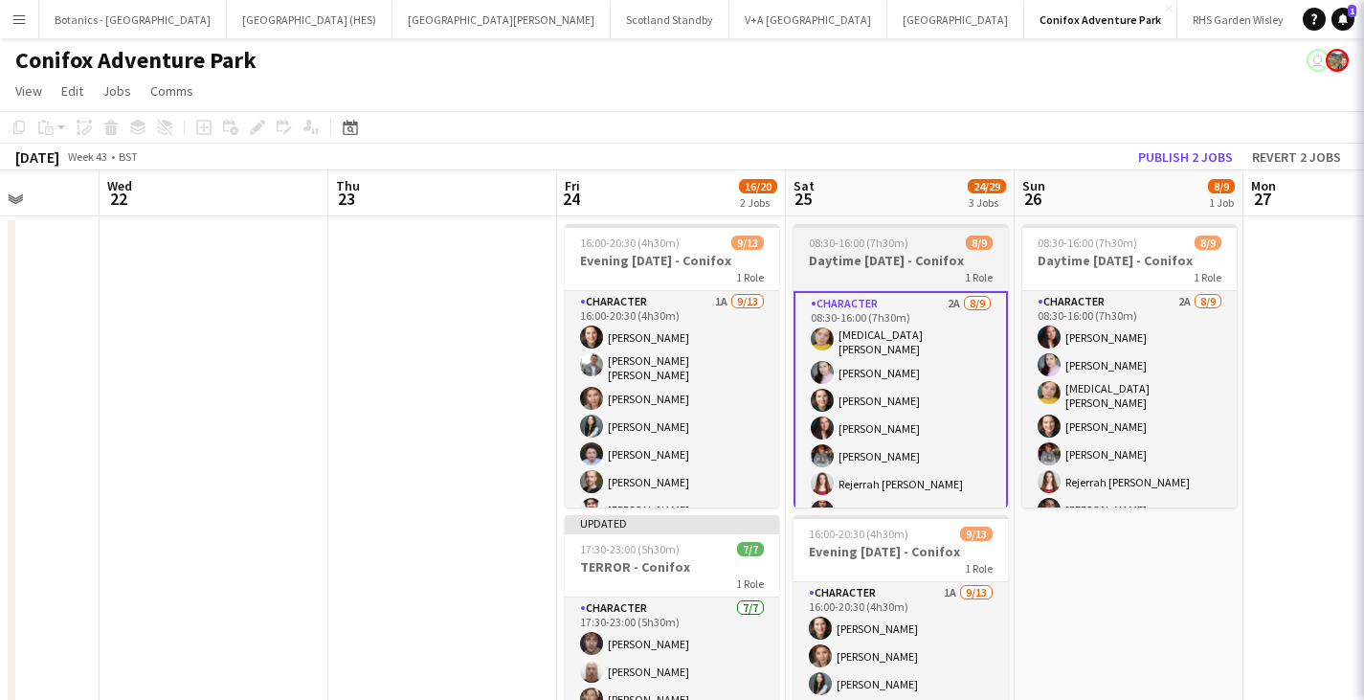
click at [908, 268] on h3 "Daytime [DATE] - Conifox" at bounding box center [901, 260] width 214 height 17
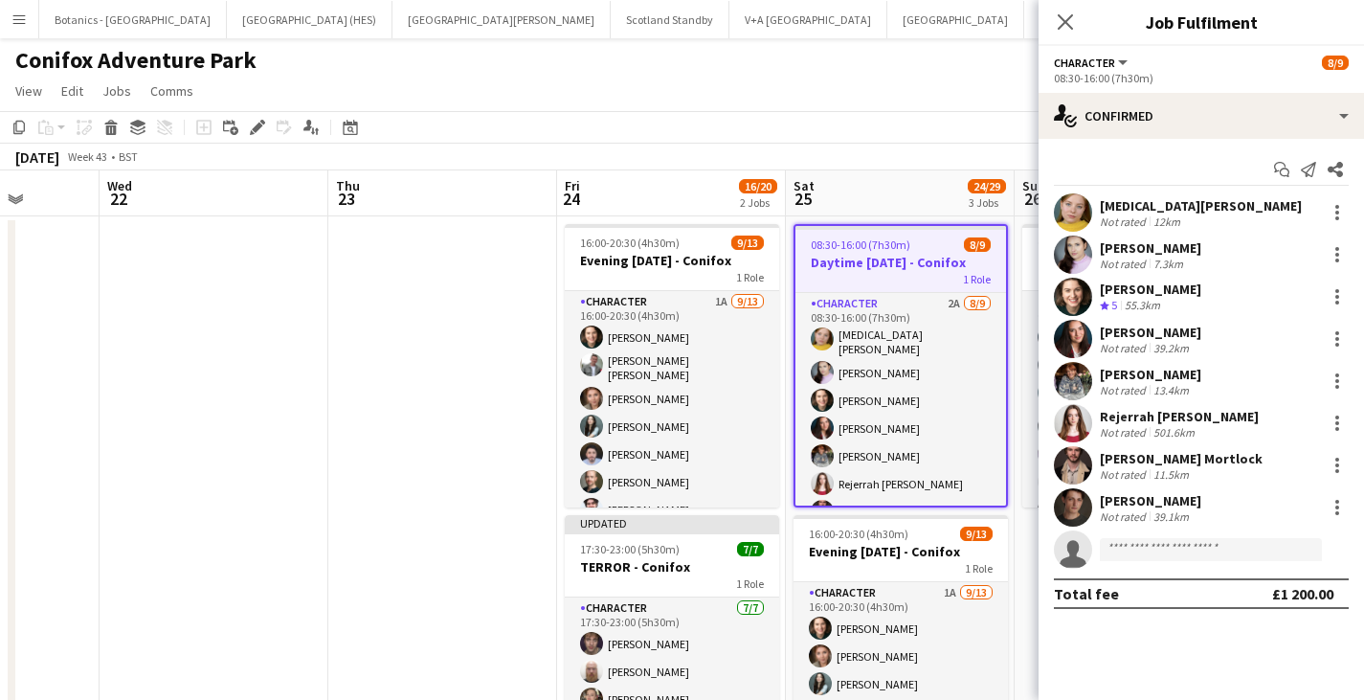
click at [1144, 56] on div "Character All roles Character 8/9" at bounding box center [1201, 62] width 295 height 17
click at [266, 121] on div "Edit" at bounding box center [257, 127] width 23 height 23
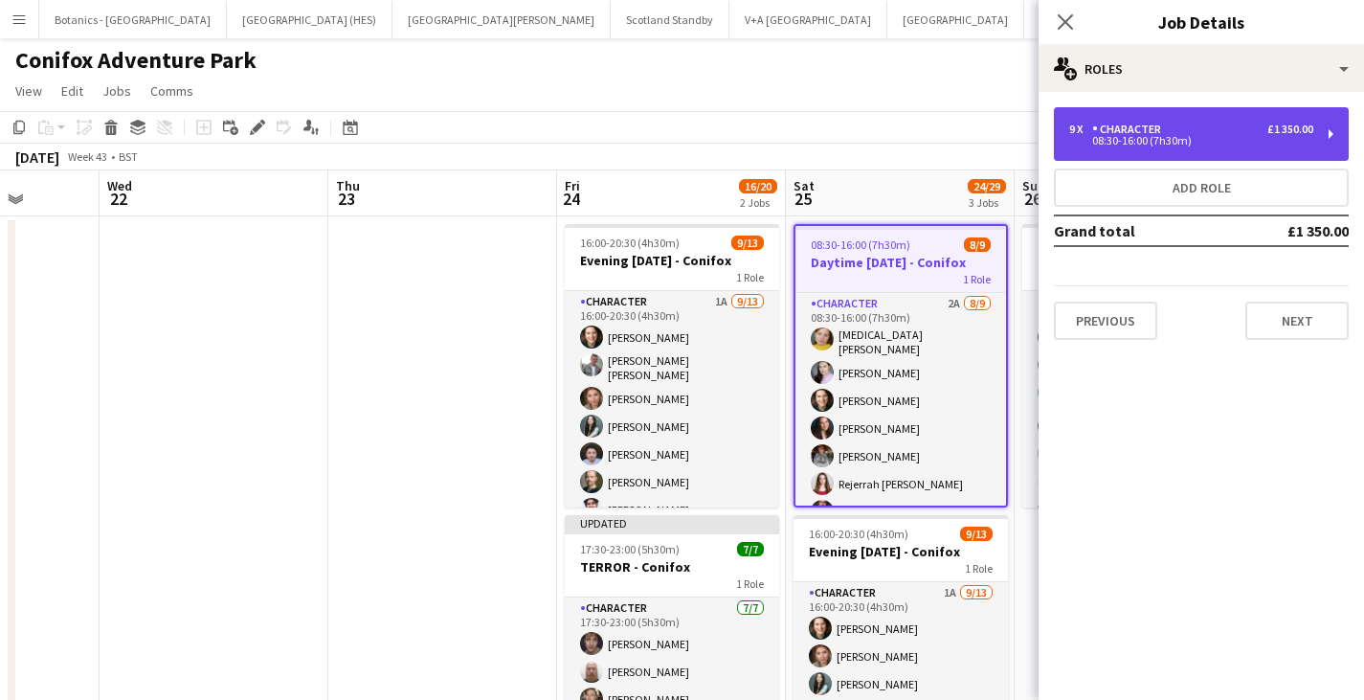
click at [1093, 128] on div "Character" at bounding box center [1130, 129] width 77 height 13
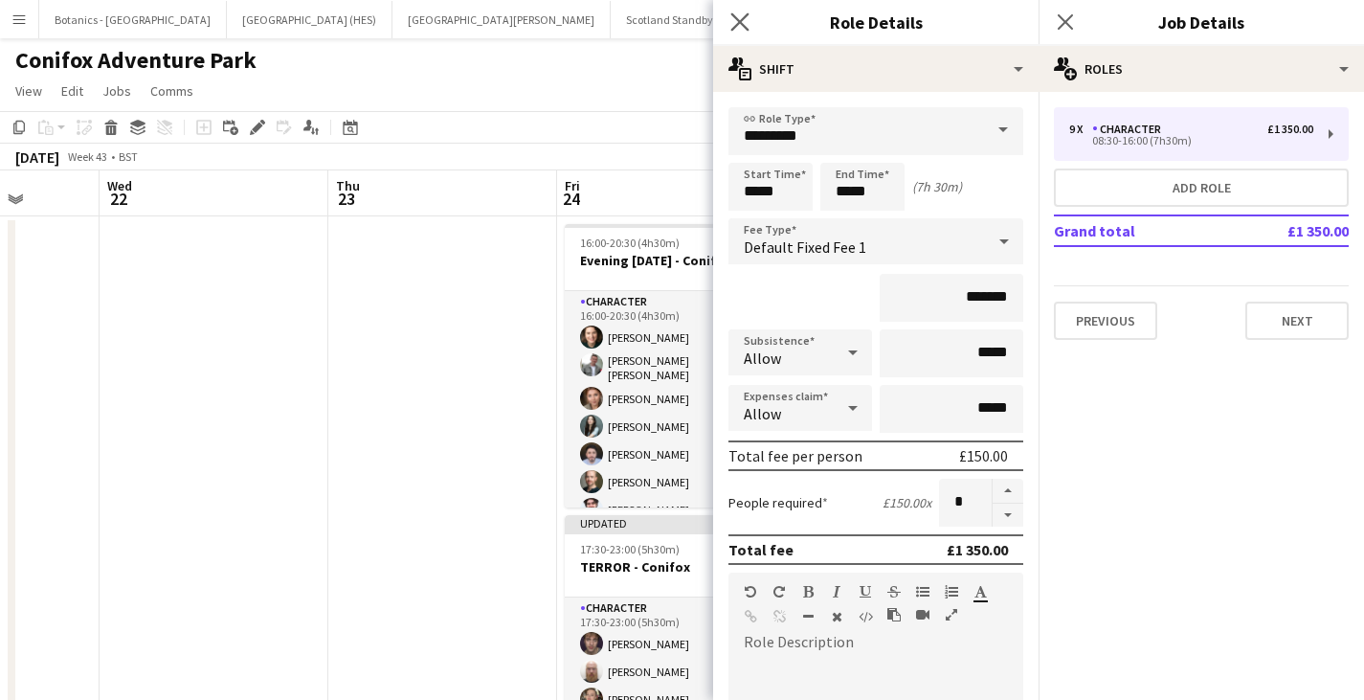
click at [750, 18] on app-icon "Close pop-in" at bounding box center [741, 23] width 28 height 28
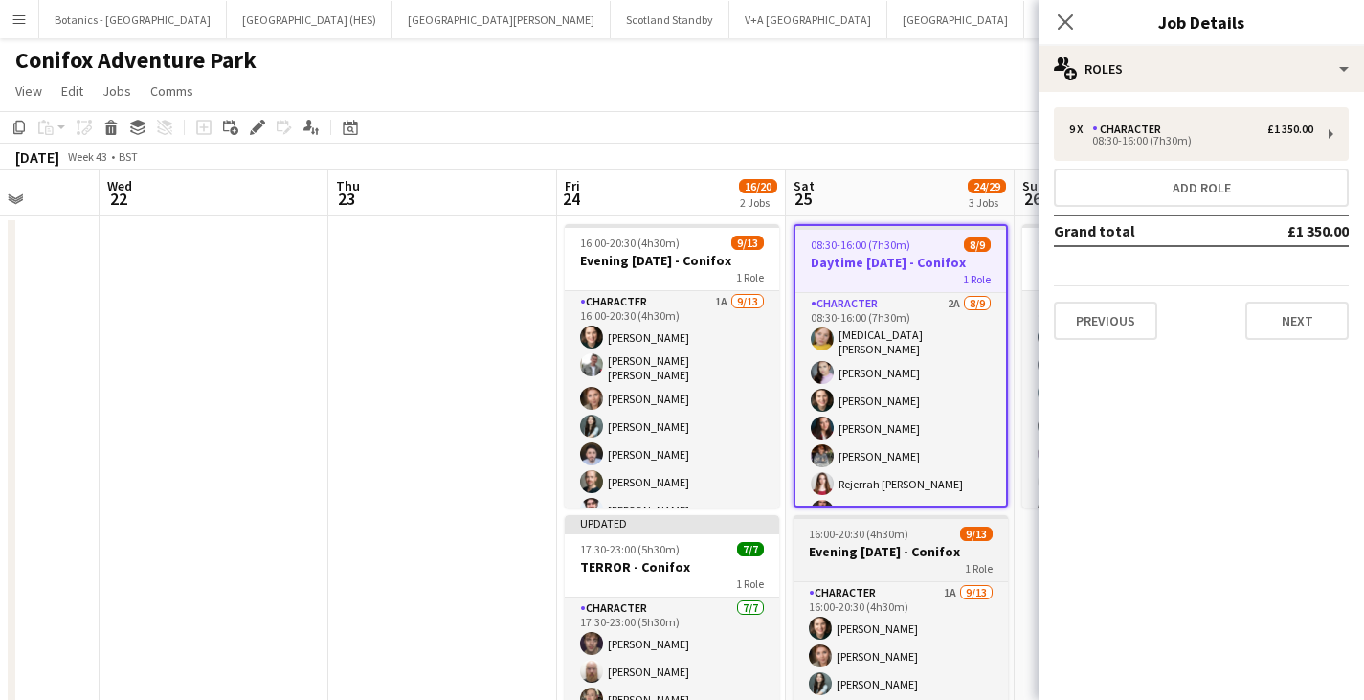
click at [912, 562] on div "1 Role" at bounding box center [901, 567] width 214 height 15
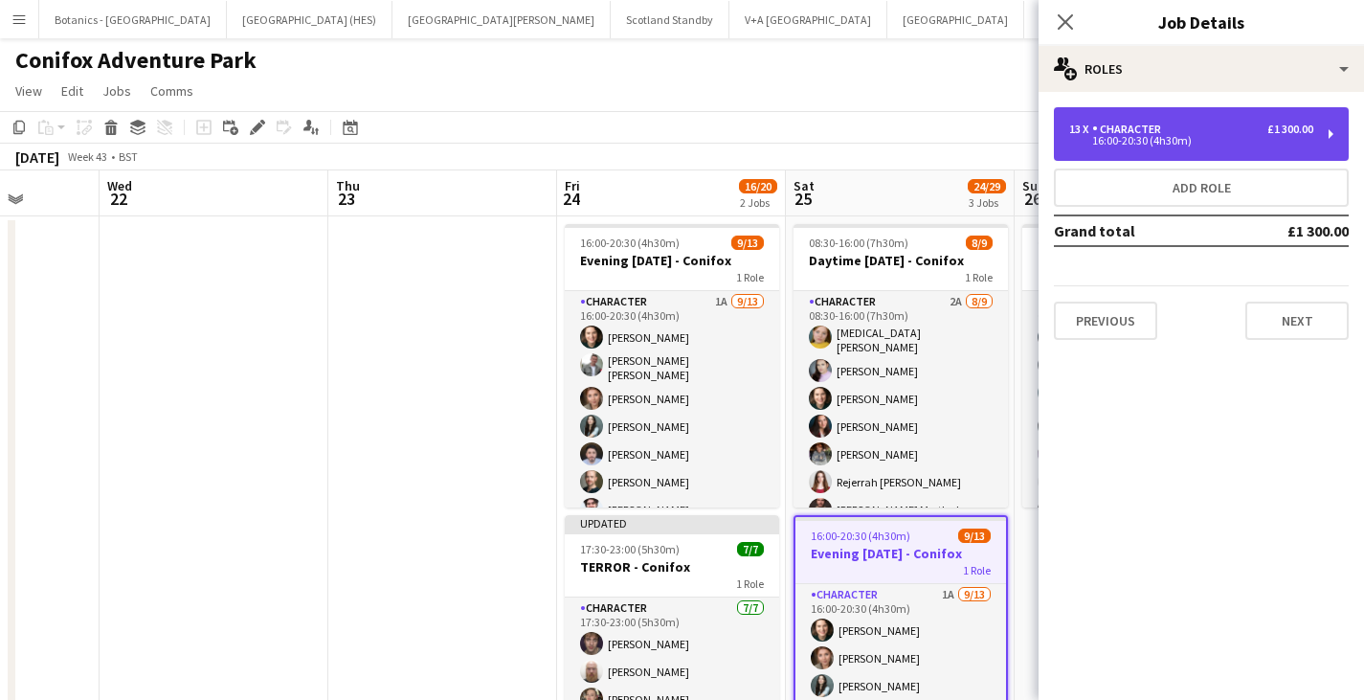
click at [1179, 137] on div "16:00-20:30 (4h30m)" at bounding box center [1191, 141] width 244 height 10
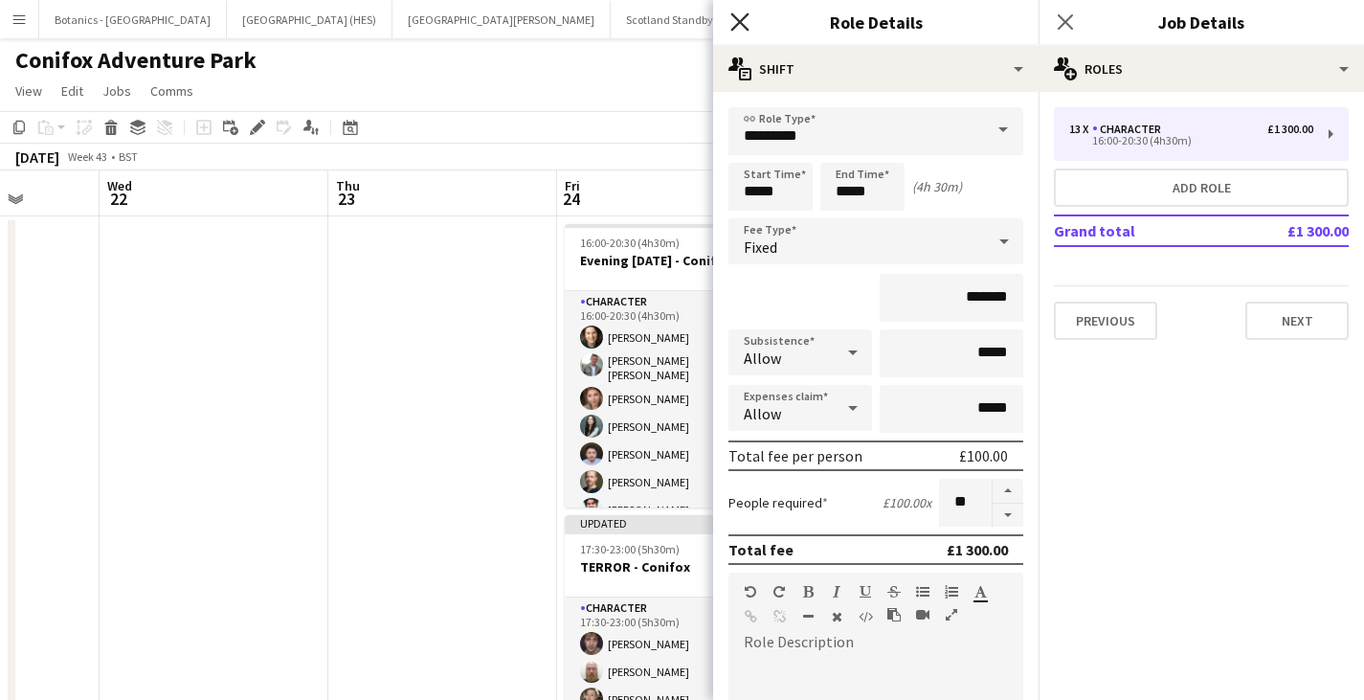
click at [739, 23] on icon at bounding box center [739, 21] width 18 height 18
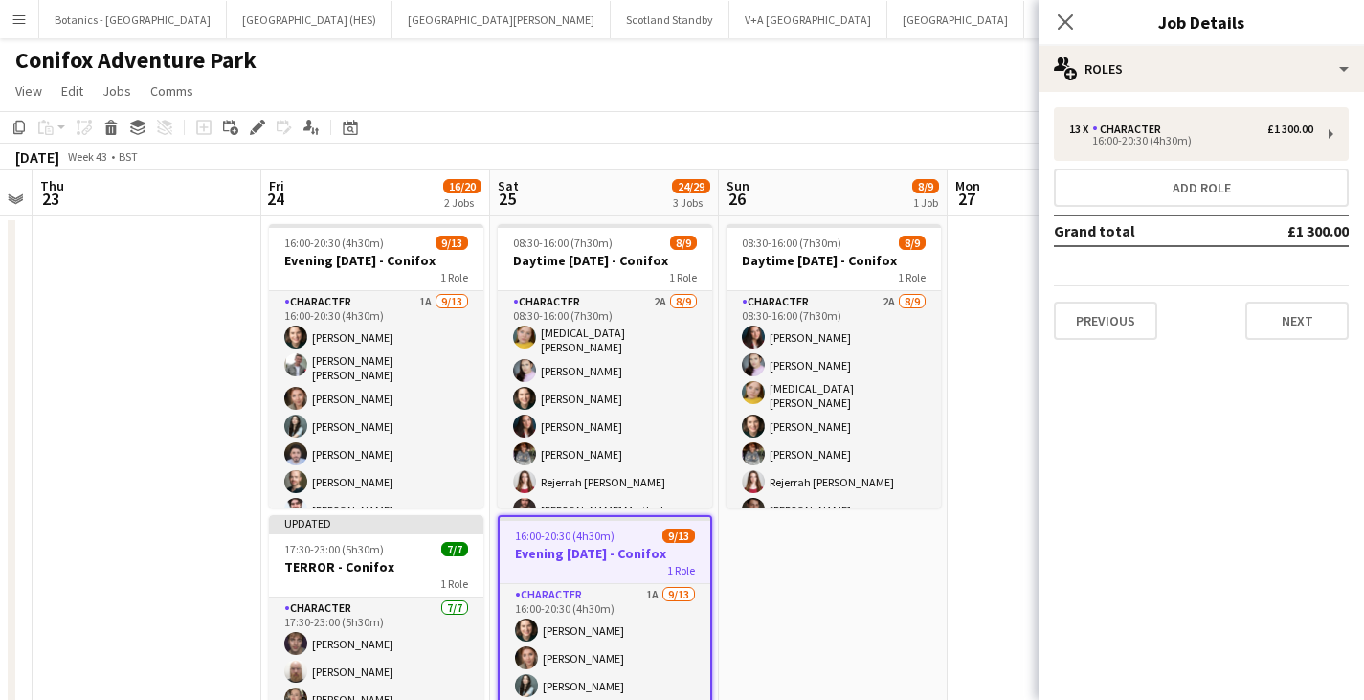
scroll to position [0, 725]
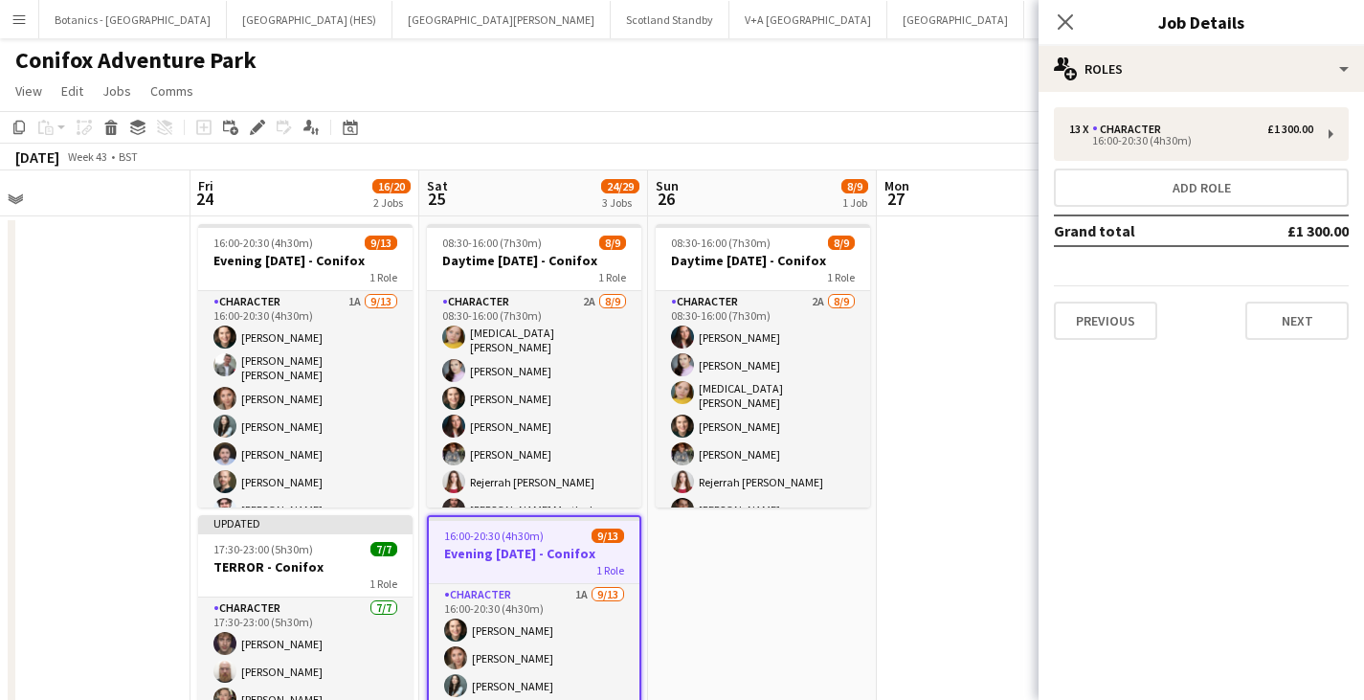
drag, startPoint x: 467, startPoint y: 293, endPoint x: 139, endPoint y: 282, distance: 328.5
click at [100, 285] on app-calendar-viewport "Mon 20 Tue 21 Wed 22 Thu 23 Fri 24 16/20 2 Jobs Sat 25 24/29 3 Jobs Sun 26 8/9 …" at bounding box center [682, 648] width 1364 height 957
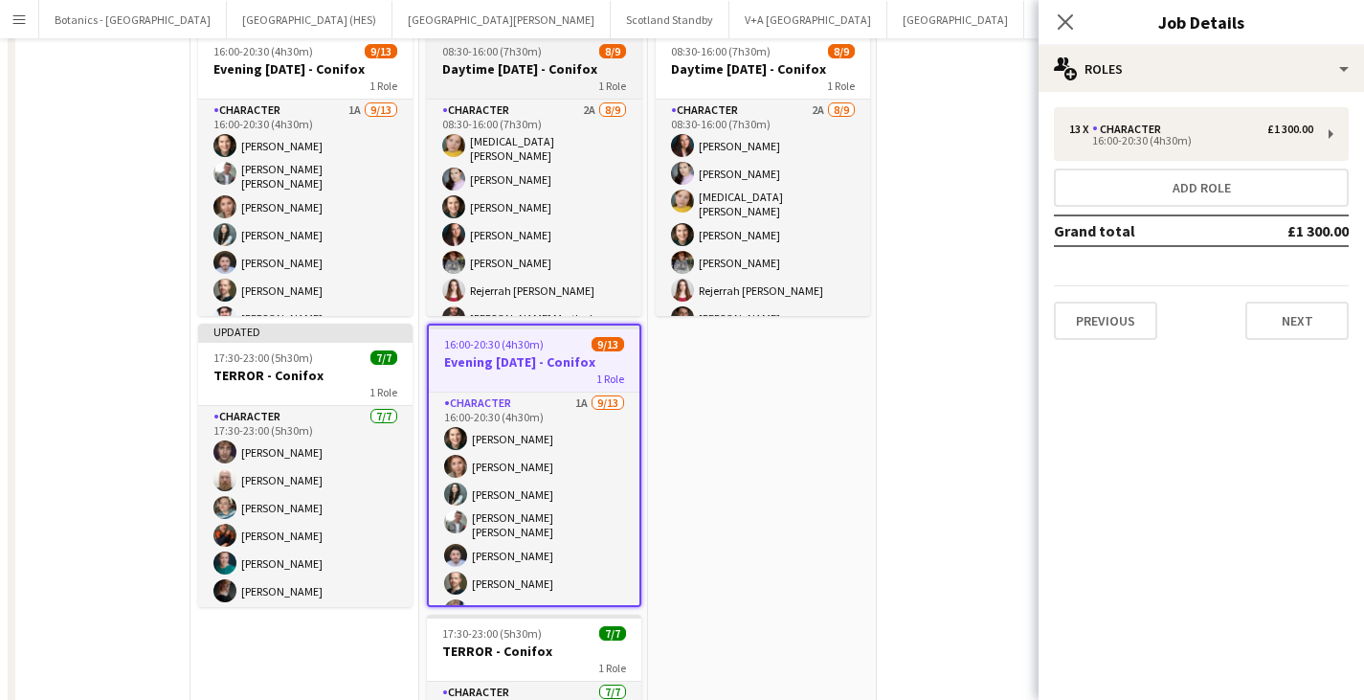
scroll to position [287, 0]
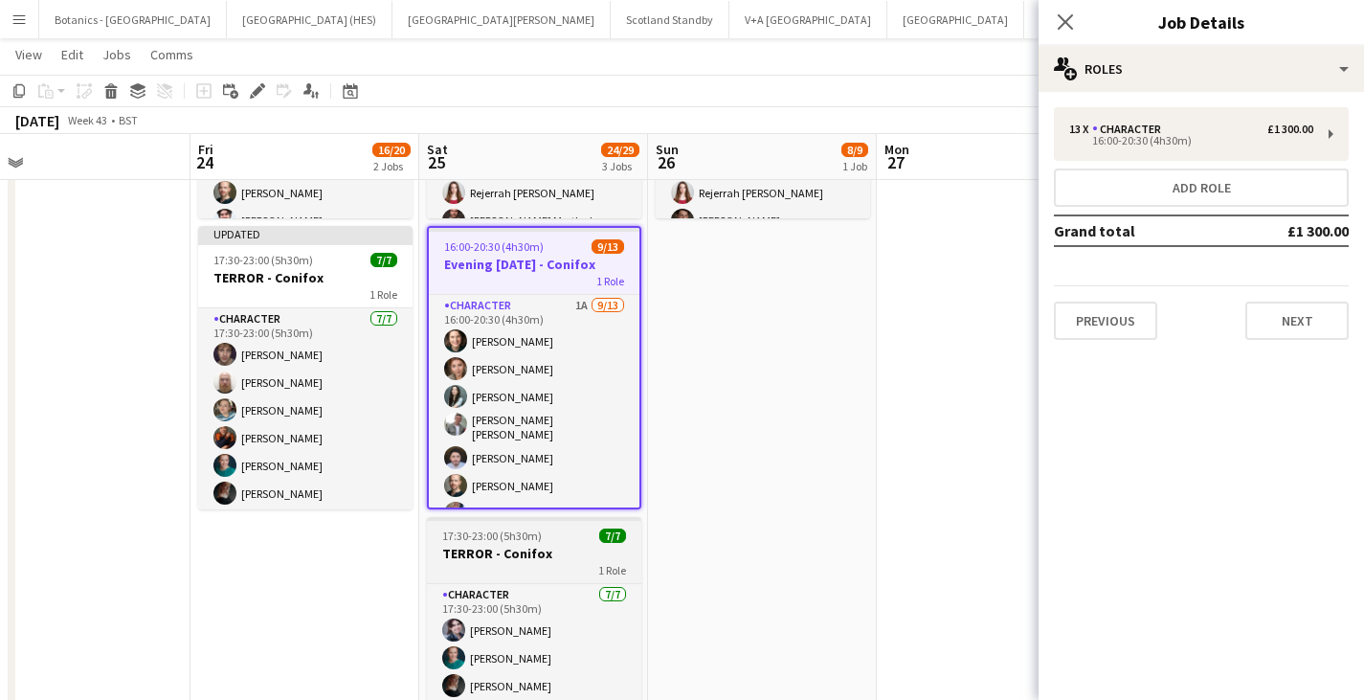
click at [574, 541] on div "17:30-23:00 (5h30m) 7/7" at bounding box center [534, 535] width 214 height 14
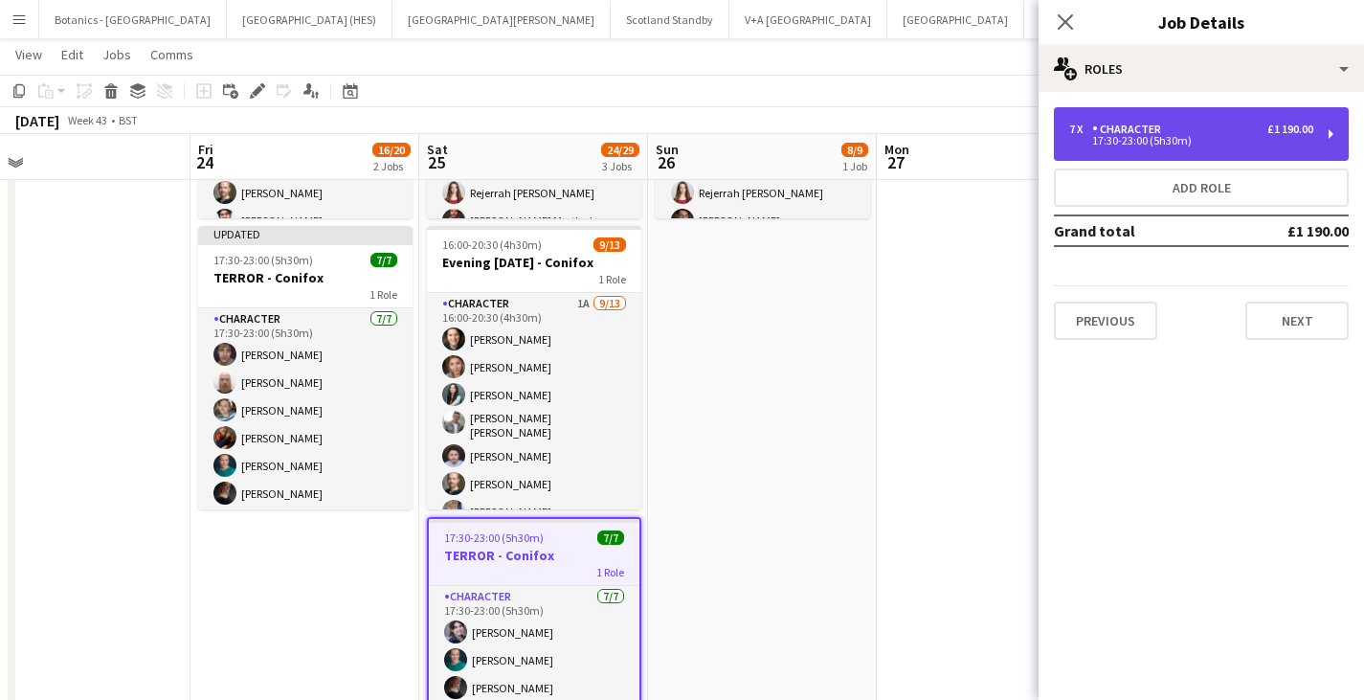
click at [1173, 136] on div "17:30-23:00 (5h30m)" at bounding box center [1191, 141] width 244 height 10
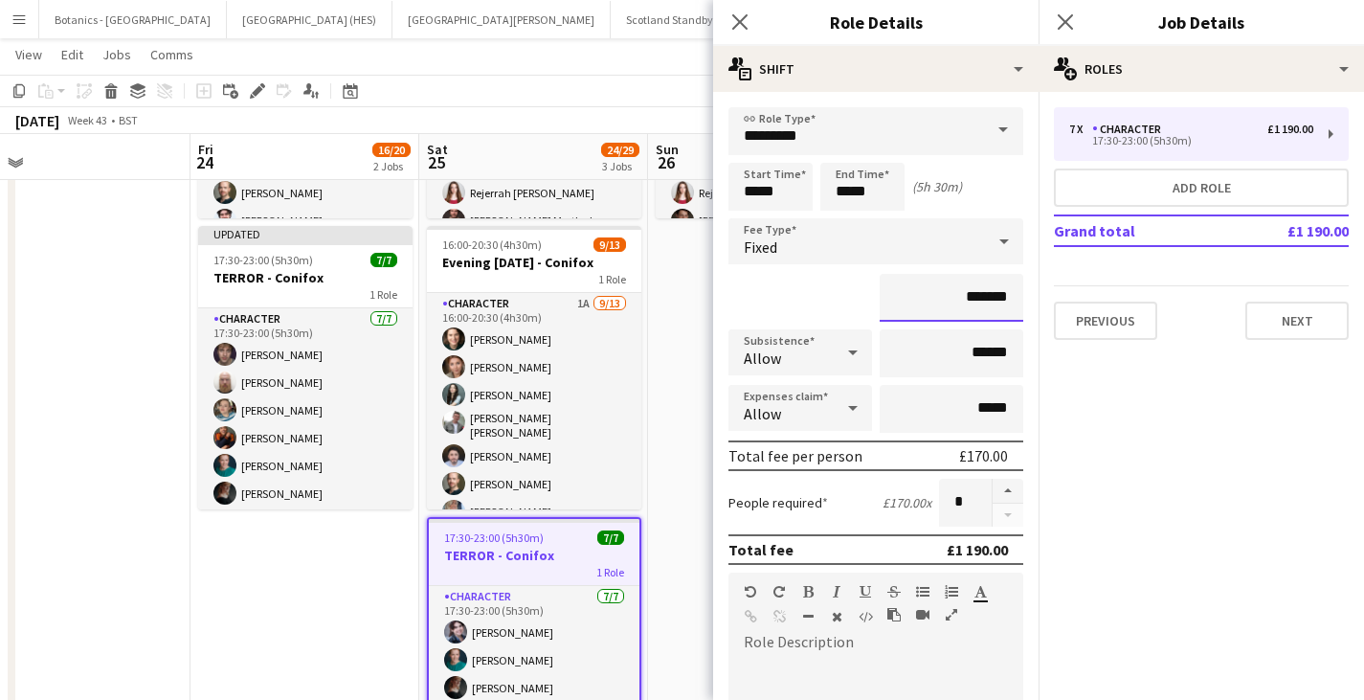
click at [973, 298] on input "*******" at bounding box center [952, 298] width 144 height 48
type input "*******"
click at [689, 276] on app-date-cell "08:30-16:00 (7h30m) 8/9 Daytime [DATE] - Conifox 1 Role Character 2A [DATE] 08:…" at bounding box center [762, 382] width 229 height 911
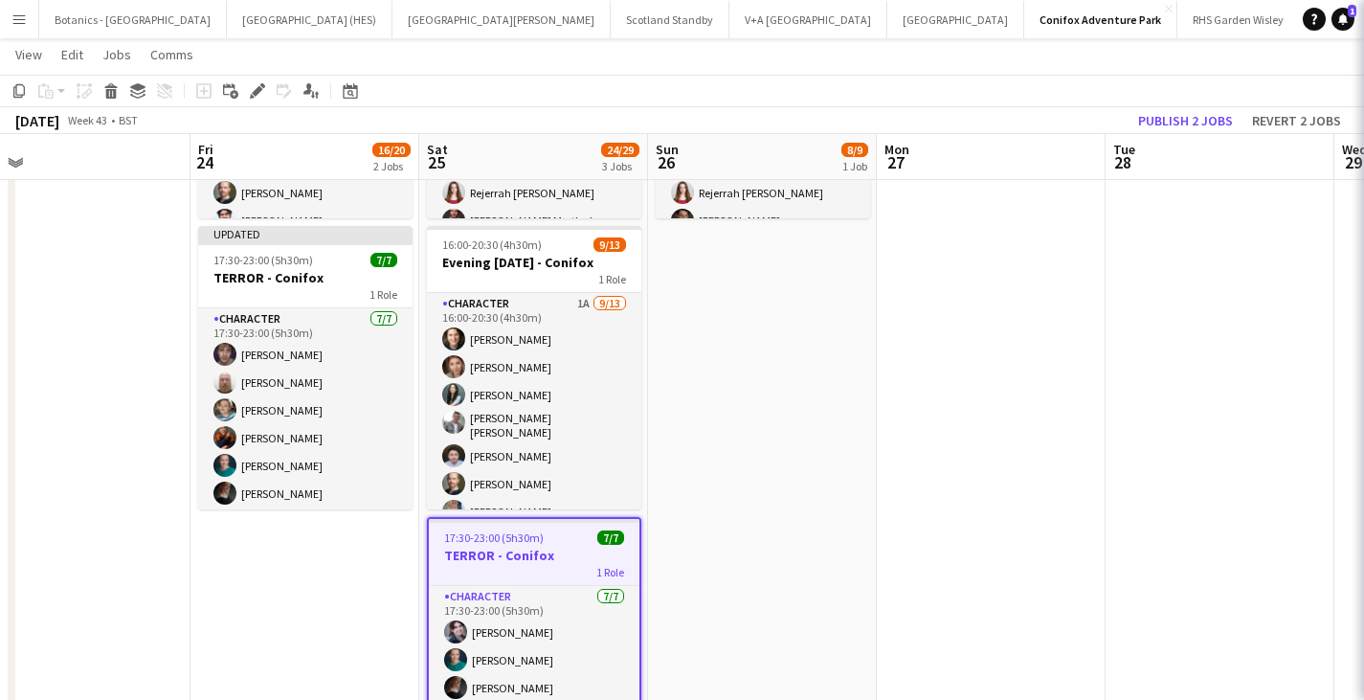
scroll to position [0, 0]
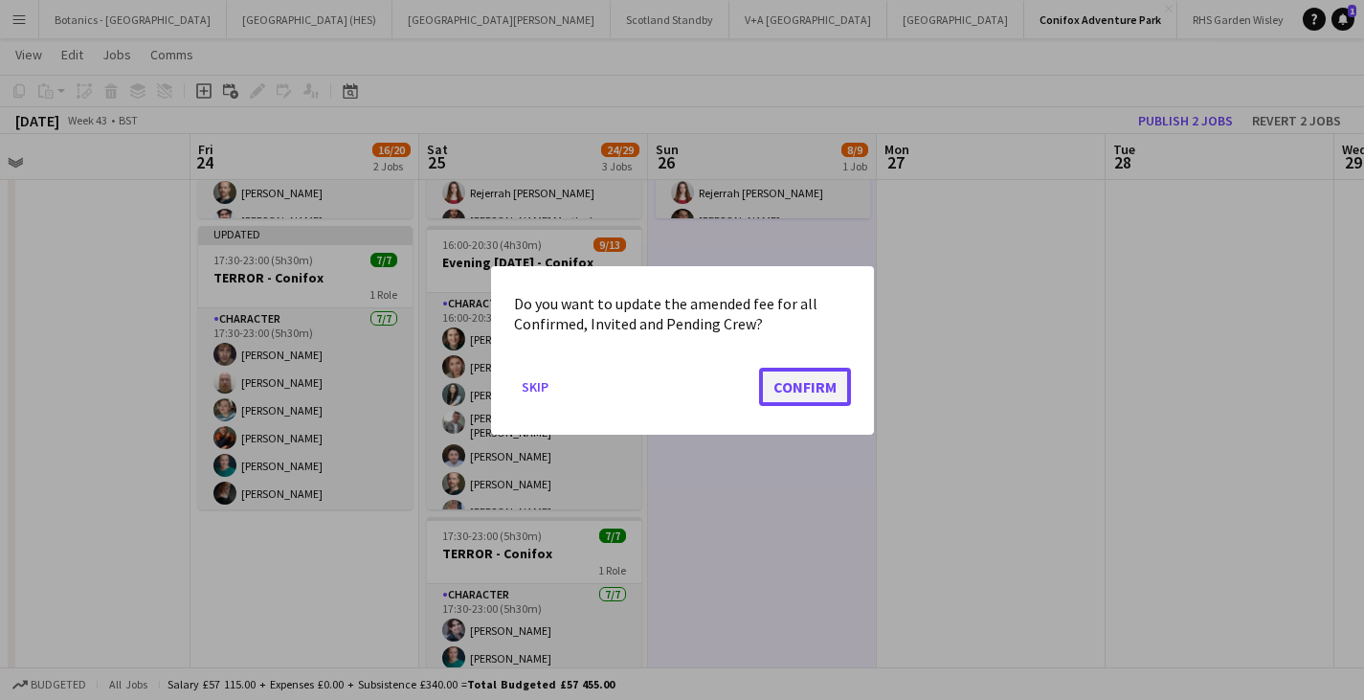
click at [810, 383] on button "Confirm" at bounding box center [805, 386] width 92 height 38
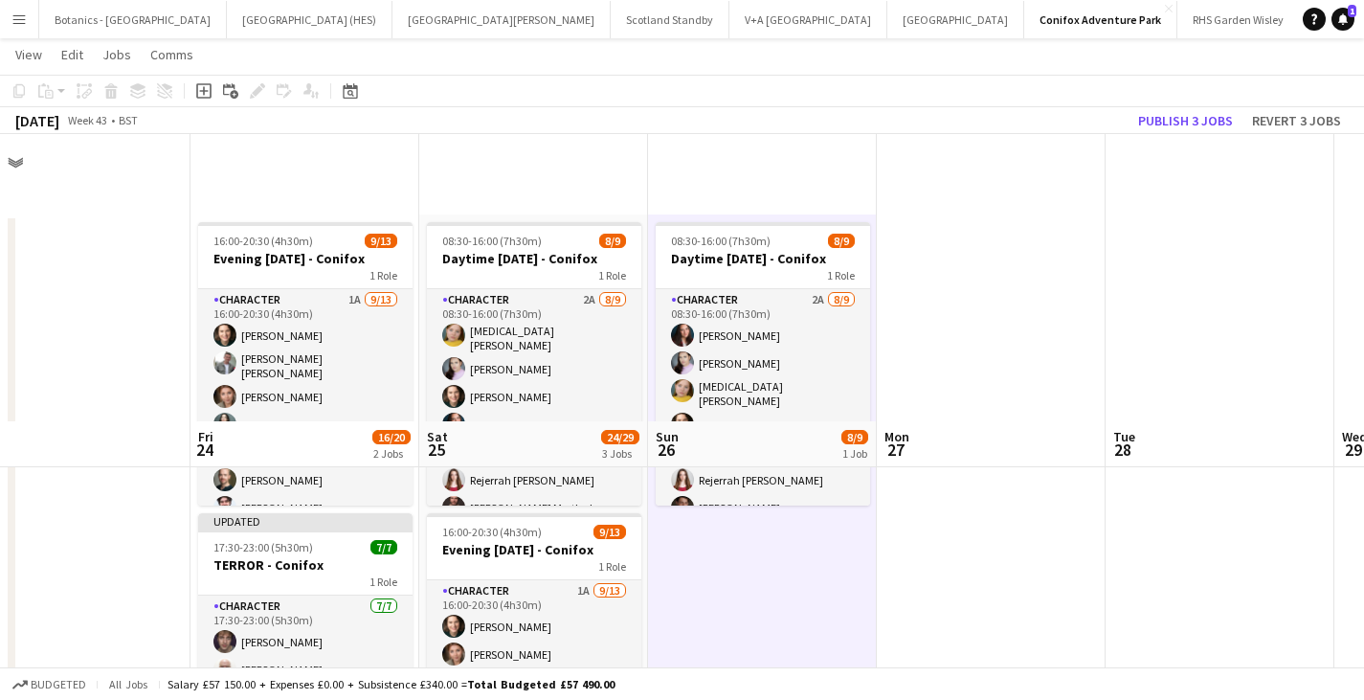
scroll to position [287, 0]
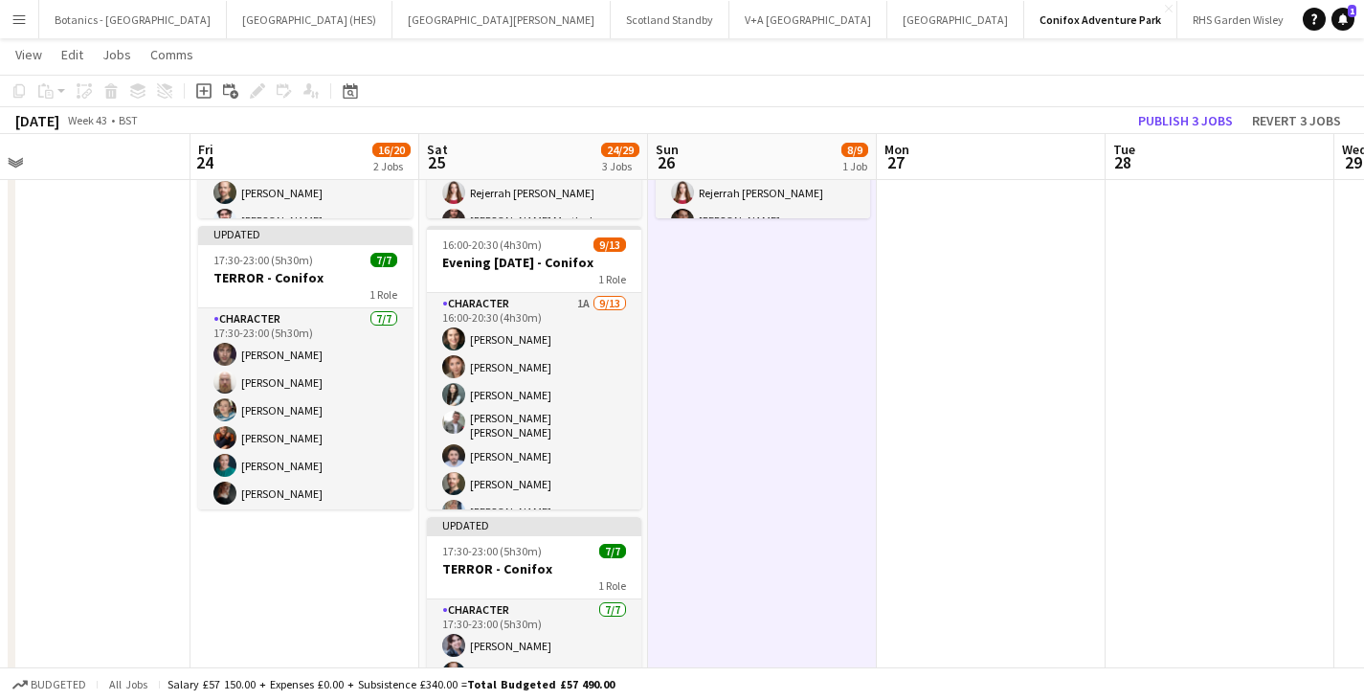
click at [831, 291] on app-date-cell "08:30-16:00 (7h30m) 8/9 Daytime [DATE] - Conifox 1 Role Character 2A [DATE] 08:…" at bounding box center [762, 382] width 229 height 911
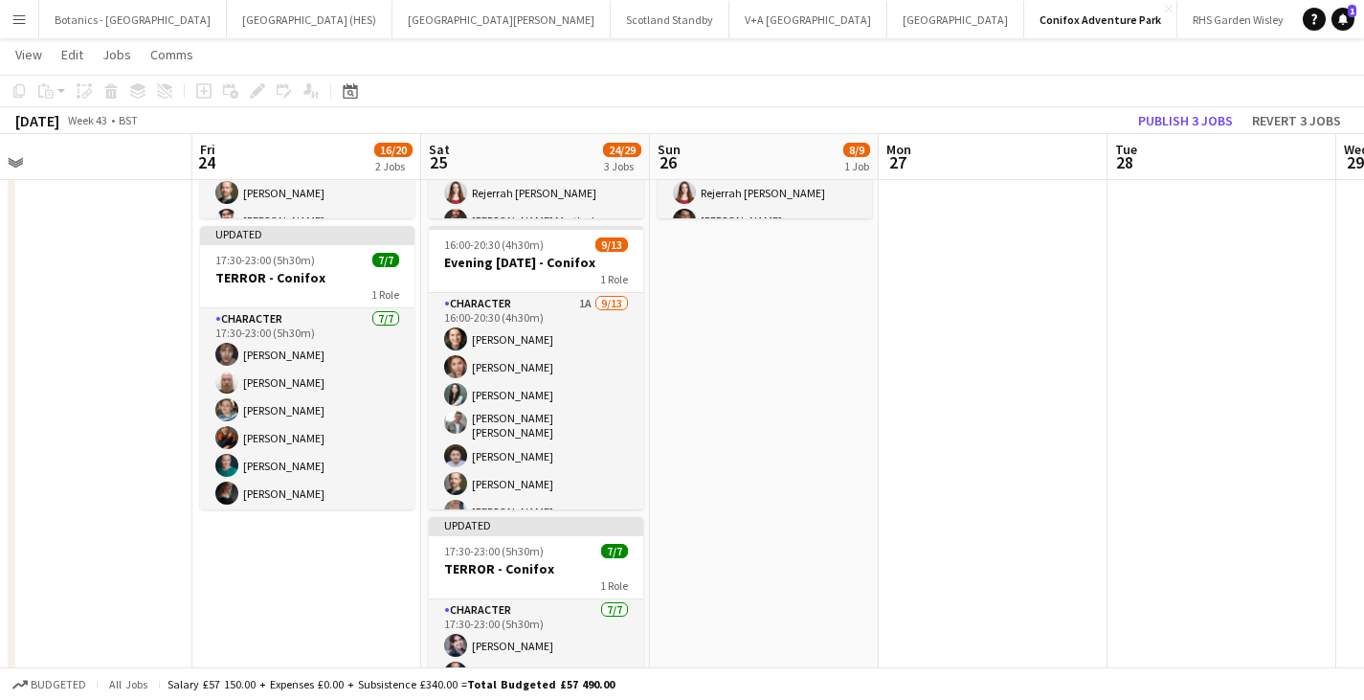
scroll to position [0, 0]
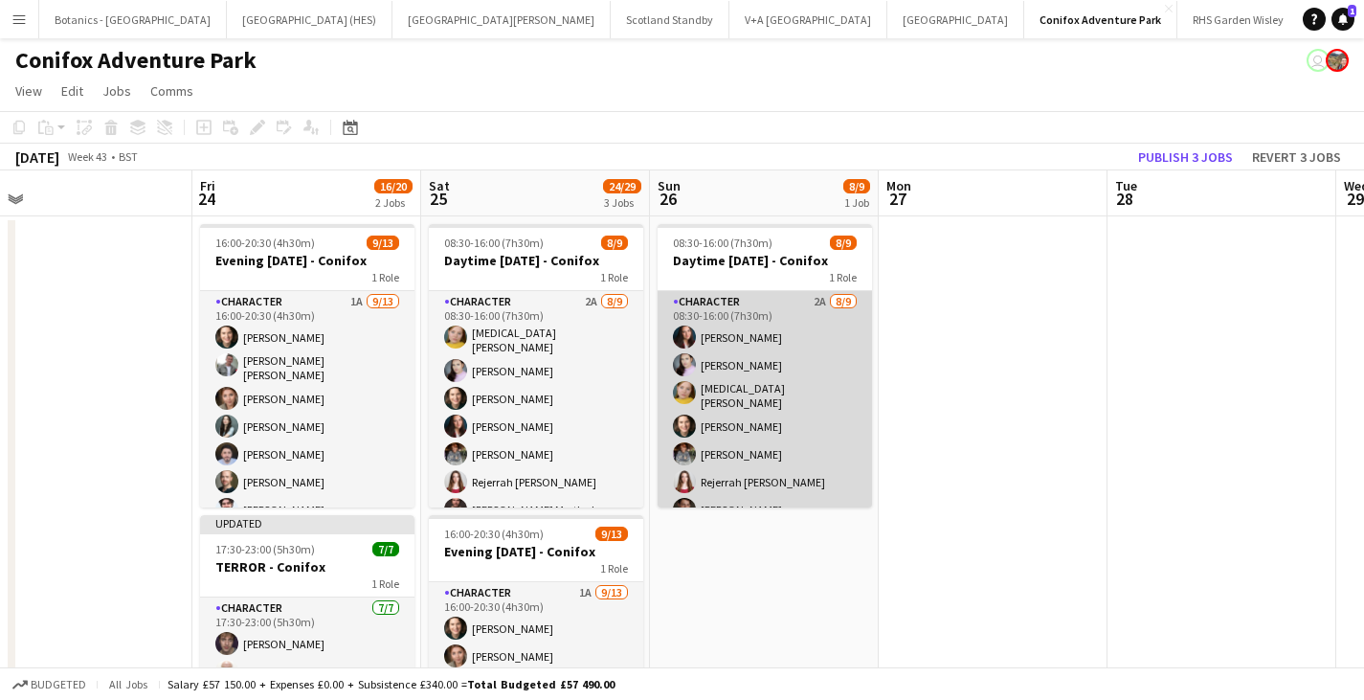
click at [823, 365] on app-card-role "Character 2A [DATE] 08:30-16:00 (7h30m) [PERSON_NAME] [PERSON_NAME] [MEDICAL_DA…" at bounding box center [765, 437] width 214 height 293
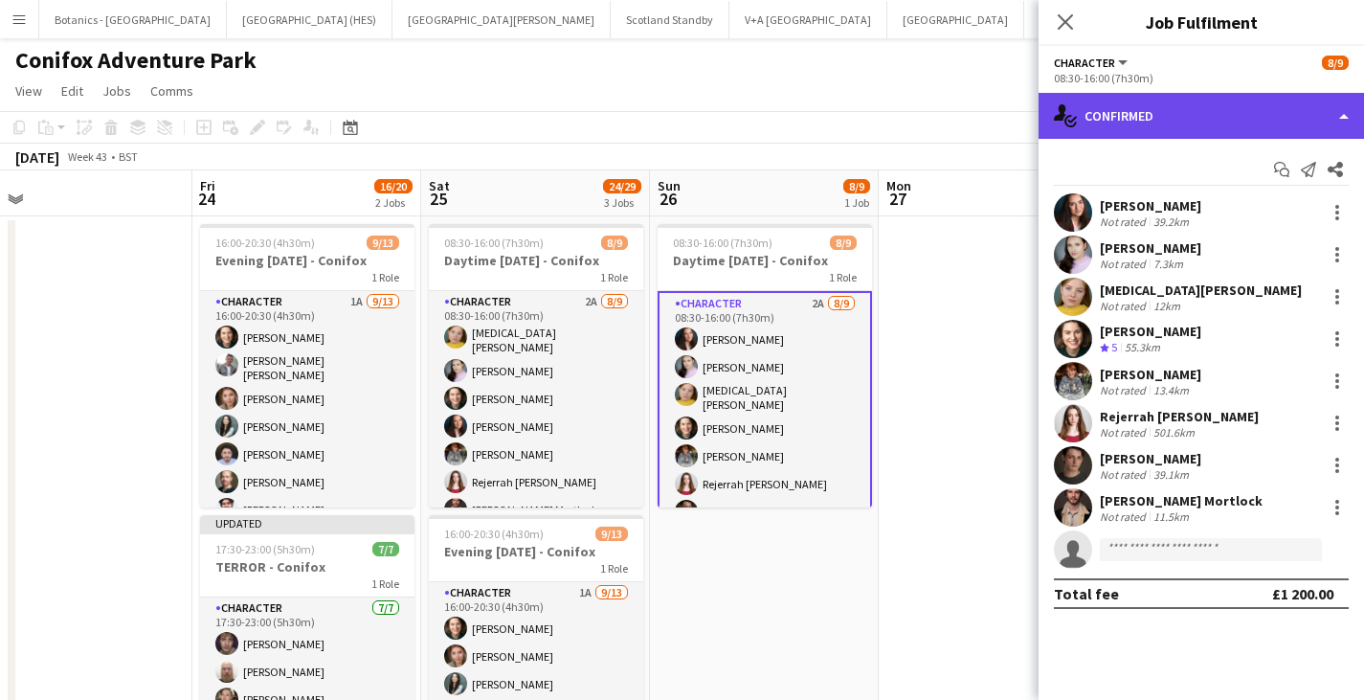
click at [1227, 118] on div "single-neutral-actions-check-2 Confirmed" at bounding box center [1201, 116] width 325 height 46
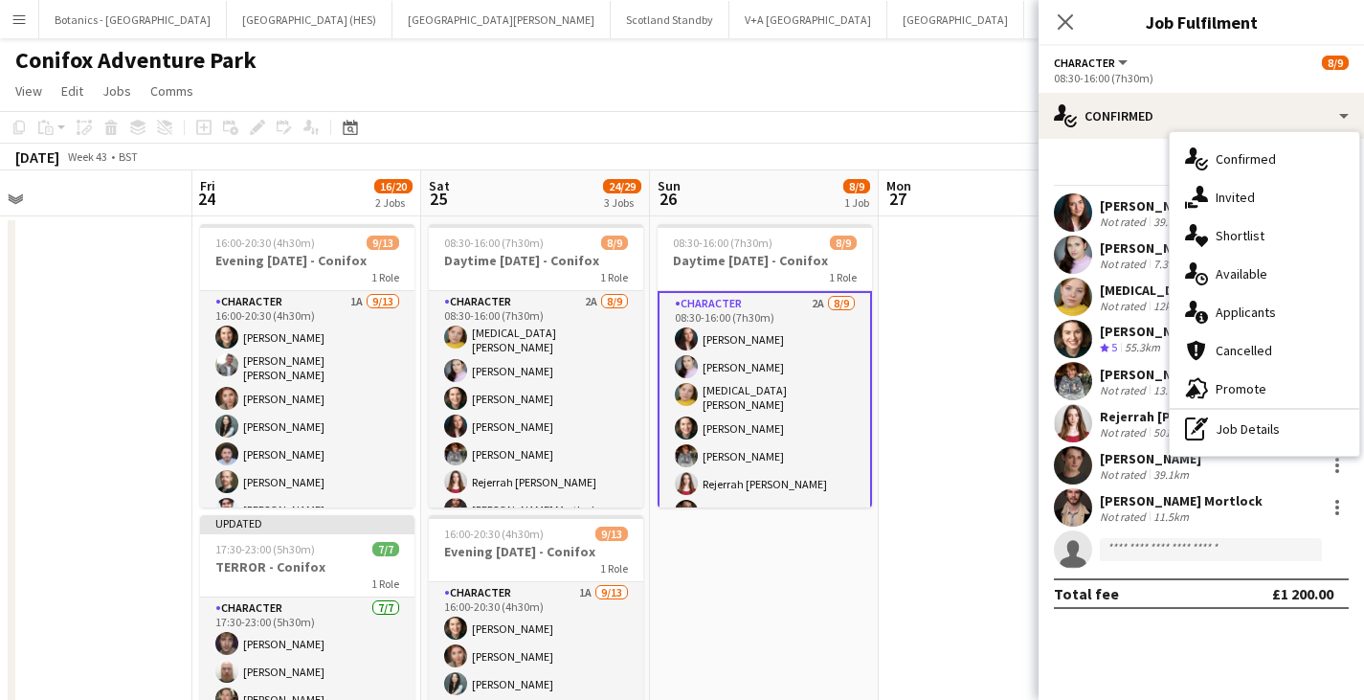
click at [1142, 64] on div "Character All roles Character 8/9" at bounding box center [1201, 62] width 295 height 17
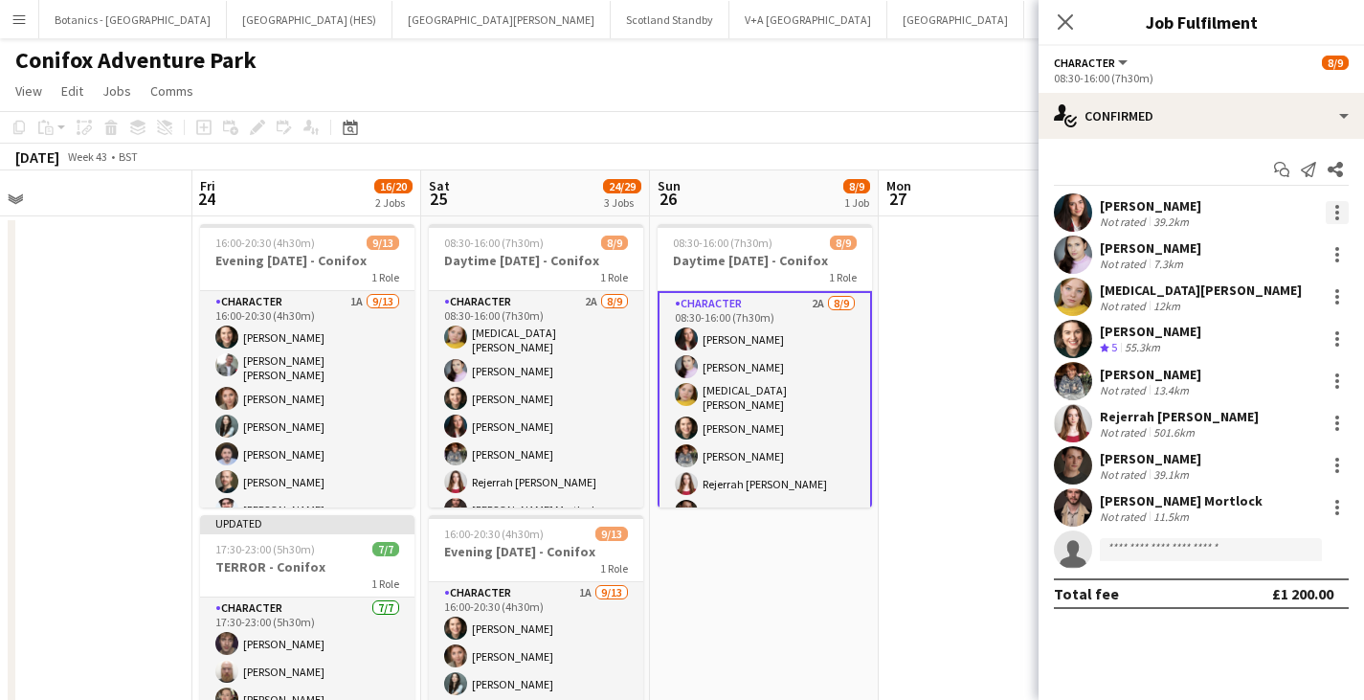
click at [1343, 215] on div at bounding box center [1337, 212] width 23 height 23
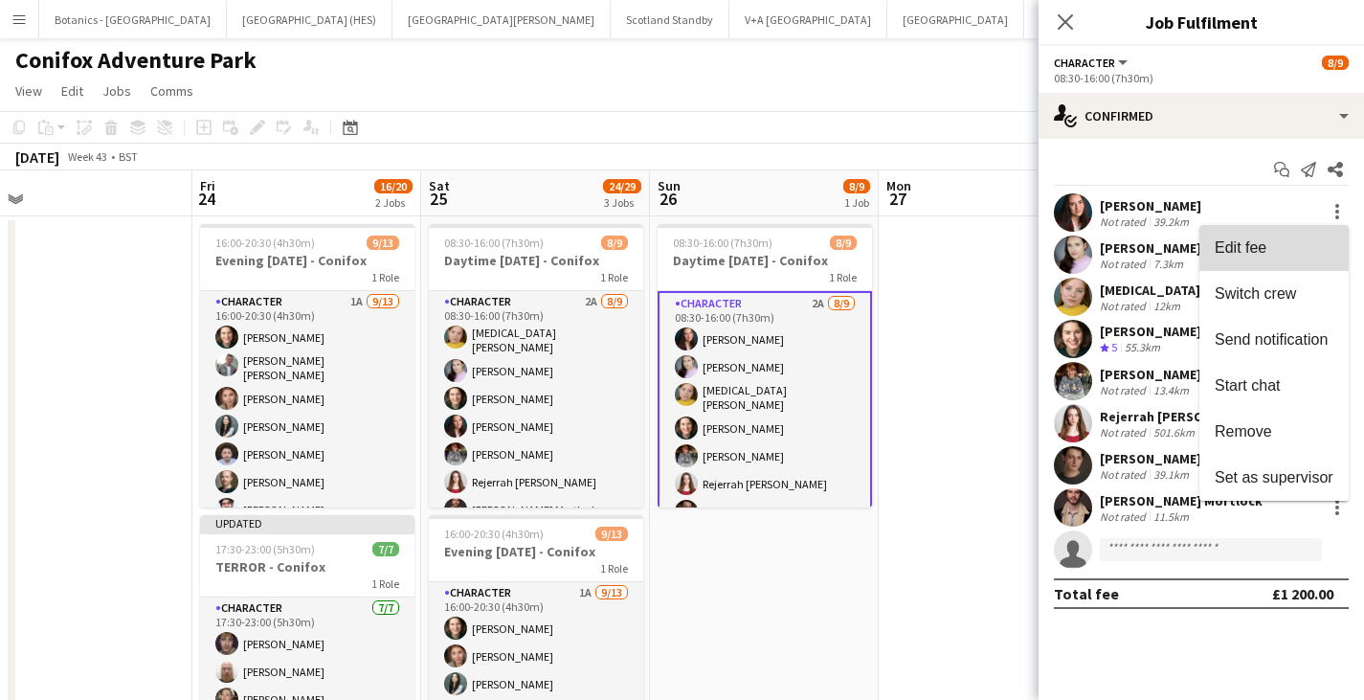
click at [1313, 253] on span "Edit fee" at bounding box center [1274, 247] width 119 height 17
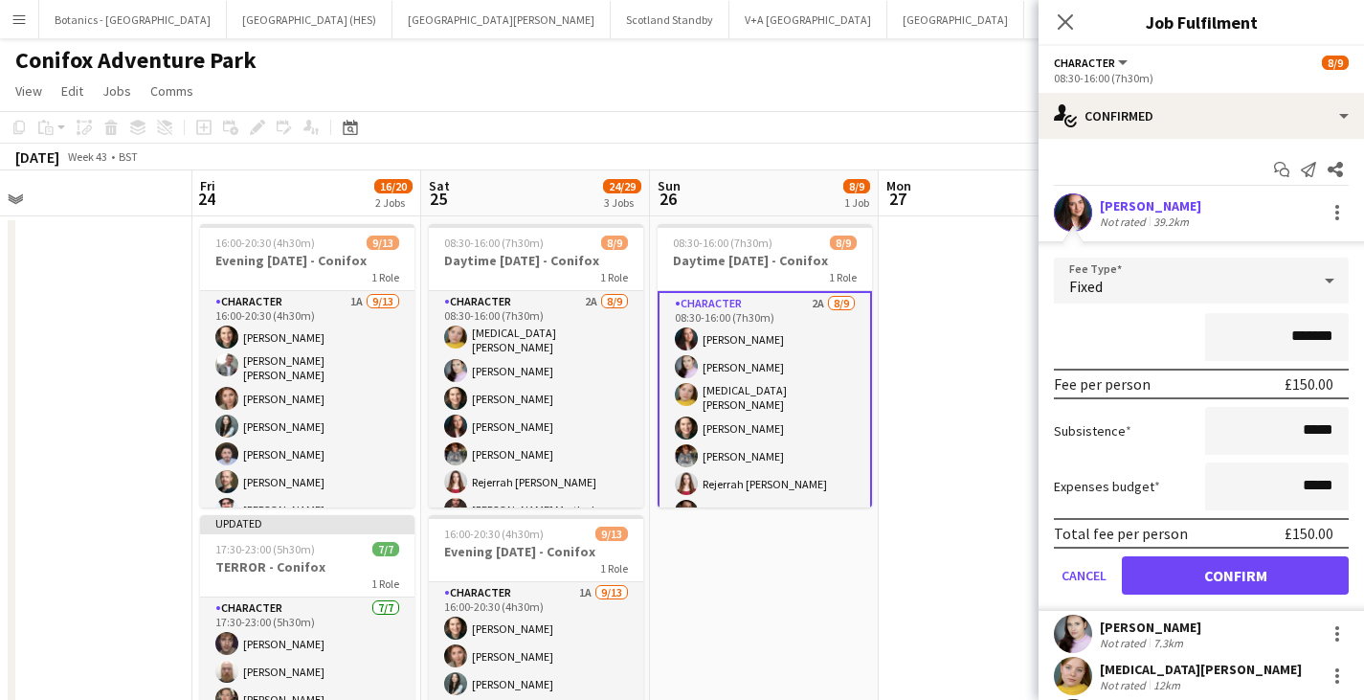
drag, startPoint x: 1062, startPoint y: 29, endPoint x: 1062, endPoint y: 46, distance: 17.2
click at [1062, 28] on icon "Close pop-in" at bounding box center [1065, 21] width 15 height 15
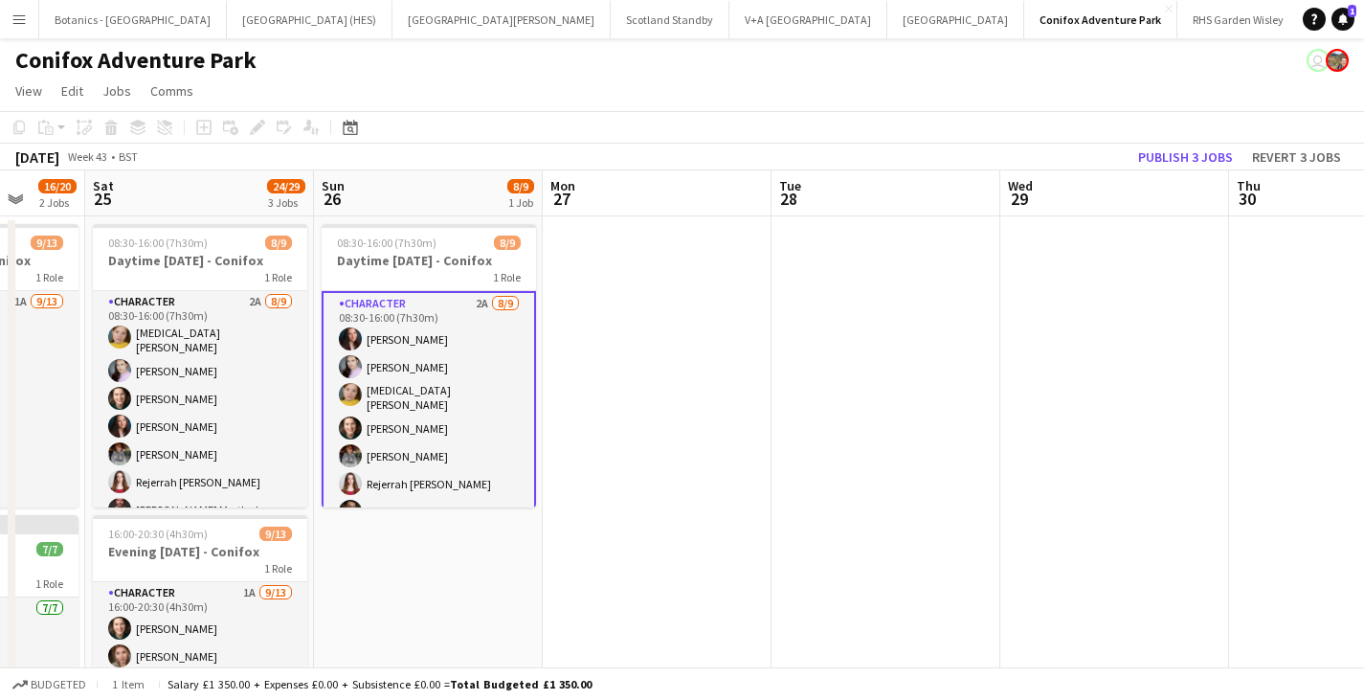
drag, startPoint x: 1037, startPoint y: 328, endPoint x: 472, endPoint y: 329, distance: 564.8
click at [472, 329] on app-calendar-viewport "Wed 22 Thu 23 Fri 24 16/20 2 Jobs Sat 25 24/29 3 Jobs Sun 26 8/9 1 Job Mon 27 T…" at bounding box center [682, 648] width 1364 height 957
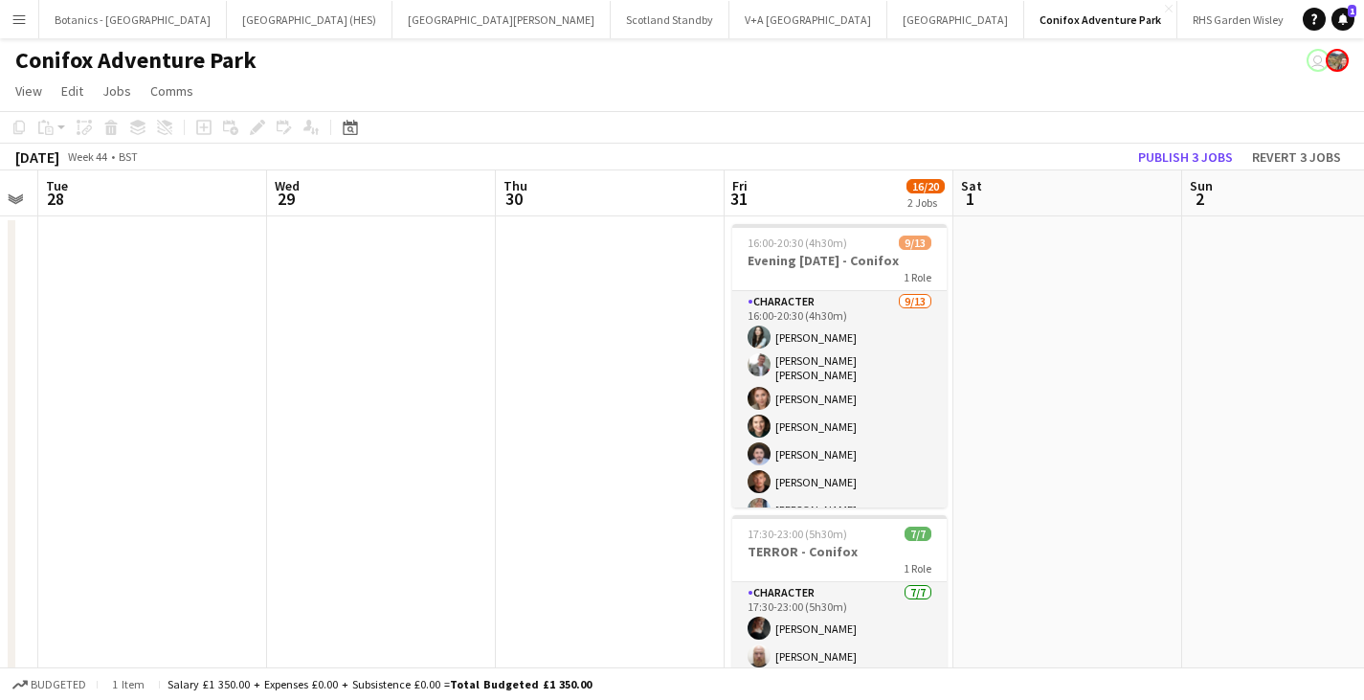
scroll to position [0, 692]
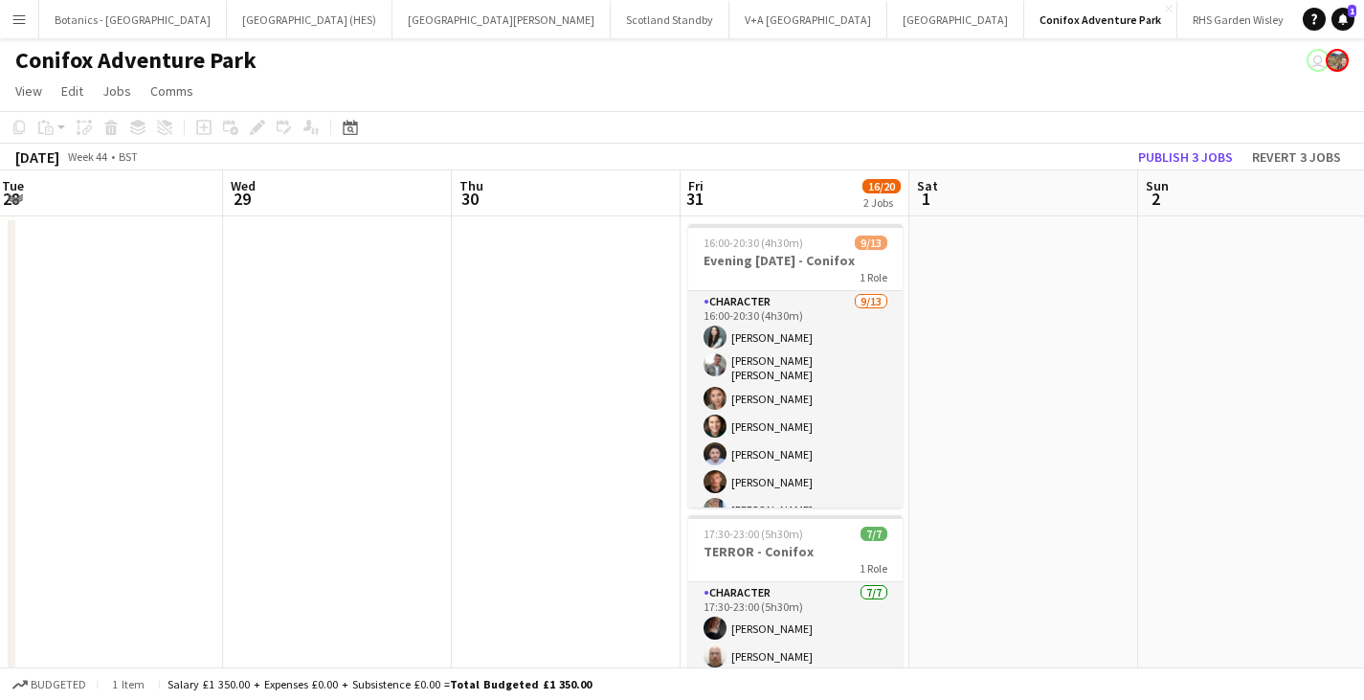
drag, startPoint x: 973, startPoint y: 344, endPoint x: 424, endPoint y: 353, distance: 548.6
click at [424, 353] on app-calendar-viewport "Sat 25 24/29 3 Jobs Sun 26 8/9 1 Job Mon 27 Tue 28 Wed 29 Thu 30 Fri 31 16/20 2…" at bounding box center [682, 648] width 1364 height 957
click at [821, 266] on h3 "Evening [DATE] - Conifox" at bounding box center [795, 260] width 214 height 17
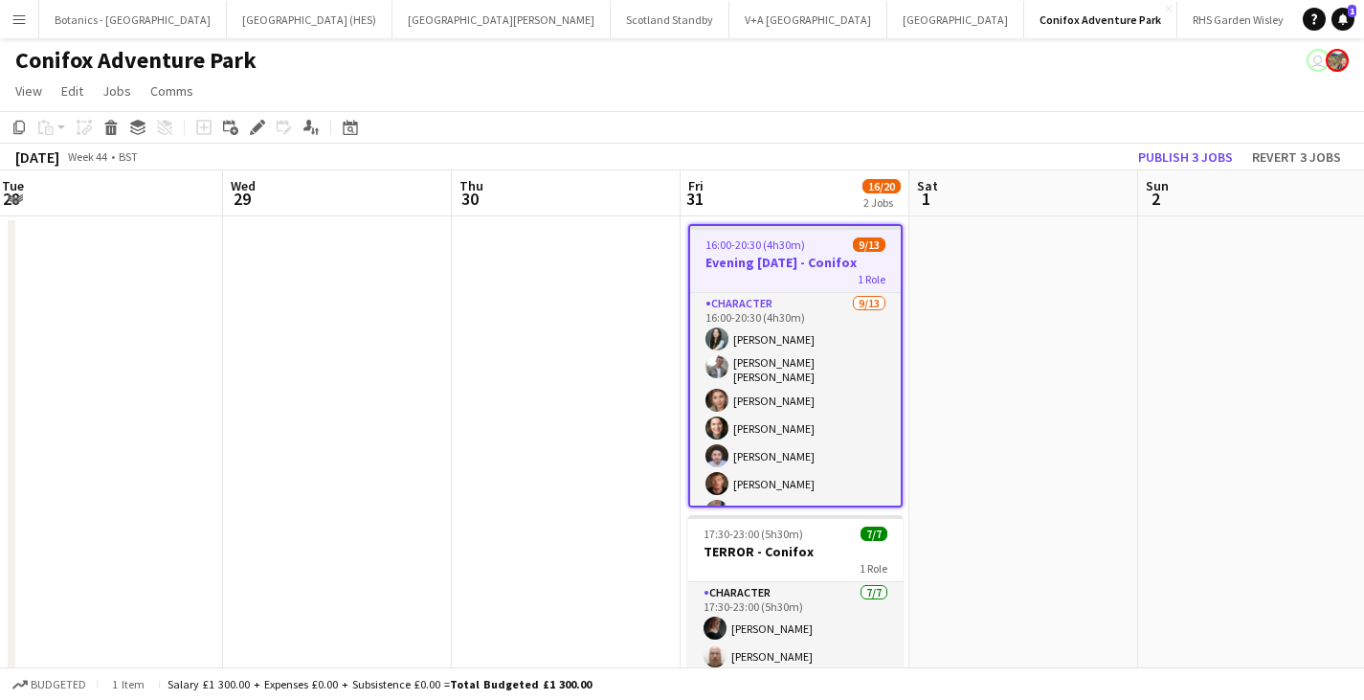
click at [750, 267] on h3 "Evening [DATE] - Conifox" at bounding box center [795, 262] width 211 height 17
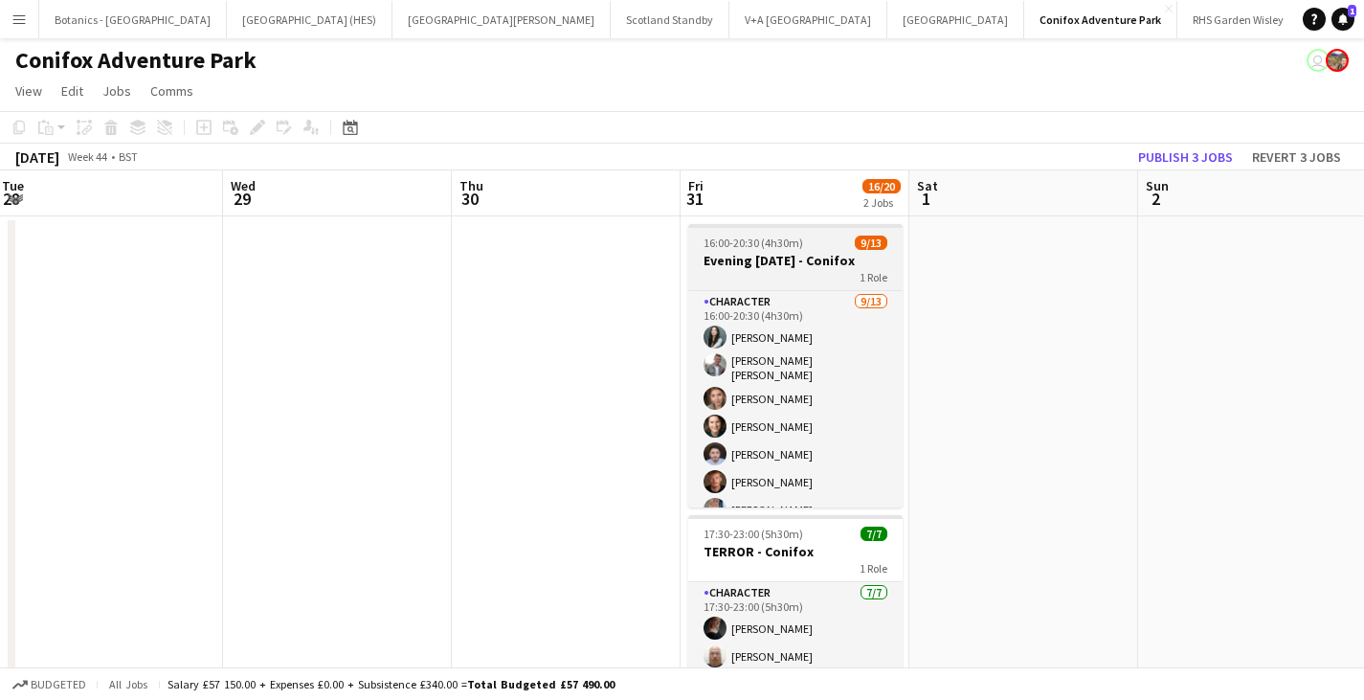
click at [734, 241] on span "16:00-20:30 (4h30m)" at bounding box center [754, 242] width 100 height 14
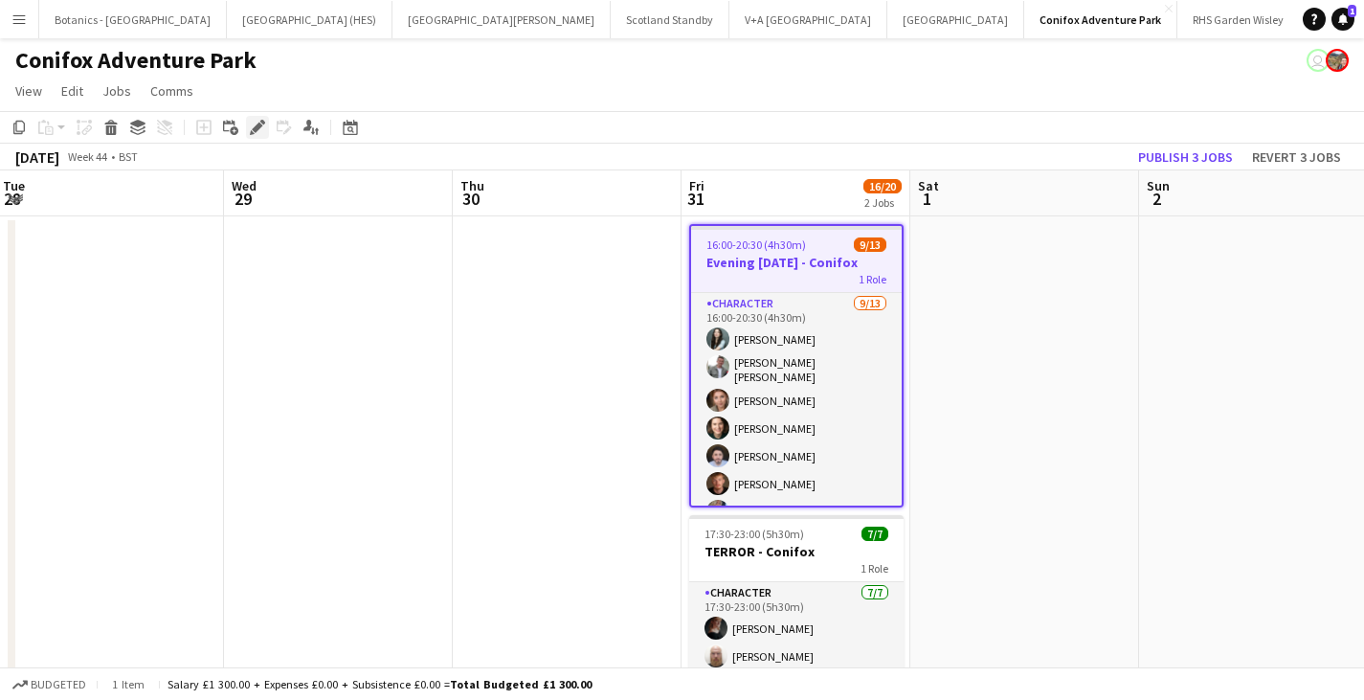
click at [250, 123] on icon "Edit" at bounding box center [257, 127] width 15 height 15
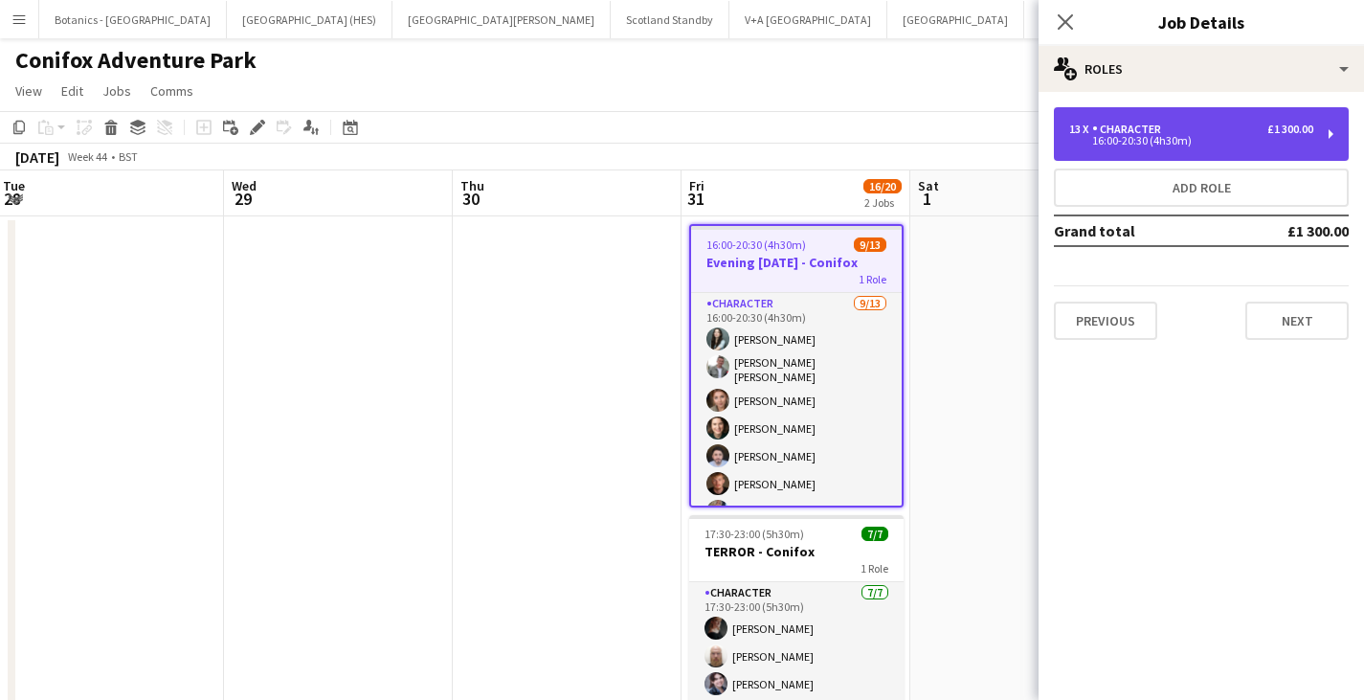
click at [1171, 110] on div "13 x Character £1 300.00 16:00-20:30 (4h30m)" at bounding box center [1201, 134] width 295 height 54
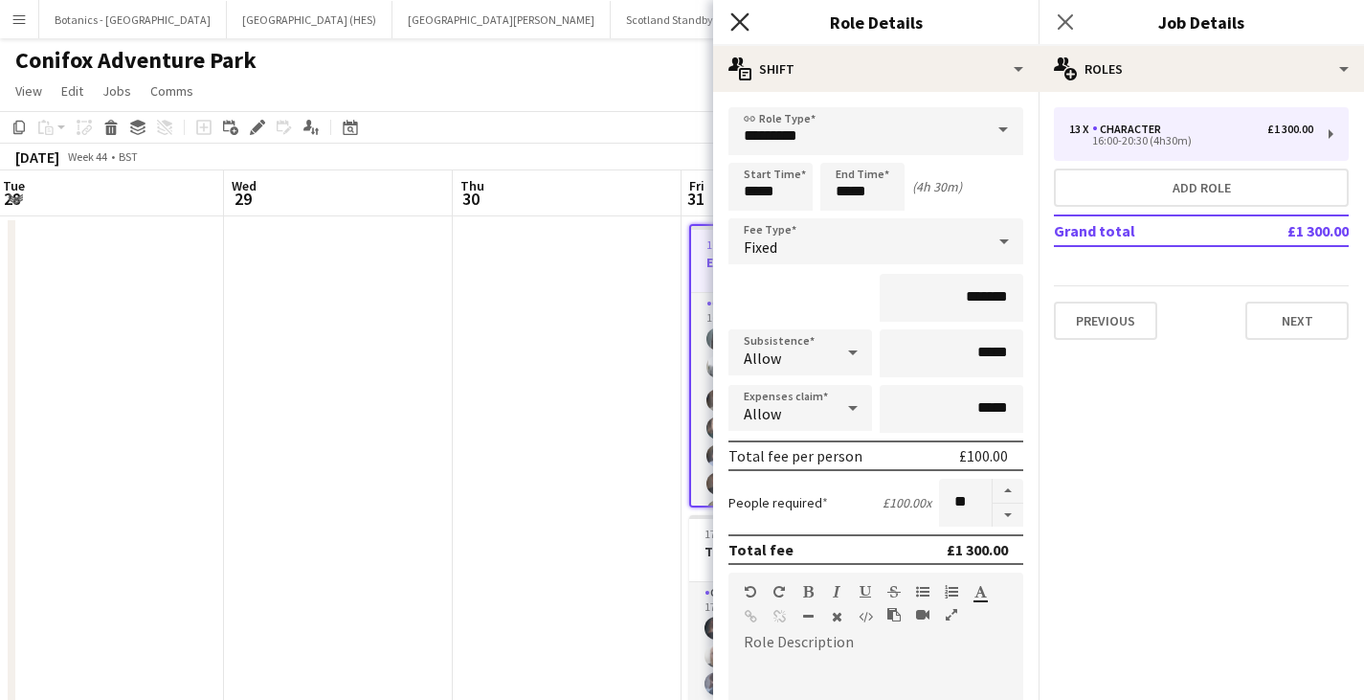
click at [741, 27] on icon "Close pop-in" at bounding box center [739, 21] width 18 height 18
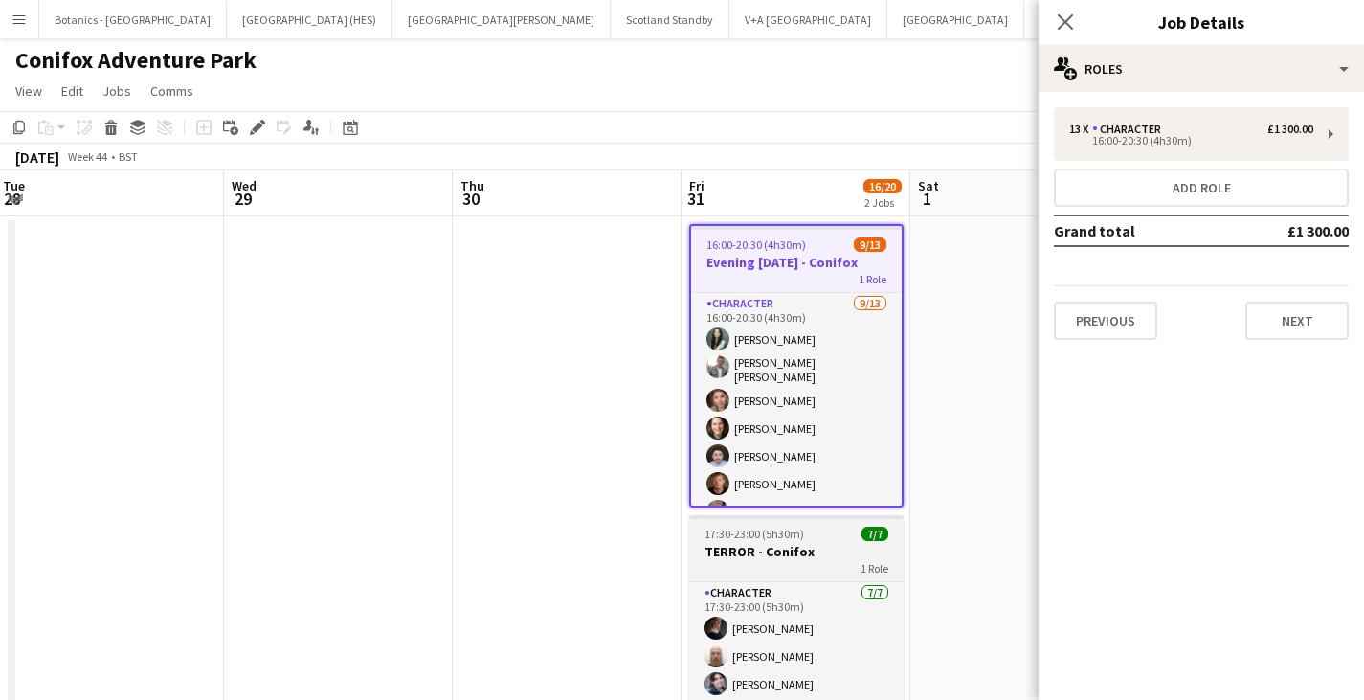
click at [790, 534] on span "17:30-23:00 (5h30m)" at bounding box center [755, 533] width 100 height 14
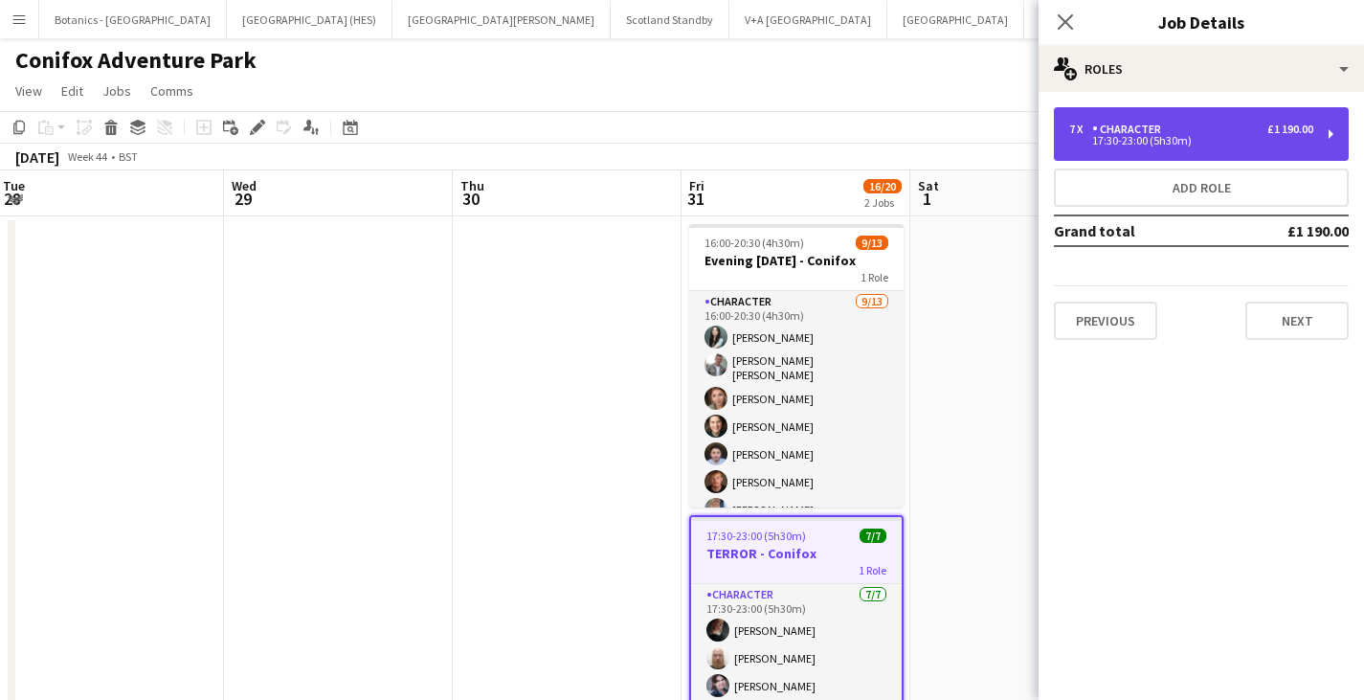
click at [1156, 143] on div "17:30-23:00 (5h30m)" at bounding box center [1191, 141] width 244 height 10
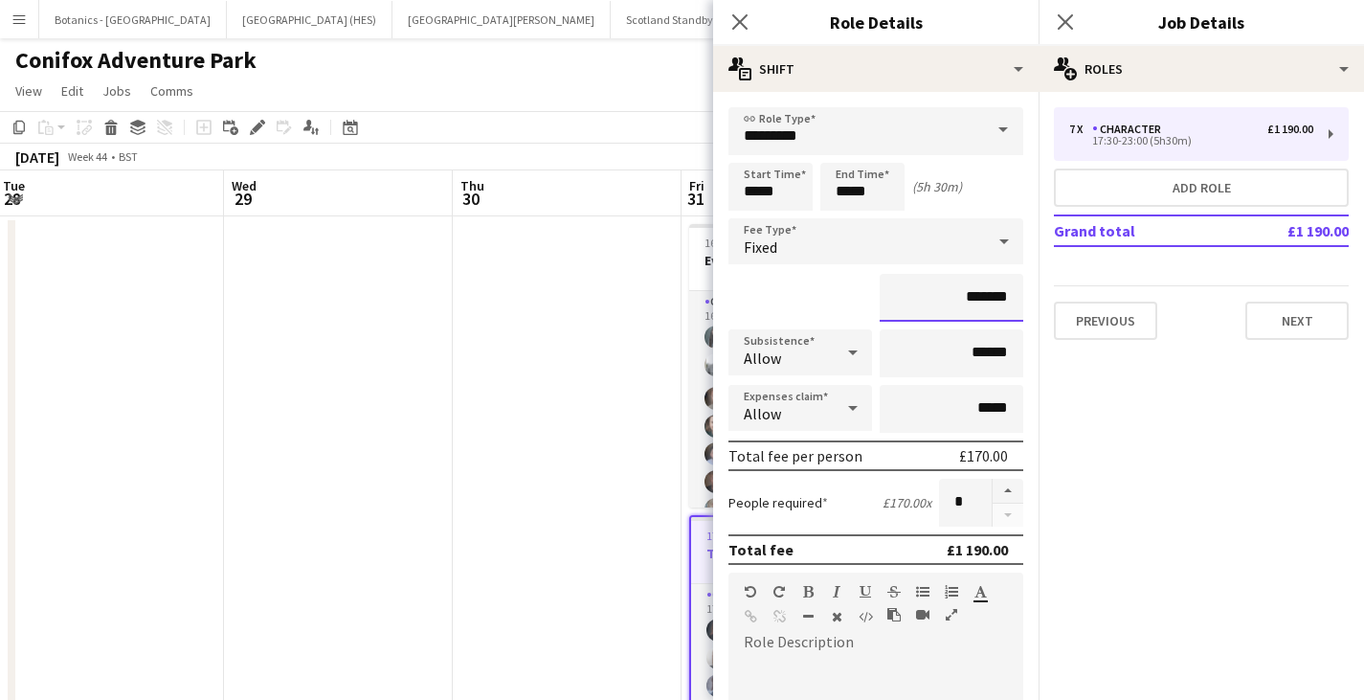
click at [973, 296] on input "*******" at bounding box center [952, 298] width 144 height 48
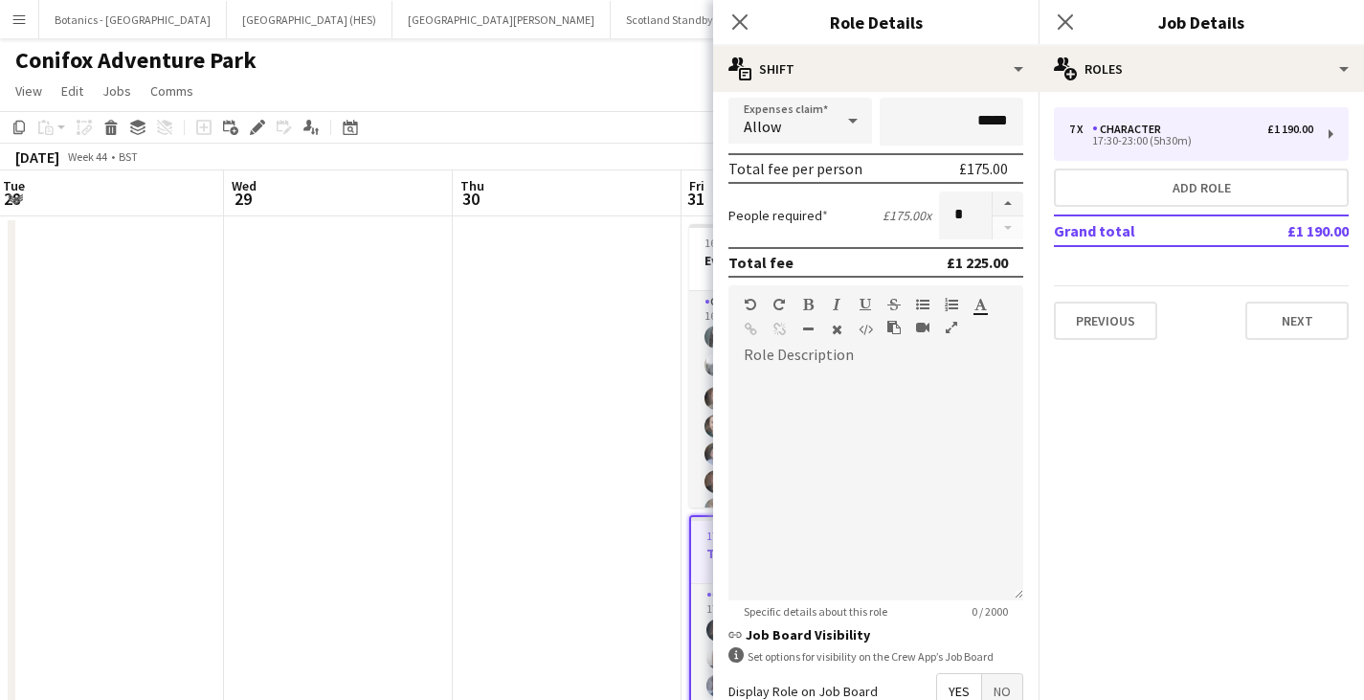
scroll to position [503, 0]
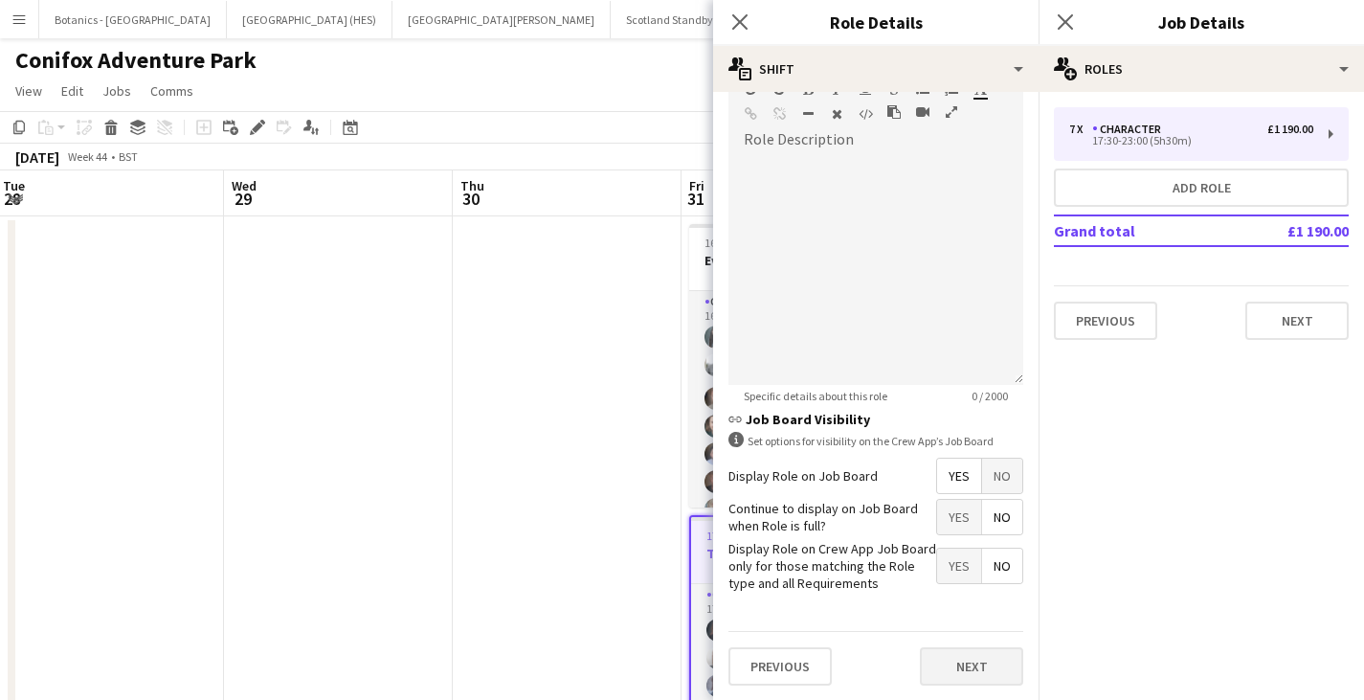
type input "*******"
click at [981, 663] on button "Next" at bounding box center [971, 666] width 103 height 38
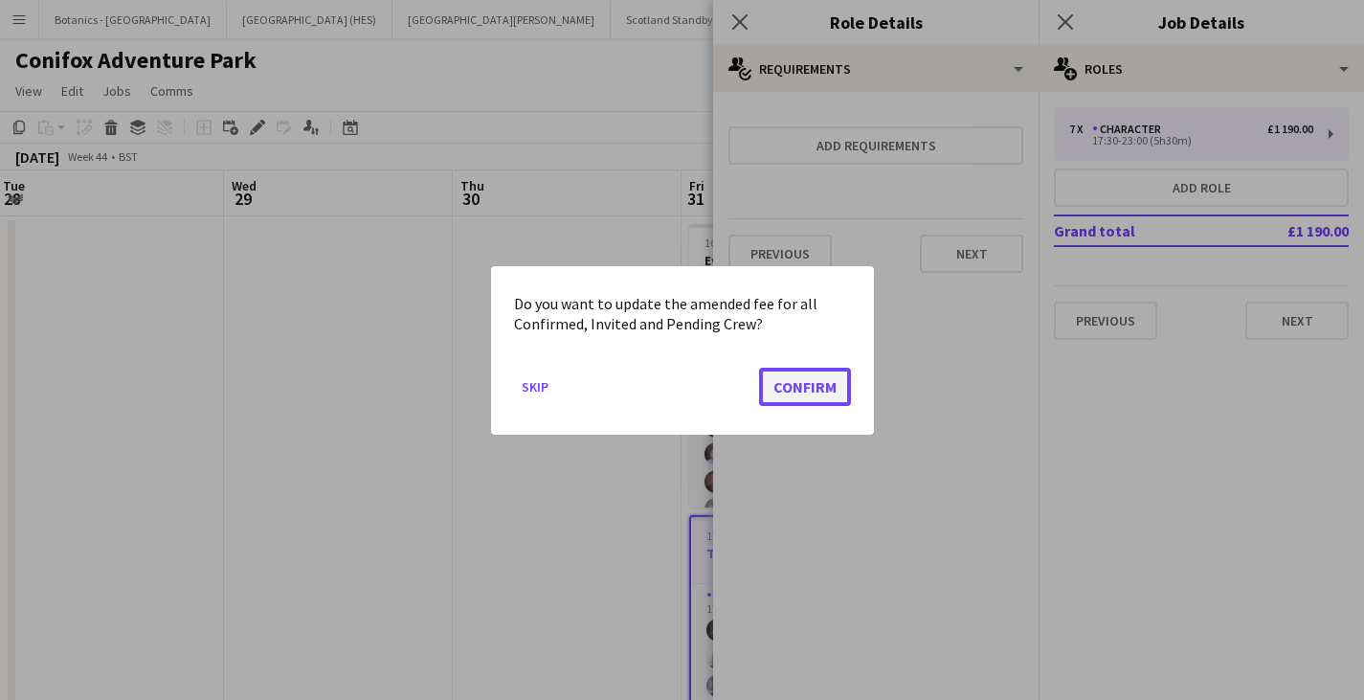
click at [825, 394] on button "Confirm" at bounding box center [805, 386] width 92 height 38
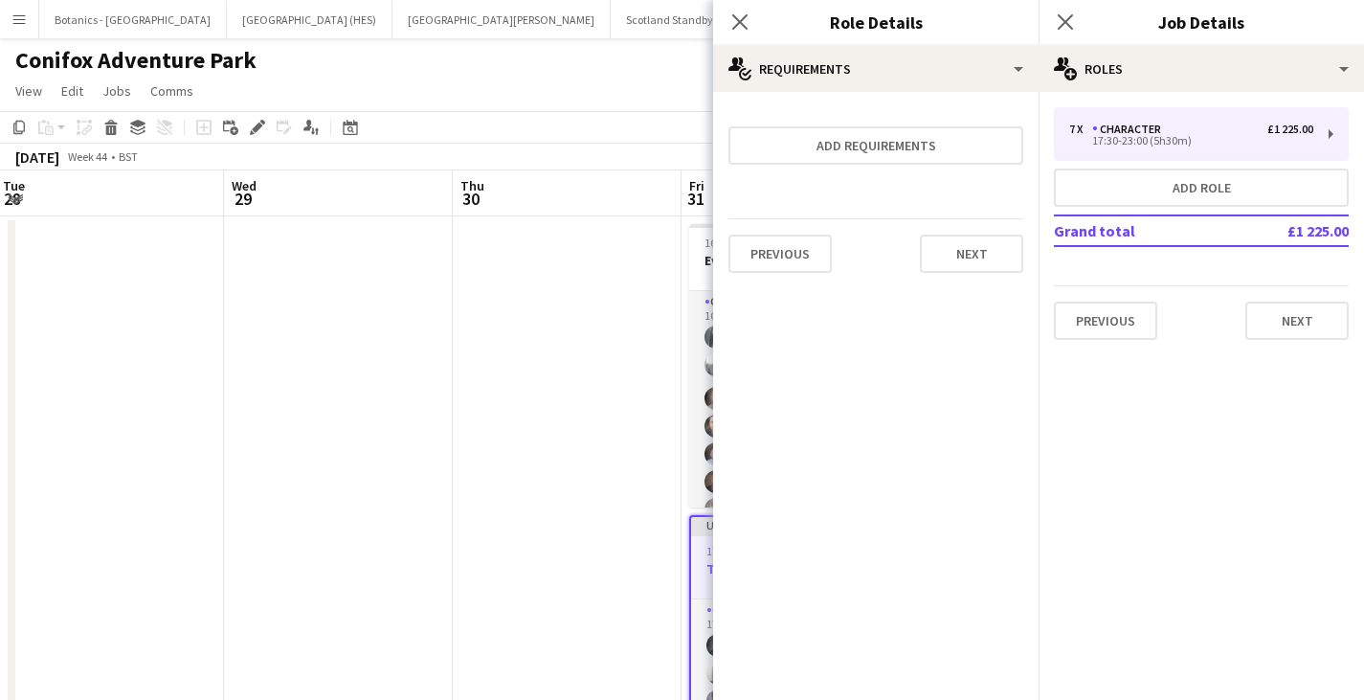
click at [588, 386] on app-date-cell at bounding box center [567, 671] width 229 height 911
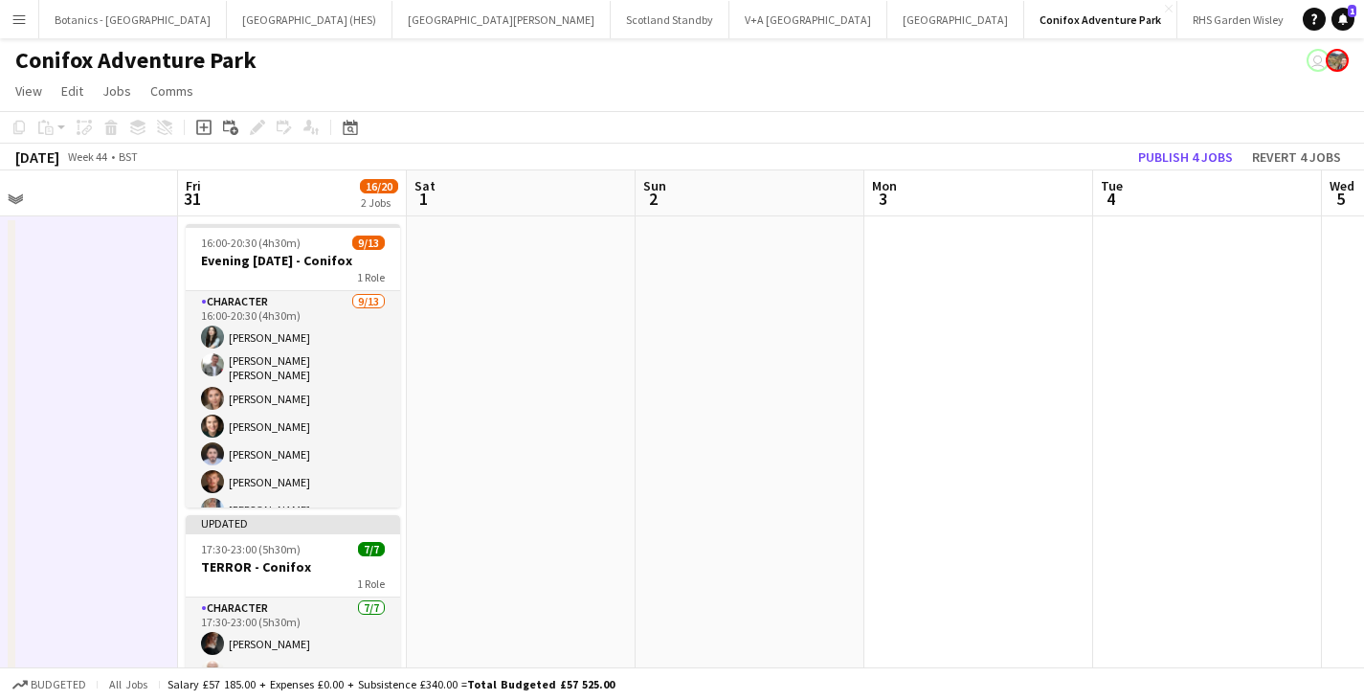
scroll to position [0, 560]
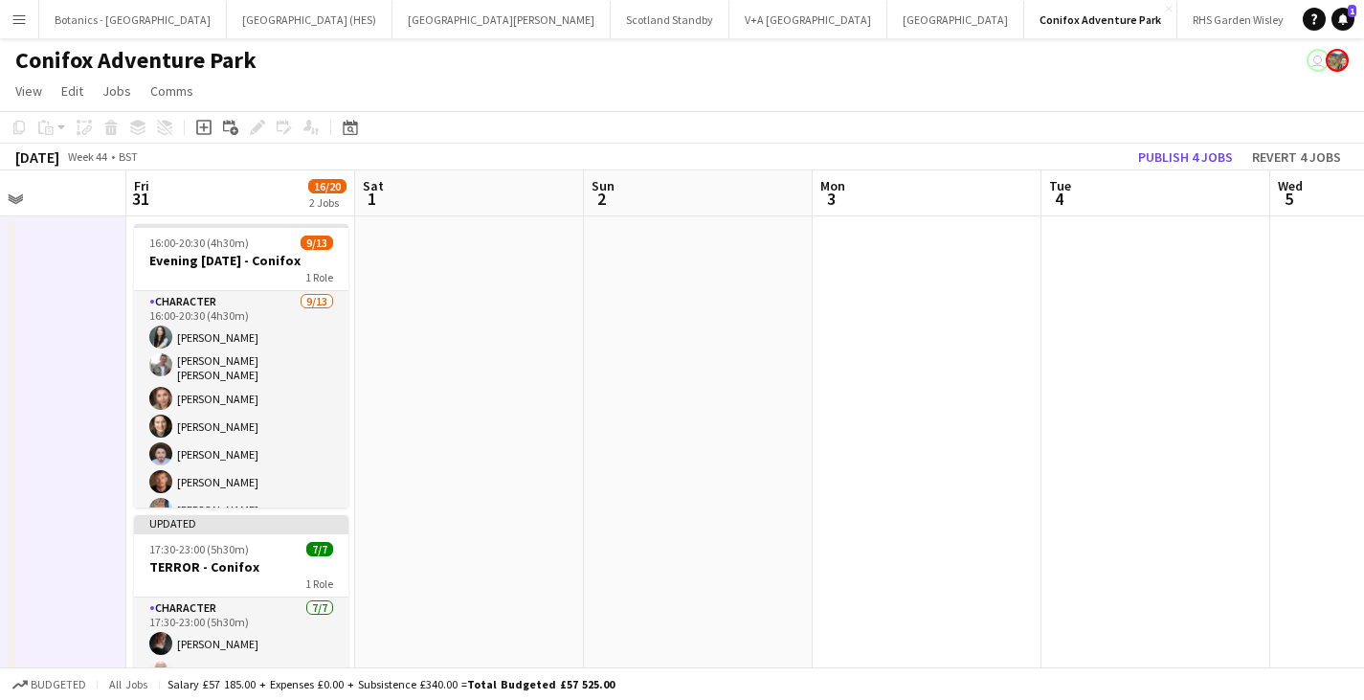
drag, startPoint x: 1164, startPoint y: 368, endPoint x: 609, endPoint y: 368, distance: 555.2
click at [609, 368] on app-calendar-viewport "Tue 28 Wed 29 Thu 30 Fri 31 16/20 2 Jobs Sat 1 Sun 2 Mon 3 Tue 4 Wed 5 Thu 6 Fr…" at bounding box center [682, 648] width 1364 height 957
click at [1205, 154] on button "Publish 4 jobs" at bounding box center [1185, 157] width 110 height 25
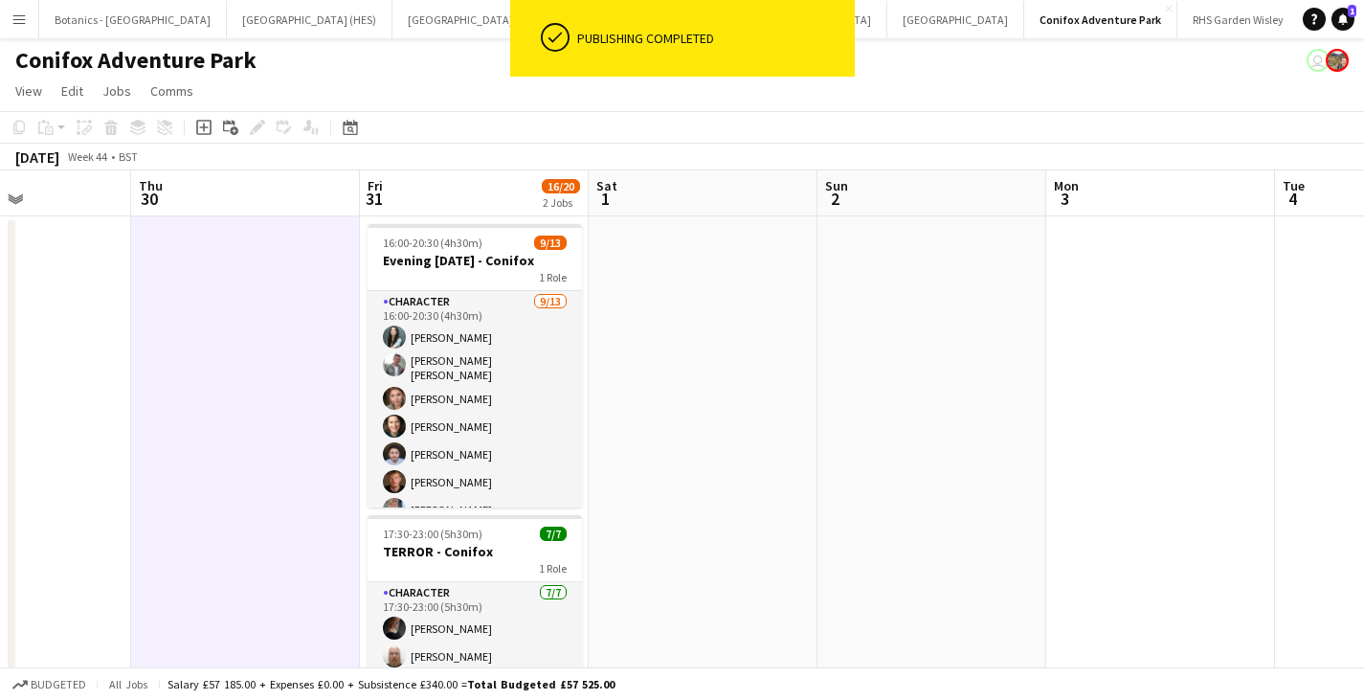
drag, startPoint x: 485, startPoint y: 537, endPoint x: 1166, endPoint y: 494, distance: 681.9
click at [1176, 490] on app-calendar-viewport "Mon 27 Tue 28 Wed 29 Thu 30 Fri 31 16/20 2 Jobs Sat 1 Sun 2 Mon 3 Tue 4 Wed 5 T…" at bounding box center [682, 648] width 1364 height 957
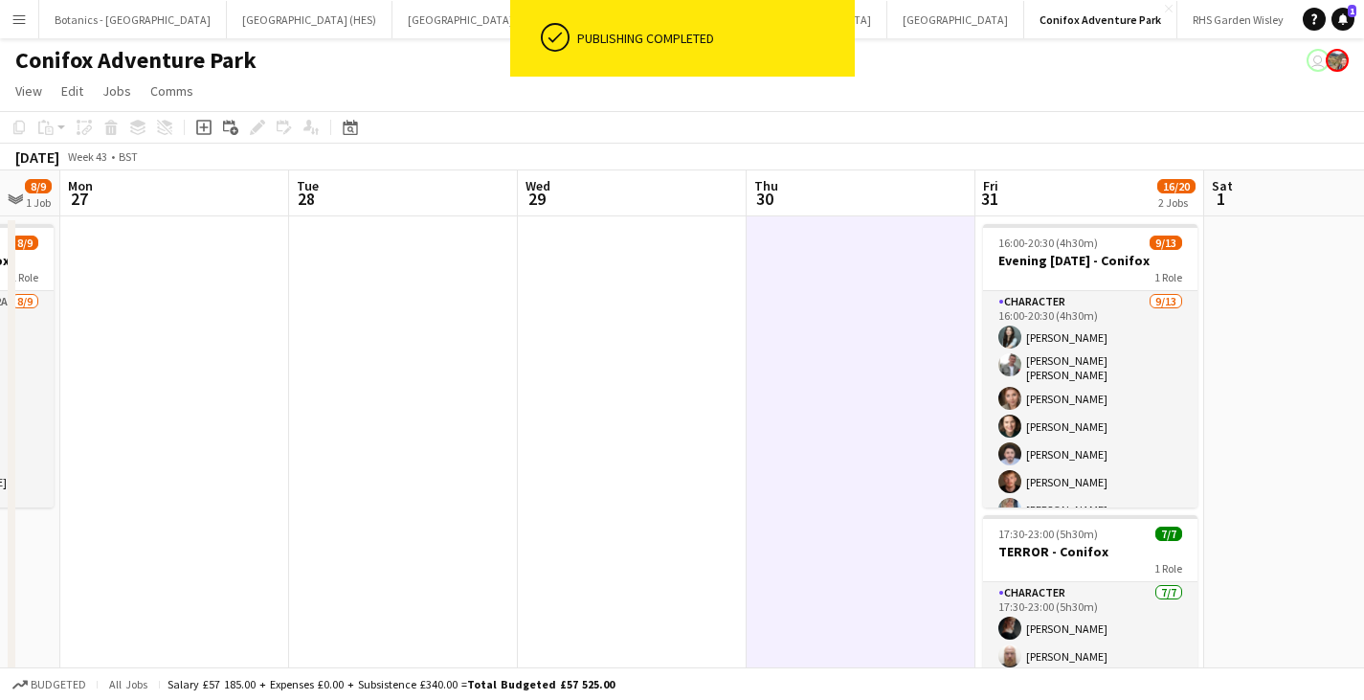
drag, startPoint x: 424, startPoint y: 517, endPoint x: 1020, endPoint y: 502, distance: 596.5
click at [1020, 502] on app-calendar-viewport "Fri 24 16/20 2 Jobs Sat 25 24/29 3 Jobs Sun 26 8/9 1 Job Mon 27 Tue 28 Wed 29 T…" at bounding box center [682, 648] width 1364 height 957
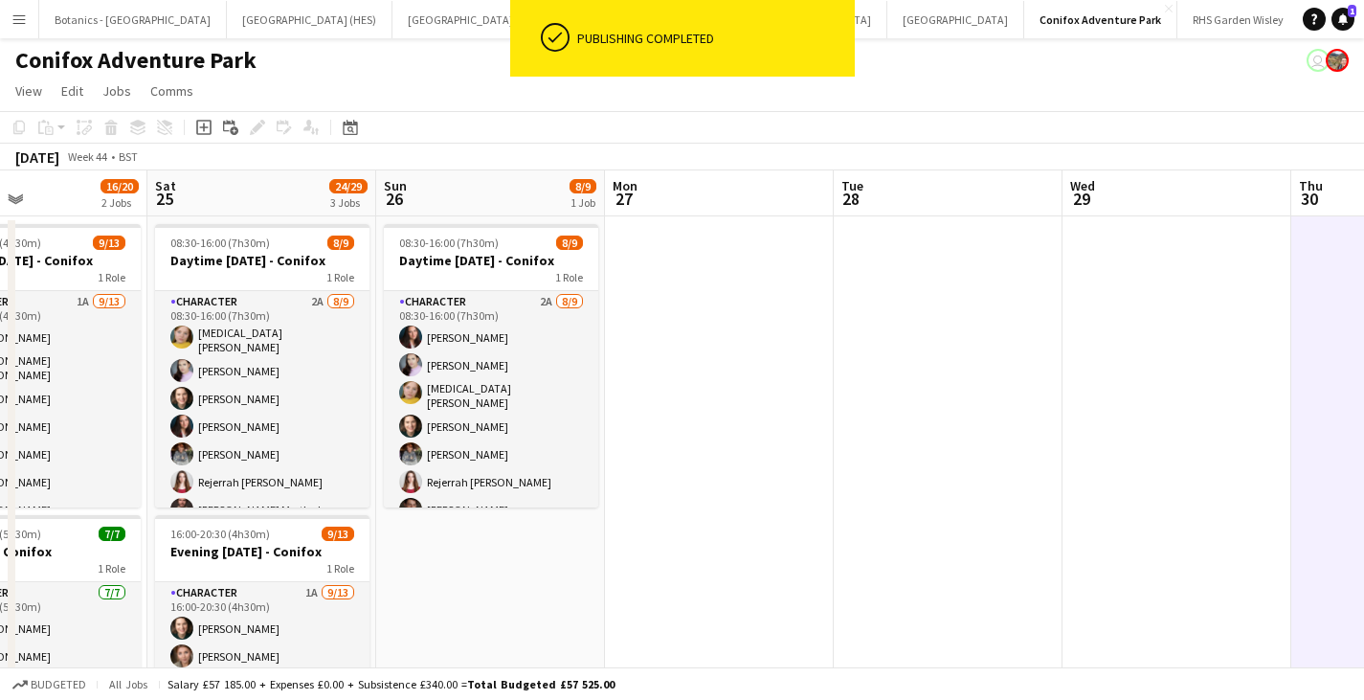
drag, startPoint x: 400, startPoint y: 492, endPoint x: 818, endPoint y: 509, distance: 418.7
click at [898, 494] on app-calendar-viewport "Wed 22 Thu 23 Fri 24 16/20 2 Jobs Sat 25 24/29 3 Jobs Sun 26 8/9 1 Job Mon 27 T…" at bounding box center [682, 648] width 1364 height 957
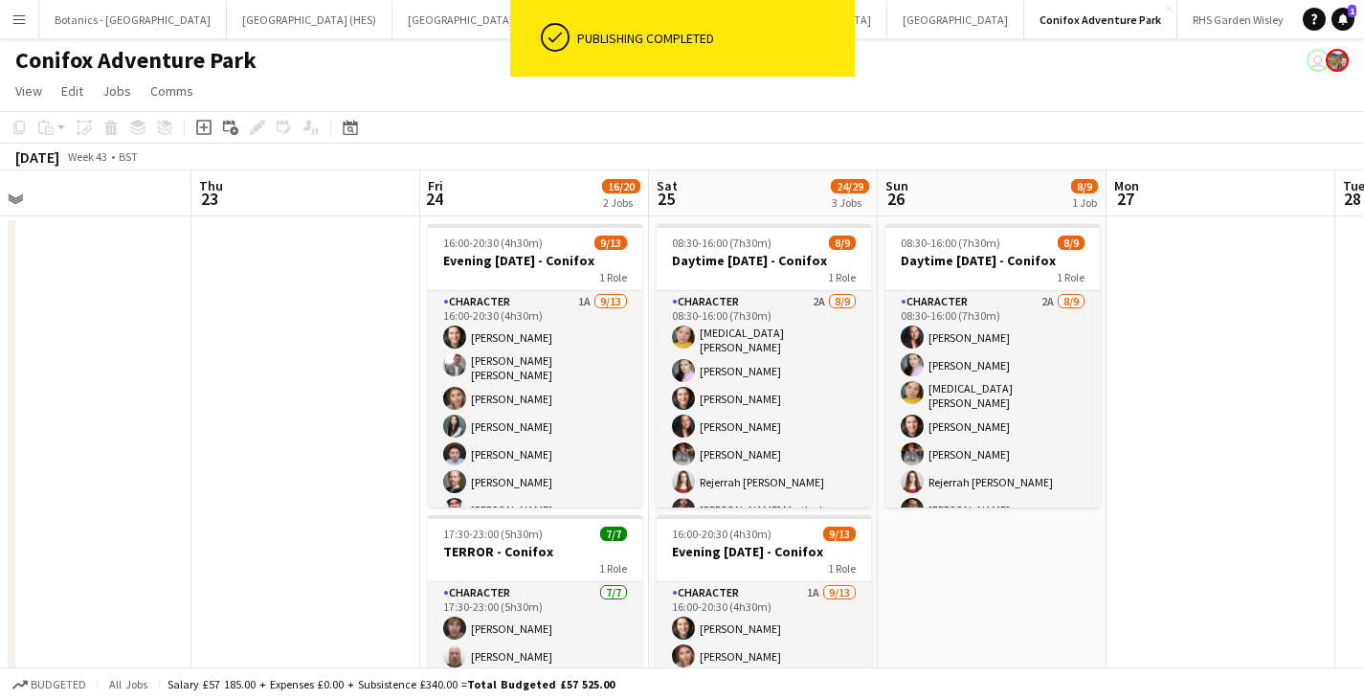
drag, startPoint x: 231, startPoint y: 522, endPoint x: 673, endPoint y: 508, distance: 442.4
click at [933, 486] on app-calendar-viewport "Mon 20 Tue 21 Wed 22 Thu 23 Fri 24 16/20 2 Jobs Sat 25 24/29 3 Jobs Sun 26 8/9 …" at bounding box center [682, 648] width 1364 height 957
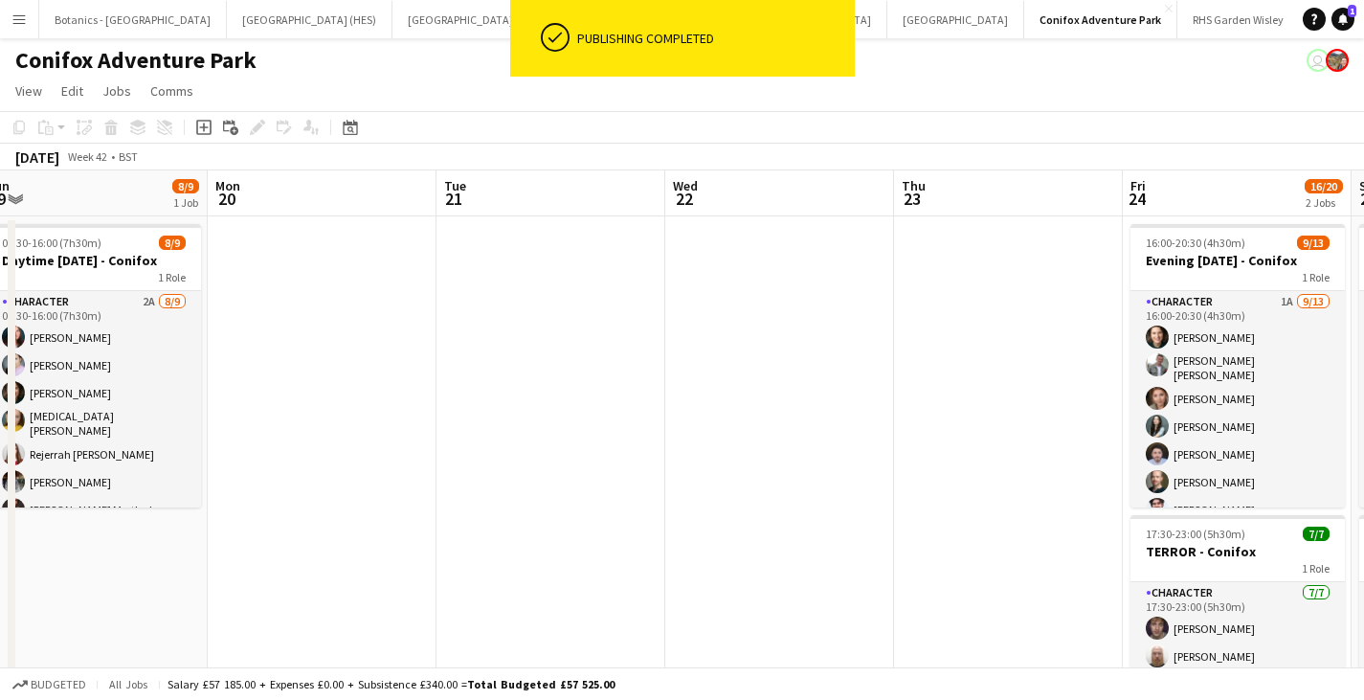
drag, startPoint x: 823, startPoint y: 480, endPoint x: 936, endPoint y: 503, distance: 115.3
click at [1013, 478] on app-calendar-viewport "Fri 17 9/13 1 Job Sat 18 24/29 3 Jobs Sun 19 8/9 1 Job Mon 20 Tue 21 Wed 22 Thu…" at bounding box center [682, 648] width 1364 height 957
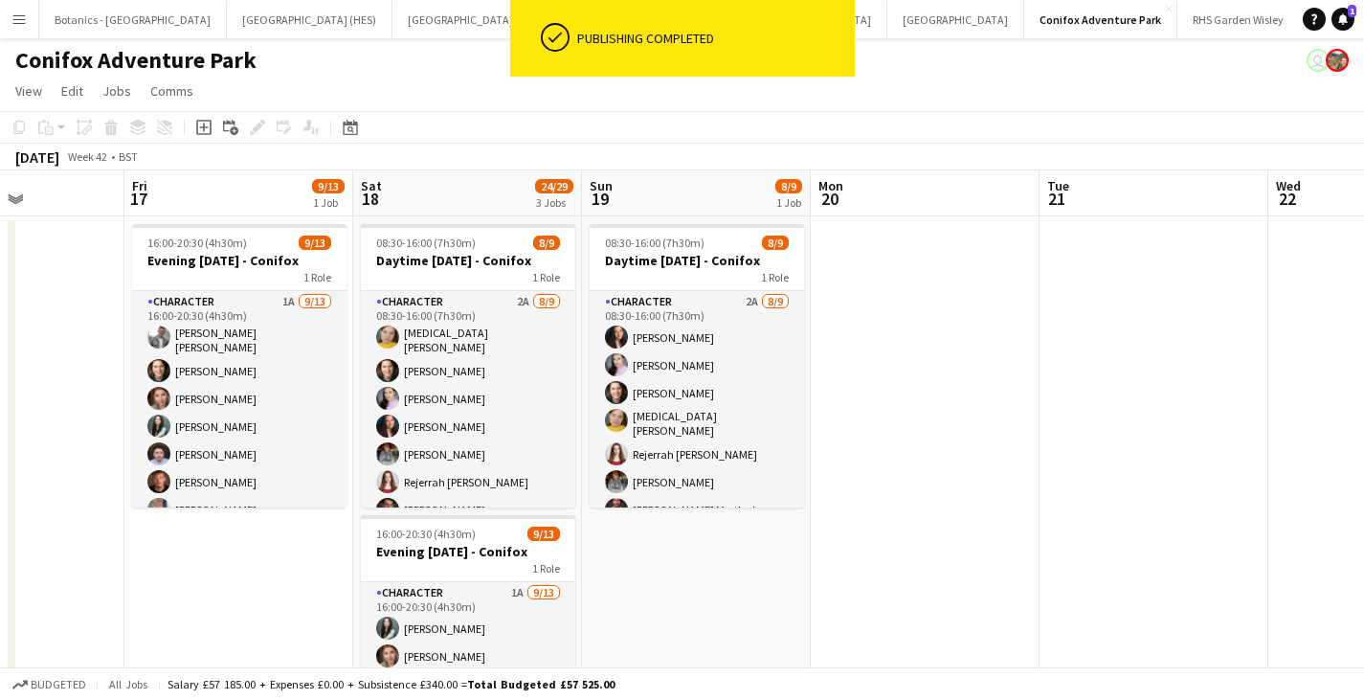
click at [1240, 485] on app-calendar-viewport "Tue 14 Wed 15 6/6 1 Job Thu 16 Fri 17 9/13 1 Job Sat 18 24/29 3 Jobs Sun 19 8/9…" at bounding box center [682, 648] width 1364 height 957
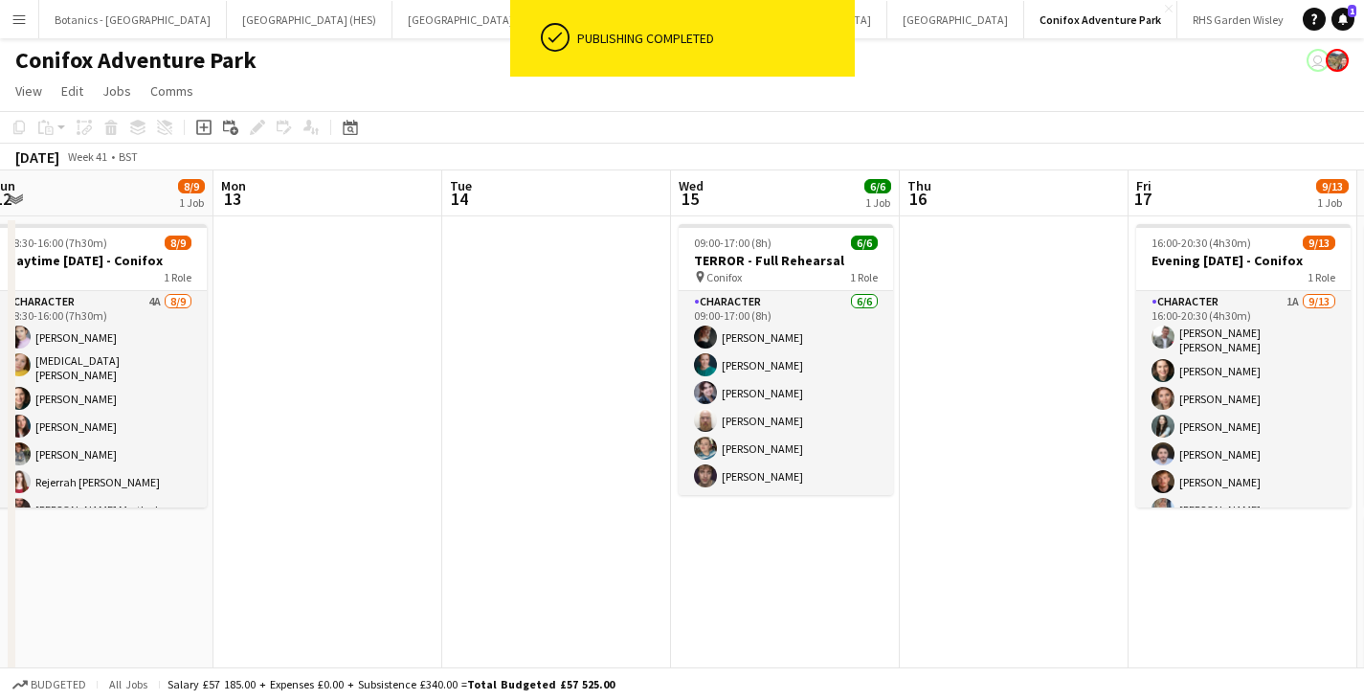
drag, startPoint x: 615, startPoint y: 505, endPoint x: 1121, endPoint y: 507, distance: 505.4
click at [1221, 496] on app-calendar-viewport "Fri 10 Sat 11 8/9 1 Job Sun 12 8/9 1 Job Mon 13 Tue 14 Wed 15 6/6 1 Job Thu 16 …" at bounding box center [682, 648] width 1364 height 957
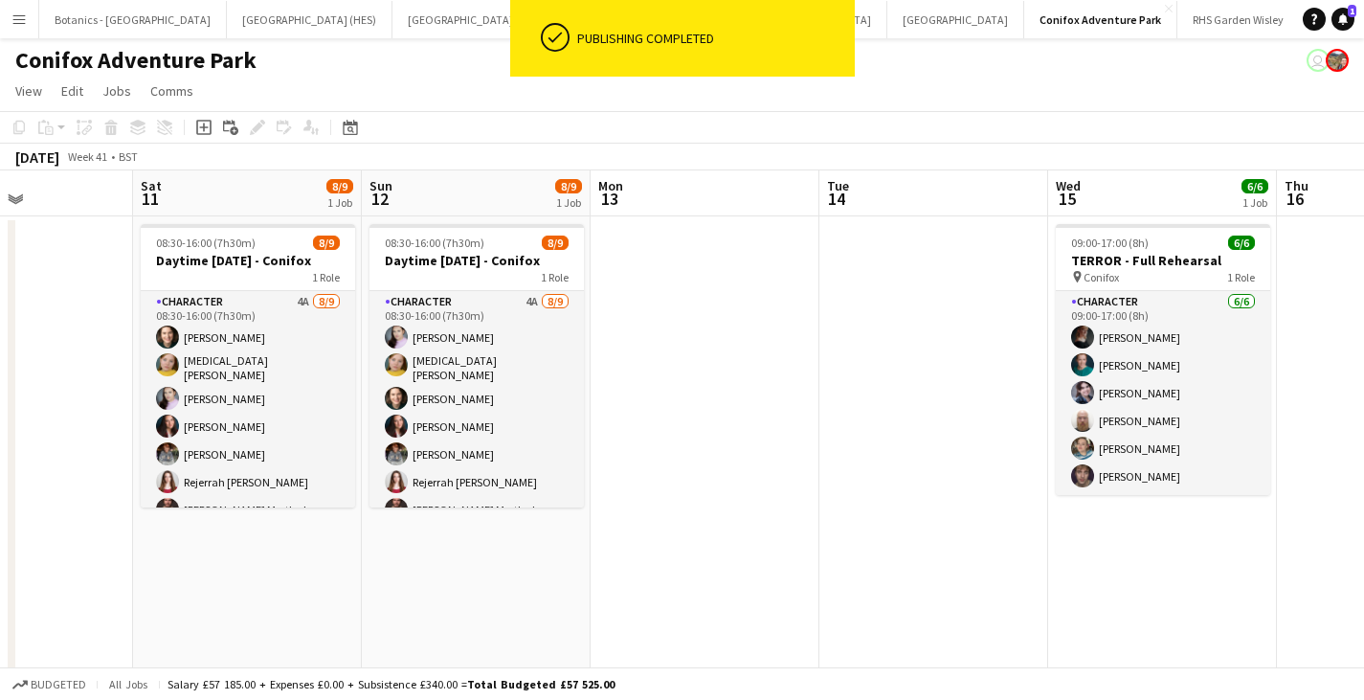
drag, startPoint x: 785, startPoint y: 497, endPoint x: 1020, endPoint y: 505, distance: 235.6
click at [1157, 485] on app-calendar-viewport "Wed 8 Thu 9 Fri 10 Sat 11 8/9 1 Job Sun 12 8/9 1 Job Mon 13 Tue 14 Wed 15 6/6 1…" at bounding box center [682, 648] width 1364 height 957
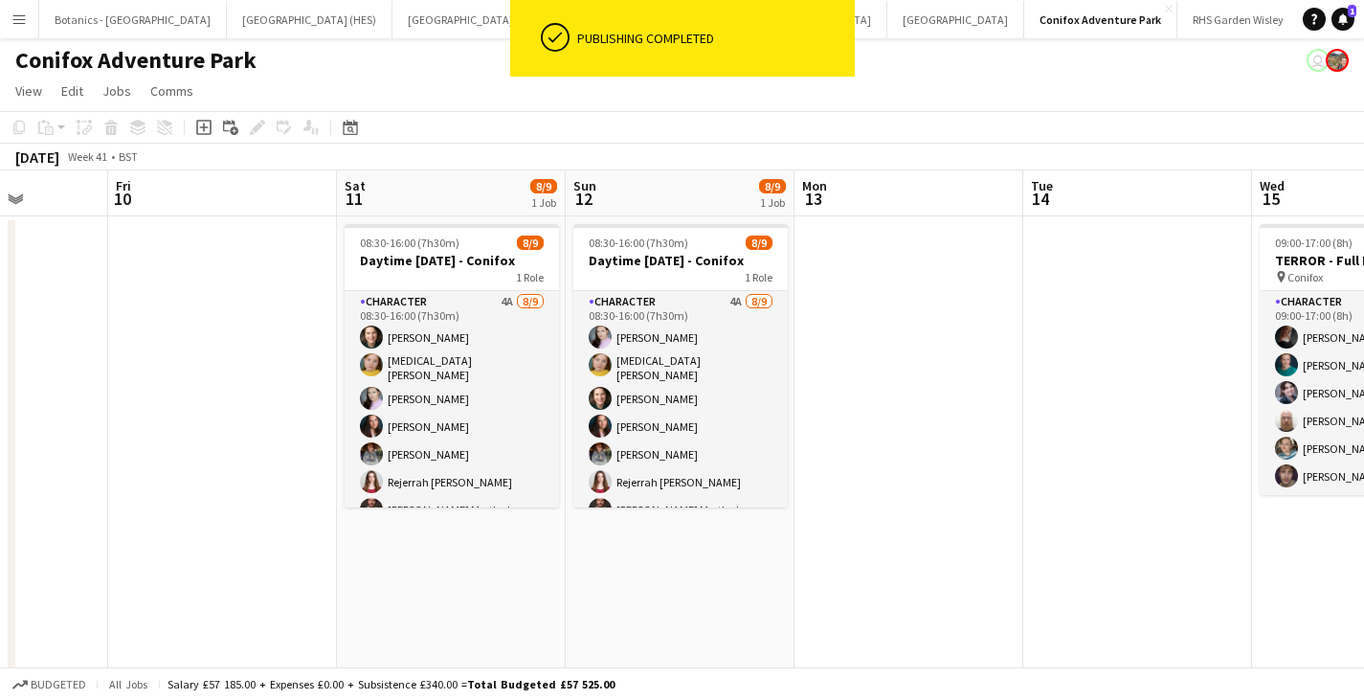
drag, startPoint x: 861, startPoint y: 492, endPoint x: 712, endPoint y: 509, distance: 149.4
click at [1118, 498] on app-calendar-viewport "Tue 7 2/3 1 Job Wed 8 Thu 9 Fri 10 Sat 11 8/9 1 Job Sun 12 8/9 1 Job Mon 13 Tue…" at bounding box center [682, 648] width 1364 height 957
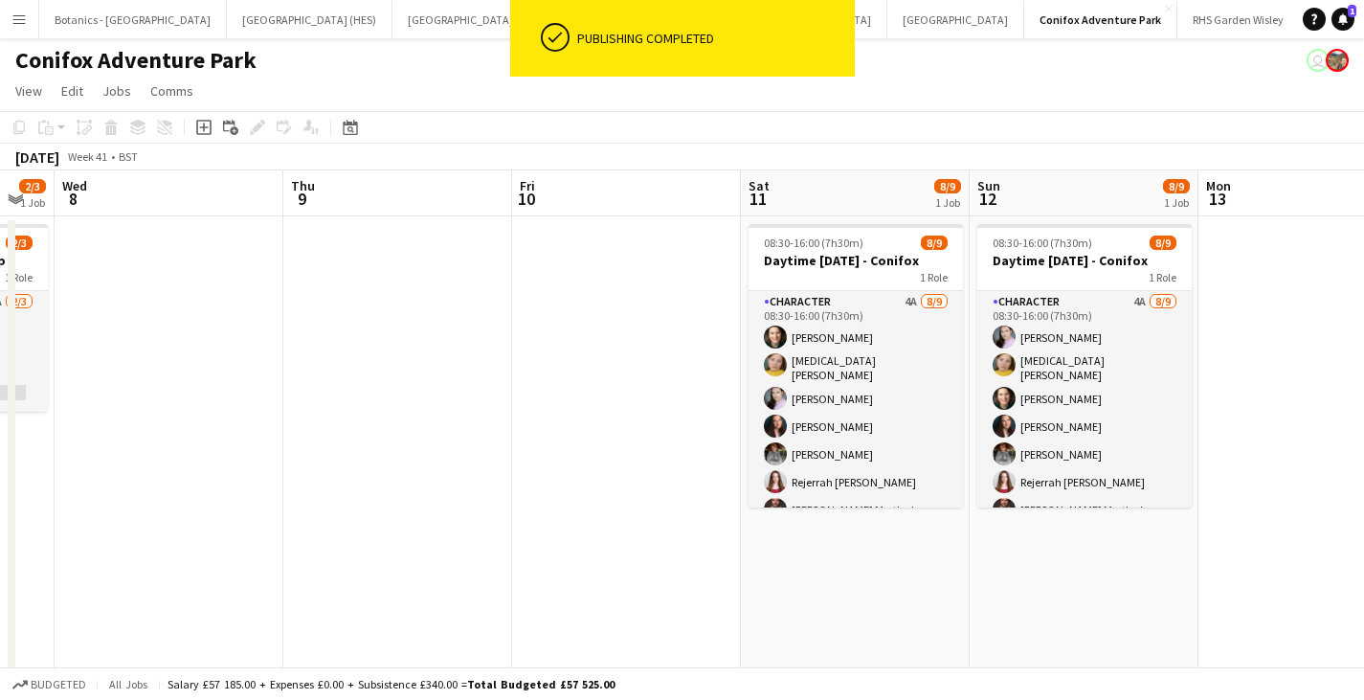
drag, startPoint x: 677, startPoint y: 507, endPoint x: 1018, endPoint y: 512, distance: 341.8
click at [1018, 512] on app-calendar-viewport "Mon 6 Tue 7 2/3 1 Job Wed 8 Thu 9 Fri 10 Sat 11 8/9 1 Job Sun 12 8/9 1 Job Mon …" at bounding box center [682, 648] width 1364 height 957
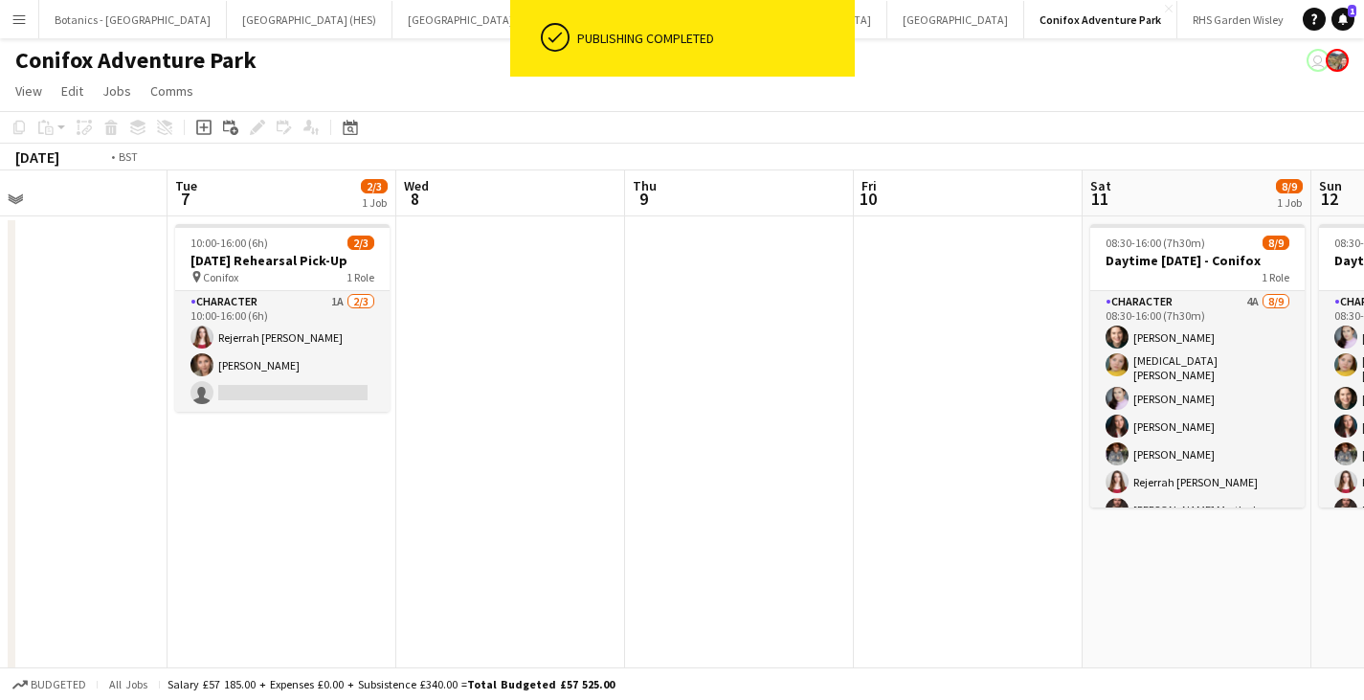
click at [973, 497] on app-calendar-viewport "Sat 4 Sun 5 Mon 6 Tue 7 2/3 1 Job Wed 8 Thu 9 Fri 10 Sat 11 8/9 1 Job Sun 12 8/…" at bounding box center [682, 648] width 1364 height 957
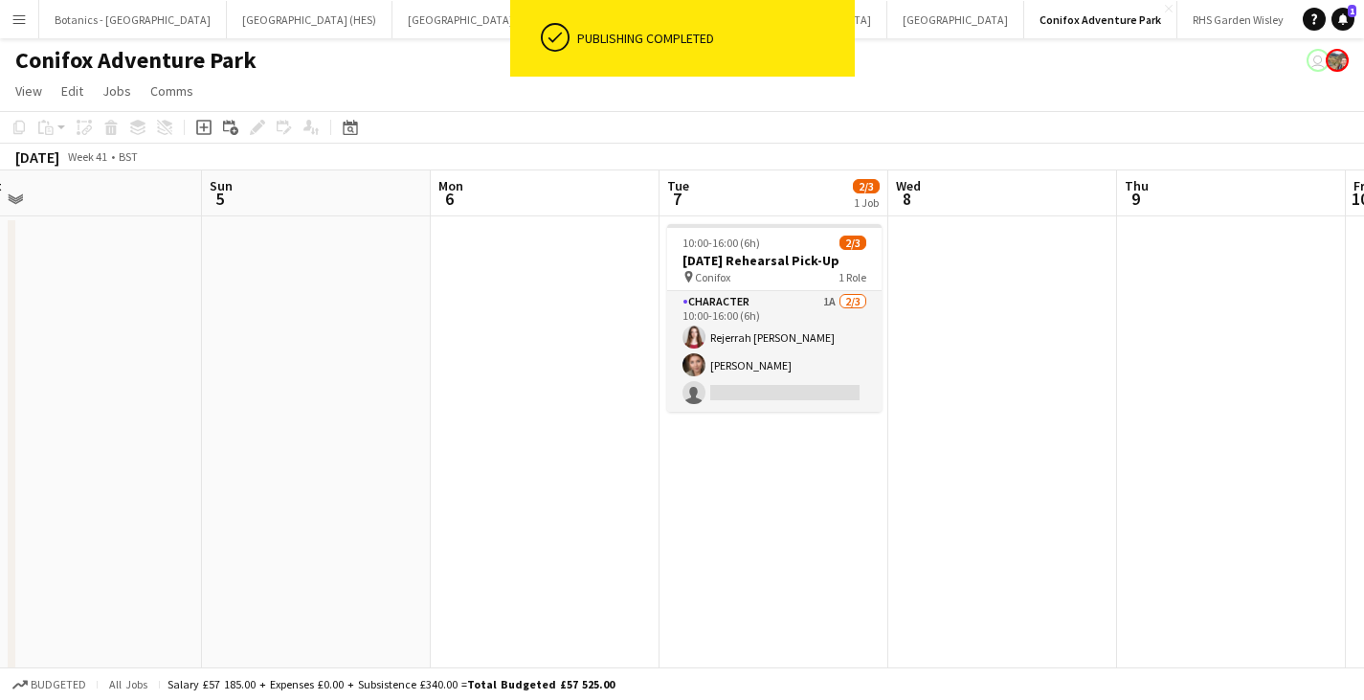
click at [1056, 481] on app-calendar-viewport "Thu 2 Fri 3 20/22 2 Jobs Sat 4 Sun 5 Mon 6 Tue 7 2/3 1 Job Wed 8 Thu 9 Fri 10 S…" at bounding box center [682, 648] width 1364 height 957
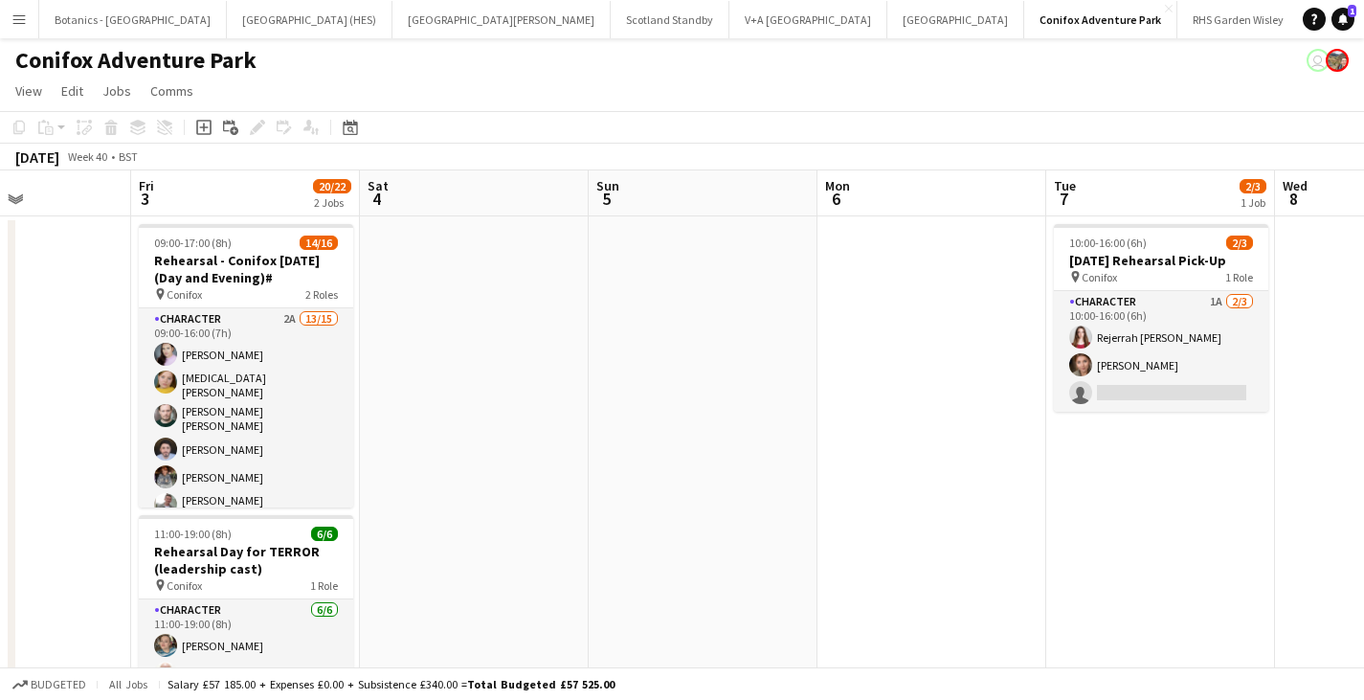
drag, startPoint x: 1158, startPoint y: 465, endPoint x: 1005, endPoint y: 484, distance: 154.3
click at [1172, 469] on app-calendar-viewport "Tue 30 Wed 1 Thu 2 Fri 3 20/22 2 Jobs Sat 4 Sun 5 Mon 6 Tue 7 2/3 1 Job Wed 8 T…" at bounding box center [682, 648] width 1364 height 957
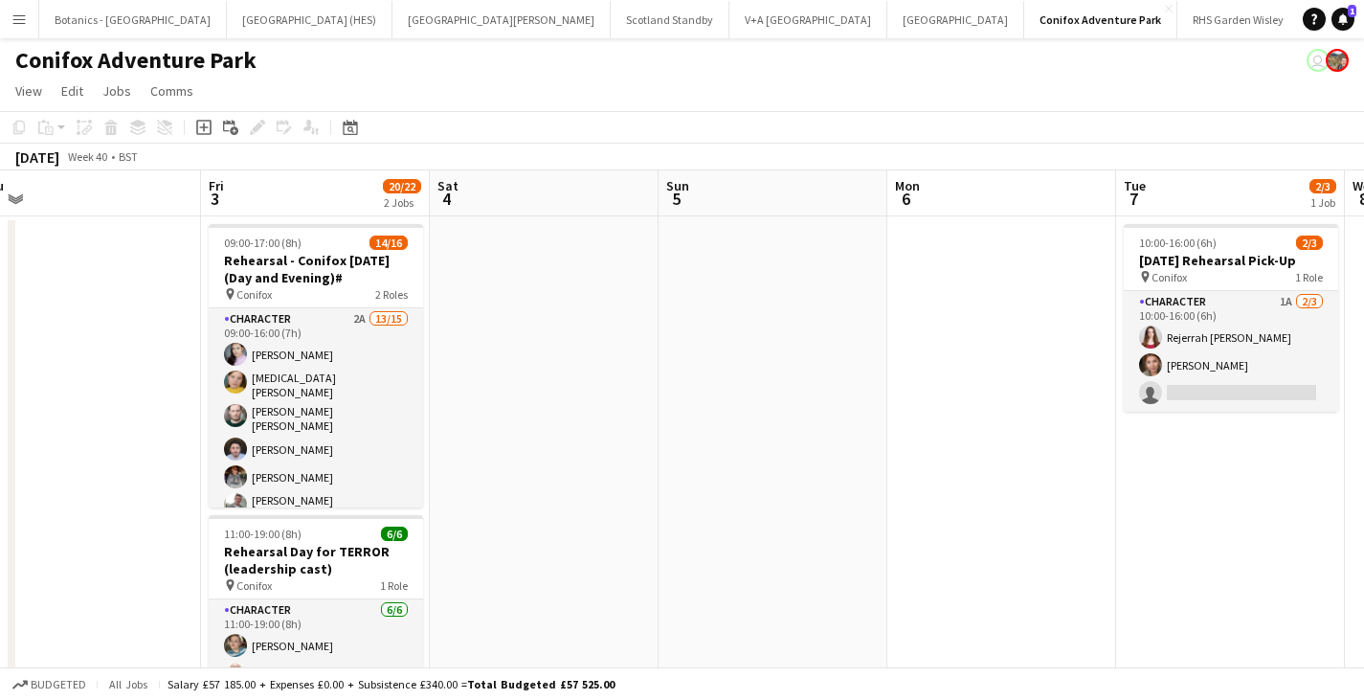
drag, startPoint x: 915, startPoint y: 472, endPoint x: 1063, endPoint y: 479, distance: 147.6
click at [1063, 479] on app-calendar-viewport "Tue 30 Wed 1 Thu 2 Fri 3 20/22 2 Jobs Sat 4 Sun 5 Mon 6 Tue 7 2/3 1 Job Wed 8 T…" at bounding box center [682, 648] width 1364 height 957
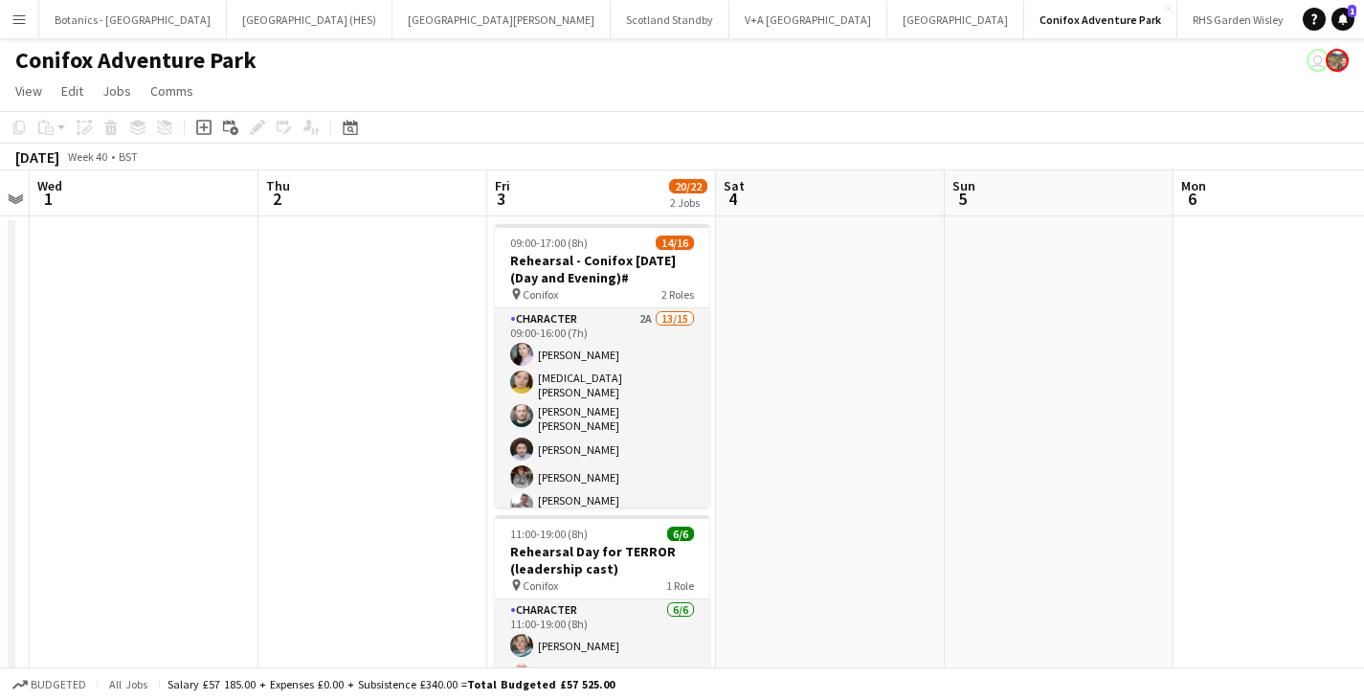
drag, startPoint x: 737, startPoint y: 470, endPoint x: 854, endPoint y: 471, distance: 116.8
click at [854, 471] on app-calendar-viewport "Mon 29 Tue 30 Wed 1 Thu 2 Fri 3 20/22 2 Jobs Sat 4 Sun 5 Mon 6 Tue 7 2/3 1 Job …" at bounding box center [682, 648] width 1364 height 957
